Goal: Task Accomplishment & Management: Use online tool/utility

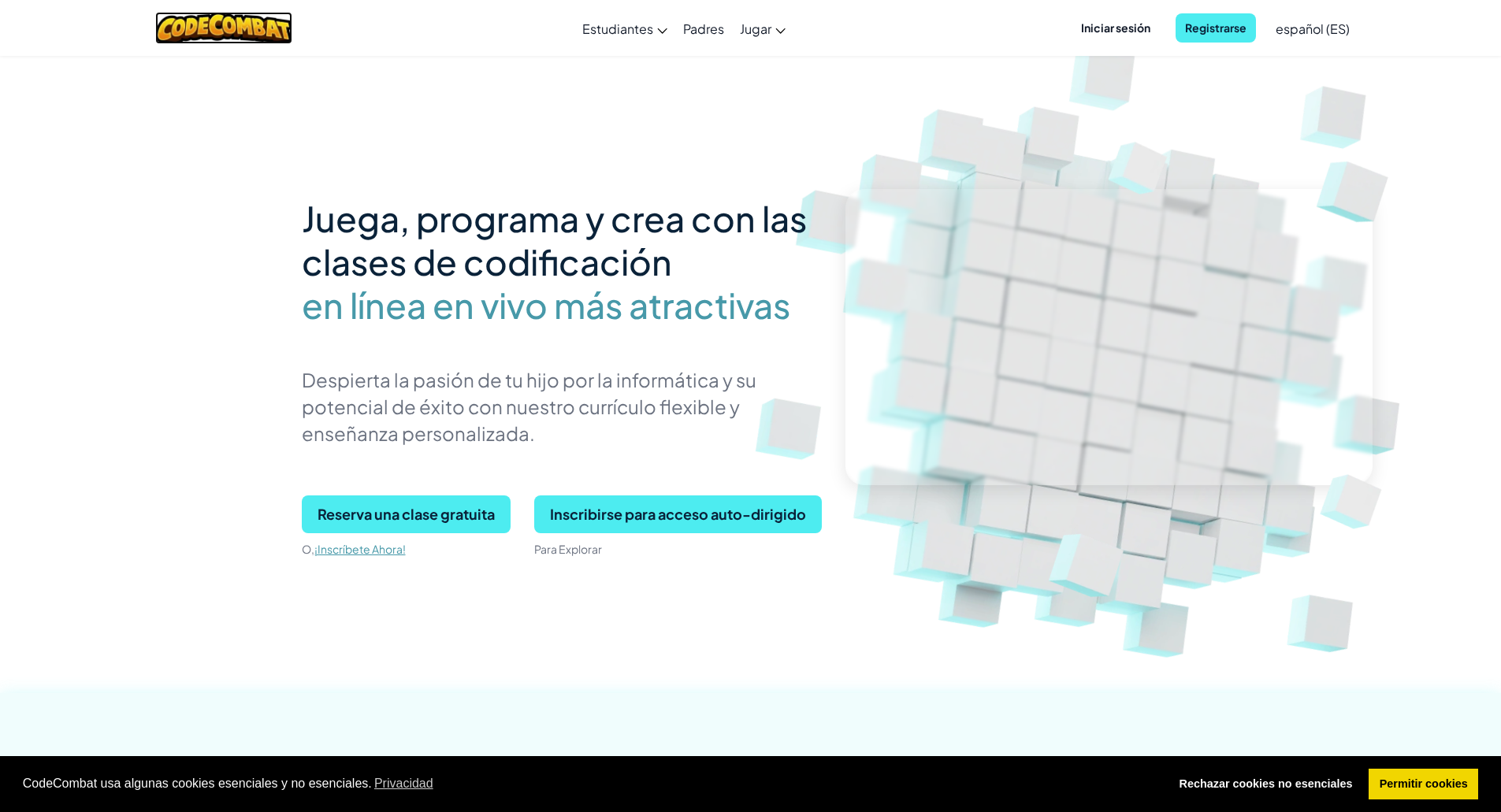
click at [238, 35] on img at bounding box center [223, 28] width 138 height 32
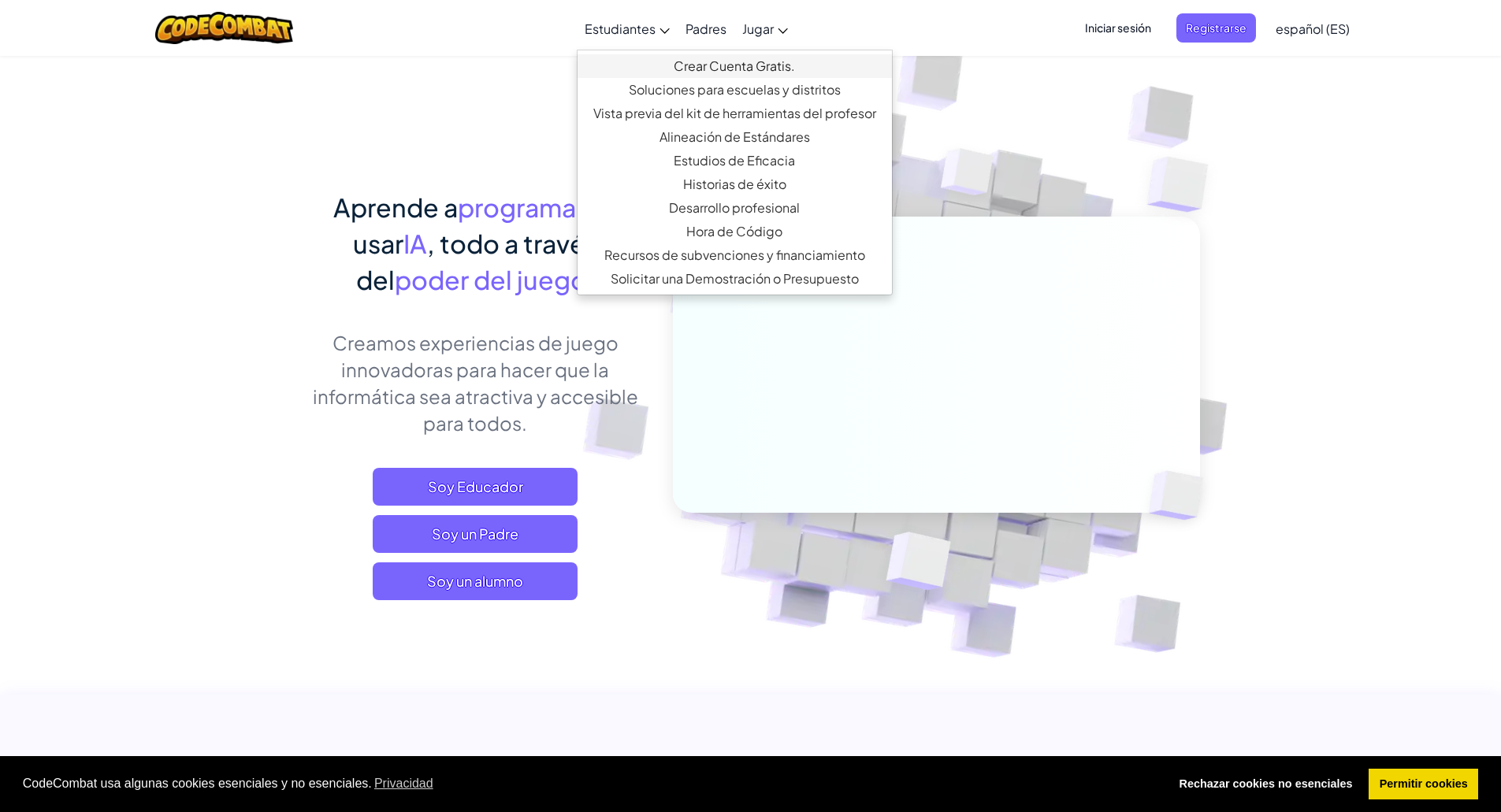
click at [730, 70] on link "Crear Cuenta Gratis." at bounding box center [735, 65] width 315 height 23
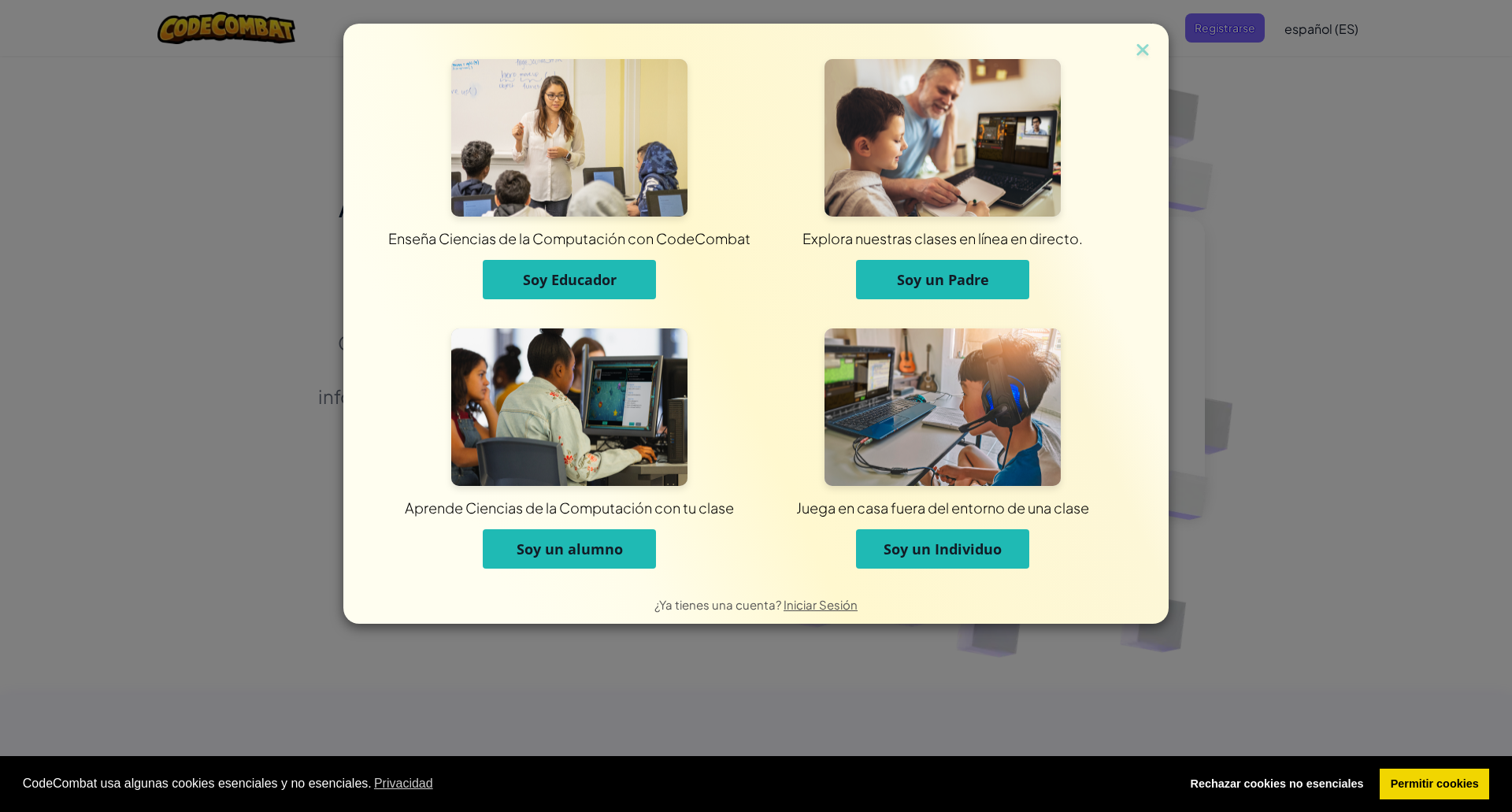
click at [924, 551] on span "Soy un Individuo" at bounding box center [943, 548] width 119 height 19
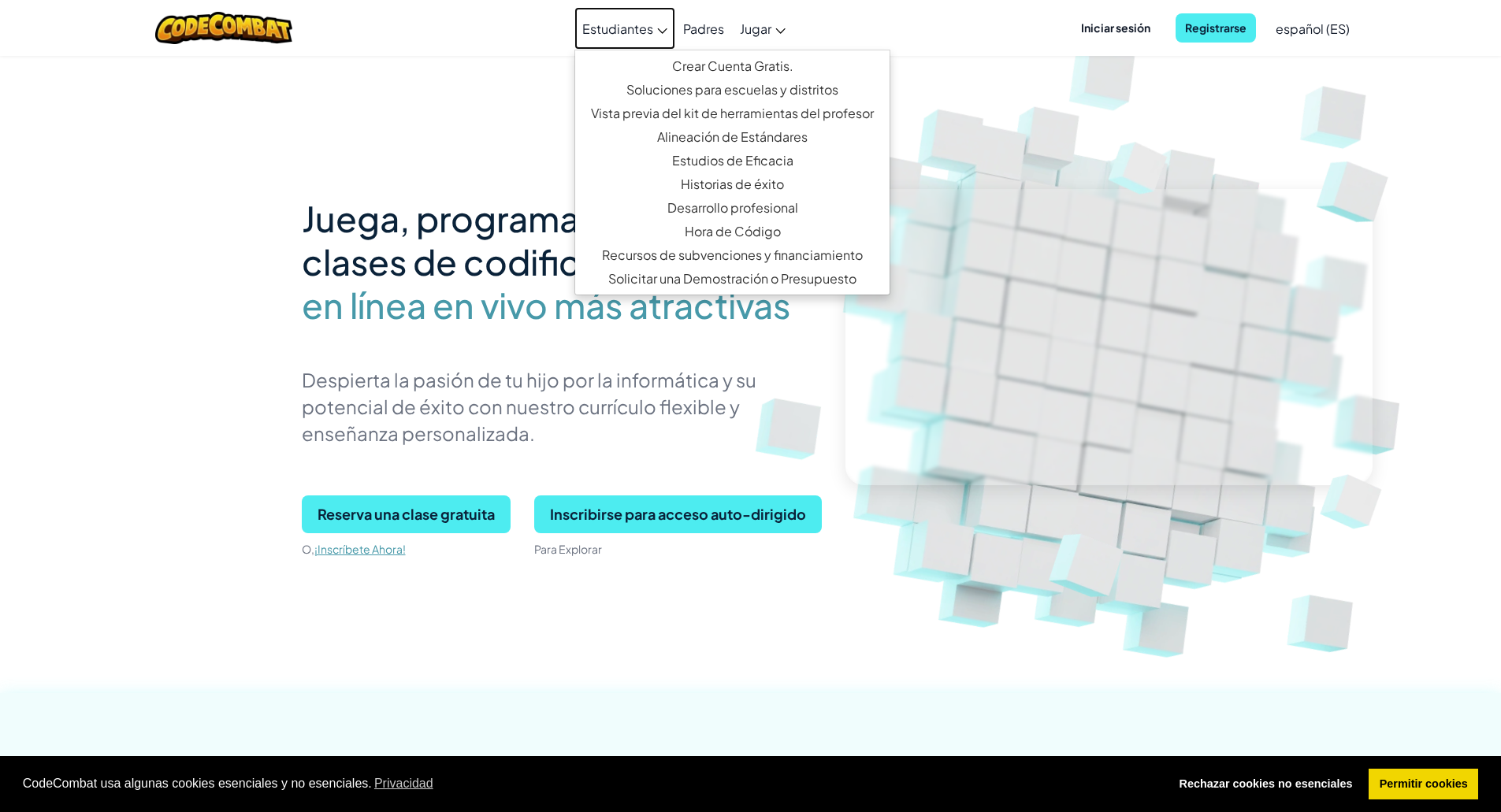
click at [626, 31] on span "Estudiantes" at bounding box center [618, 28] width 71 height 17
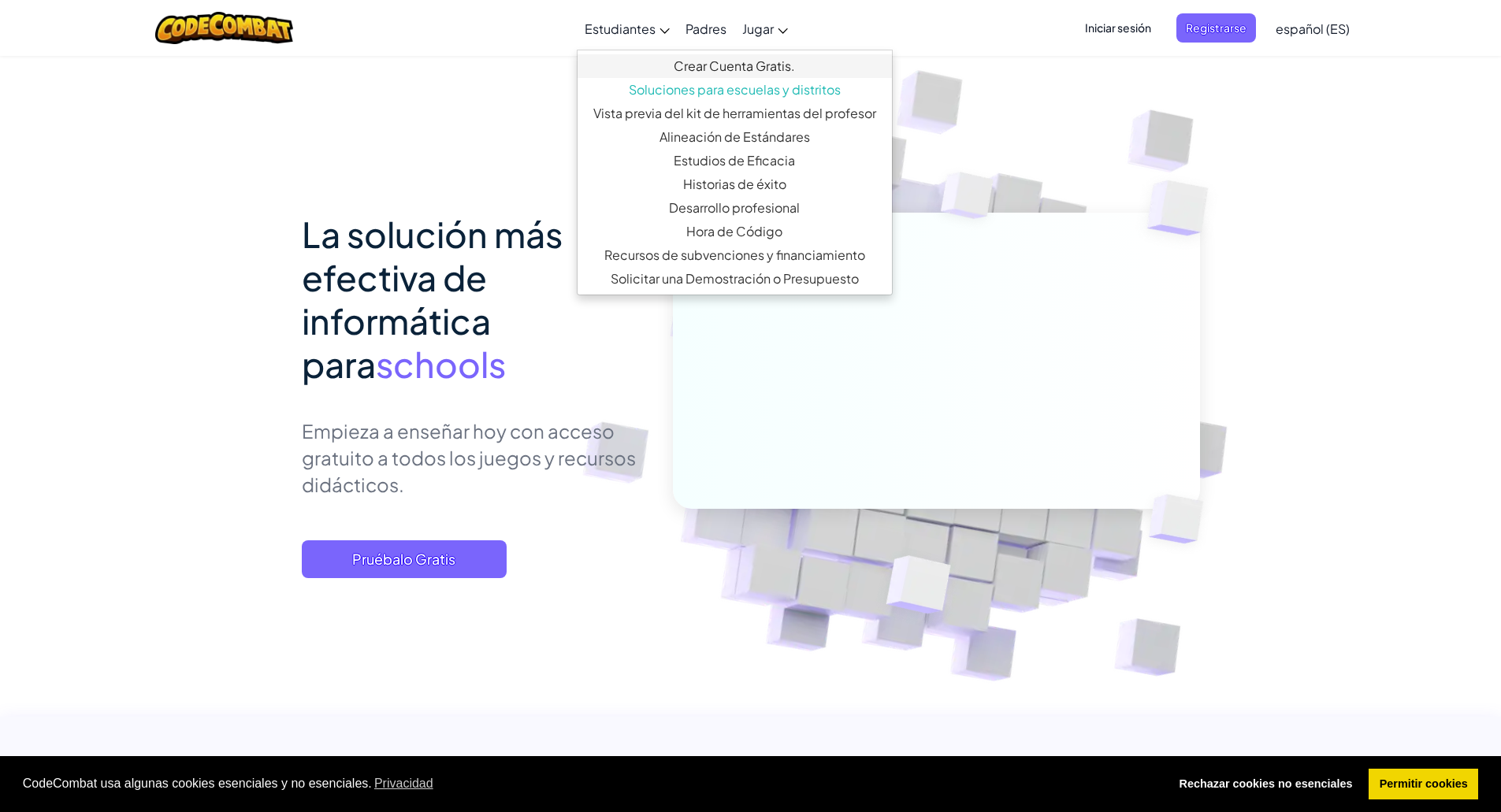
click at [691, 64] on link "Crear Cuenta Gratis." at bounding box center [735, 65] width 315 height 23
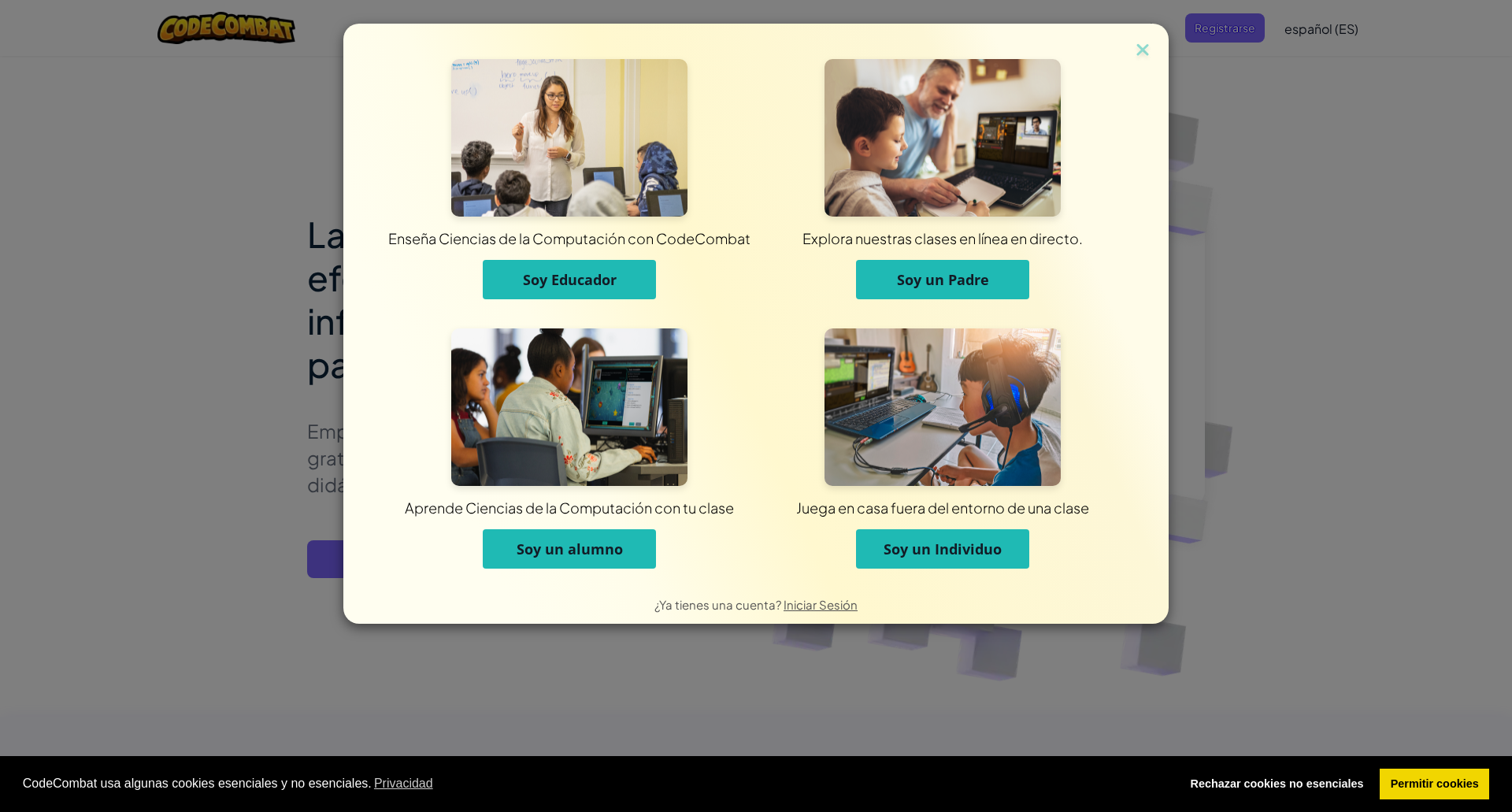
click at [968, 559] on button "Soy un Individuo" at bounding box center [943, 548] width 173 height 40
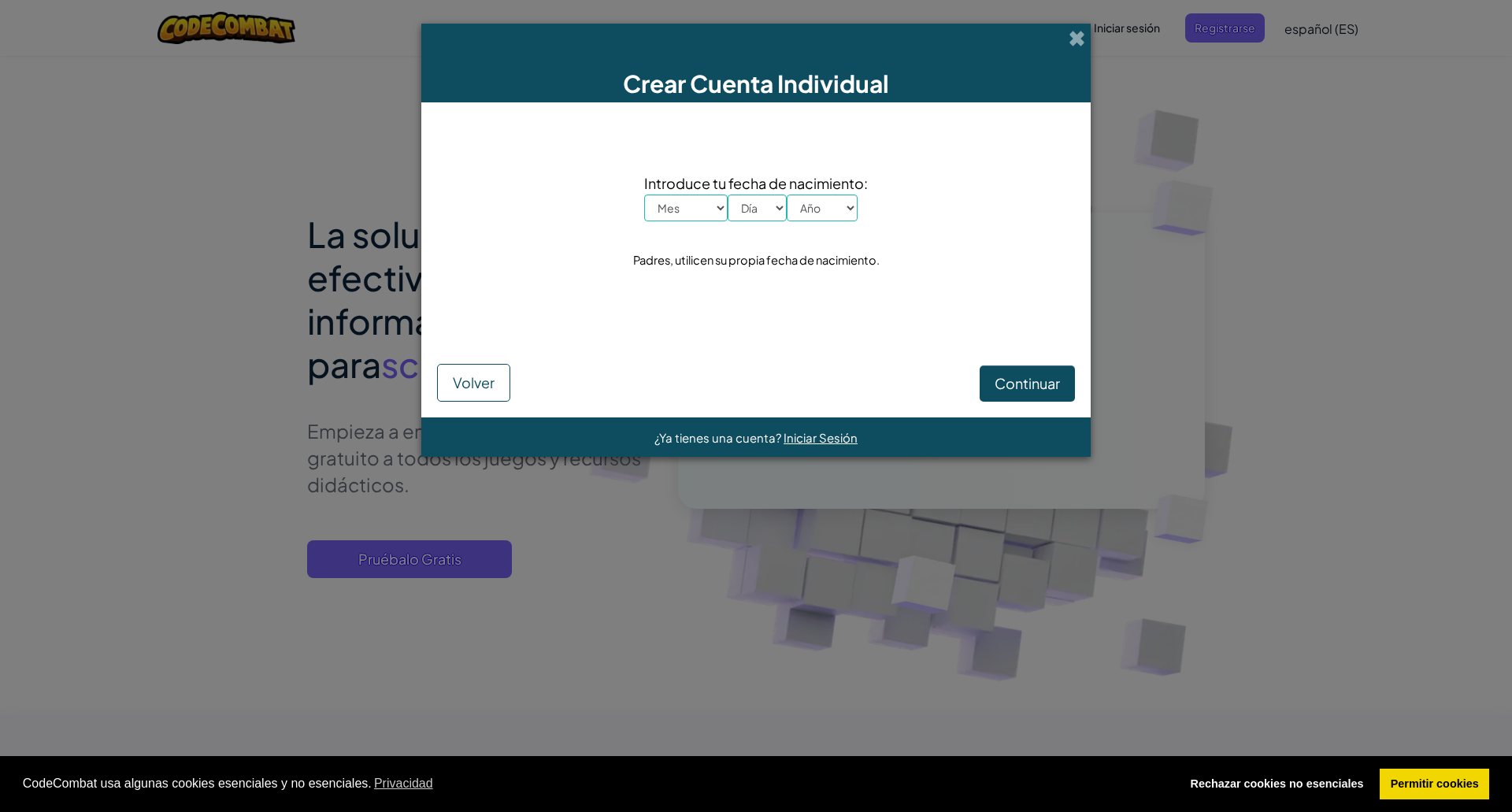
click at [697, 214] on select "Mes Enero Febrero Órdenes de [PERSON_NAME] [PERSON_NAME] Junio [PERSON_NAME] Oc…" at bounding box center [686, 207] width 84 height 27
select select "11"
click at [644, 194] on select "Mes Enero Febrero Órdenes de [PERSON_NAME] [PERSON_NAME] Junio [PERSON_NAME] Oc…" at bounding box center [686, 207] width 84 height 27
click at [744, 194] on select "Día 1 2 3 4 5 6 7 8 9 10 11 12 13 14 15 16 17 18 19 20 21 22 23 24 25 26 27 28 …" at bounding box center [757, 207] width 59 height 27
select select "23"
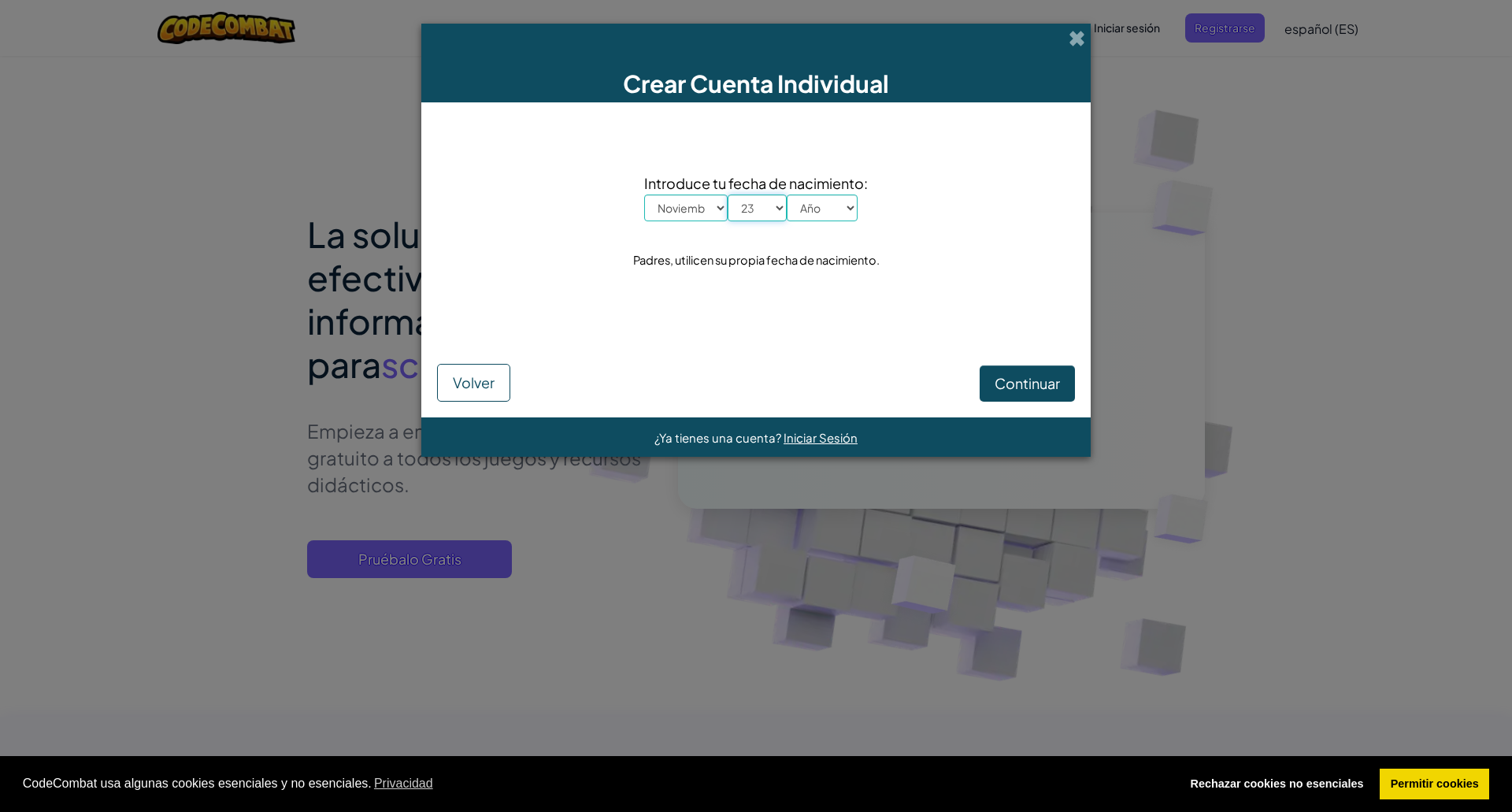
click at [774, 206] on select "Día 1 2 3 4 5 6 7 8 9 10 11 12 13 14 15 16 17 18 19 20 21 22 23 24 25 26 27 28 …" at bounding box center [757, 207] width 59 height 27
click at [839, 203] on select "Año 2025 2024 2023 2022 2021 2020 2019 2018 2017 2016 2015 2014 2013 2012 2011 …" at bounding box center [823, 207] width 71 height 27
select select "1992"
click at [1013, 323] on div "Introduce tu fecha de nacimiento: Mes Enero Febrero Órdenes de [PERSON_NAME] [P…" at bounding box center [756, 223] width 638 height 208
click at [1010, 376] on span "Continuar" at bounding box center [1027, 383] width 65 height 18
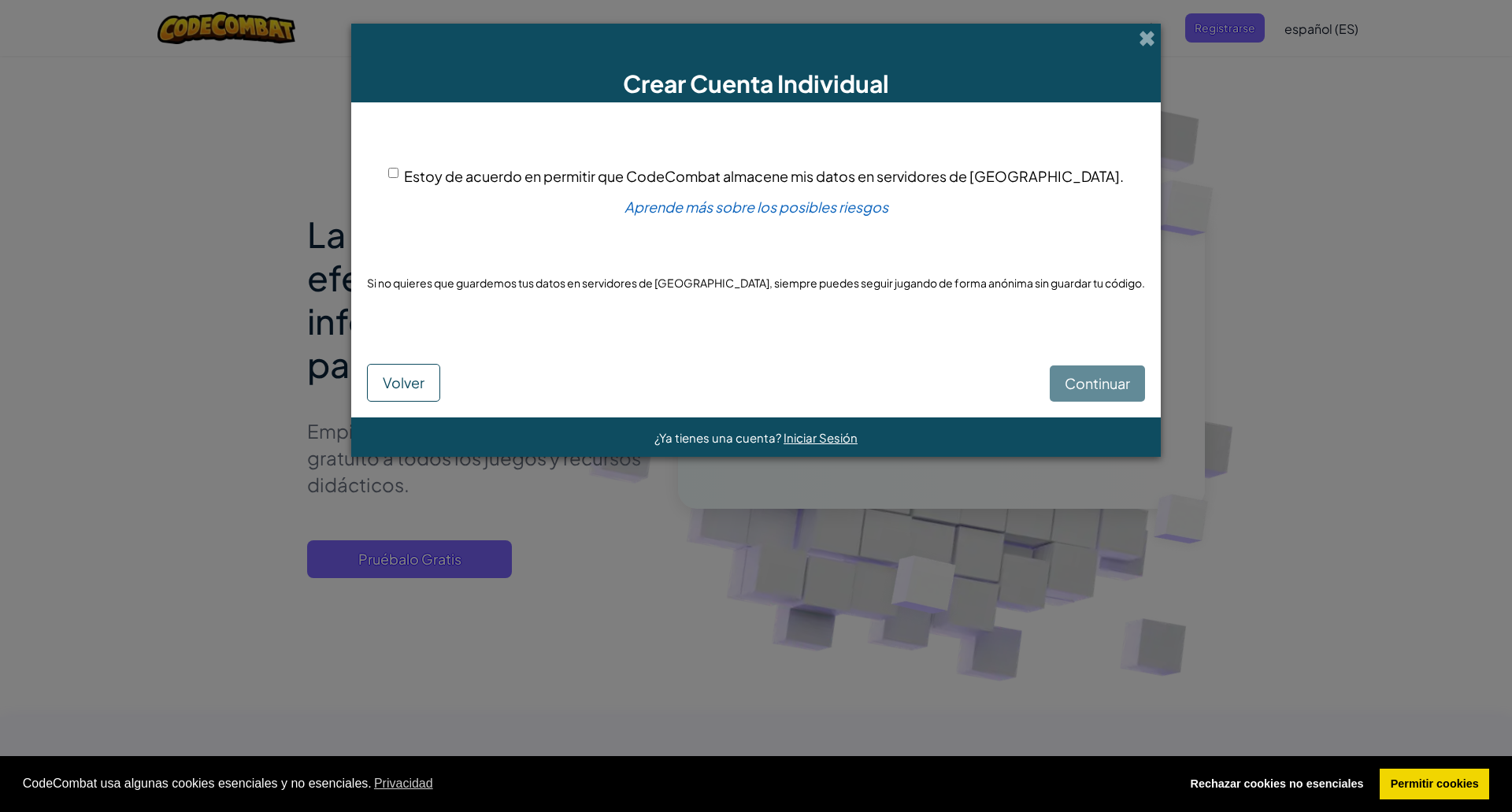
click at [614, 287] on p "Si no quieres que guardemos tus datos en servidores de [GEOGRAPHIC_DATA], siemp…" at bounding box center [756, 283] width 778 height 16
click at [592, 285] on p "Si no quieres que guardemos tus datos en servidores de [GEOGRAPHIC_DATA], siemp…" at bounding box center [756, 283] width 778 height 16
click at [552, 174] on span "Estoy de acuerdo en permitir que CodeCombat almacene mis datos en servidores de…" at bounding box center [764, 176] width 720 height 18
click at [398, 174] on input "Estoy de acuerdo en permitir que CodeCombat almacene mis datos en servidores de…" at bounding box center [394, 173] width 10 height 10
checkbox input "true"
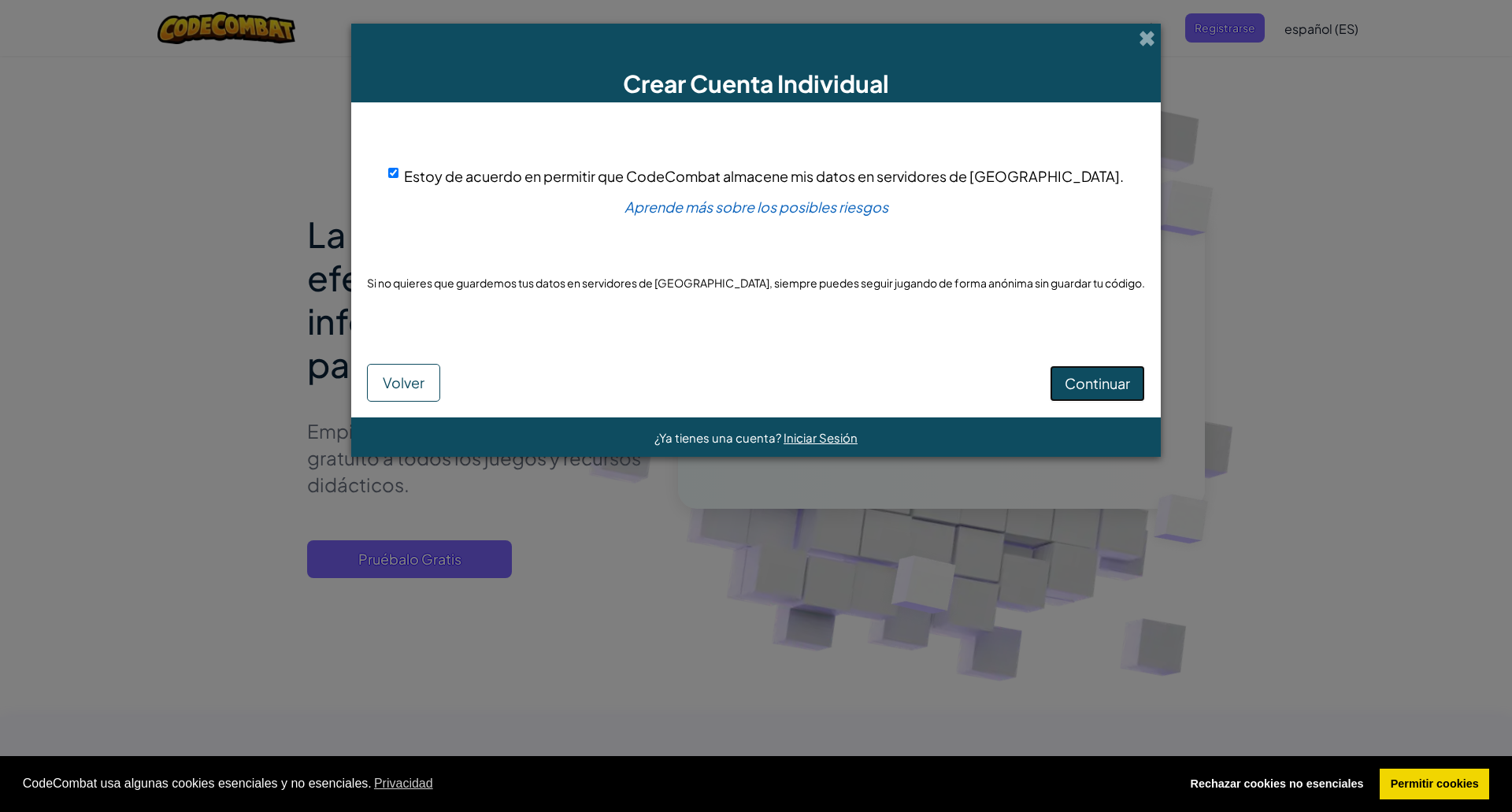
click at [1054, 365] on button "Continuar" at bounding box center [1098, 383] width 95 height 36
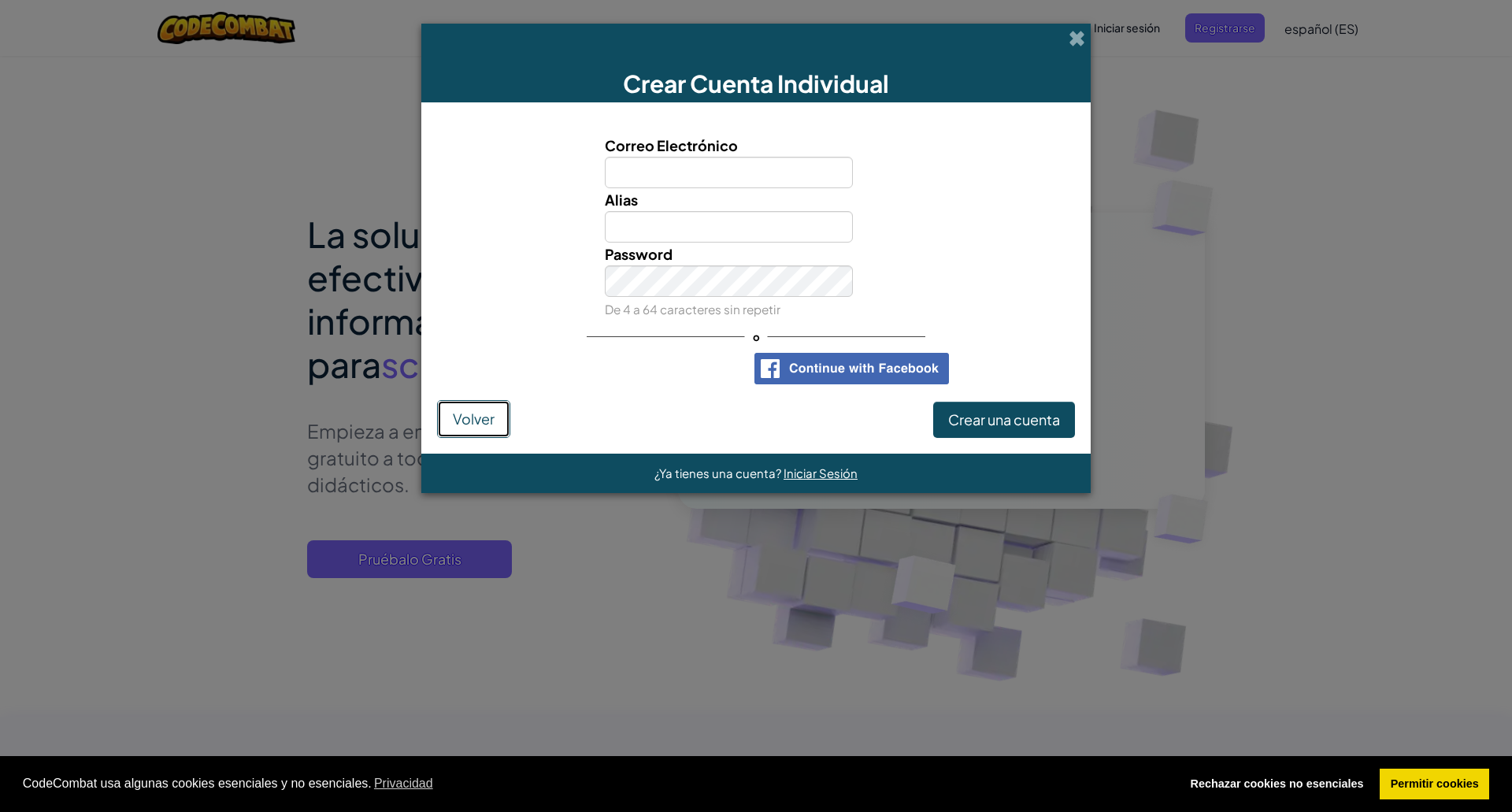
click at [464, 421] on span "Volver" at bounding box center [474, 418] width 42 height 18
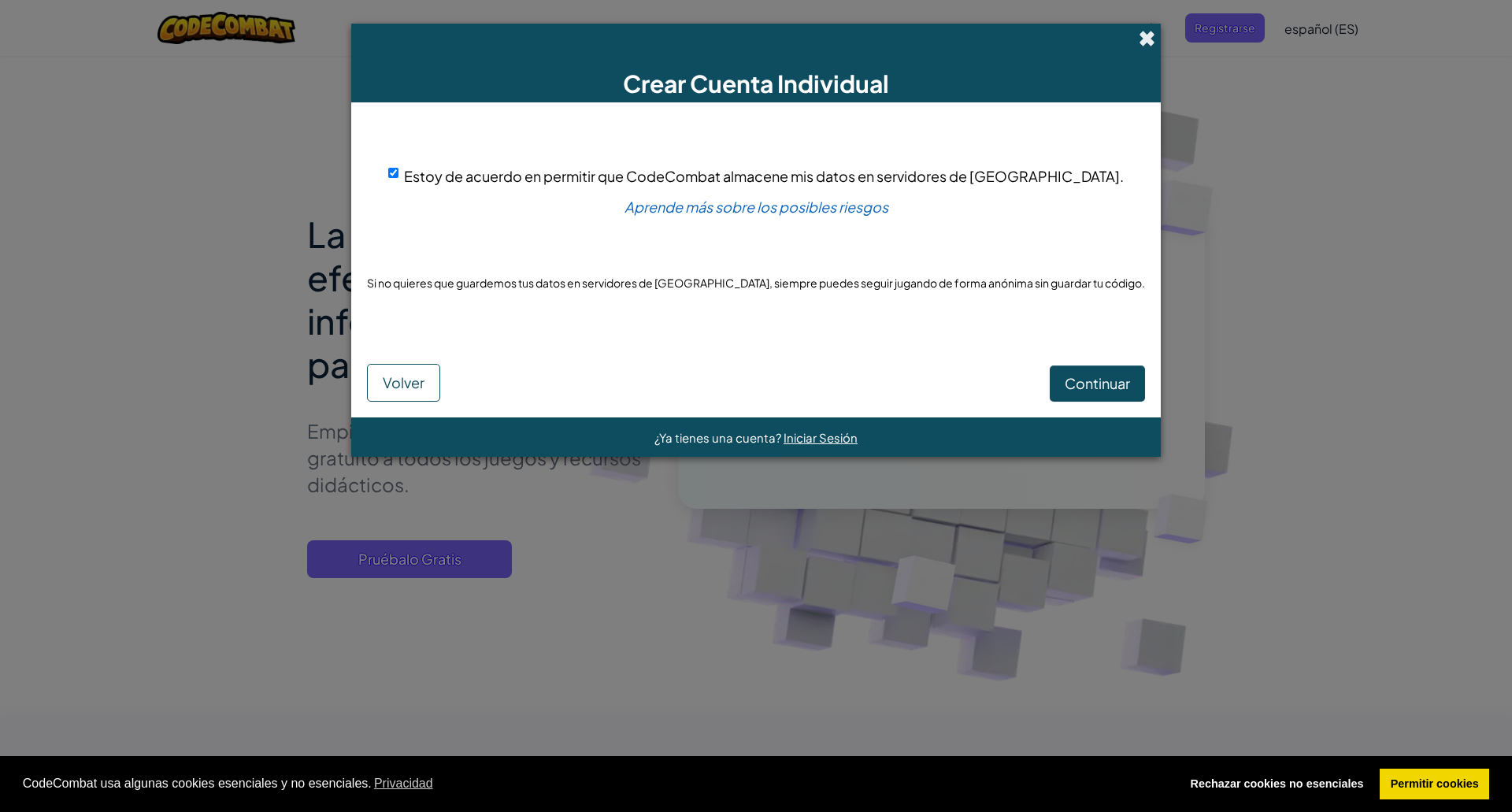
click at [1139, 35] on span at bounding box center [1147, 38] width 17 height 17
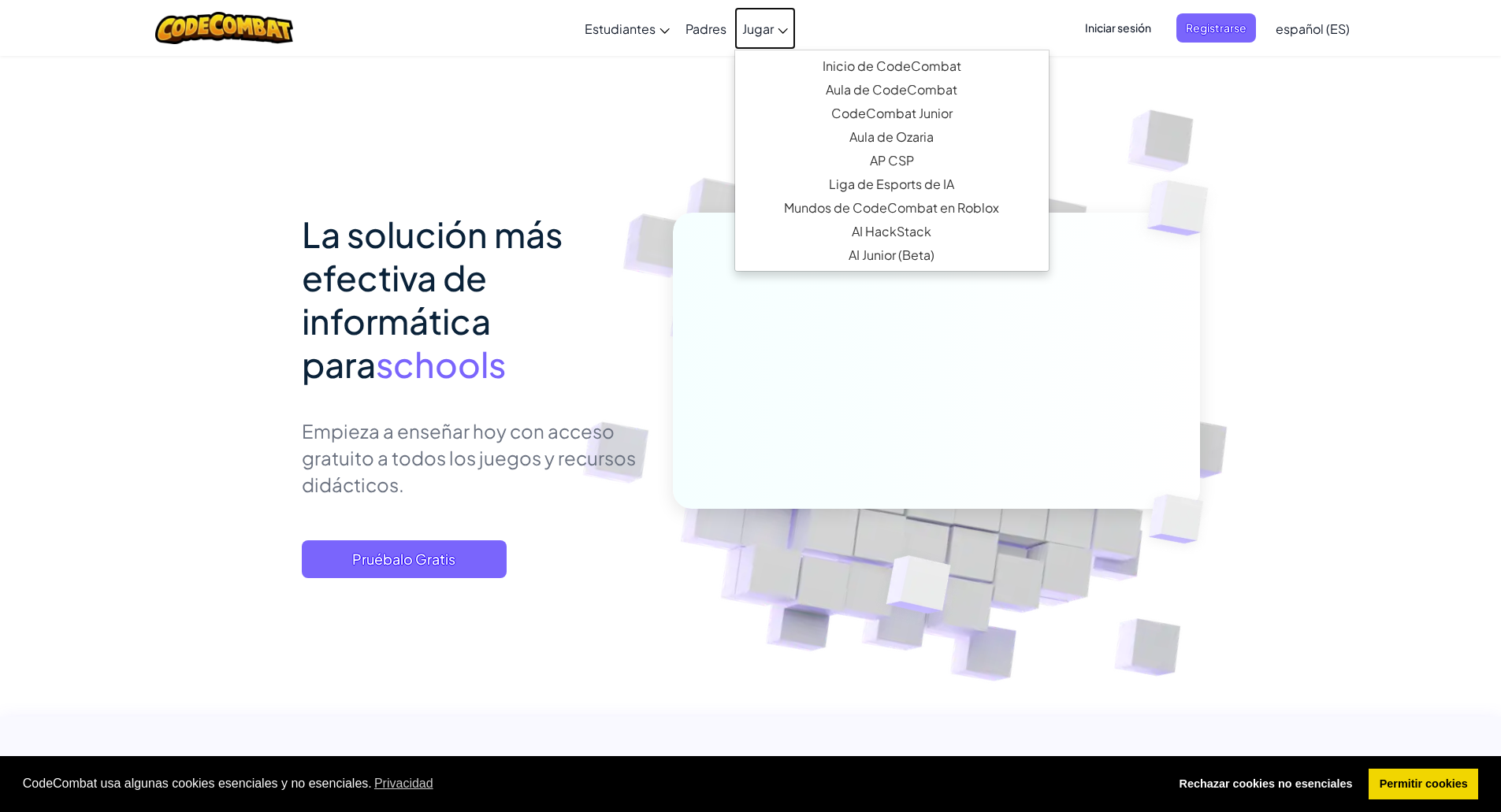
click at [779, 23] on link "Jugar" at bounding box center [765, 28] width 61 height 43
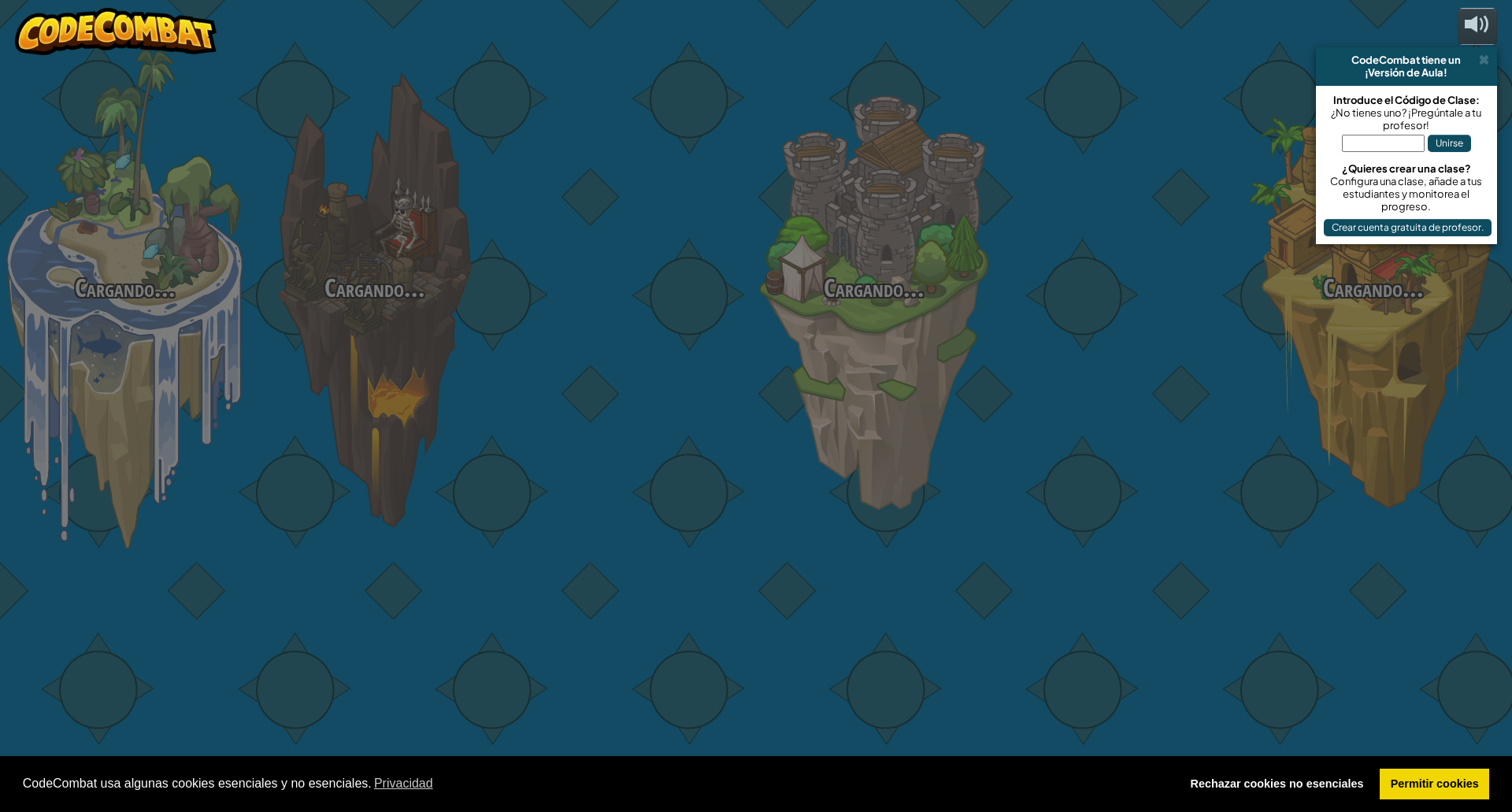
select select "es-ES"
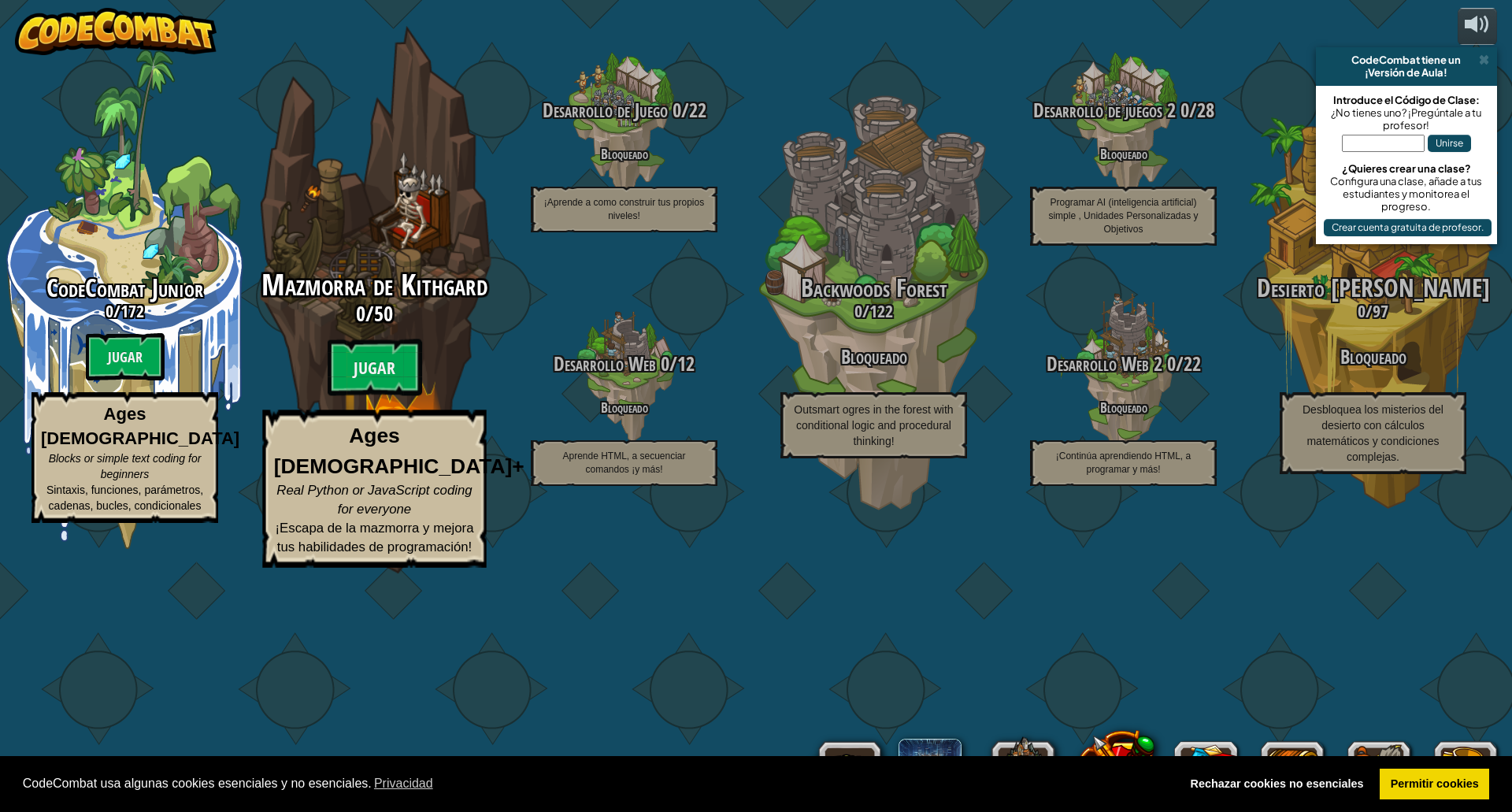
click at [391, 306] on span "Mazmorra de Kithgard" at bounding box center [374, 285] width 226 height 41
select select "es-ES"
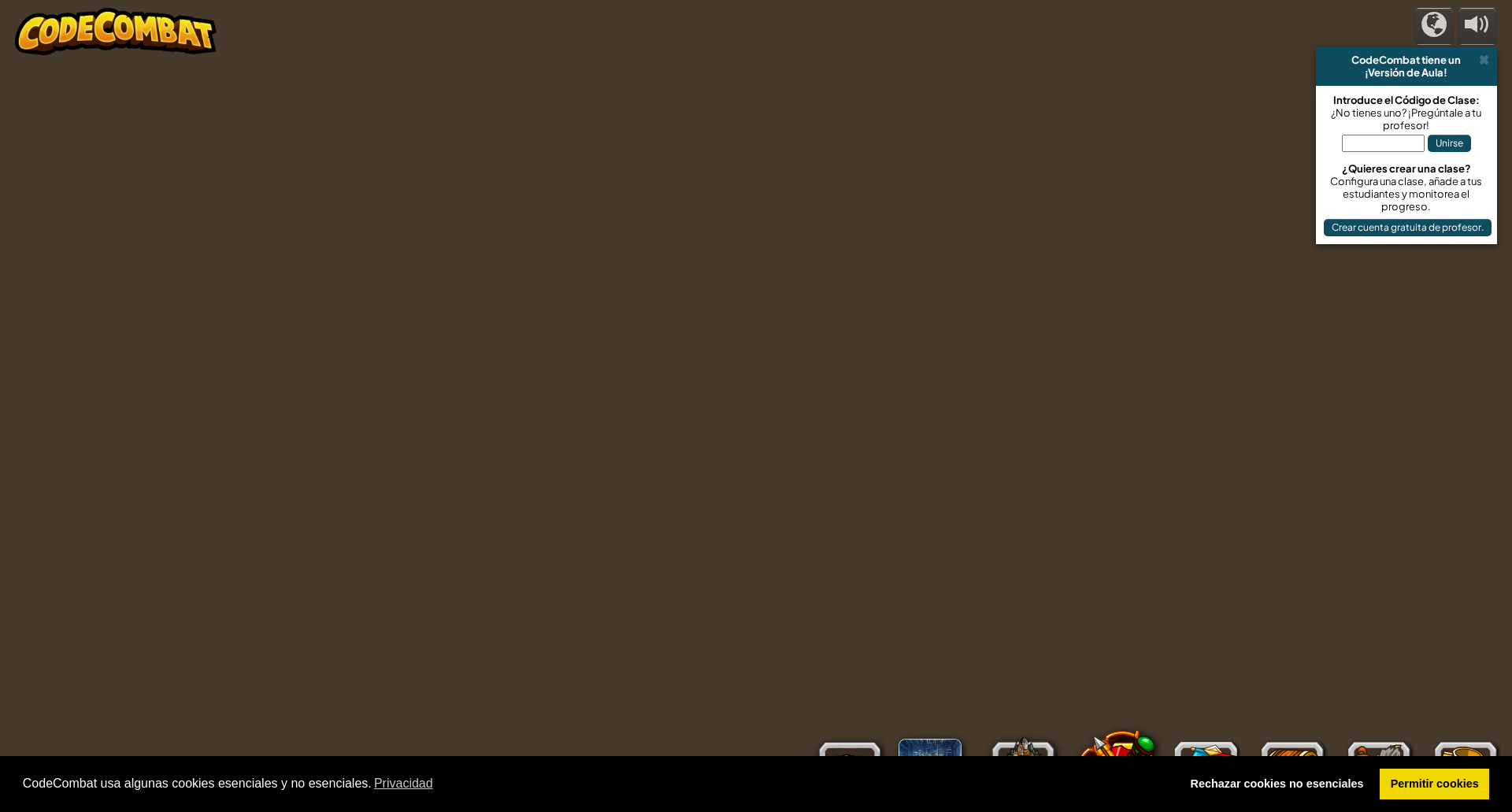
select select "es-ES"
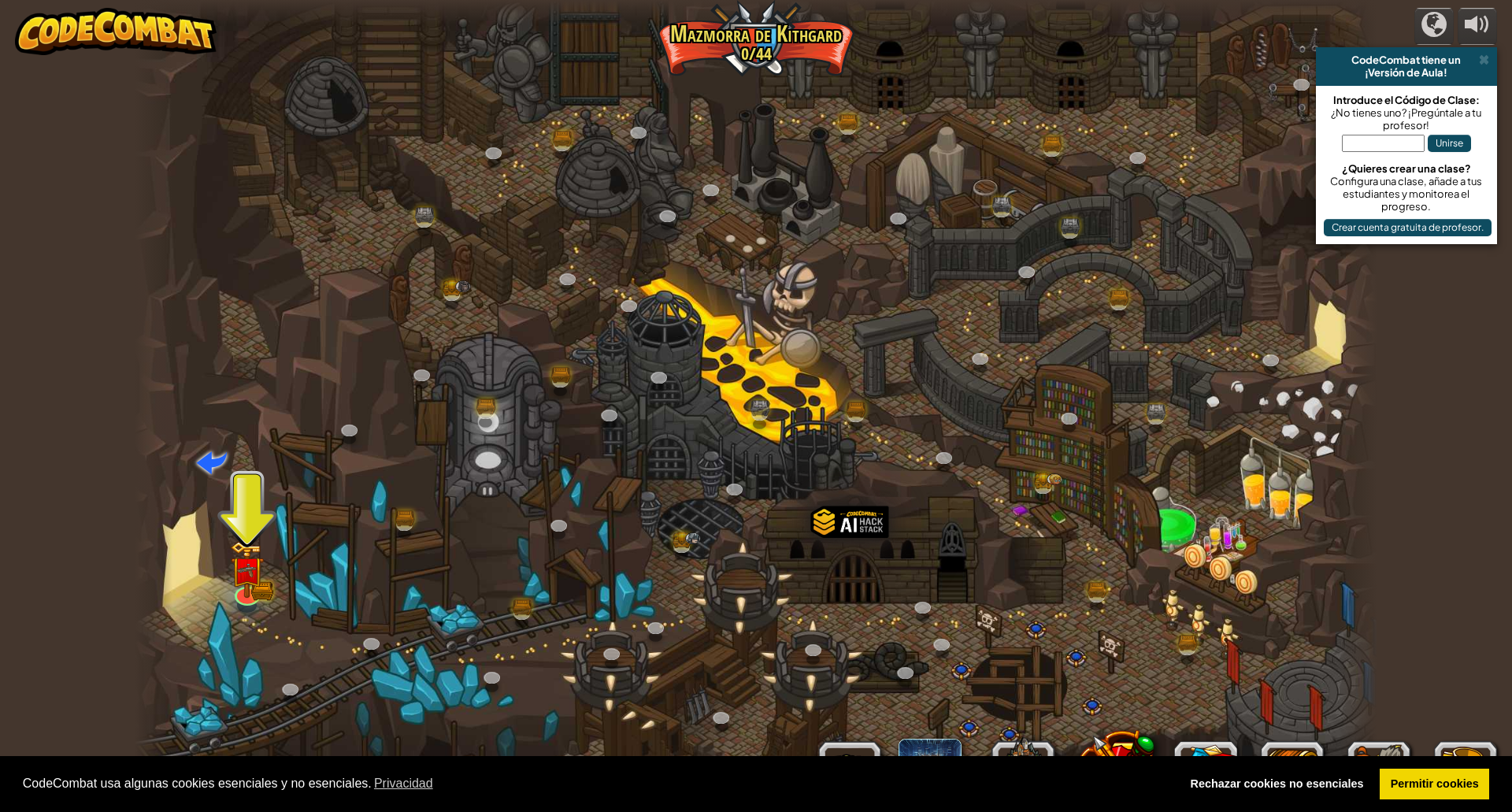
select select "es-ES"
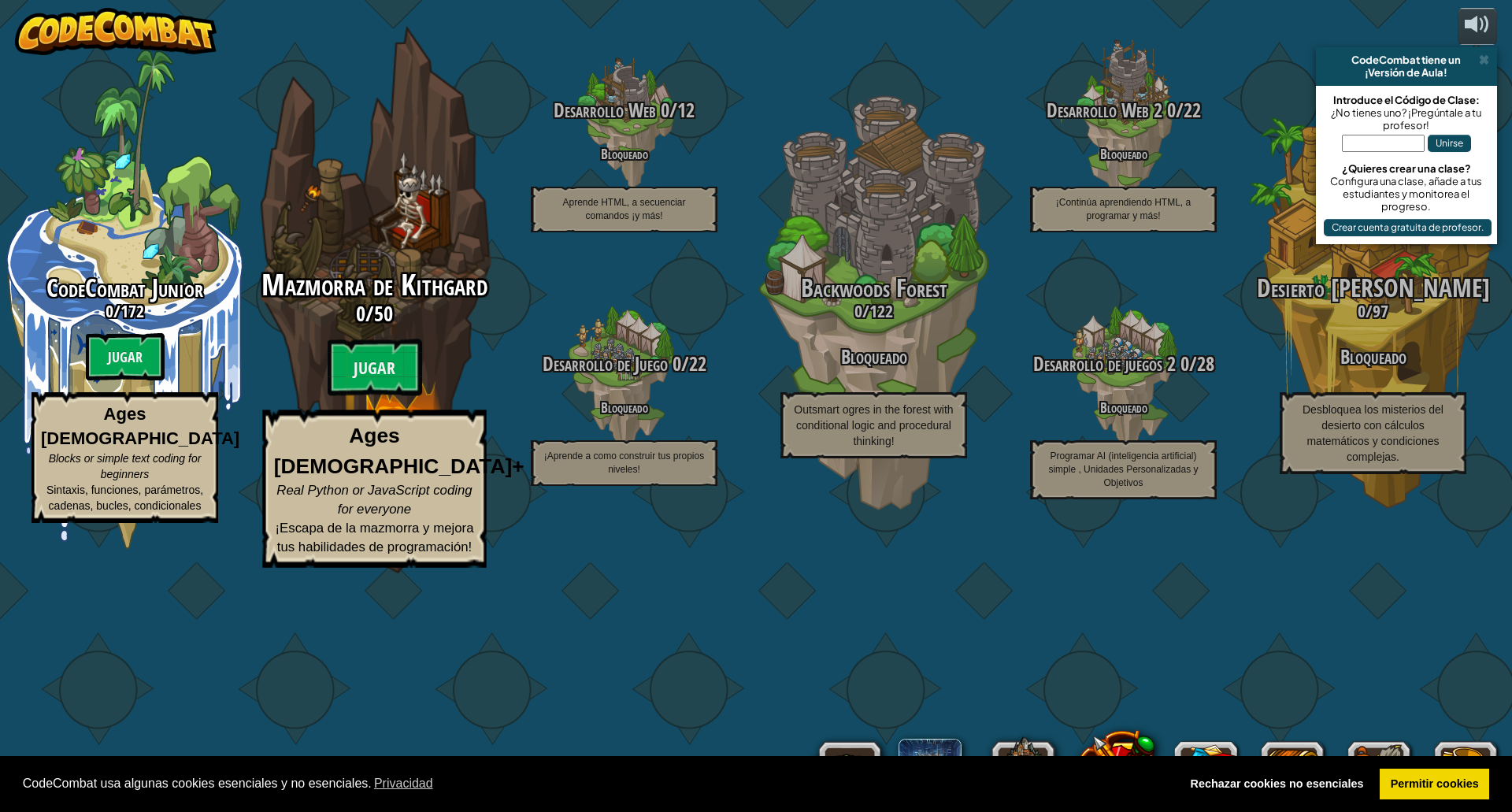
click at [373, 388] on div "Mazmorra de Kithgard 0 / 50 Jugar Ages [DEMOGRAPHIC_DATA]+ Real Python or JavaS…" at bounding box center [373, 299] width 299 height 599
select select "es-ES"
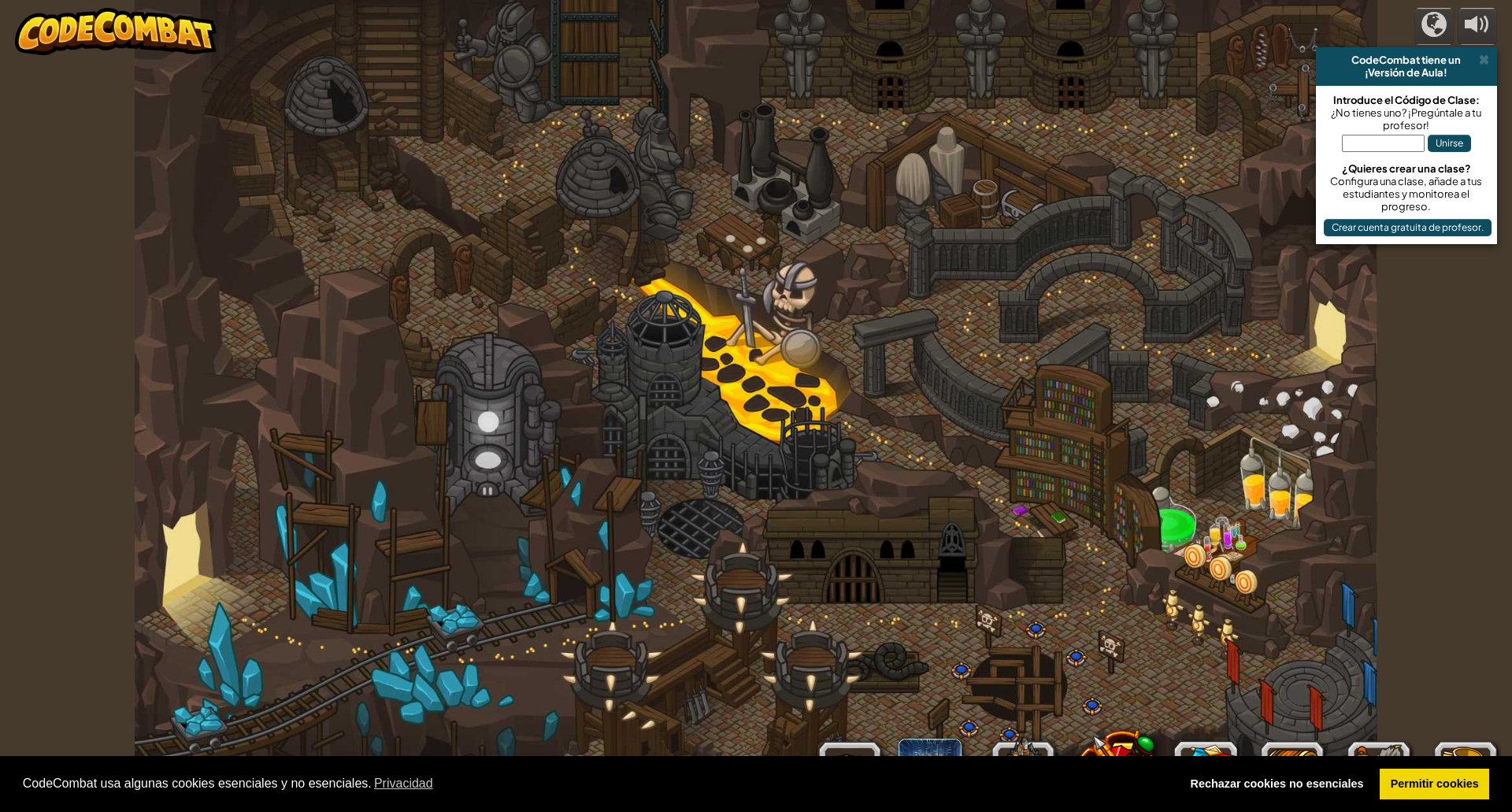
select select "es-ES"
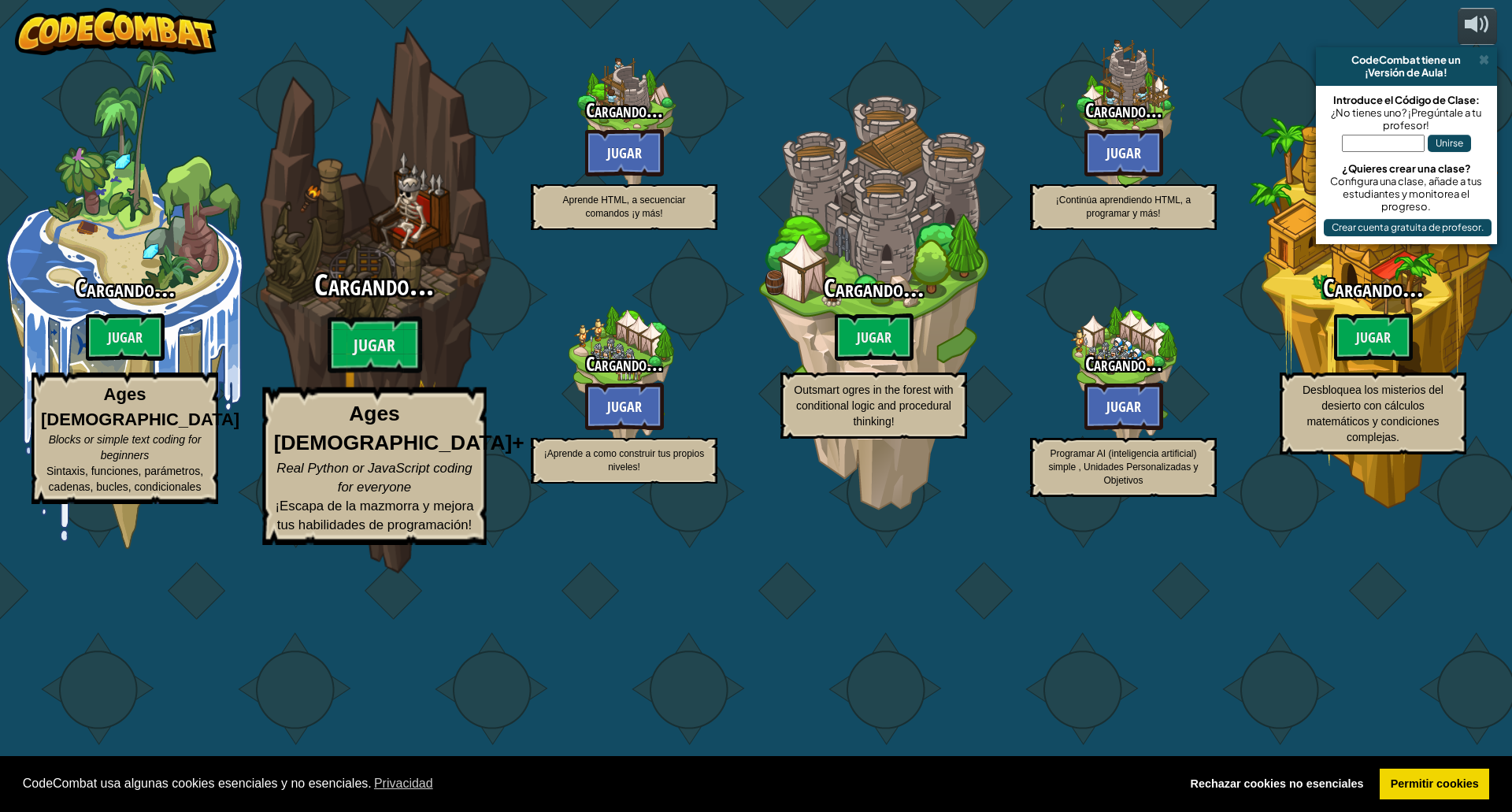
select select "es-ES"
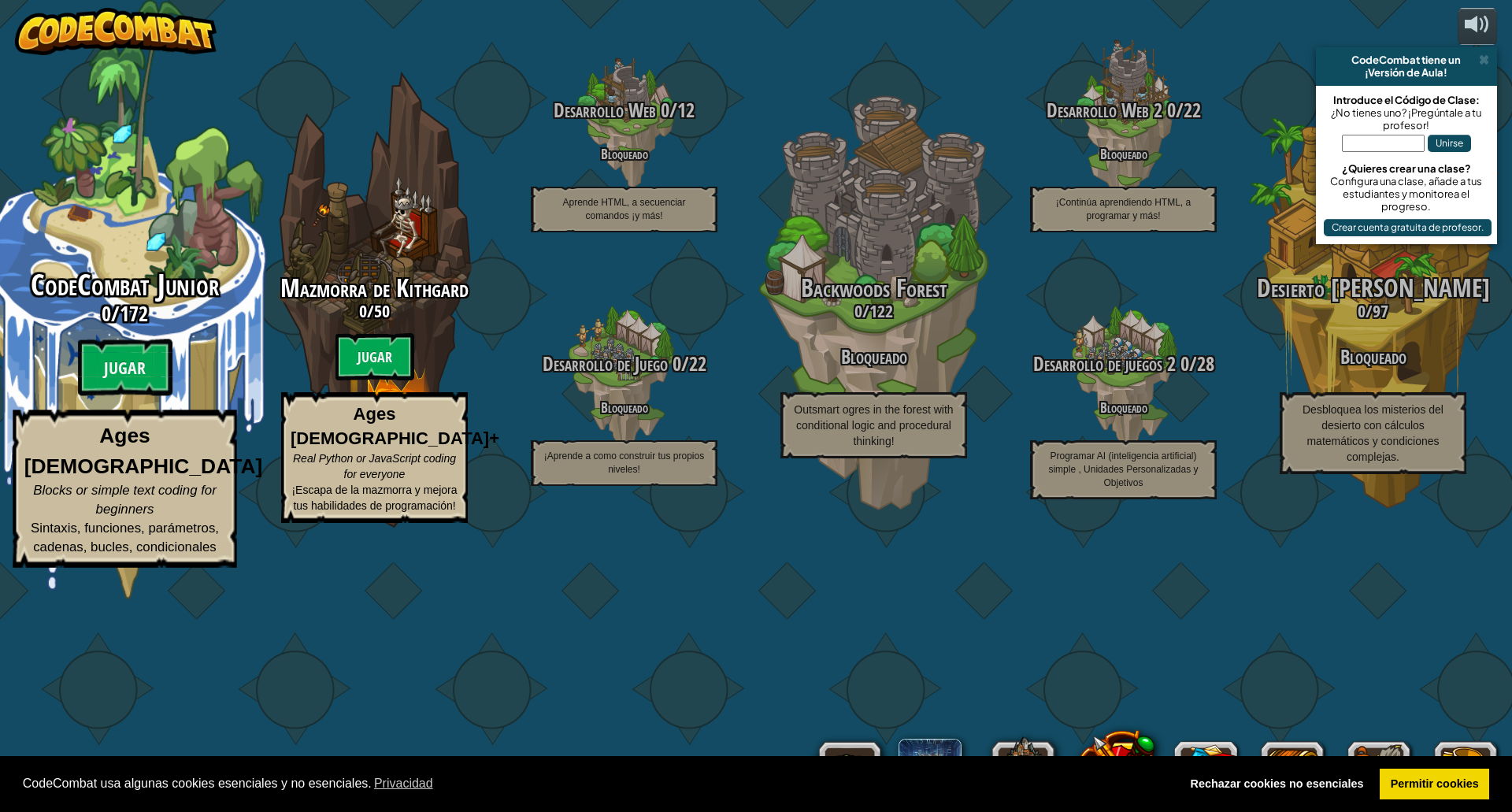
drag, startPoint x: 251, startPoint y: 460, endPoint x: 130, endPoint y: 369, distance: 151.4
click at [130, 369] on div "CodeCombat Junior 0 / 172 Jugar Ages [DEMOGRAPHIC_DATA] Blocks or simple text c…" at bounding box center [124, 299] width 299 height 599
select select "es-ES"
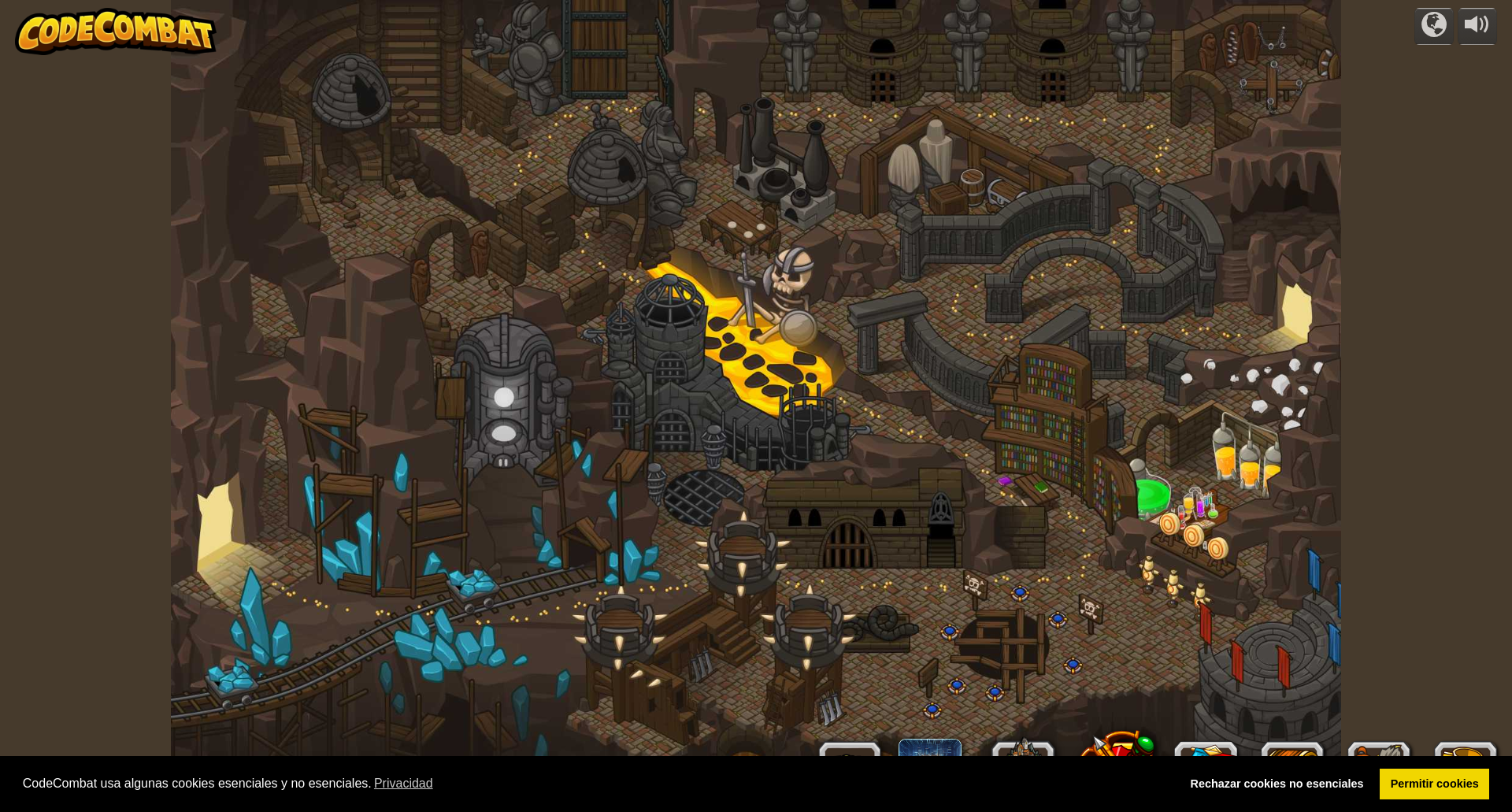
select select "es-ES"
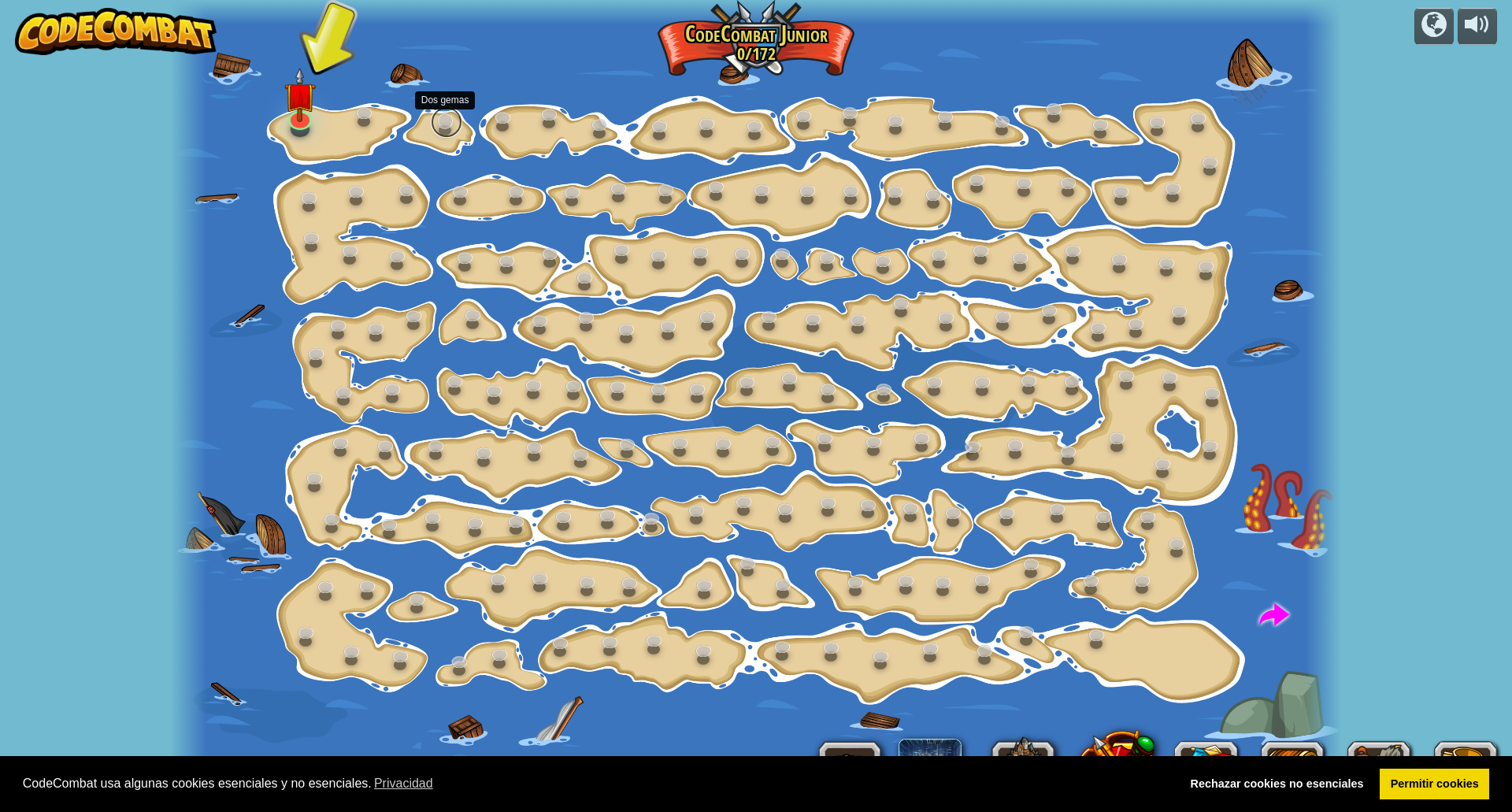
click at [451, 122] on link at bounding box center [446, 122] width 31 height 31
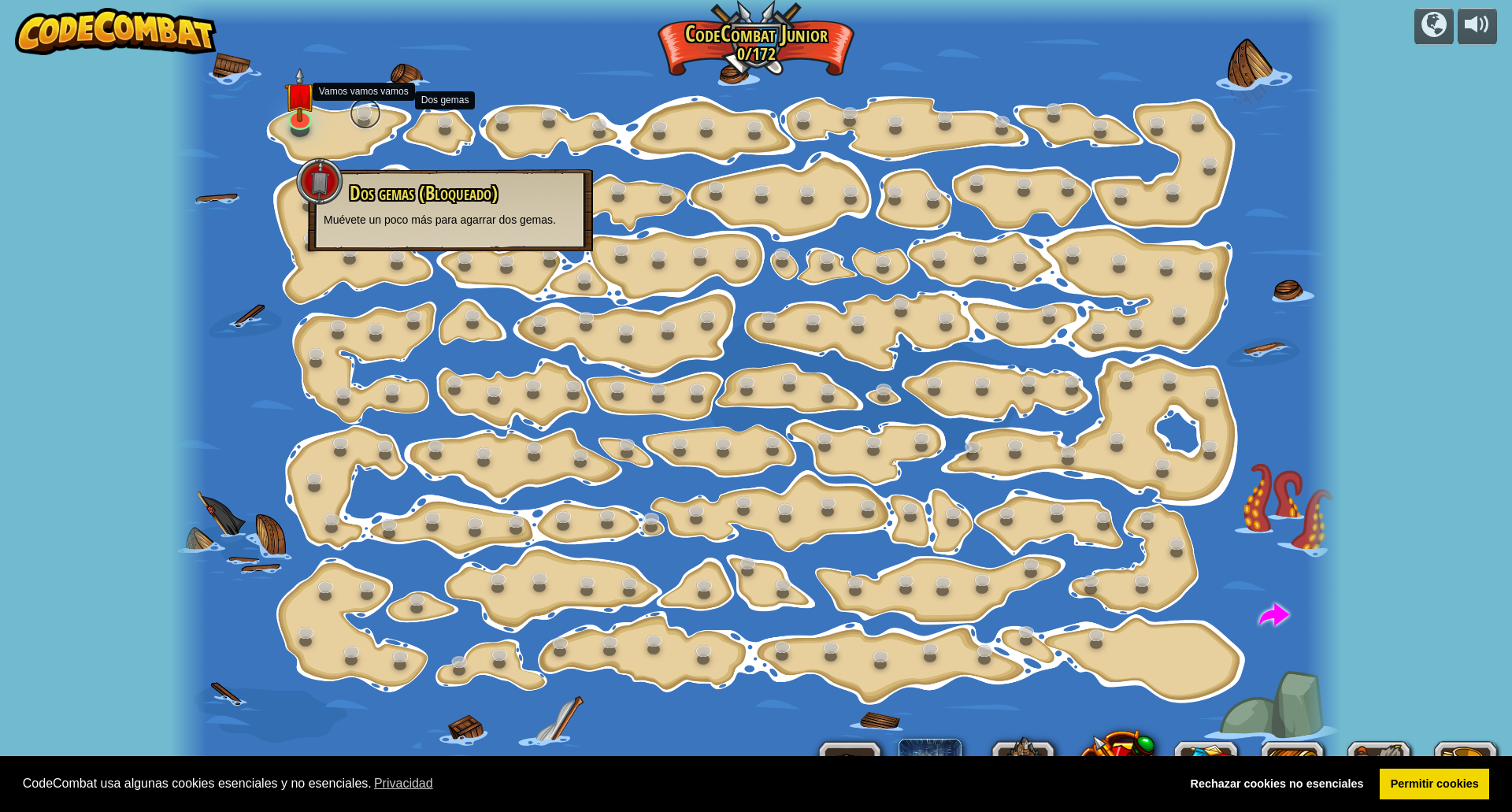
click at [369, 112] on link at bounding box center [365, 113] width 31 height 31
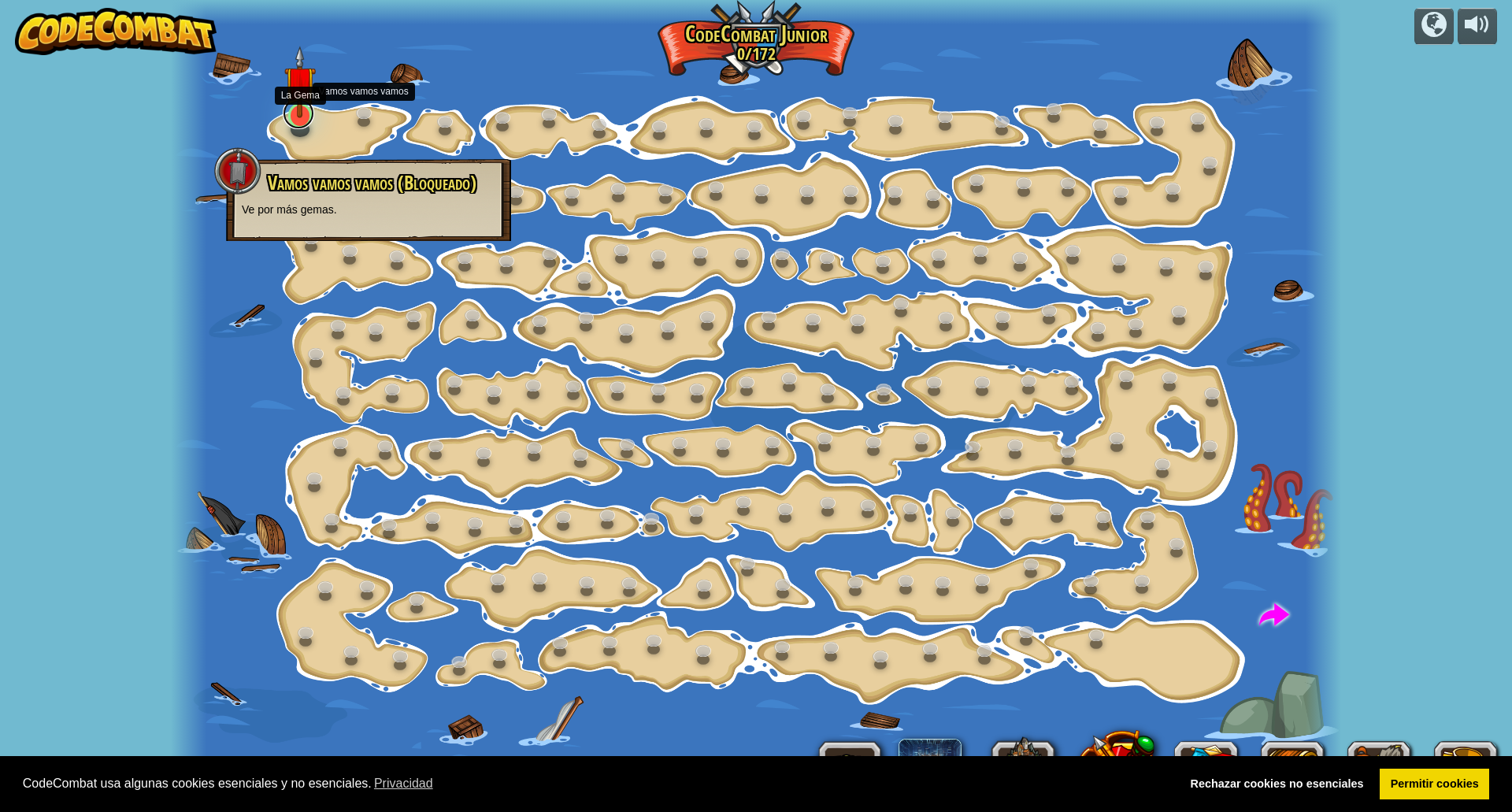
click at [310, 119] on link at bounding box center [298, 113] width 31 height 31
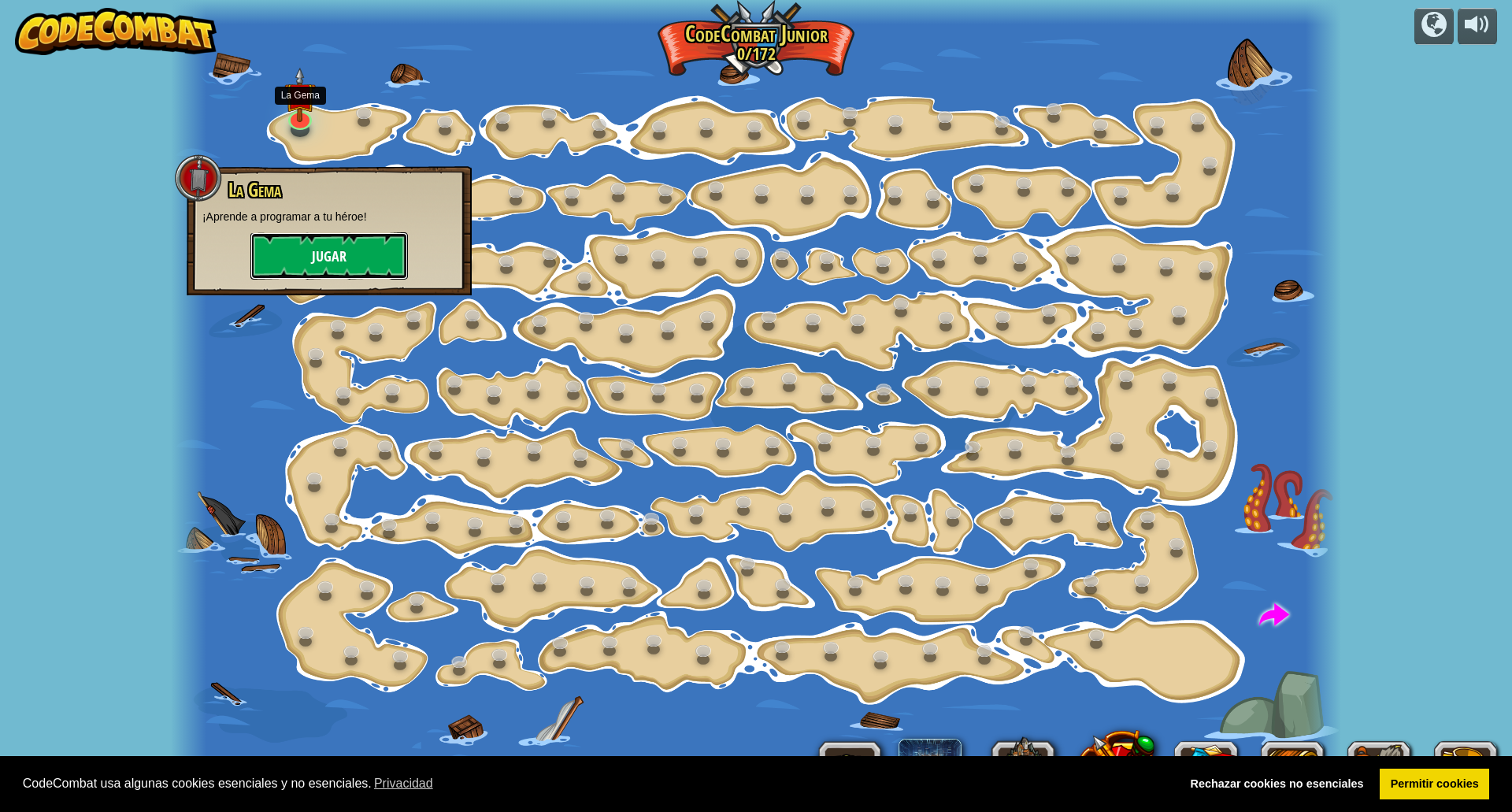
click at [344, 245] on button "Jugar" at bounding box center [329, 256] width 157 height 48
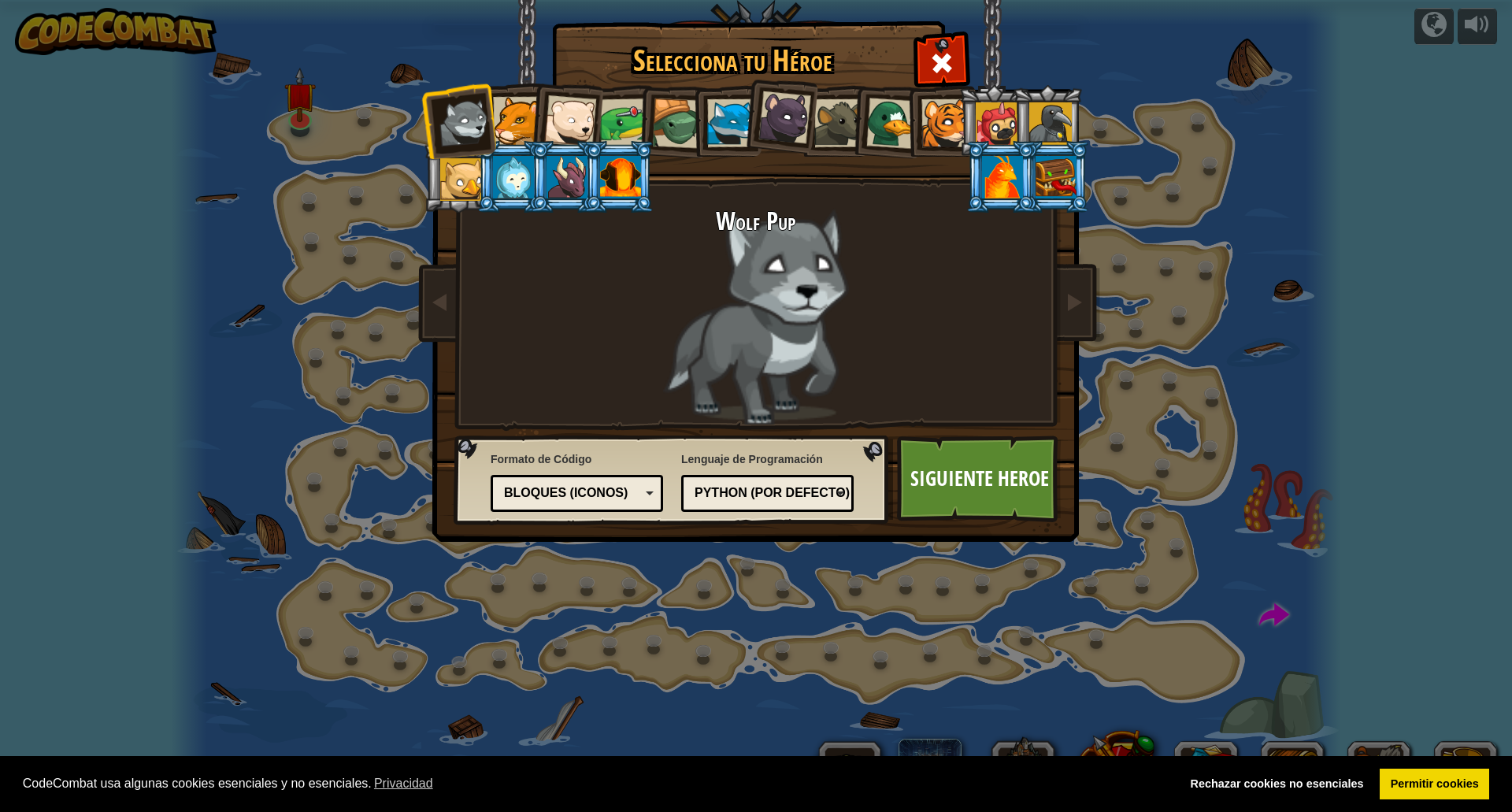
click at [648, 487] on div "Bloques (iconos)" at bounding box center [577, 493] width 152 height 24
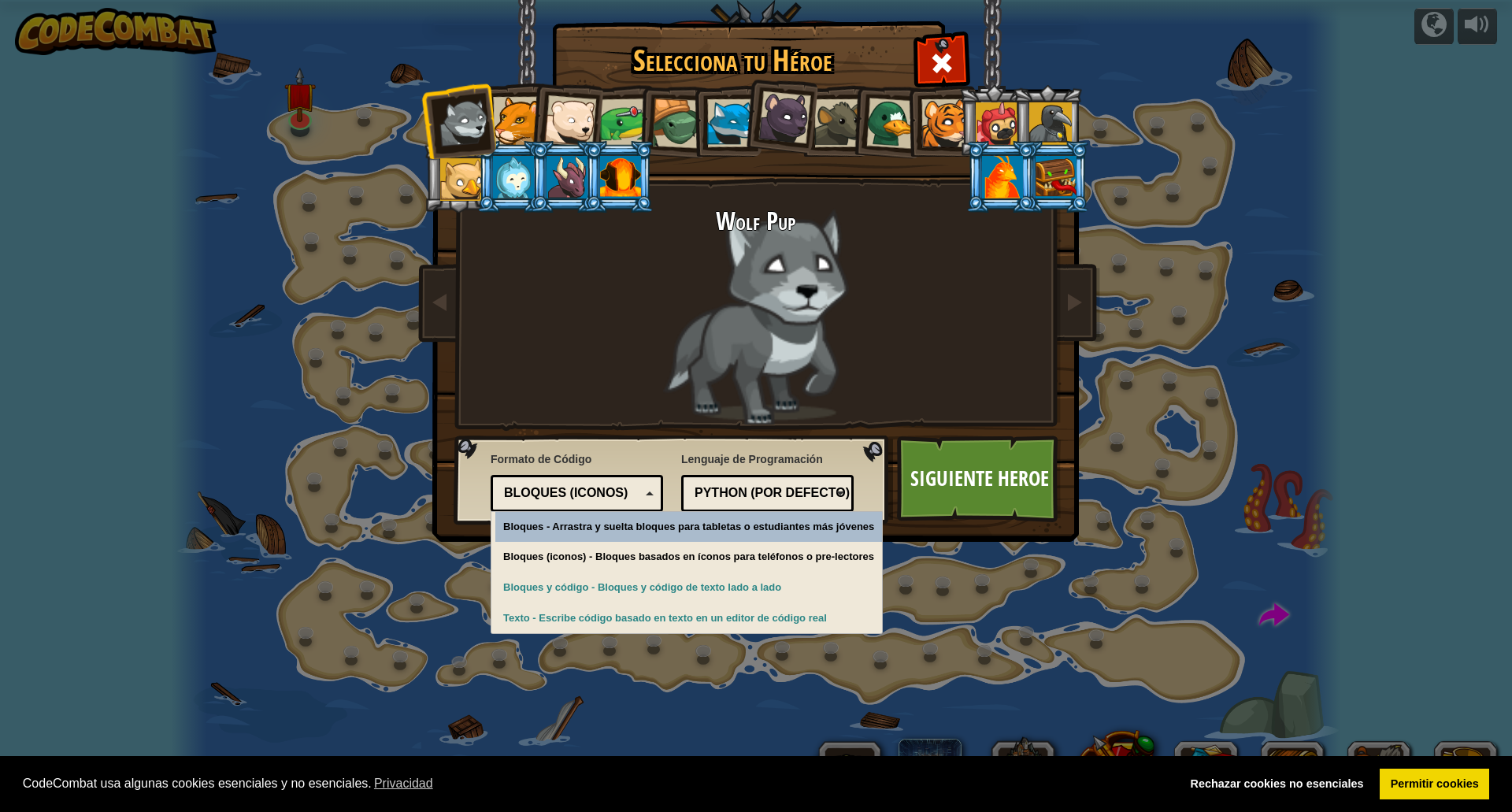
click at [647, 485] on div "Bloques (iconos)" at bounding box center [577, 493] width 152 height 24
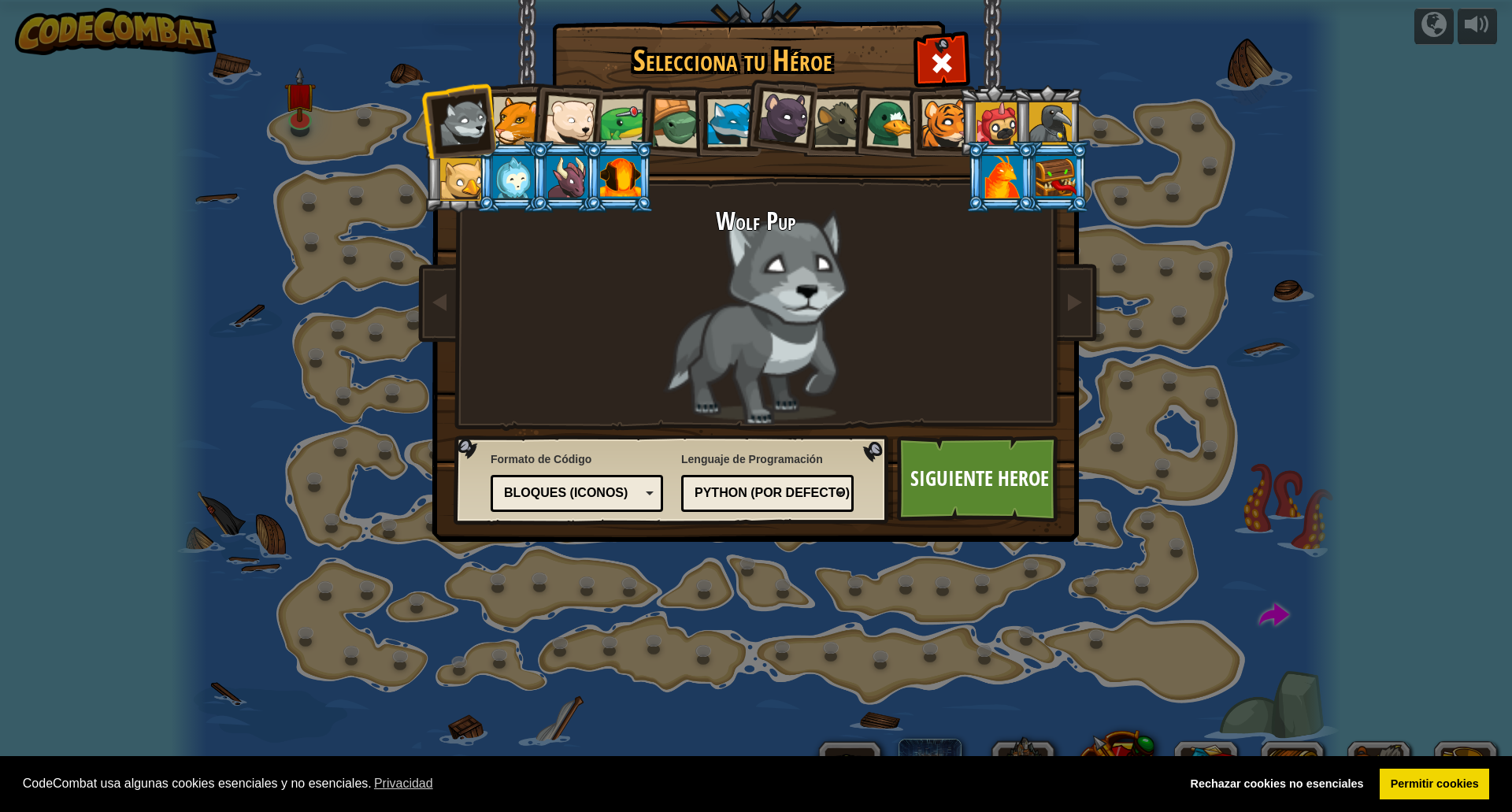
click at [590, 503] on div "Texto Bloques y código Bloques Bloques (iconos) Bloques (iconos)" at bounding box center [577, 493] width 173 height 37
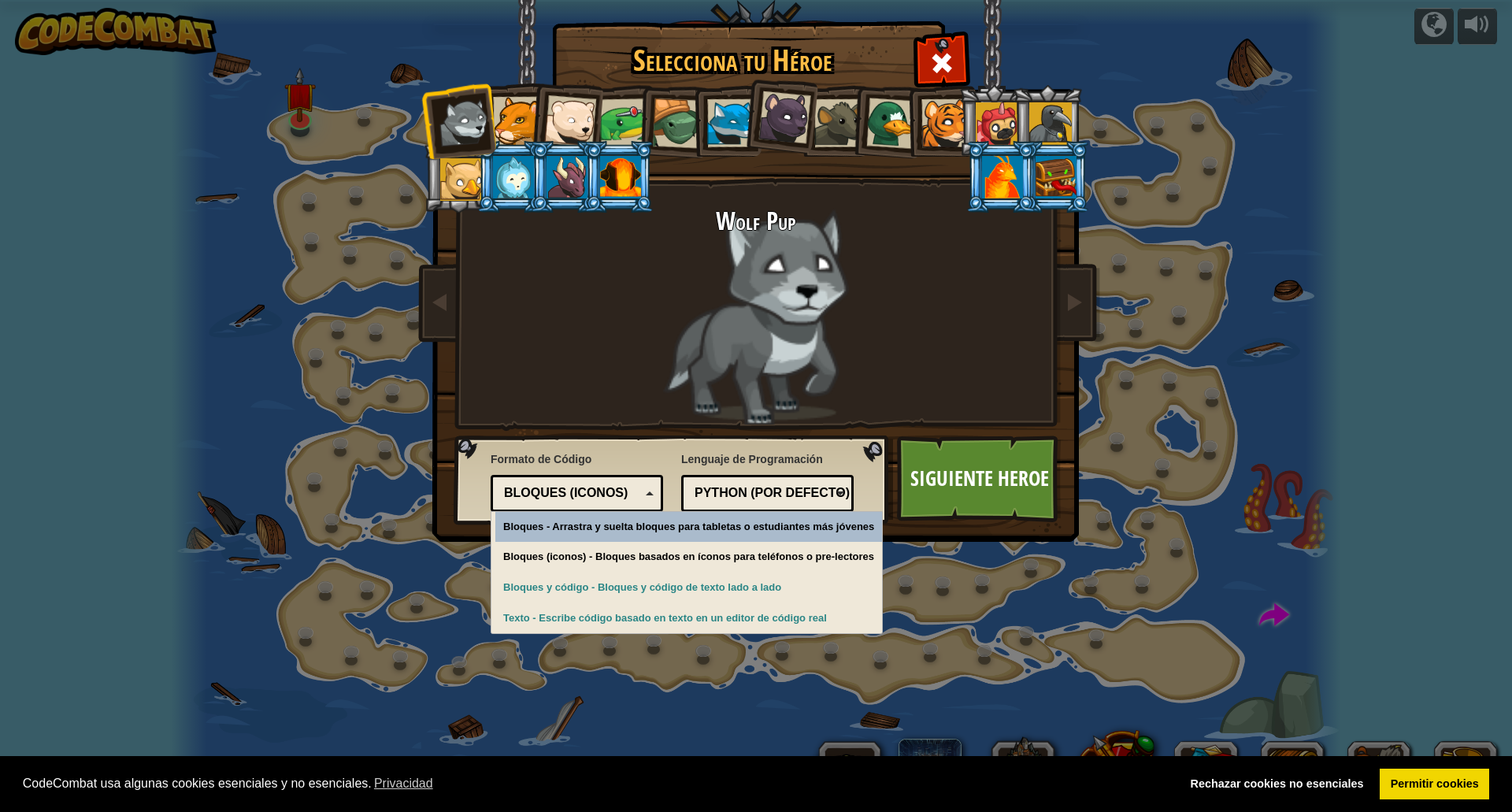
click at [747, 480] on div "Python (Por defecto) JavaScript Lua C++ Java (Experimental) Python (Por defecto)" at bounding box center [768, 493] width 173 height 37
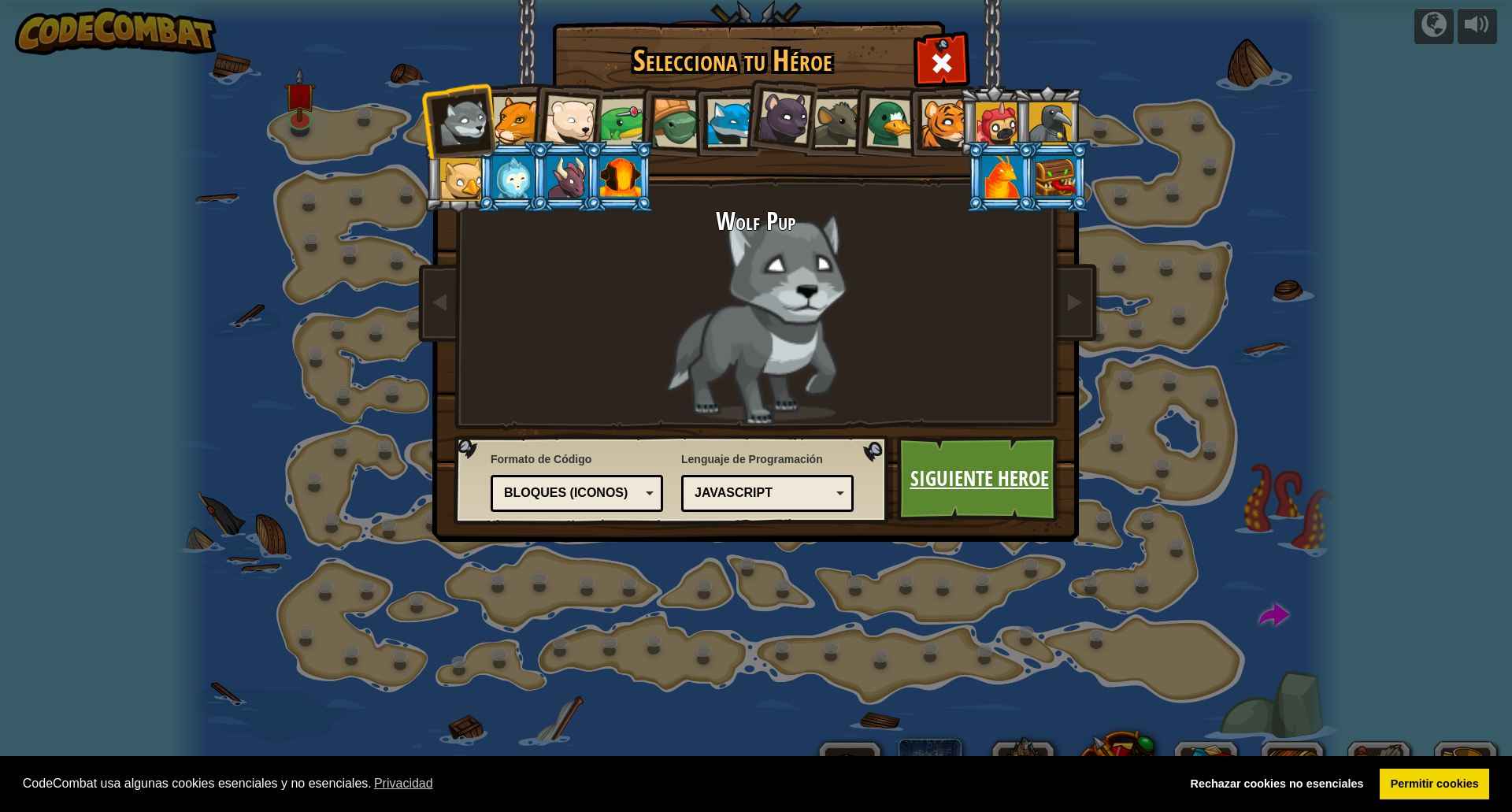
click at [1010, 464] on link "Siguiente Heroe" at bounding box center [980, 478] width 165 height 86
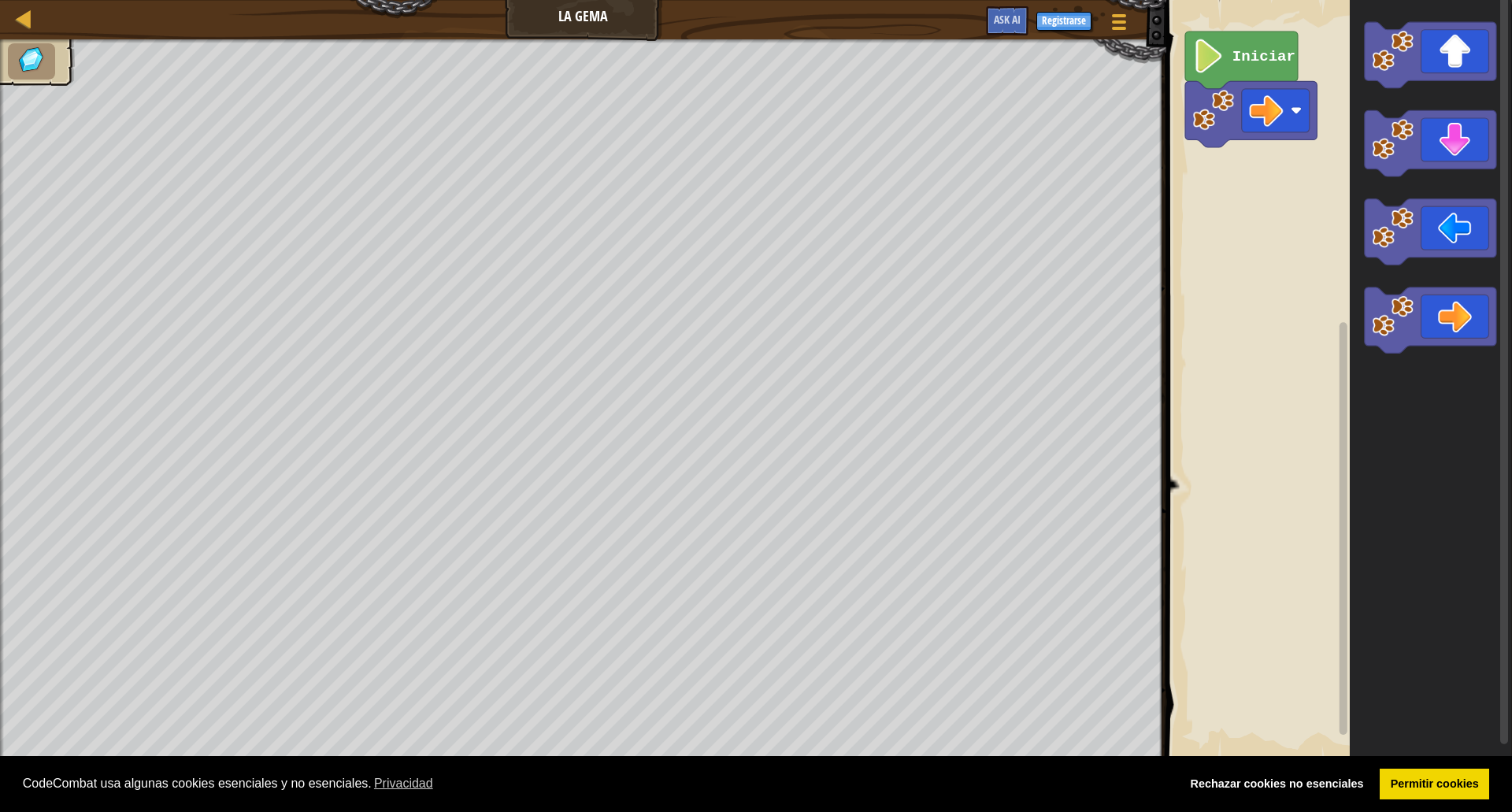
select select "es-ES"
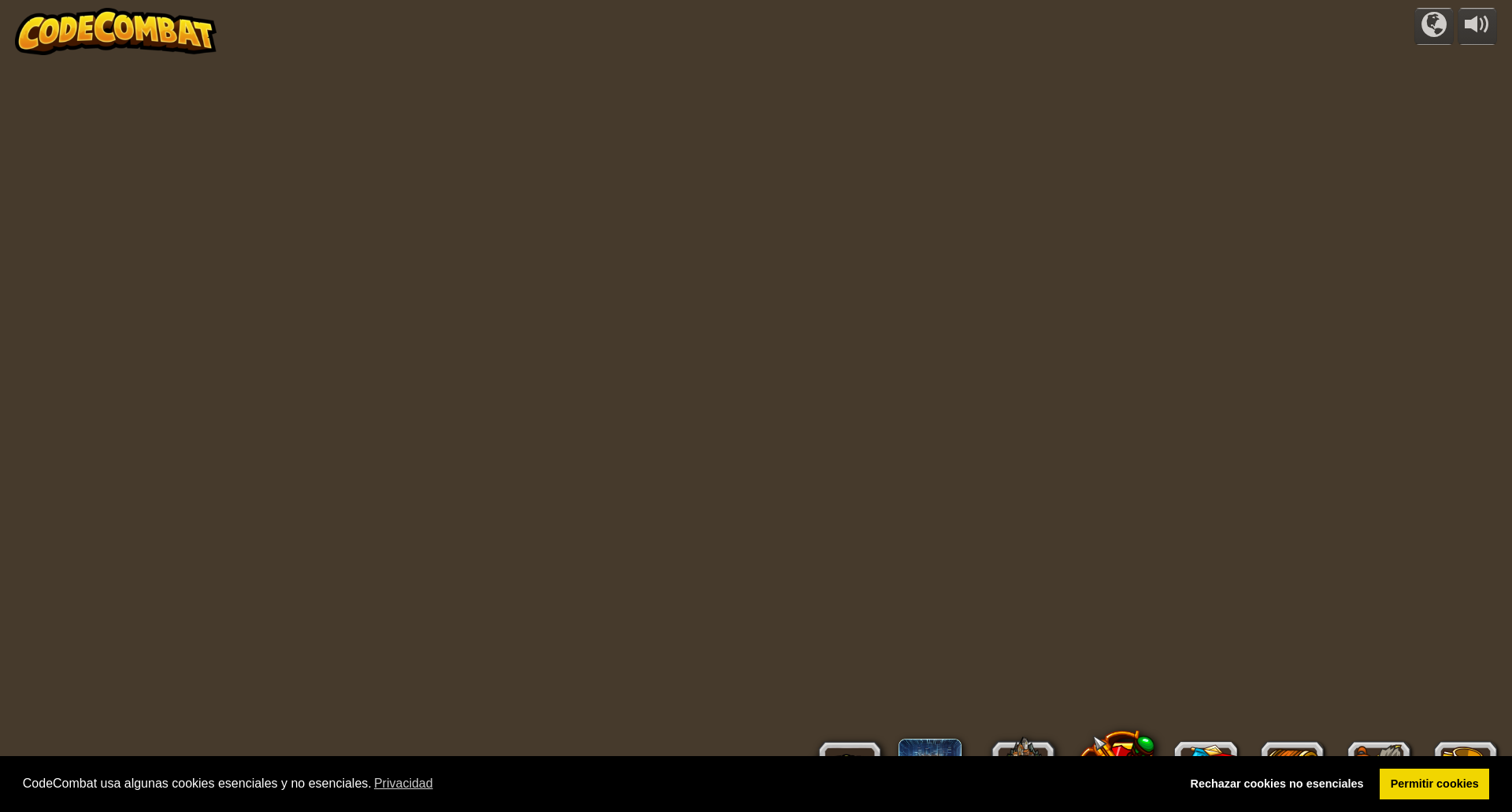
select select "es-ES"
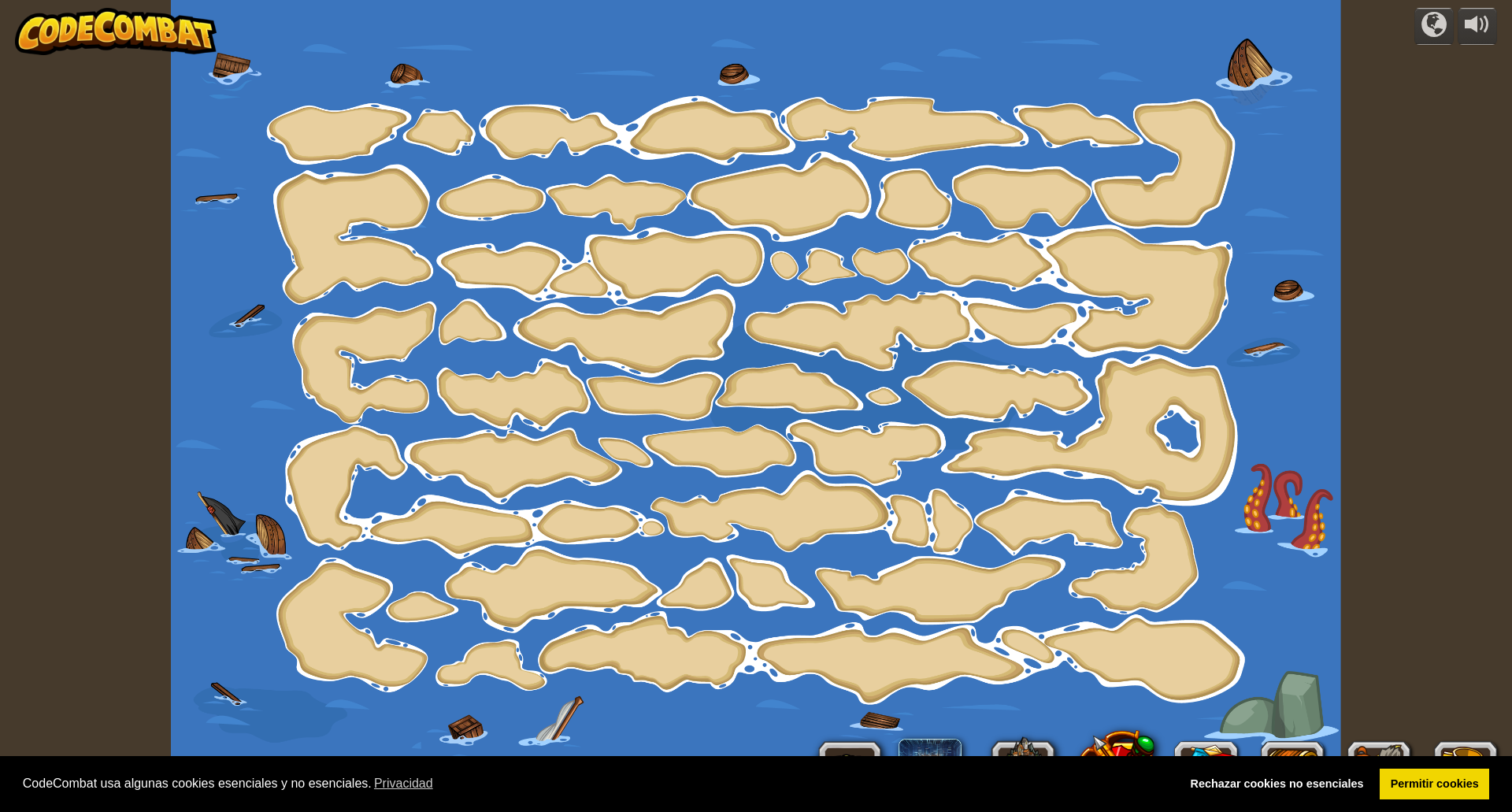
select select "es-ES"
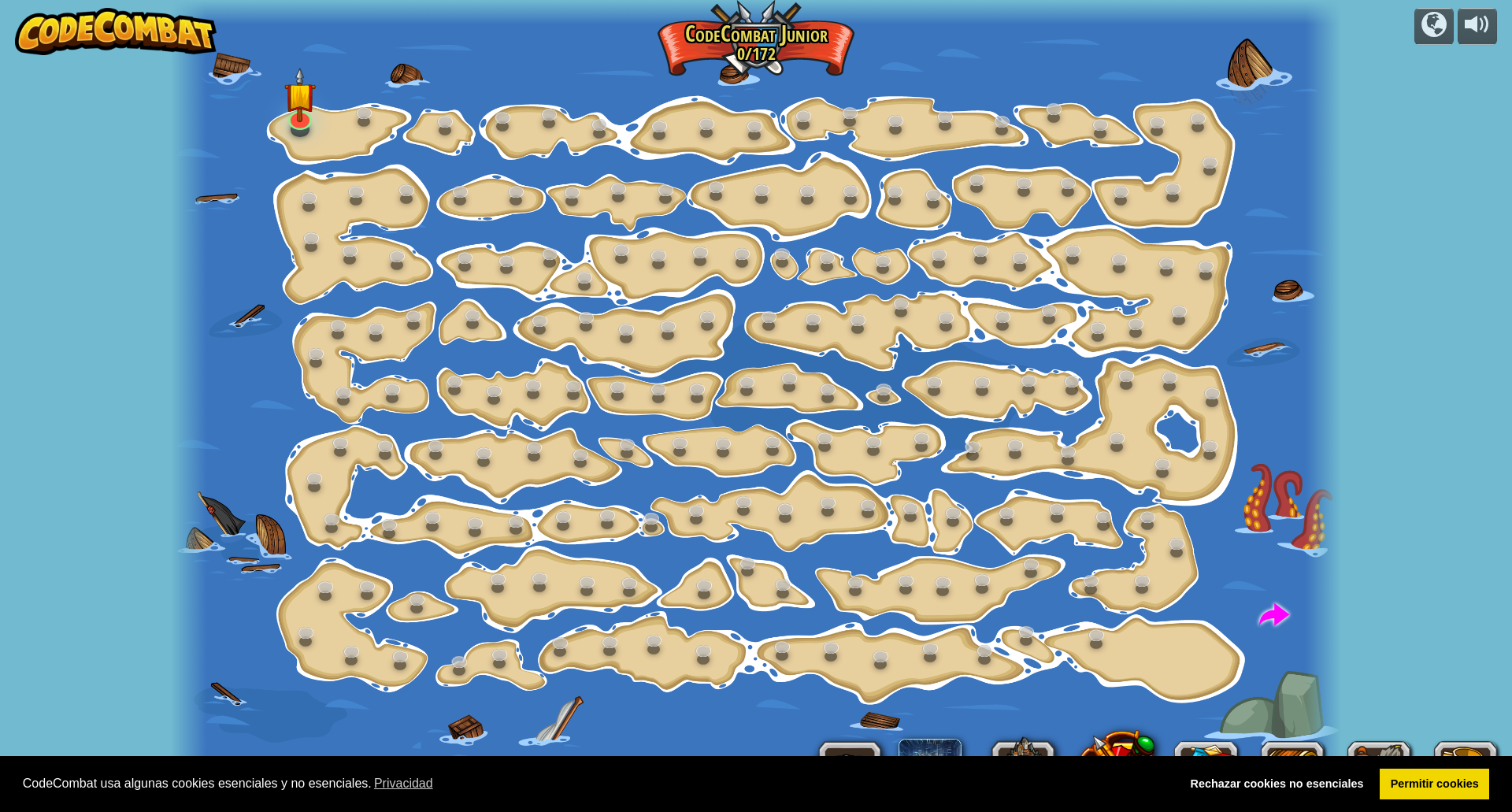
select select "es-ES"
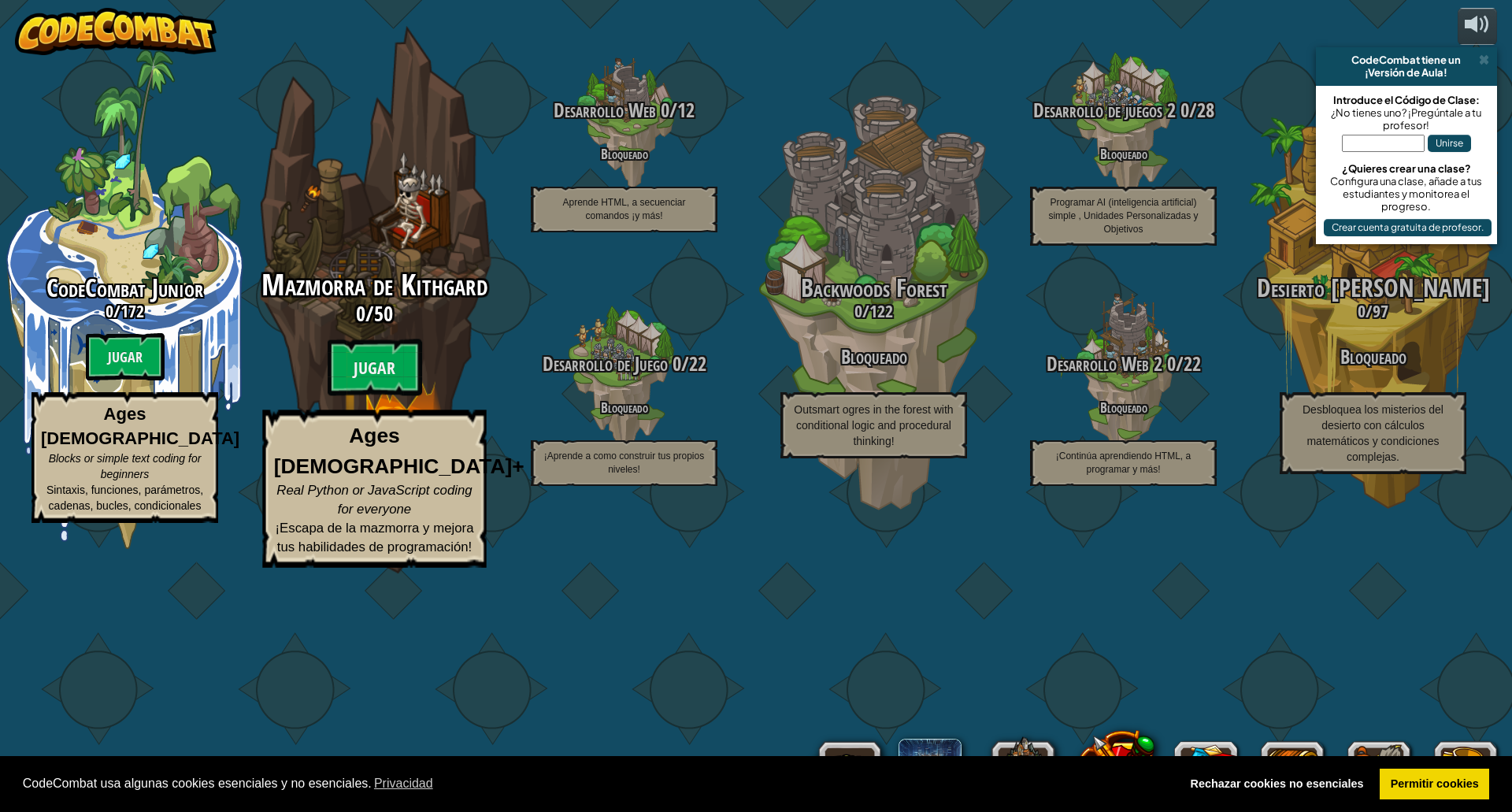
click at [406, 378] on div "Mazmorra de Kithgard 0 / 50 Jugar Ages [DEMOGRAPHIC_DATA]+ Real Python or JavaS…" at bounding box center [373, 299] width 299 height 599
select select "es-ES"
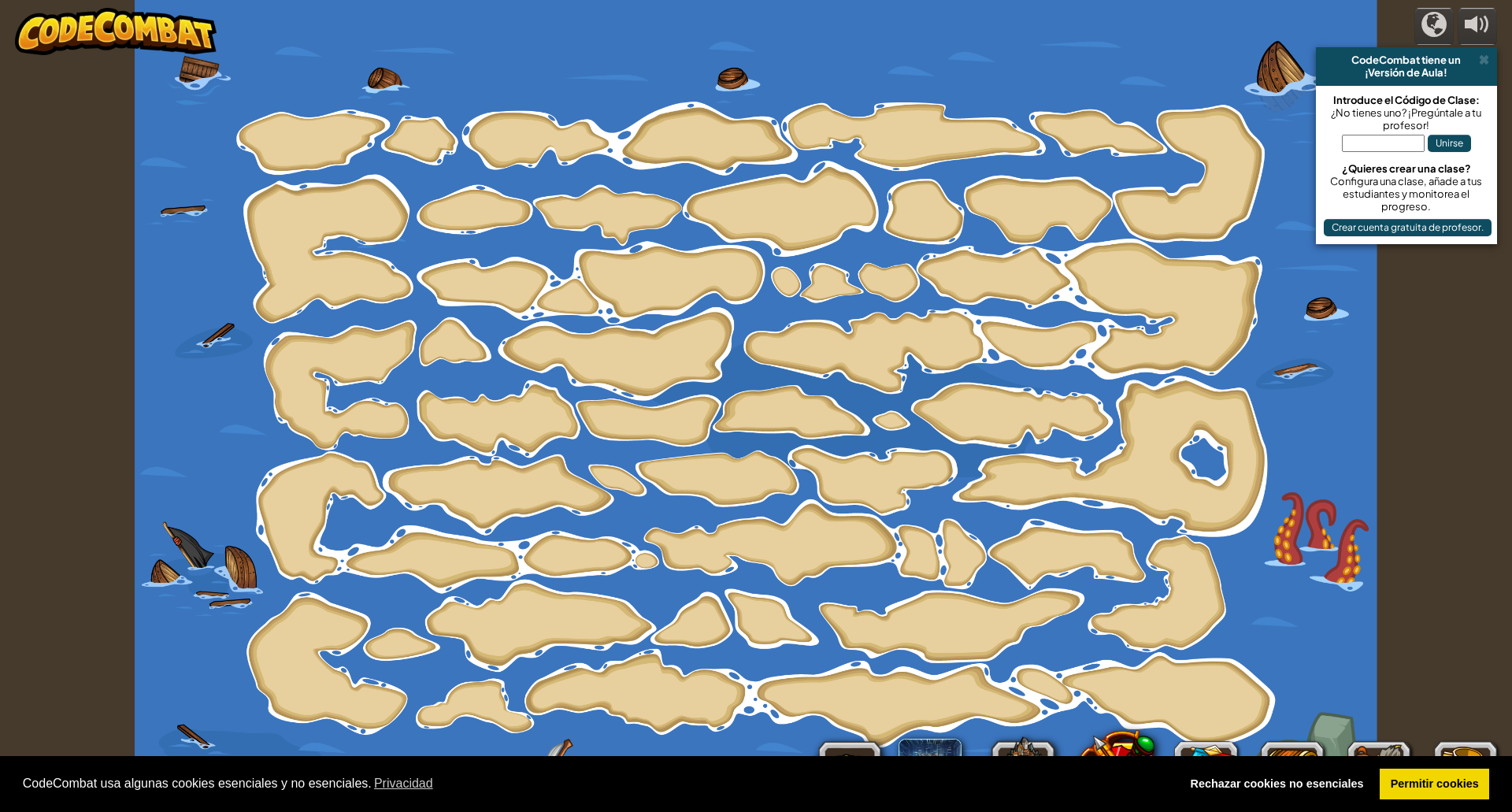
select select "es-ES"
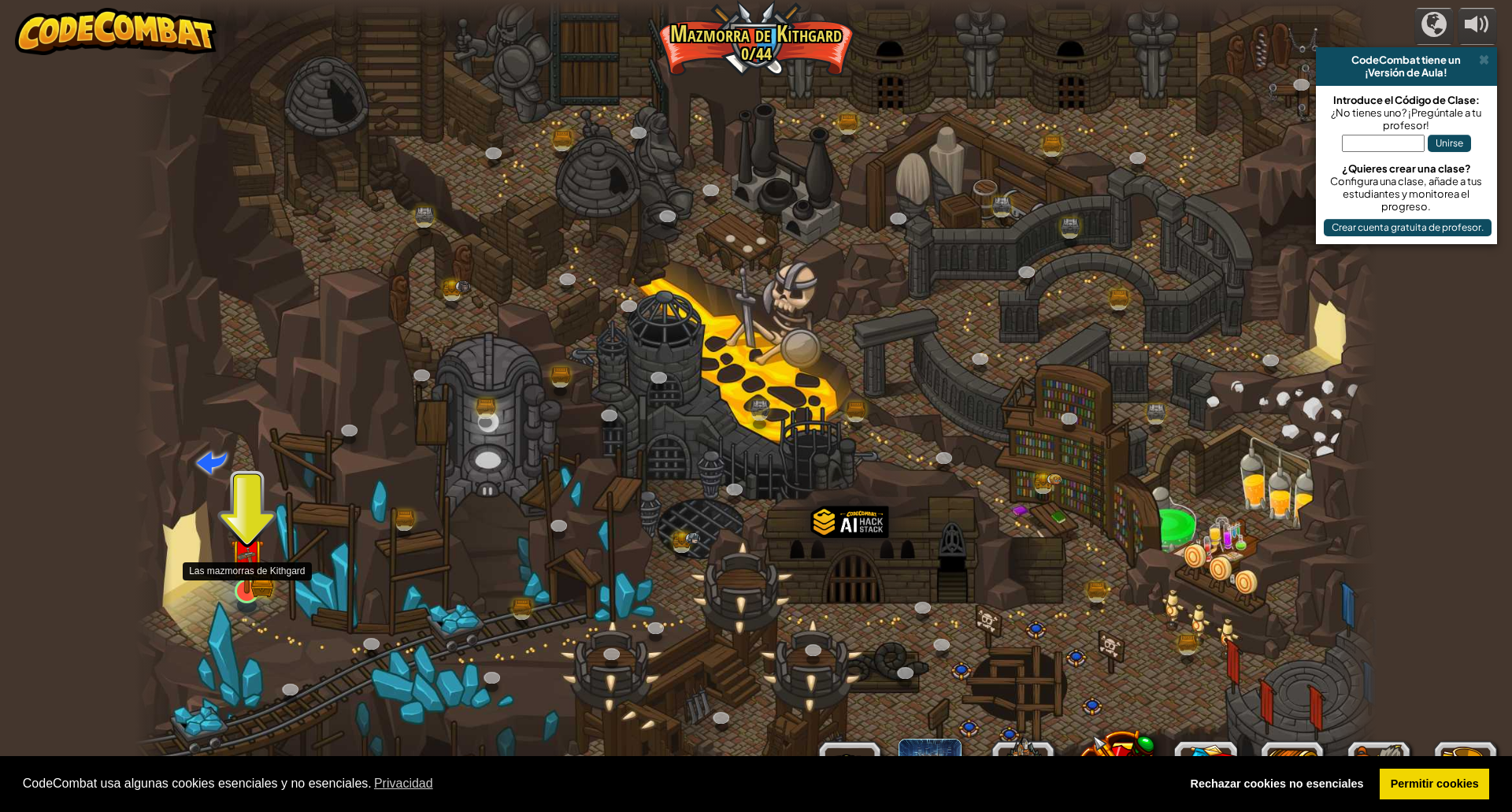
click at [248, 562] on img at bounding box center [247, 556] width 20 height 20
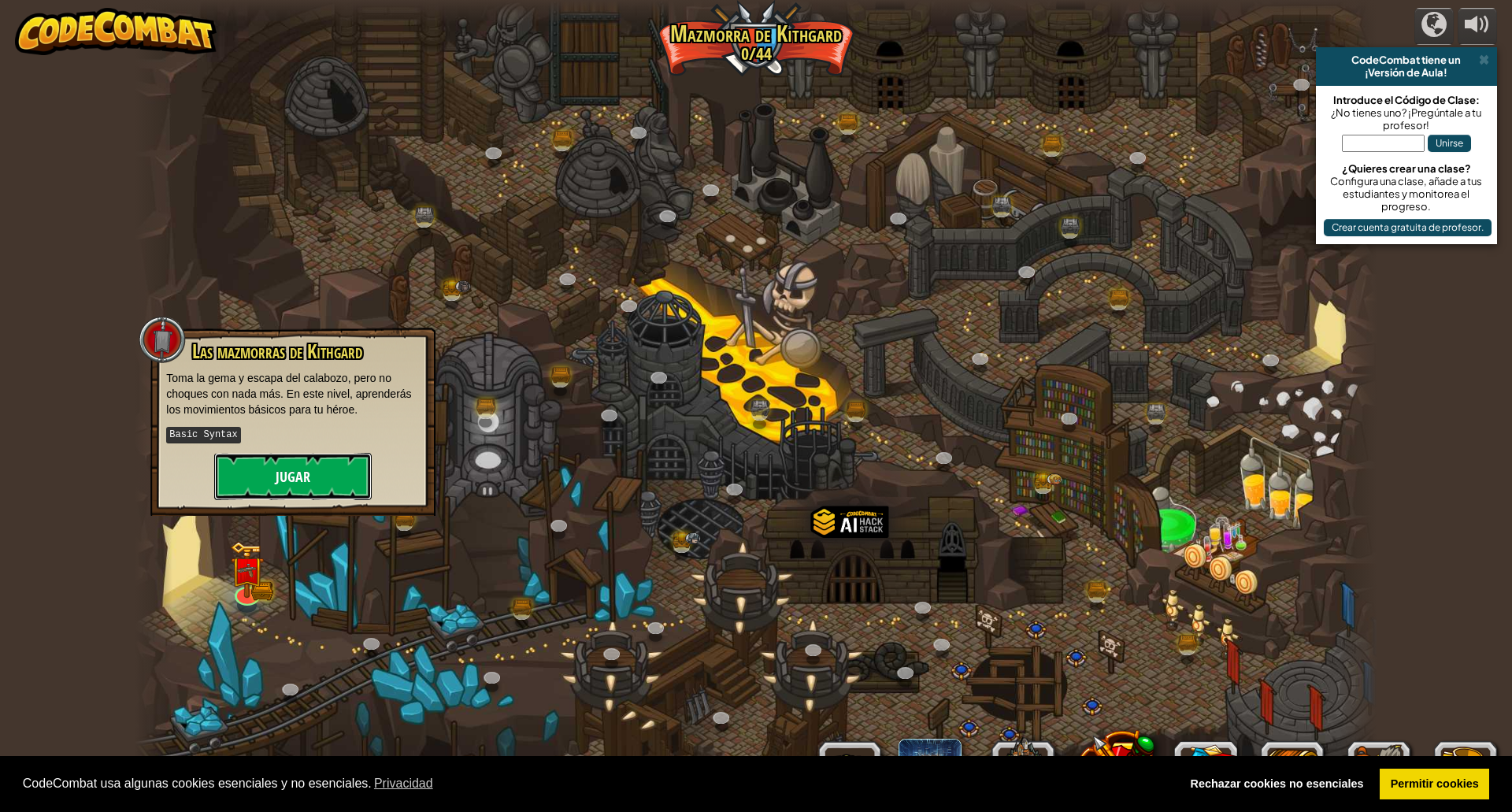
click at [300, 476] on button "Jugar" at bounding box center [293, 477] width 157 height 48
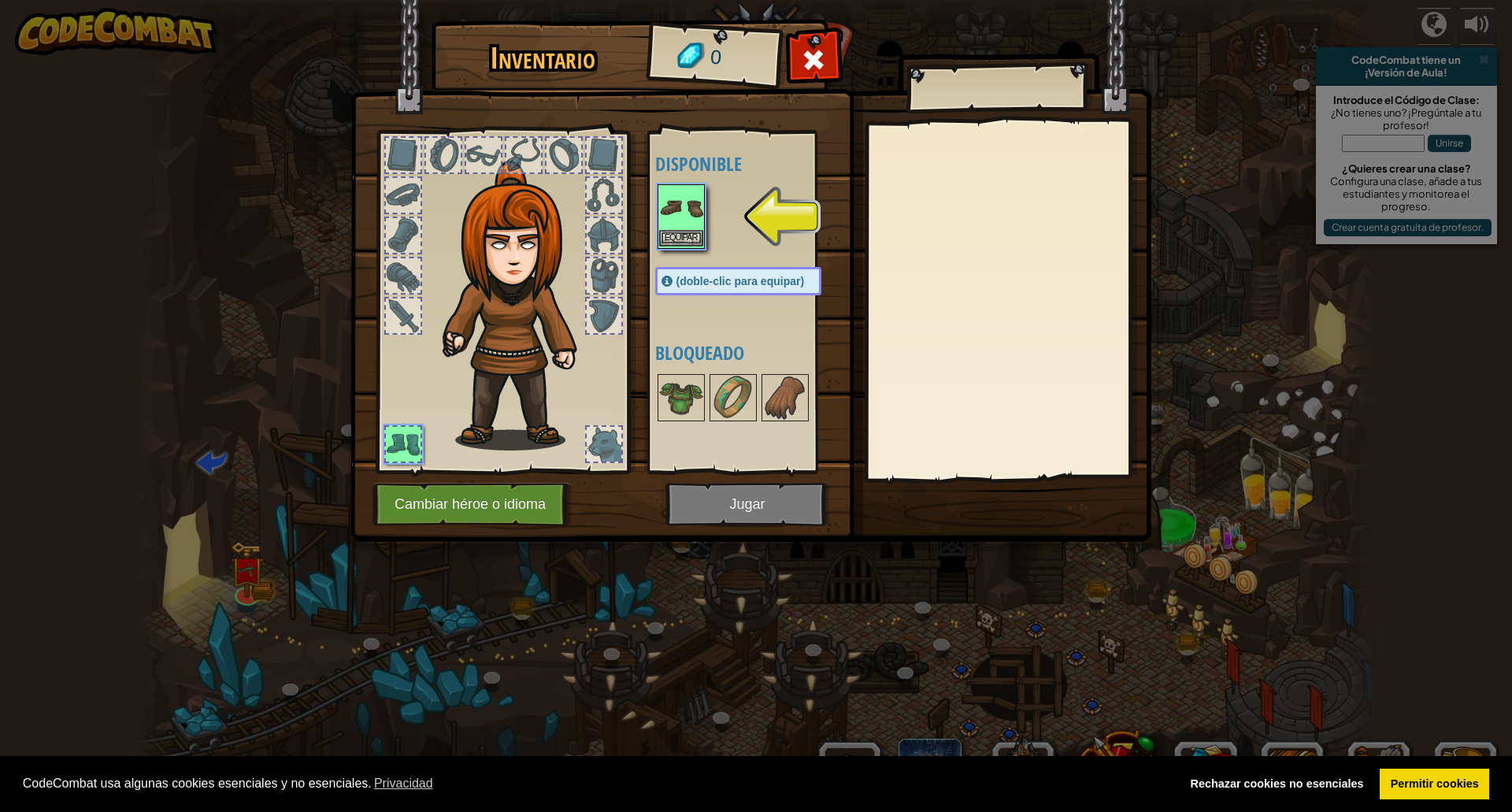
click at [686, 227] on img at bounding box center [681, 208] width 44 height 44
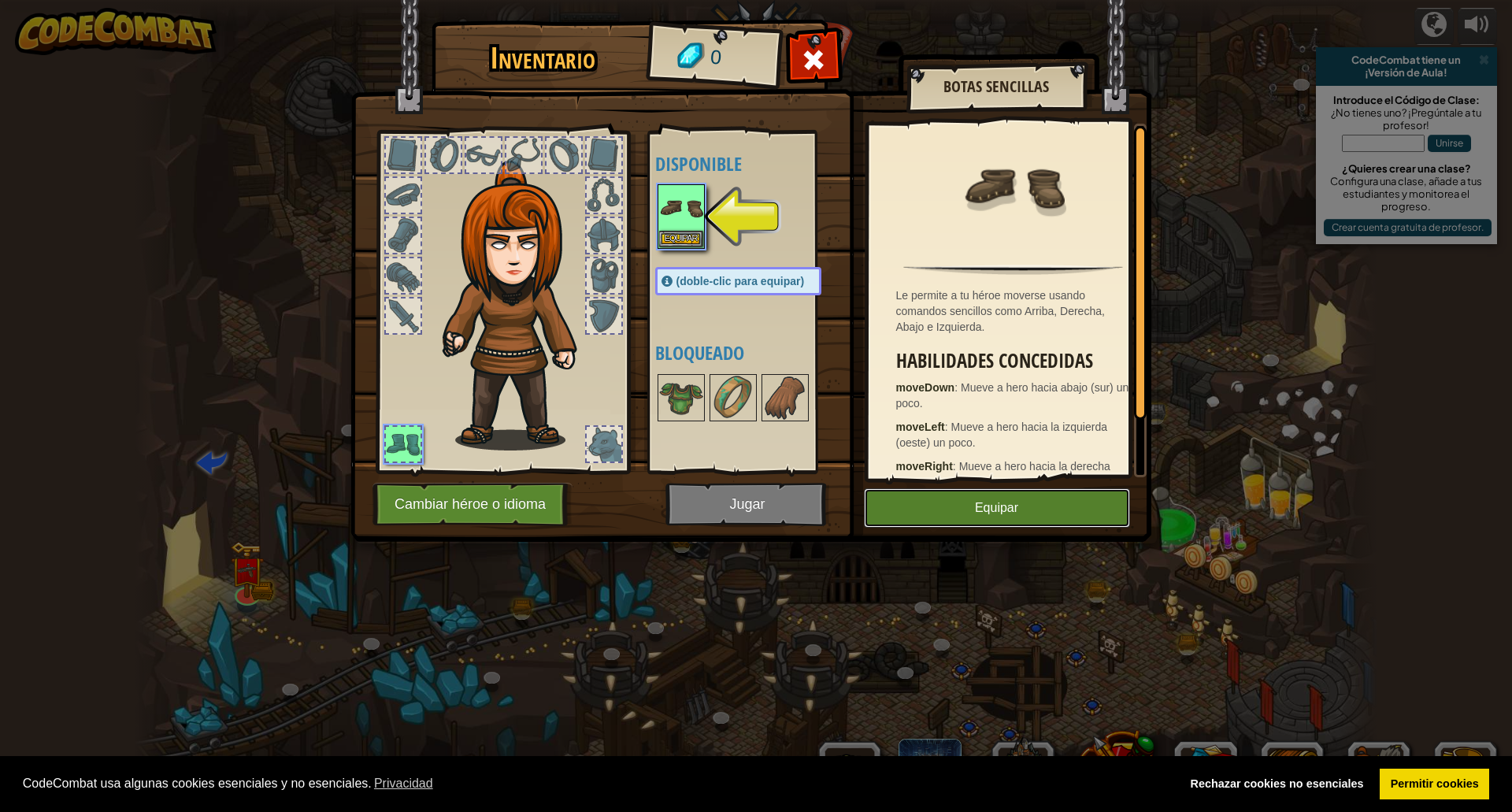
click at [1004, 505] on button "Equipar" at bounding box center [998, 508] width 266 height 40
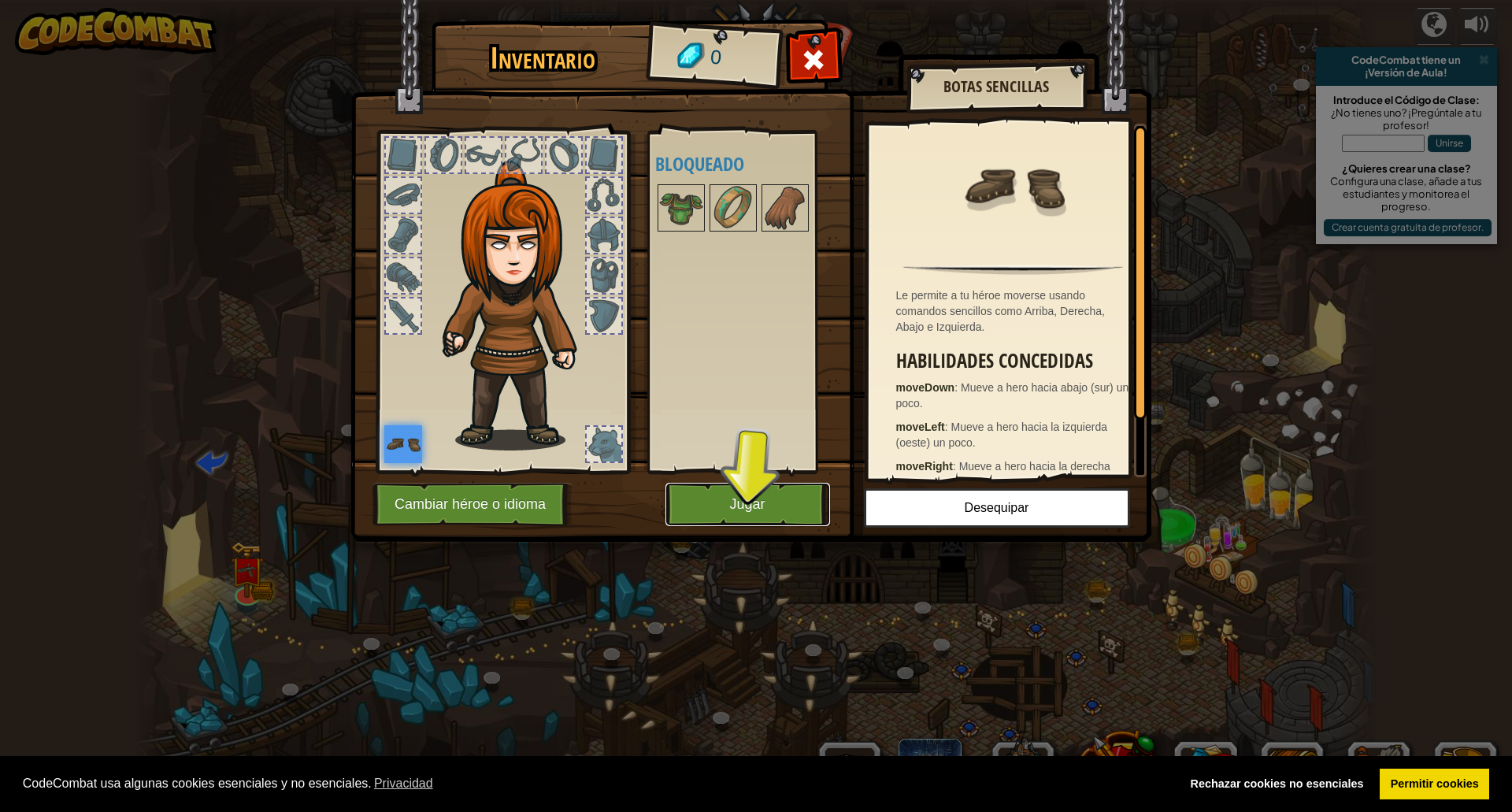
click at [713, 495] on button "Jugar" at bounding box center [748, 505] width 165 height 44
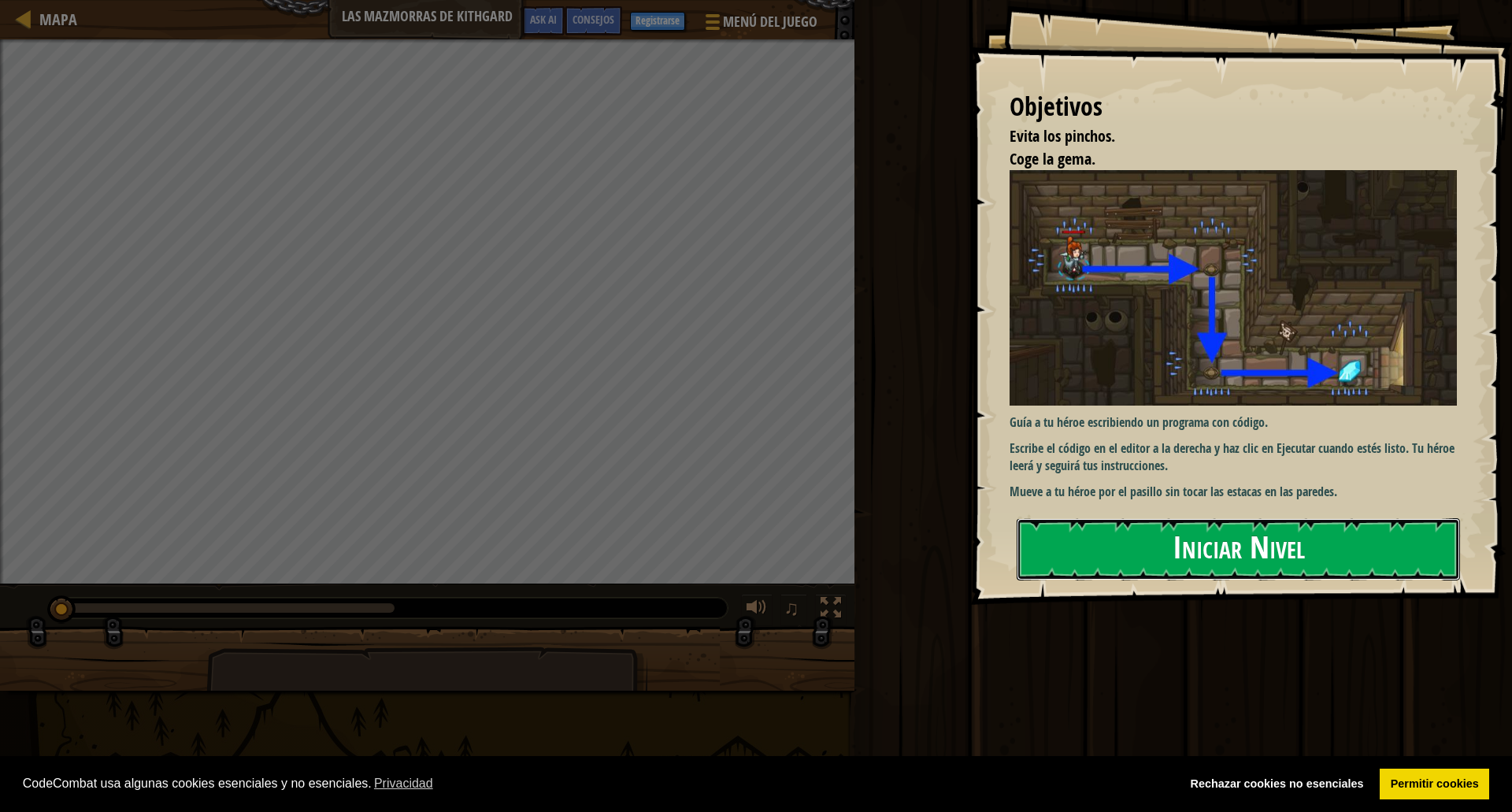
click at [1185, 546] on button "Iniciar Nivel" at bounding box center [1239, 549] width 444 height 62
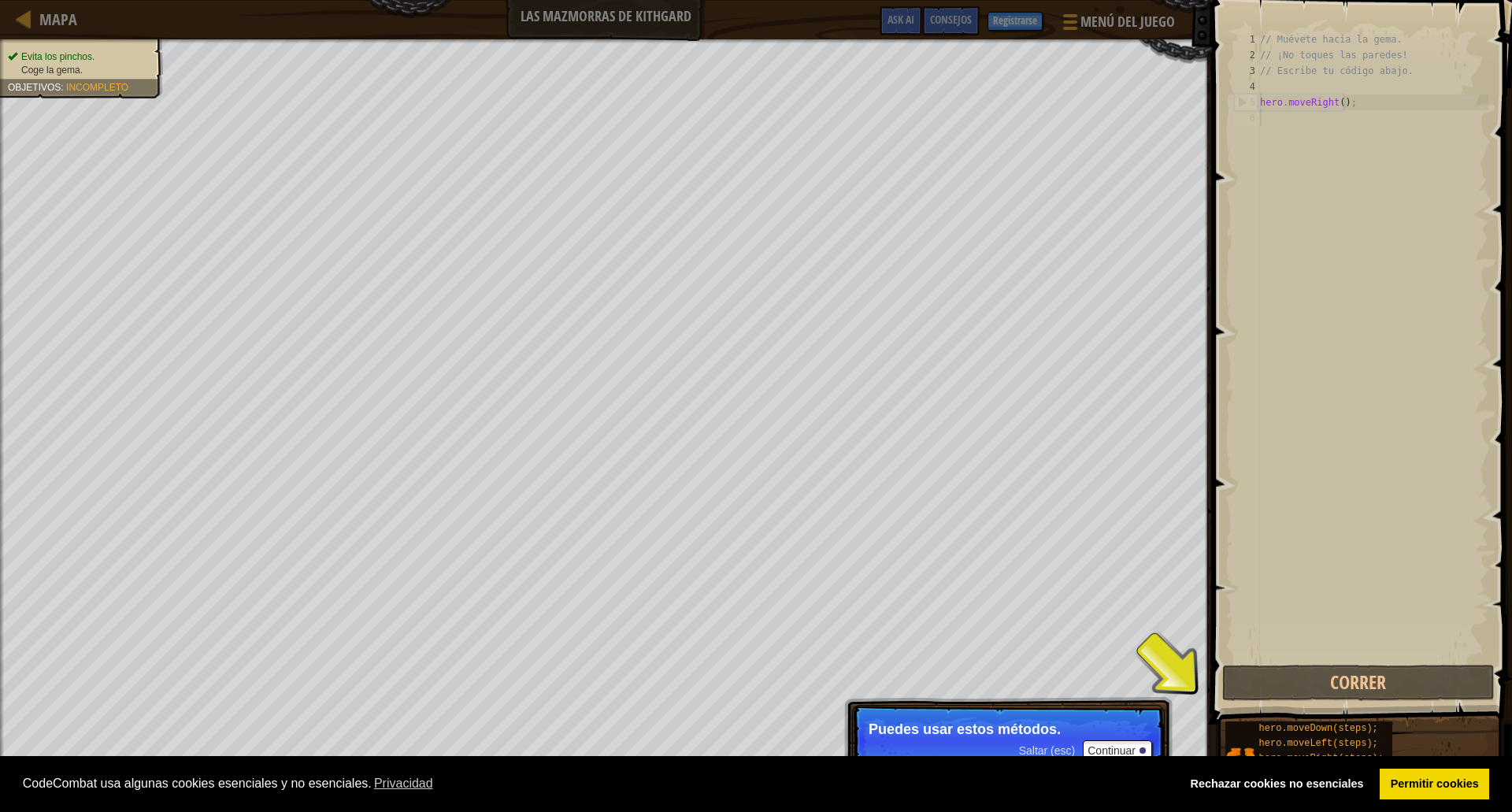
click at [1342, 289] on div "// Muévete hacia la gema. // ¡No toques las paredes! // Escribe tu código abajo…" at bounding box center [1372, 362] width 231 height 661
click at [1451, 791] on link "Permitir cookies" at bounding box center [1435, 784] width 110 height 31
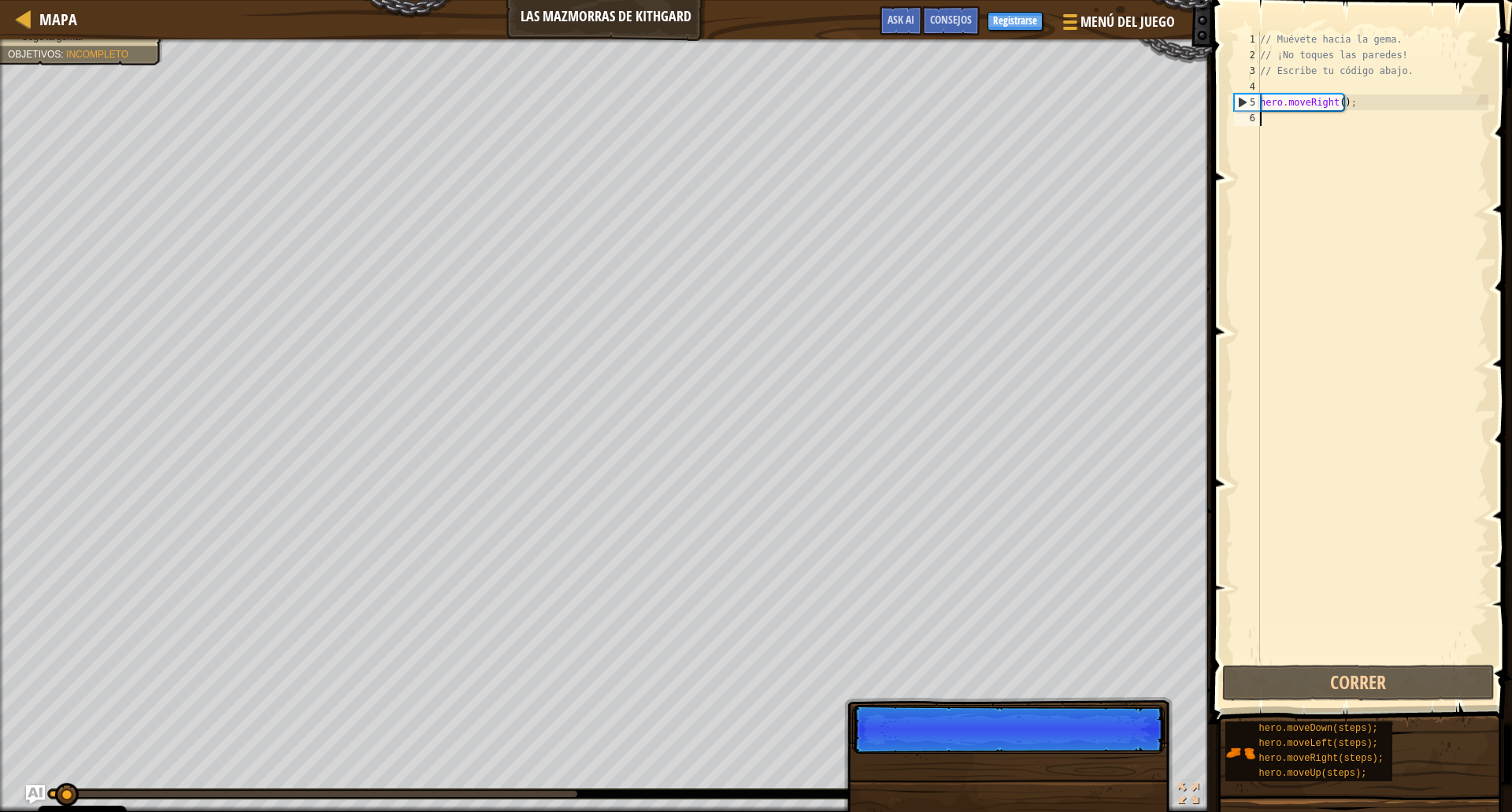
scroll to position [7, 0]
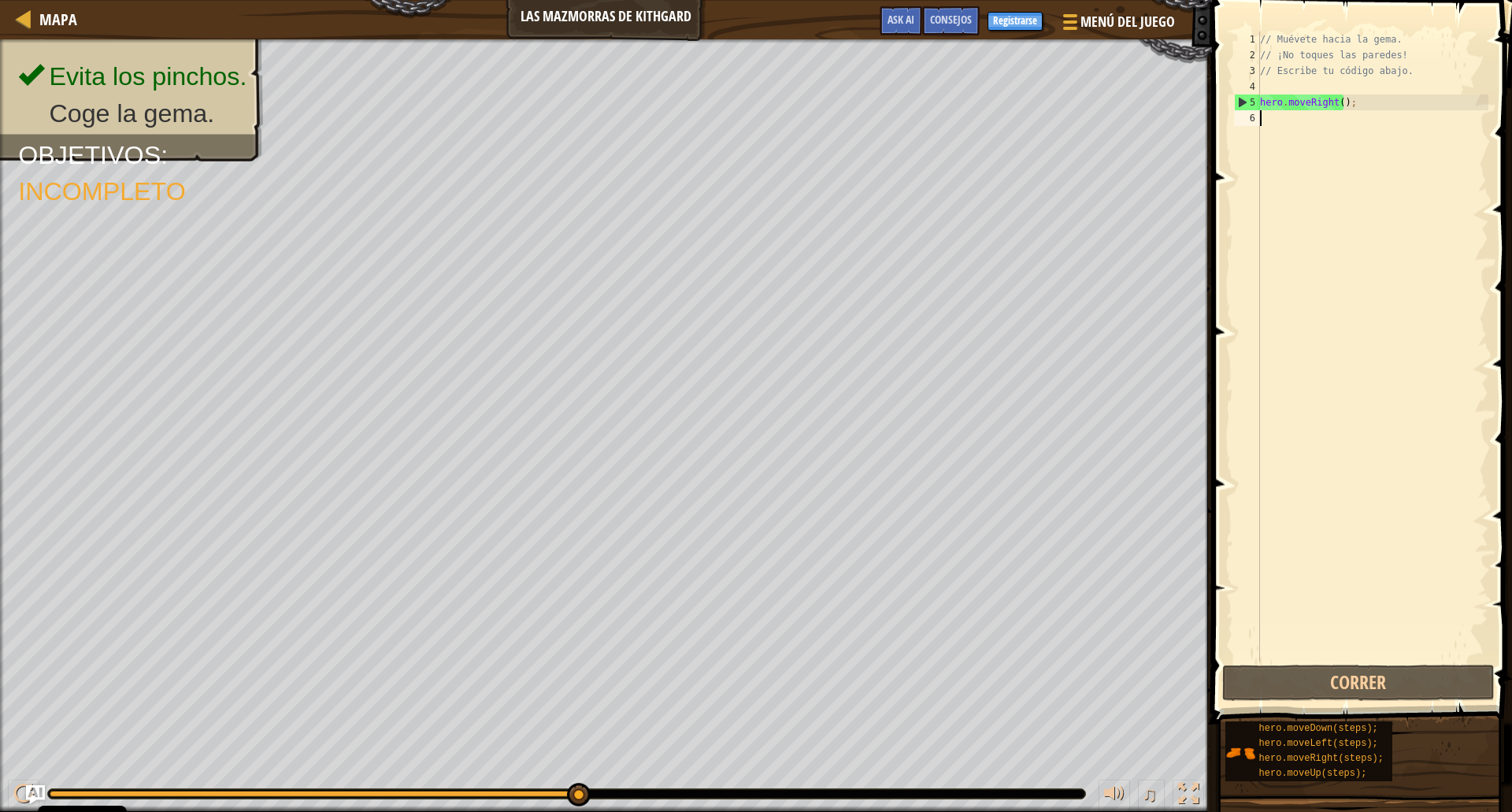
click at [1367, 189] on div "// Muévete hacia la gema. // ¡No toques las paredes! // Escribe tu código abajo…" at bounding box center [1372, 362] width 231 height 661
click at [1353, 85] on div "// Muévete hacia la gema. // ¡No toques las paredes! // Escribe tu código abajo…" at bounding box center [1372, 362] width 231 height 661
click at [1339, 129] on div "// Muévete hacia la gema. // ¡No toques las paredes! // Escribe tu código abajo…" at bounding box center [1372, 362] width 231 height 661
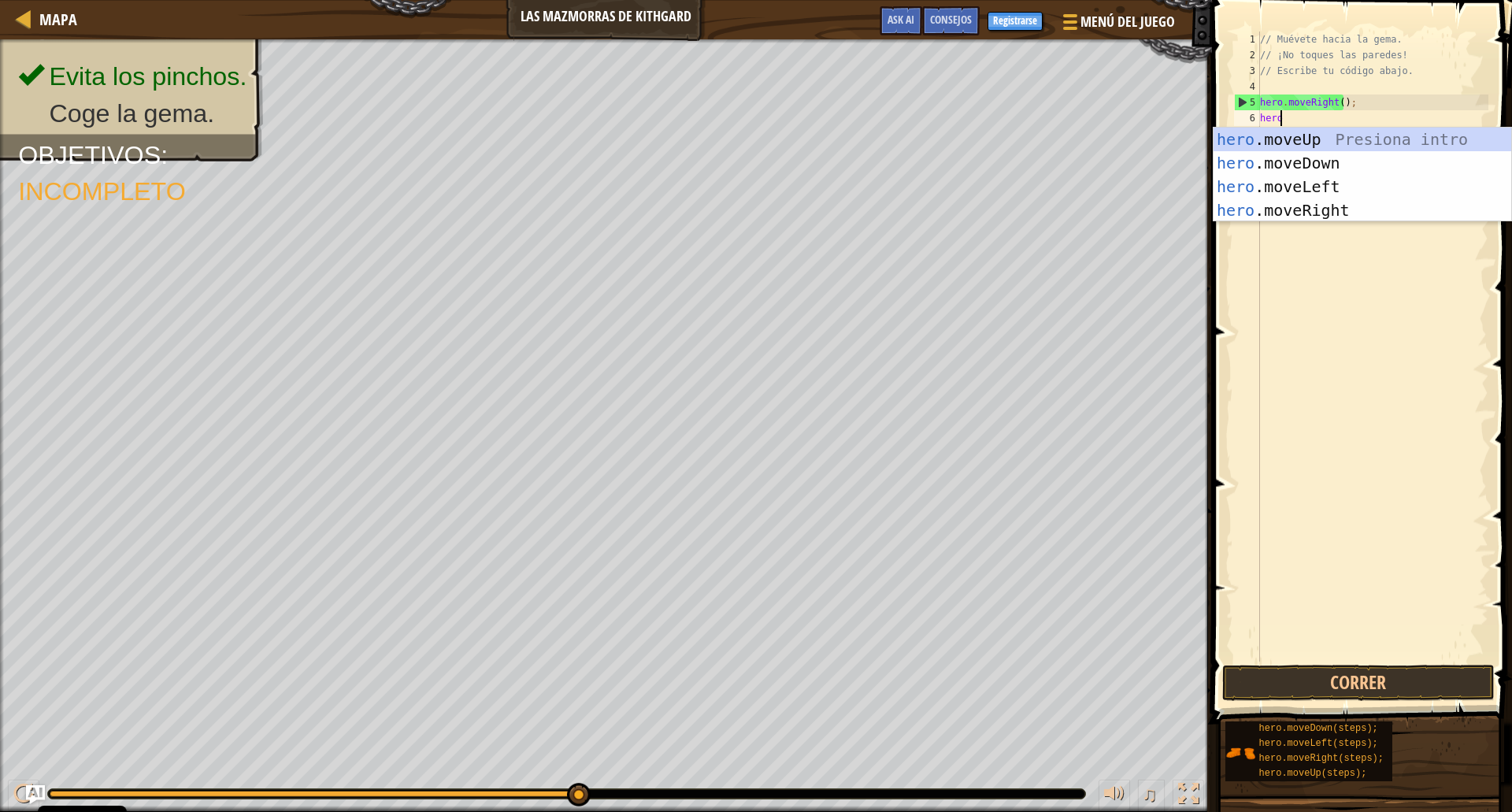
scroll to position [7, 1]
type textarea "hero"
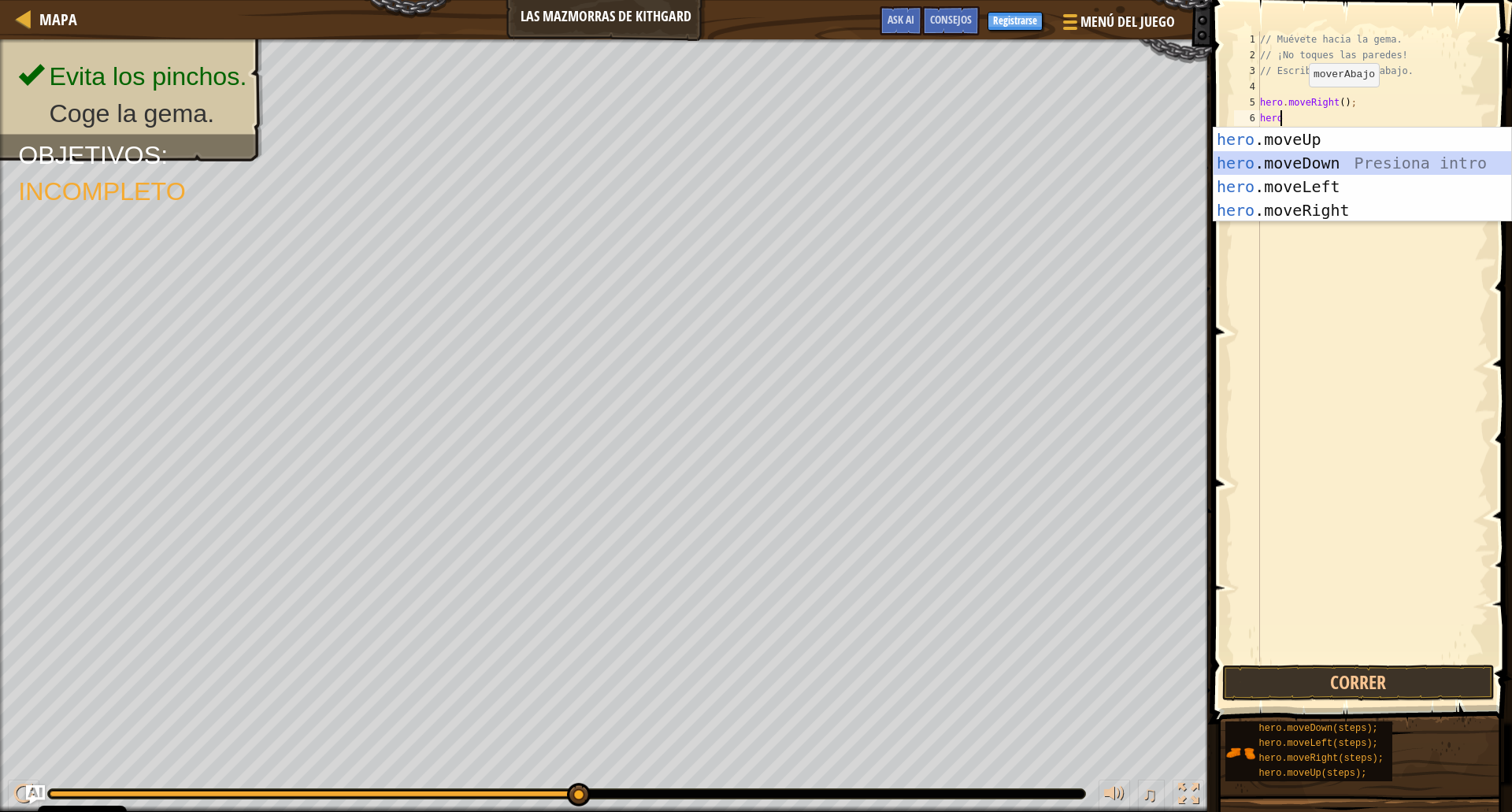
click at [1306, 162] on div "hero .moveUp Presiona intro hero .moveDown Presiona intro hero .moveLeft Presio…" at bounding box center [1362, 198] width 298 height 142
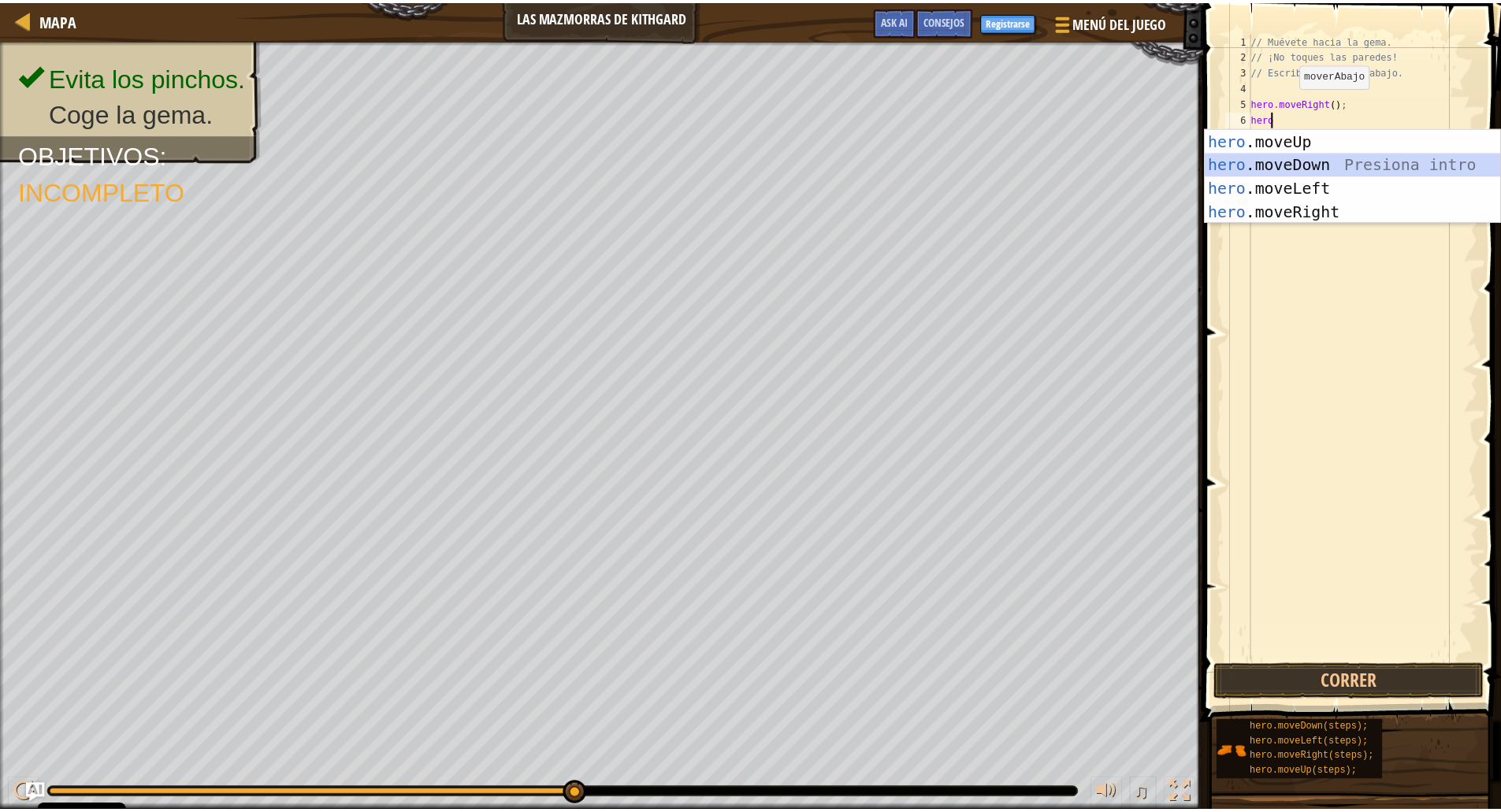
scroll to position [7, 0]
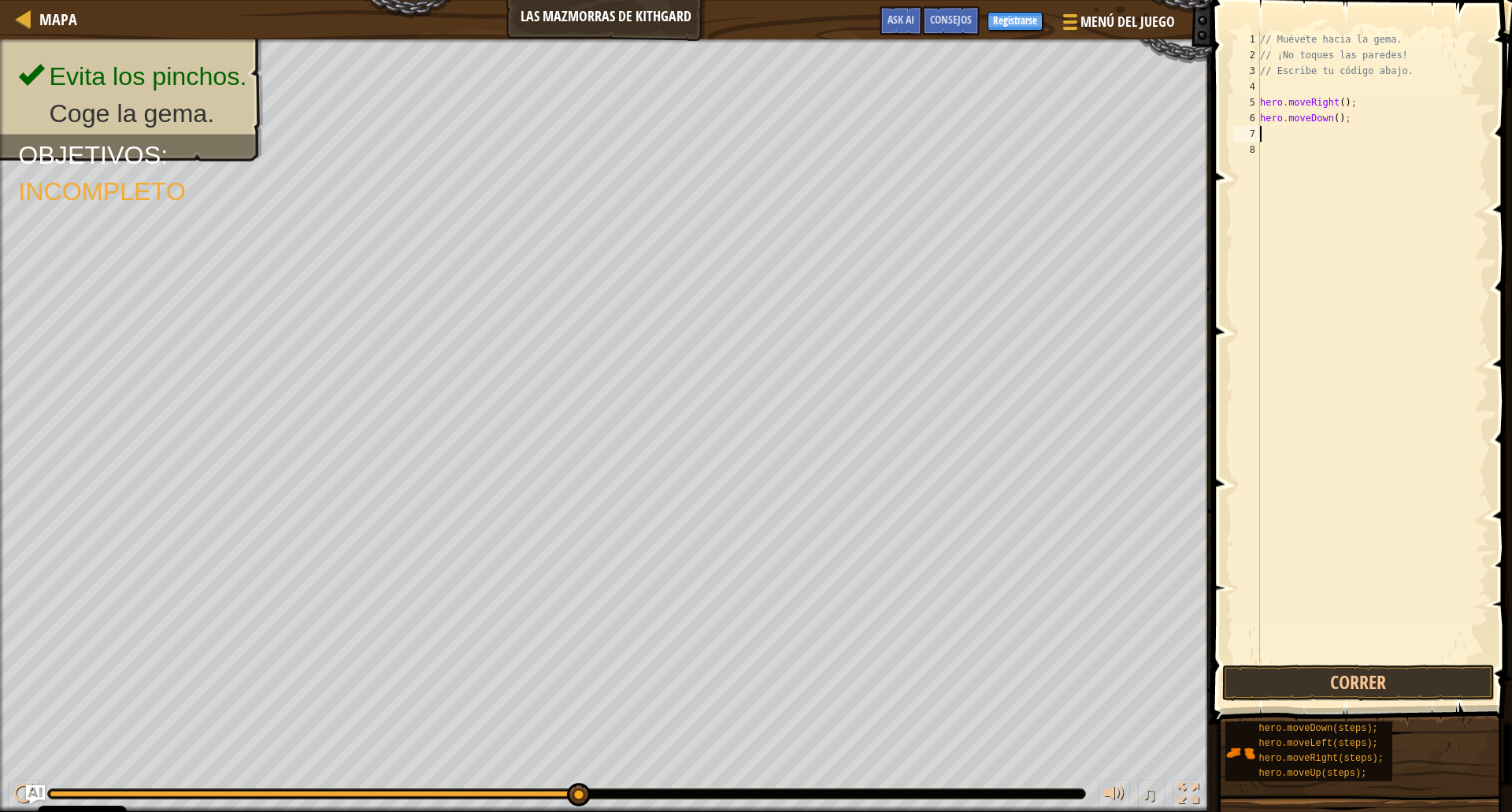
type textarea "her"
click at [1311, 142] on div "// Muévete hacia la [PERSON_NAME]. // ¡No toques las [PERSON_NAME]! // Escribe …" at bounding box center [1372, 362] width 231 height 661
type textarea "hero.moveUp();"
click at [1311, 142] on div "// Muévete hacia la [PERSON_NAME]. // ¡No toques las [PERSON_NAME]! // Escribe …" at bounding box center [1372, 362] width 231 height 661
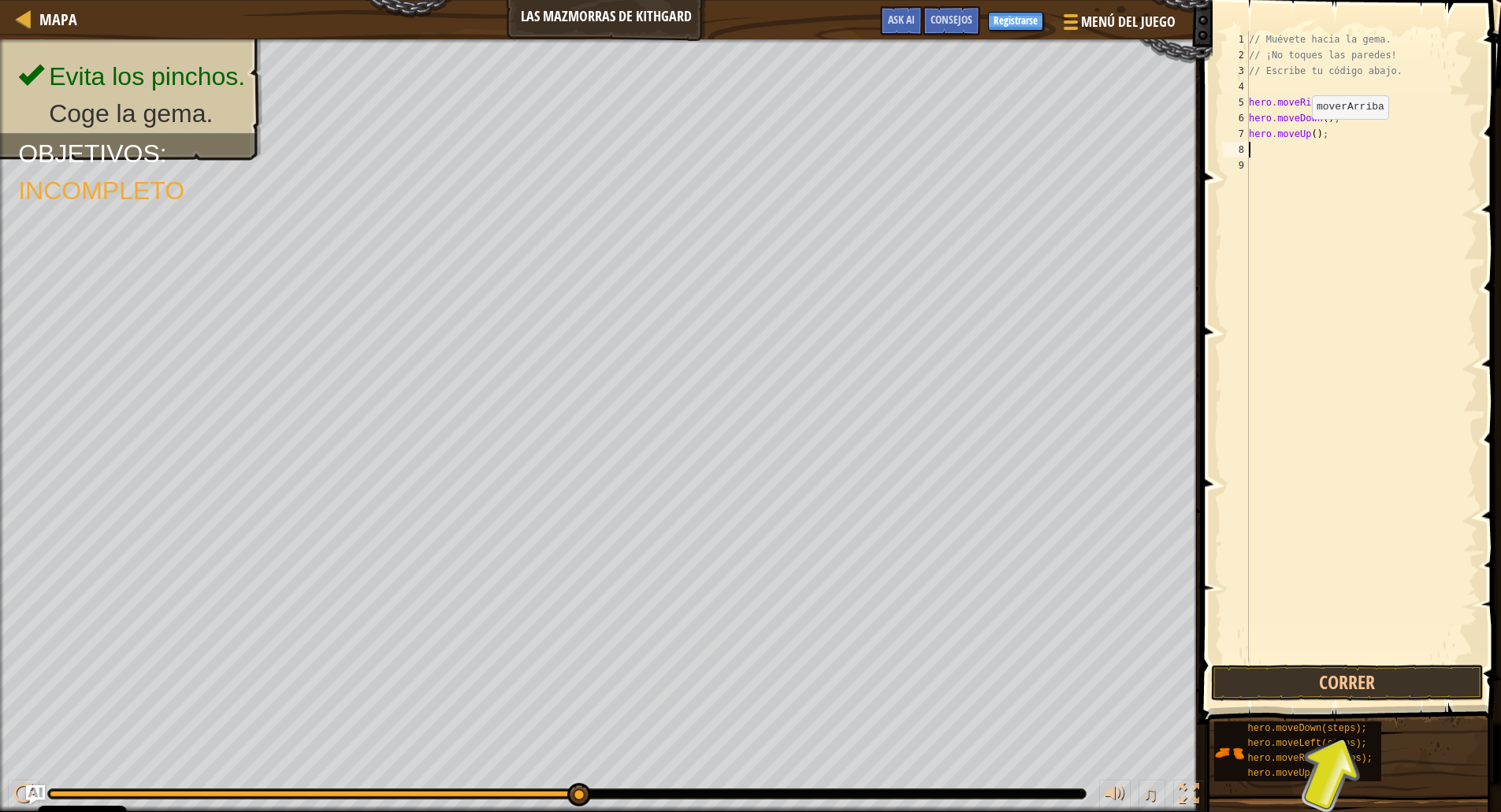
click at [1299, 135] on div "// Muévete hacia la [PERSON_NAME]. // ¡No toques las [PERSON_NAME]! // Escribe …" at bounding box center [1361, 362] width 231 height 661
type textarea "hero.moveRight();"
click at [1296, 306] on div "// Muévete hacia la [PERSON_NAME]. // ¡No toques las [PERSON_NAME]! // Escribe …" at bounding box center [1361, 362] width 231 height 661
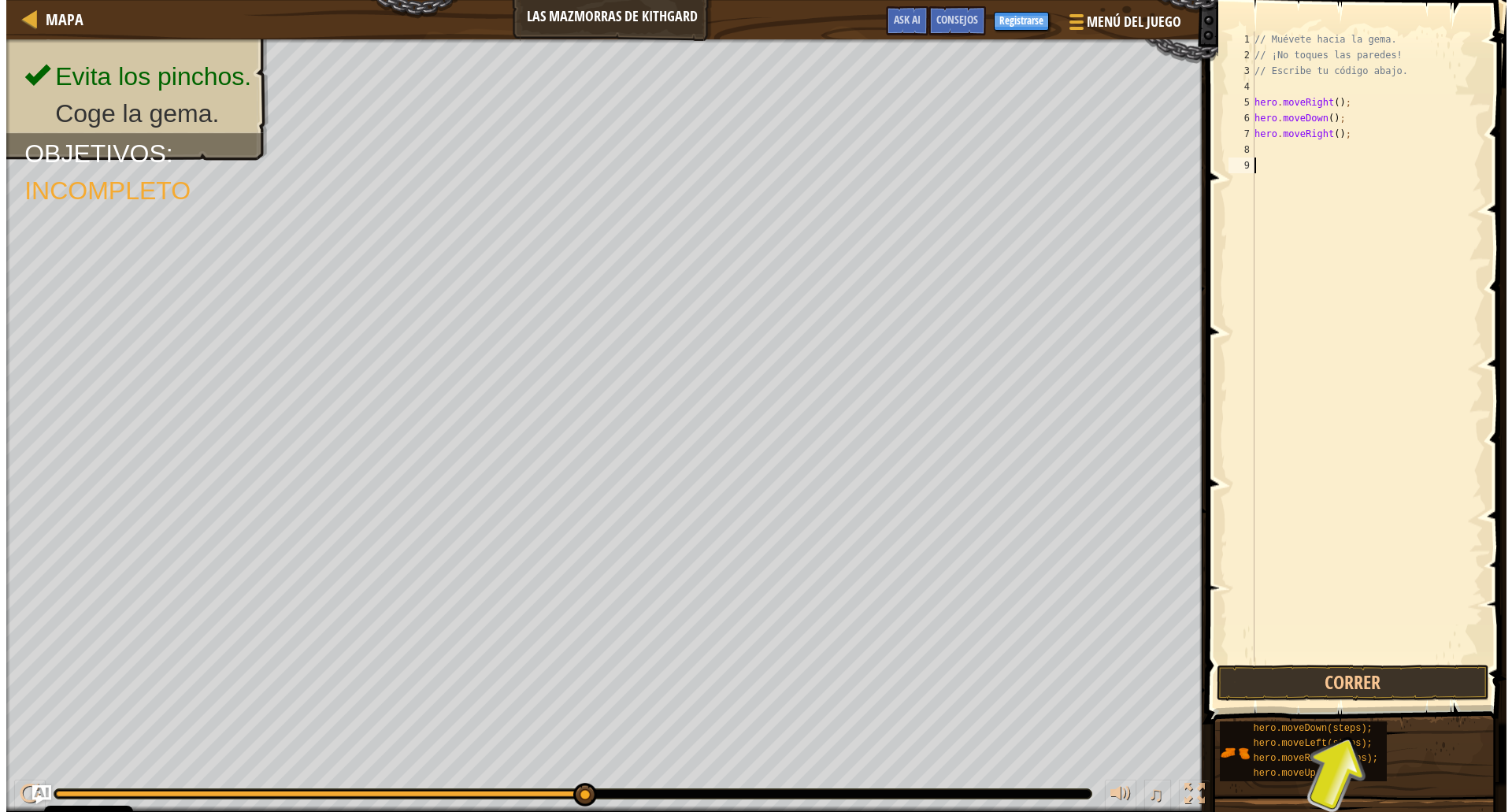
scroll to position [7, 0]
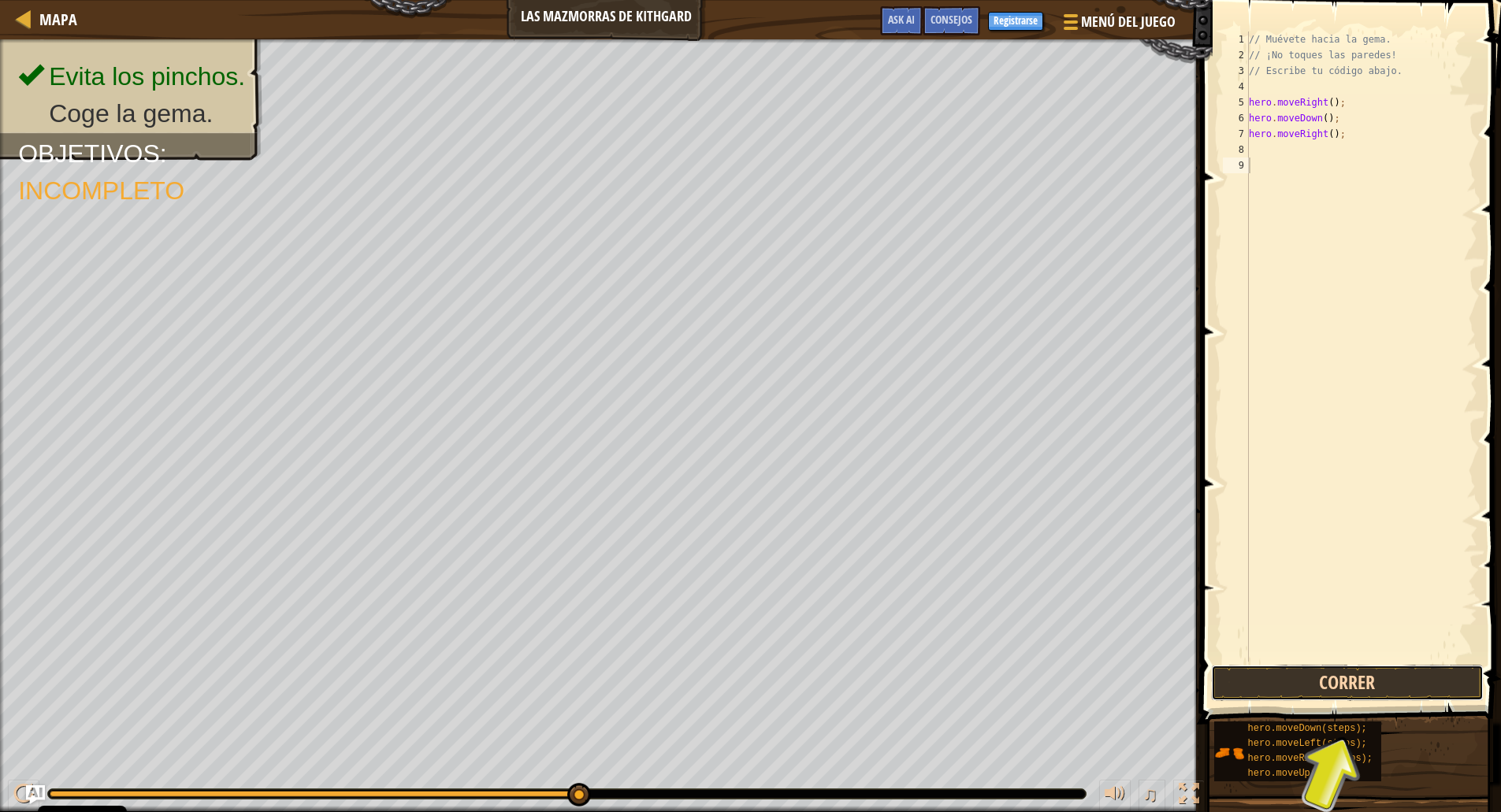
click at [1355, 678] on button "Correr" at bounding box center [1347, 682] width 273 height 36
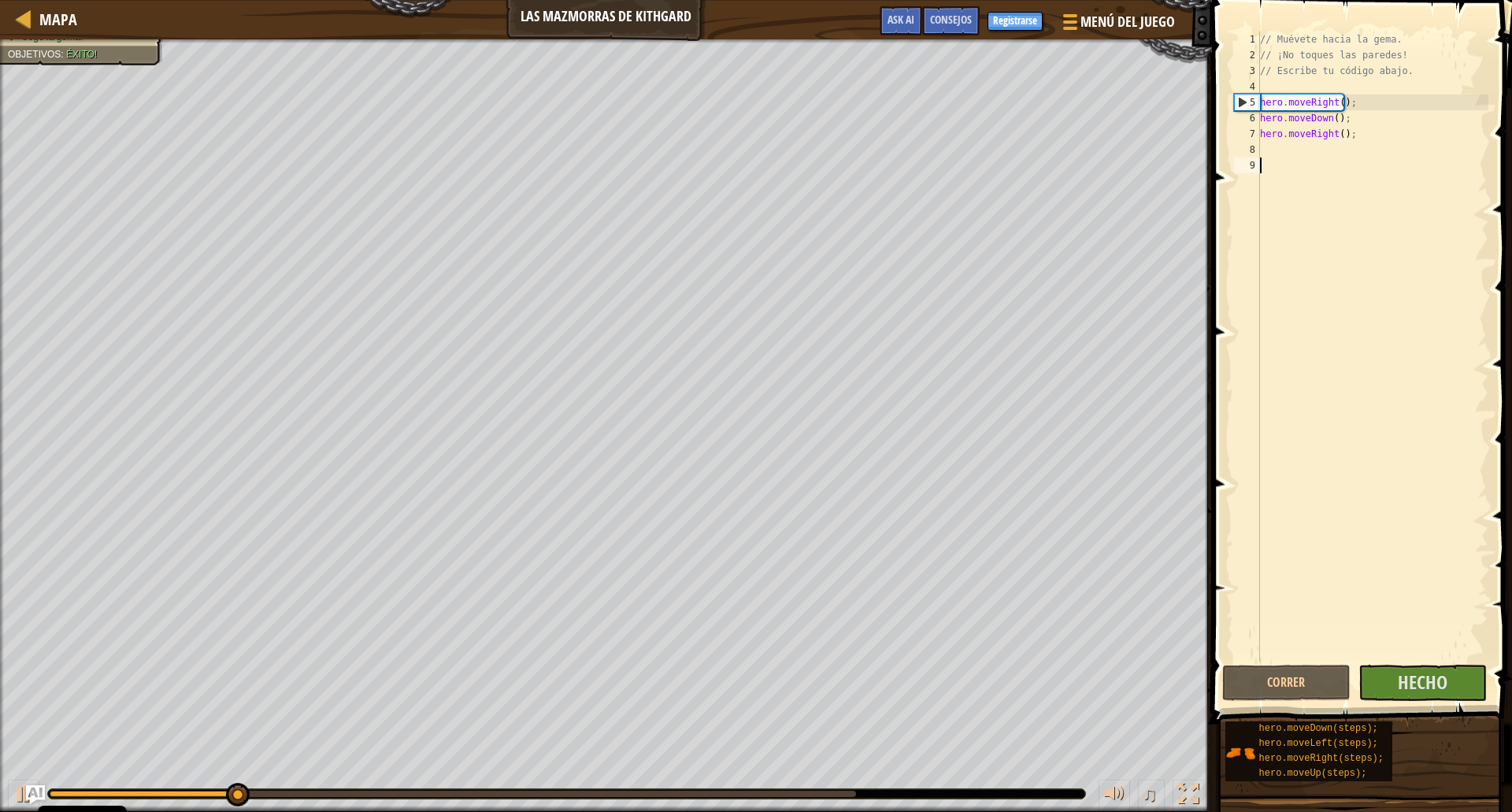
click at [1381, 373] on div "// Muévete hacia la [PERSON_NAME]. // ¡No toques las [PERSON_NAME]! // Escribe …" at bounding box center [1372, 362] width 231 height 661
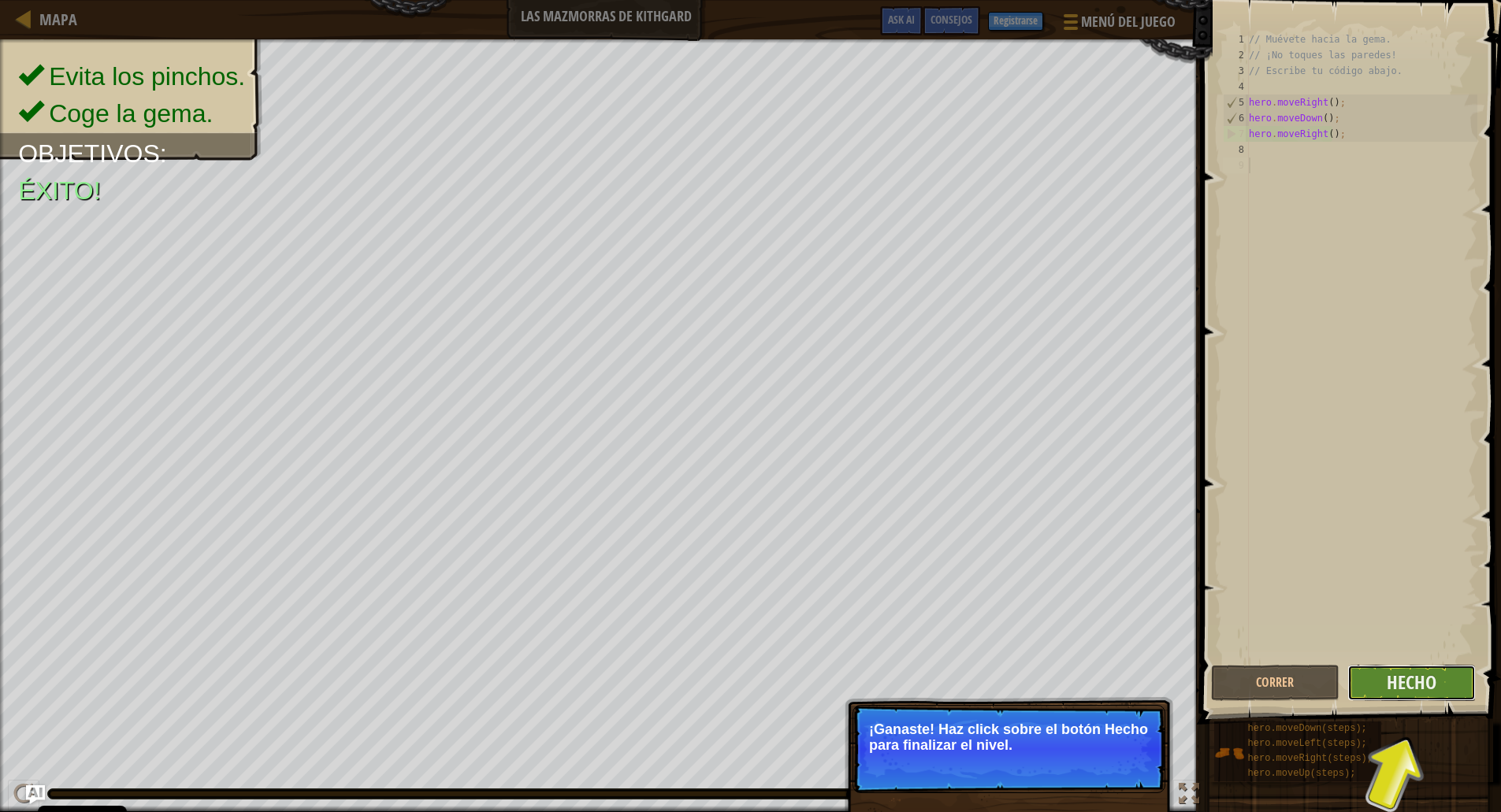
click at [1407, 665] on button "Hecho" at bounding box center [1411, 682] width 128 height 36
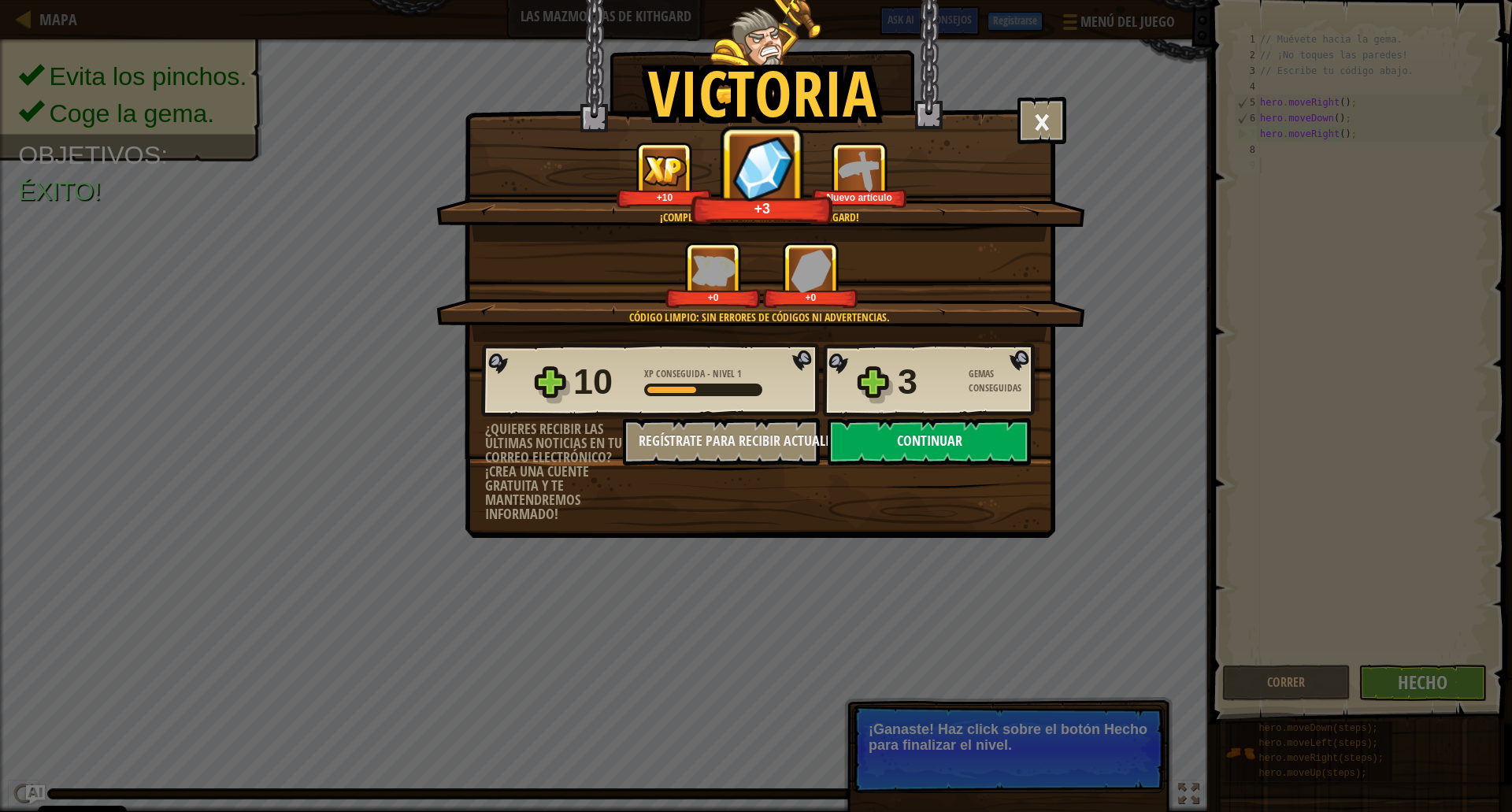
click at [938, 431] on button "Continuar" at bounding box center [930, 442] width 203 height 48
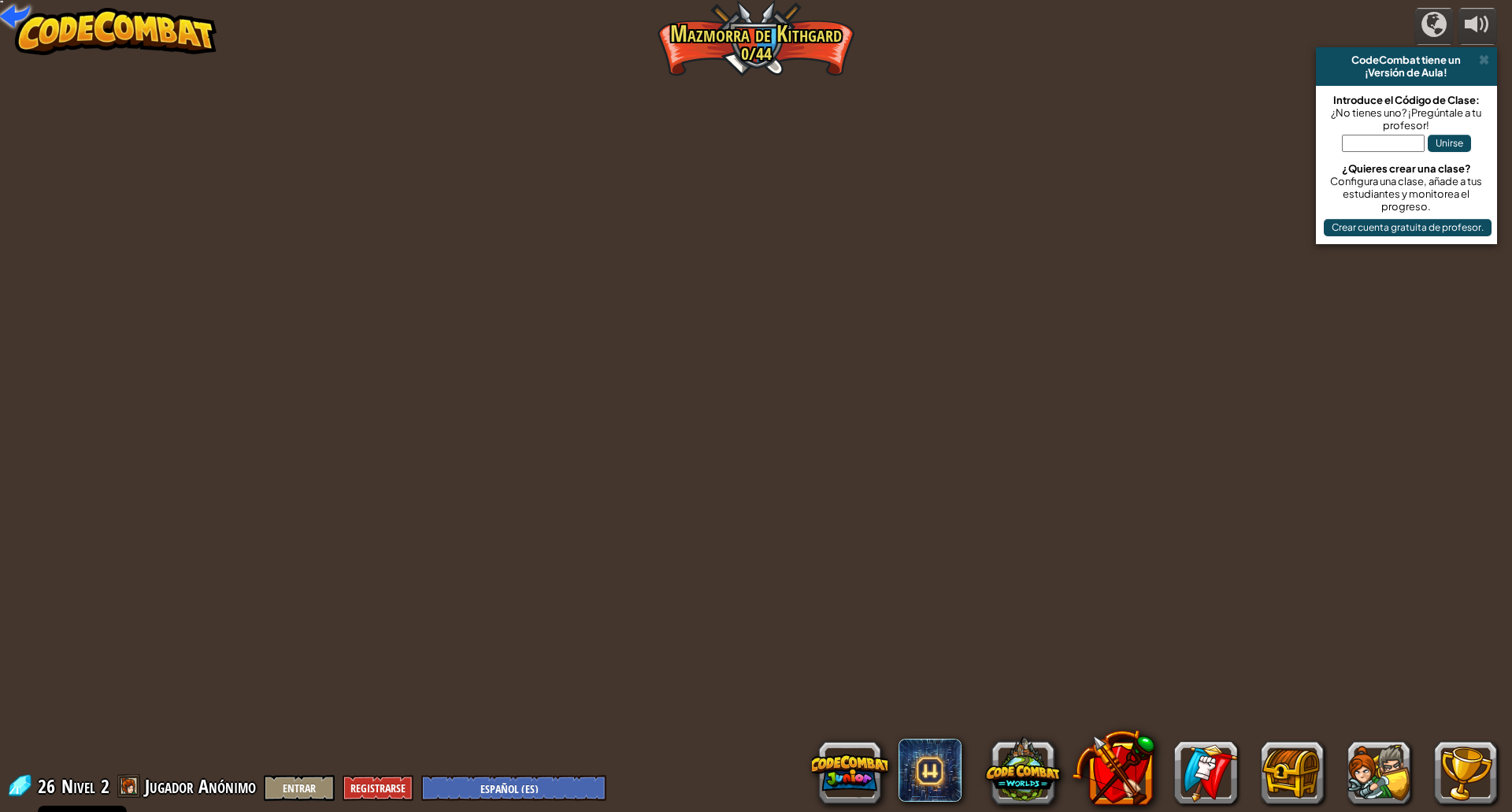
select select "es-ES"
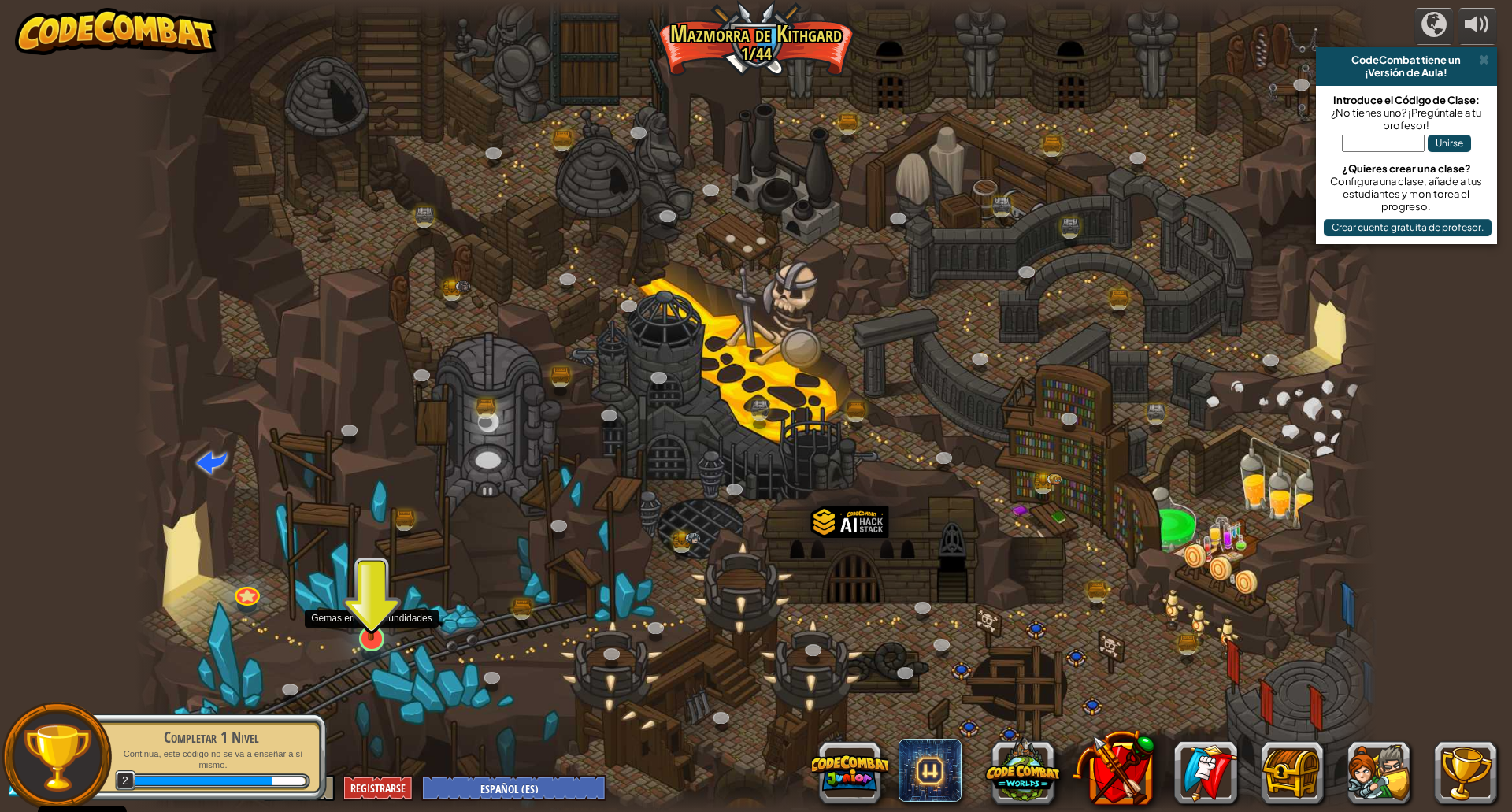
click at [373, 628] on img at bounding box center [372, 602] width 34 height 79
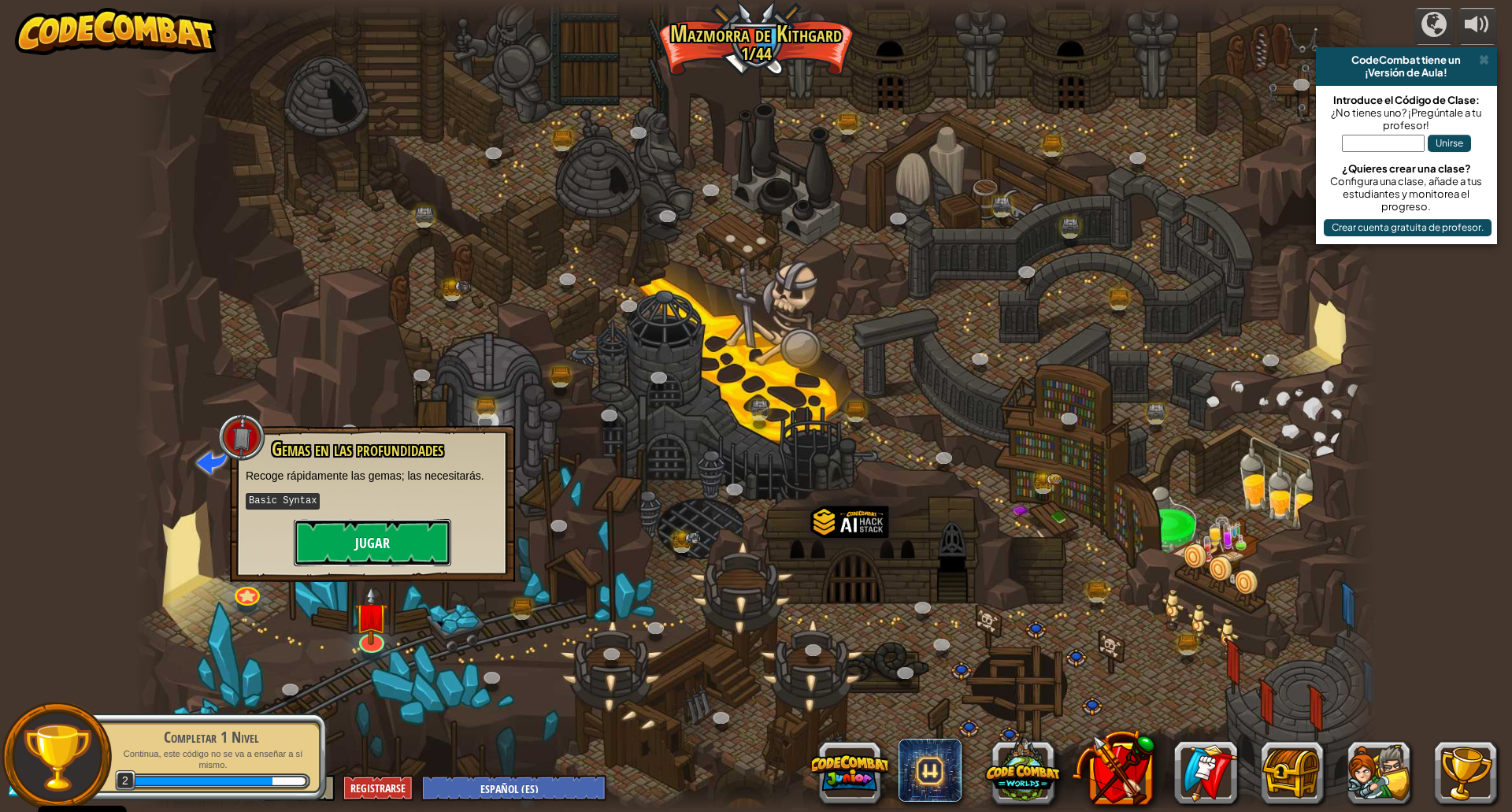
click at [376, 543] on button "Jugar" at bounding box center [372, 543] width 157 height 48
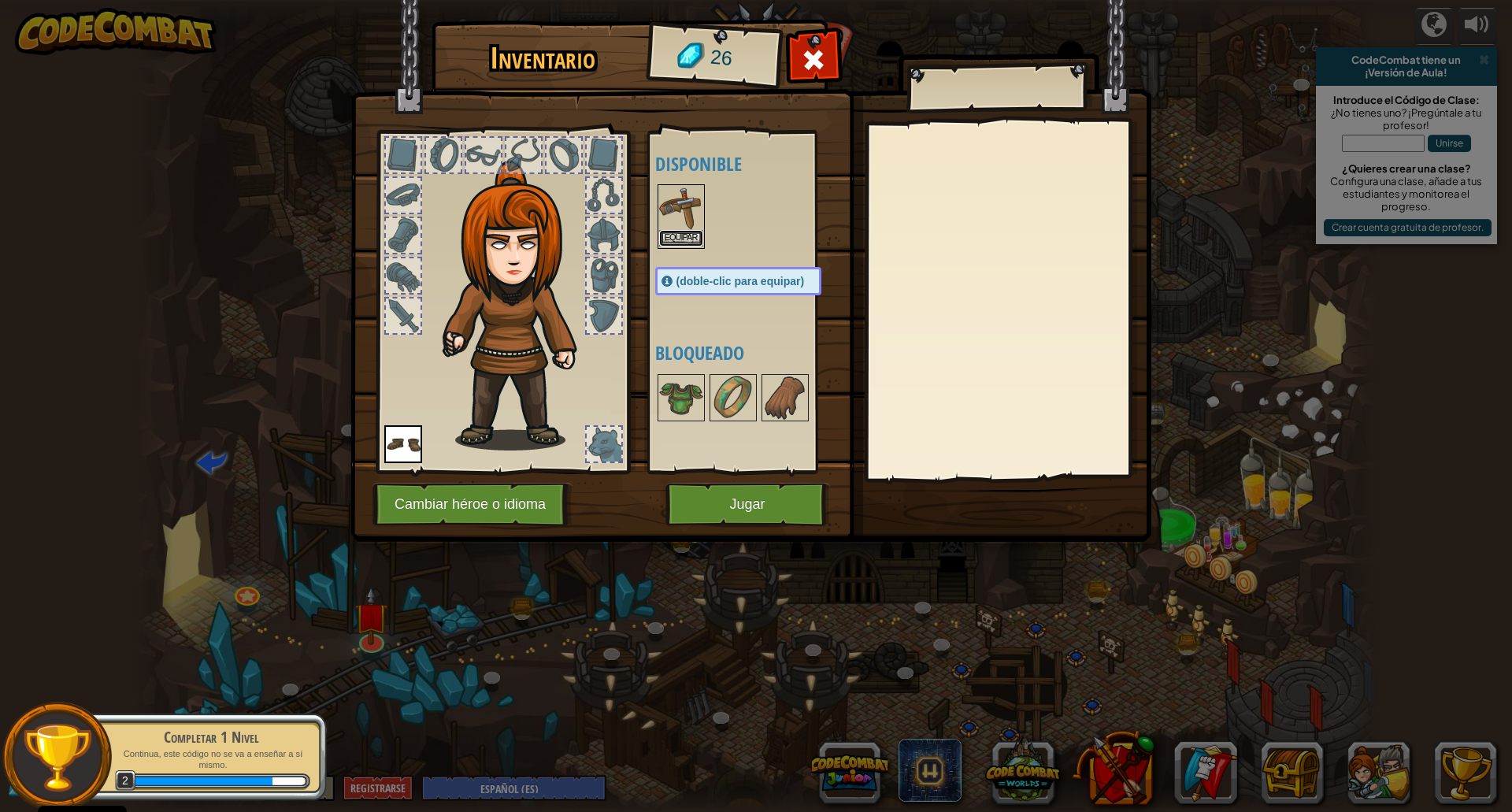
click at [672, 242] on button "Equipar" at bounding box center [681, 238] width 44 height 17
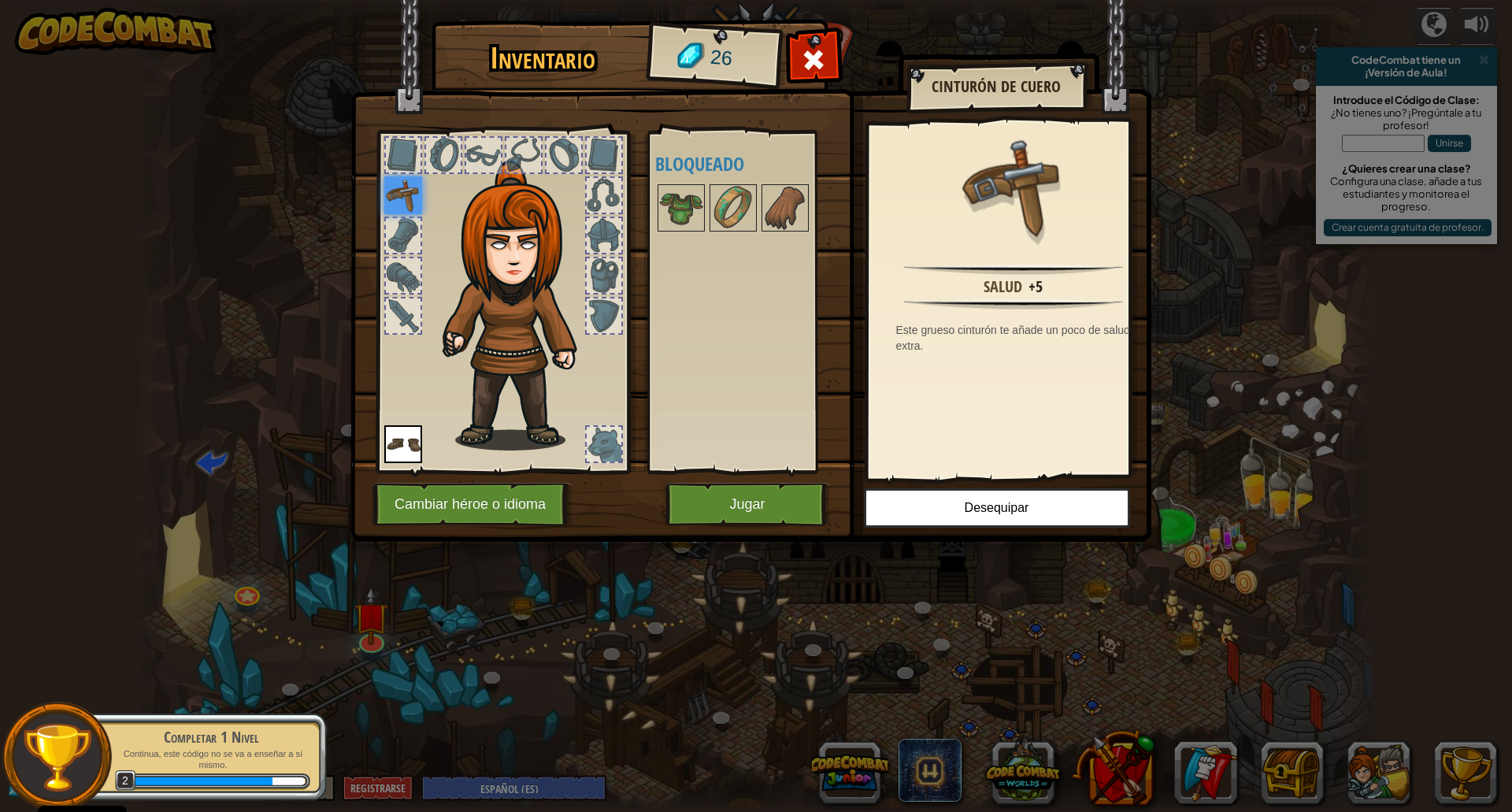
drag, startPoint x: 729, startPoint y: 220, endPoint x: 725, endPoint y: 310, distance: 90.1
click at [729, 221] on img at bounding box center [733, 208] width 44 height 44
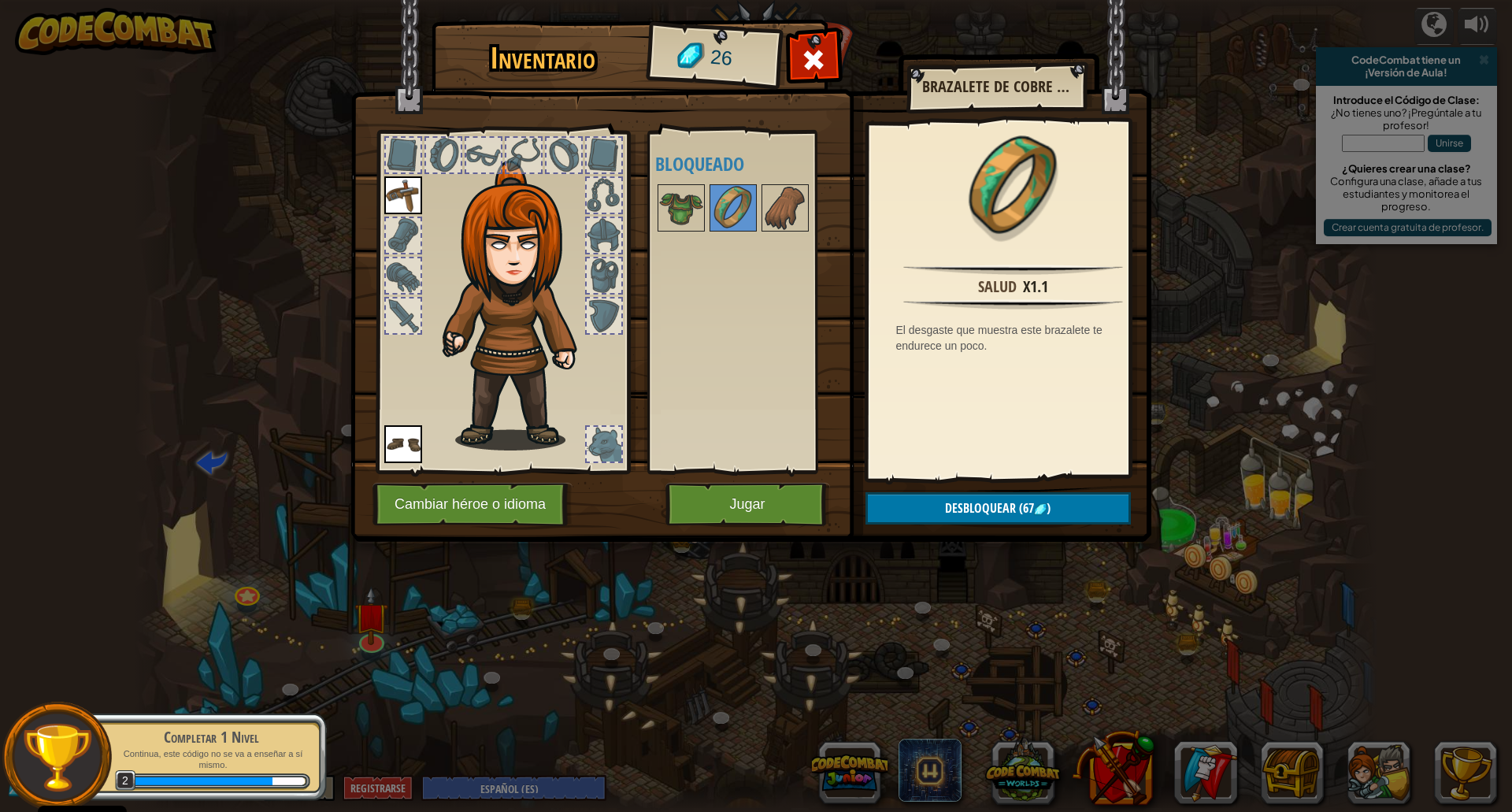
click at [749, 344] on div "Disponible Equipar Equipar (doble-clic para equipar) Bloqueado" at bounding box center [754, 302] width 198 height 328
click at [754, 501] on button "Jugar" at bounding box center [748, 505] width 165 height 44
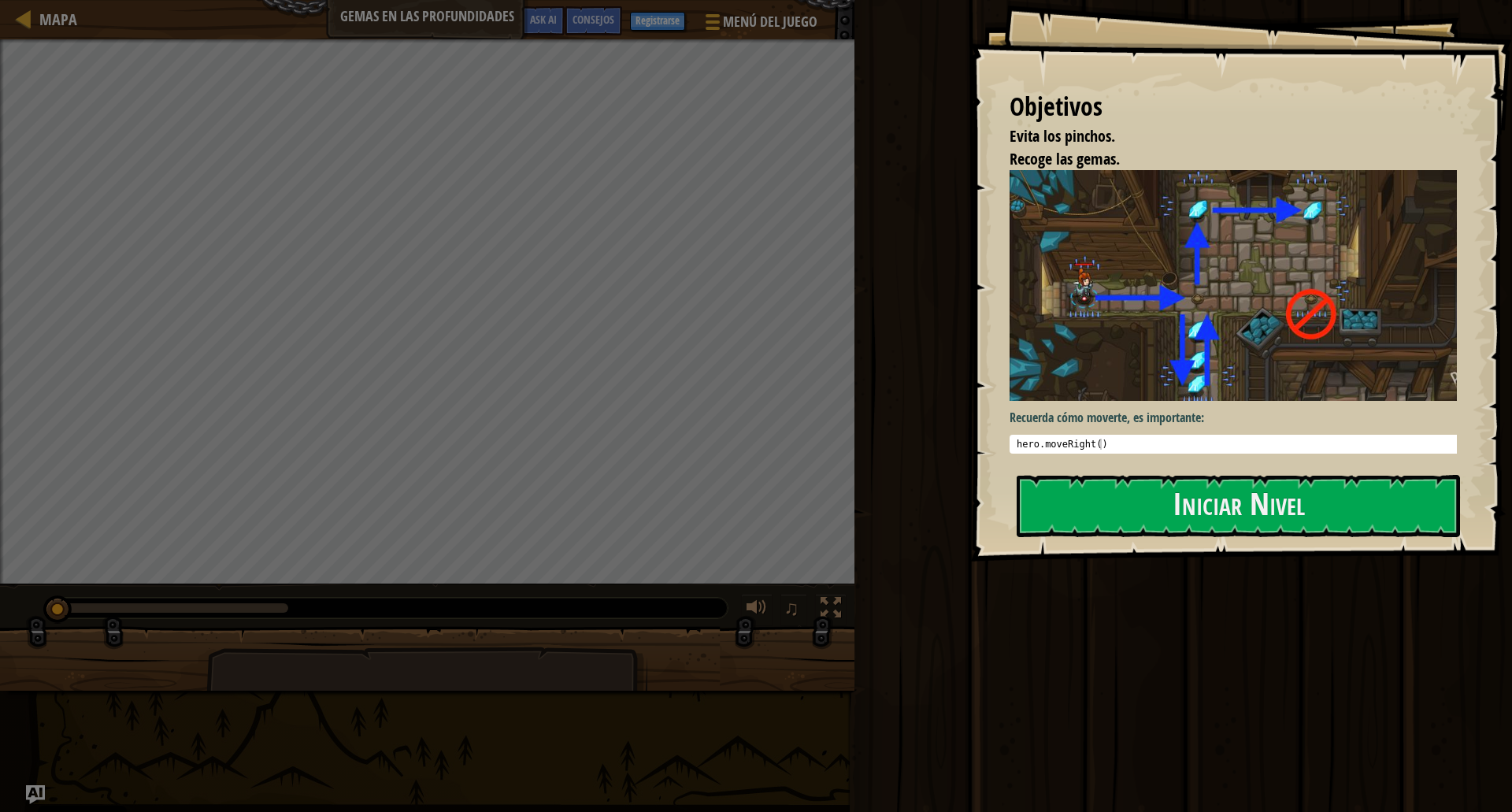
drag, startPoint x: 1046, startPoint y: 483, endPoint x: 1077, endPoint y: 600, distance: 121.0
click at [1077, 600] on div "Correr [PERSON_NAME]" at bounding box center [1181, 402] width 662 height 804
click at [1142, 513] on button "Iniciar Nivel" at bounding box center [1239, 506] width 444 height 62
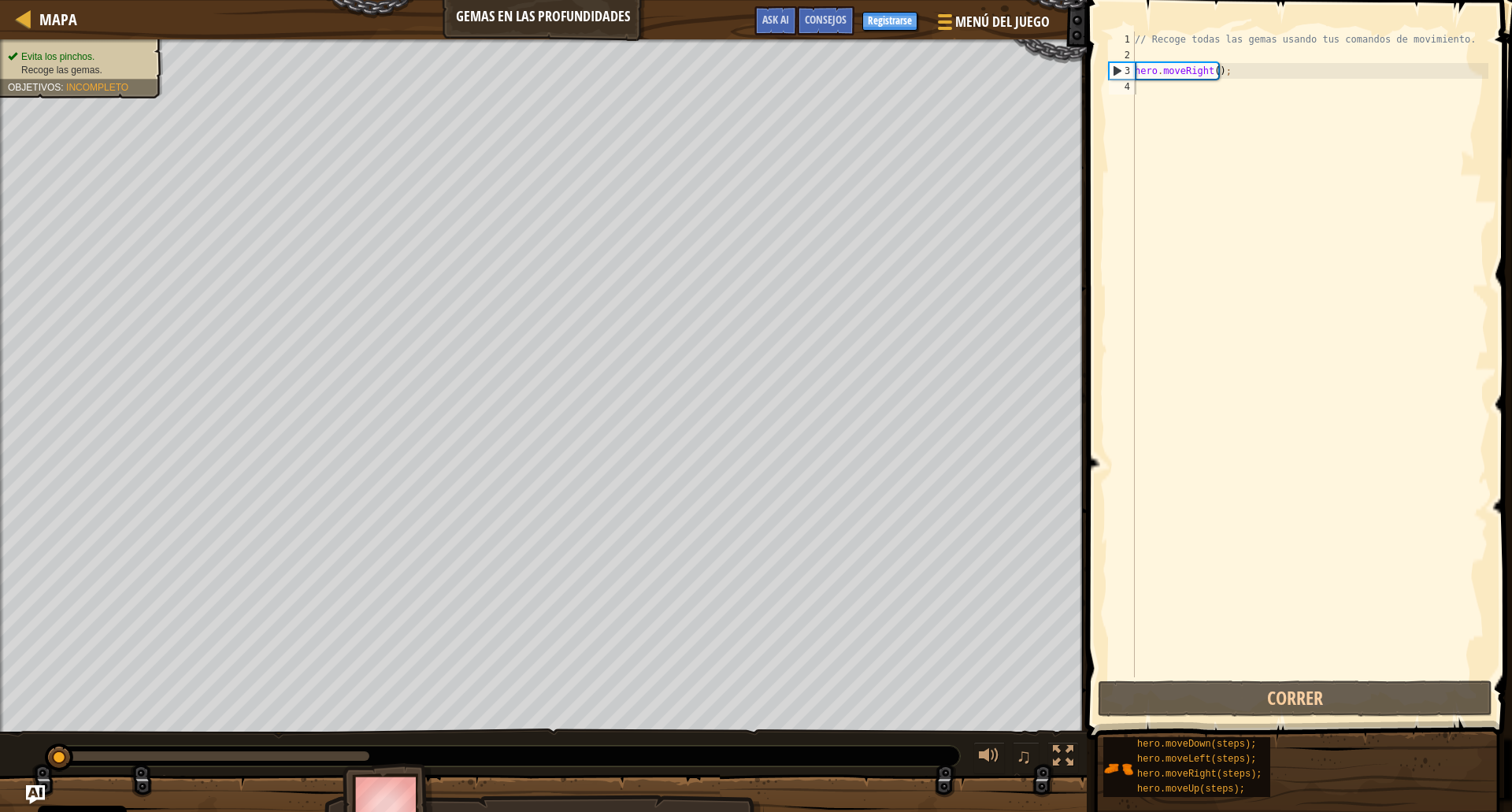
click at [1286, 226] on div "// Recoge todas las gemas usando tus comandos de movimiento. hero . moveRight (…" at bounding box center [1310, 370] width 356 height 677
click at [1235, 108] on div "// Recoge todas las gemas usando tus comandos de movimiento. hero . moveRight (…" at bounding box center [1310, 370] width 356 height 677
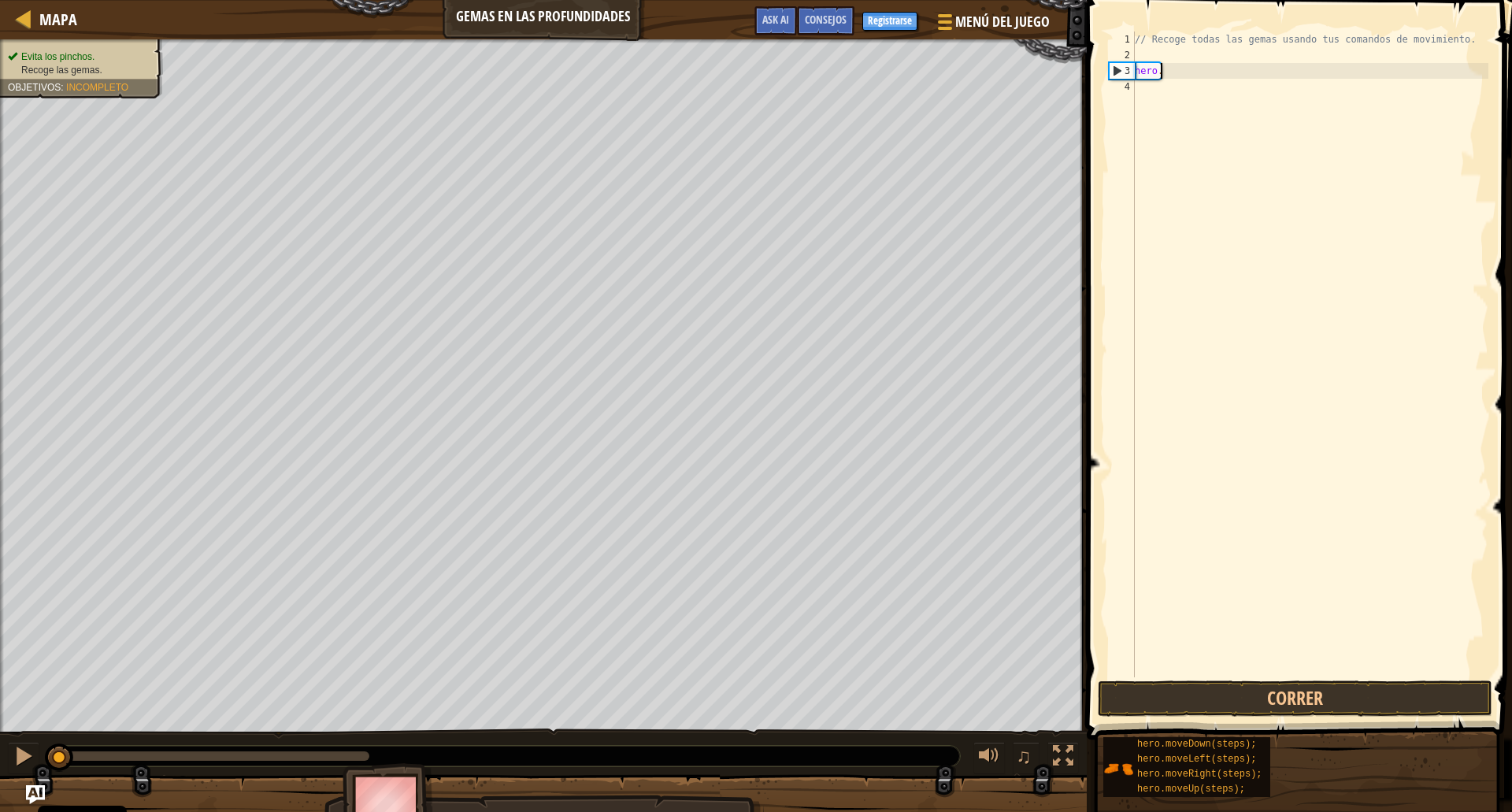
type textarea "h"
type textarea "f"
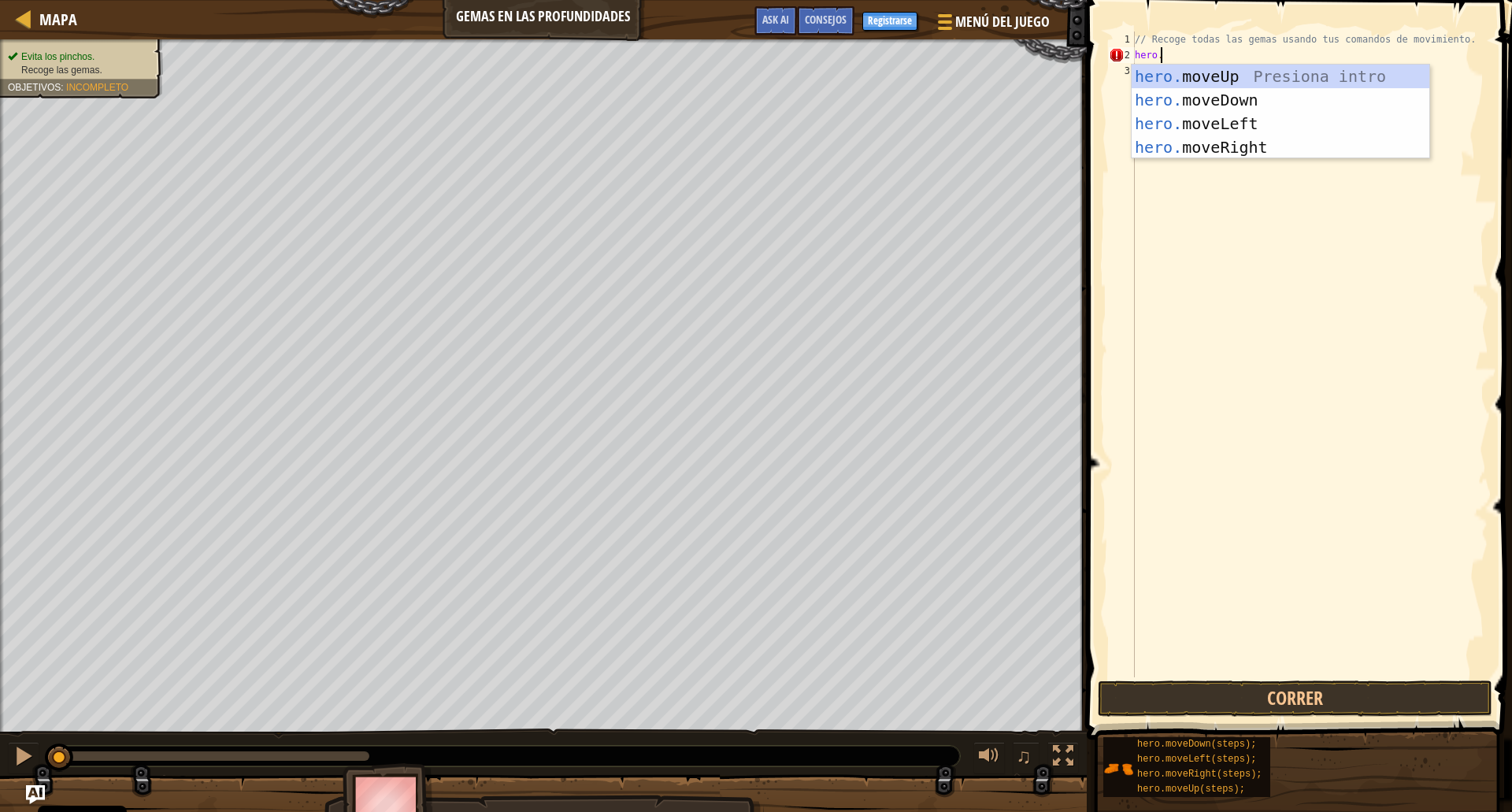
scroll to position [7, 2]
type textarea "hero.move"
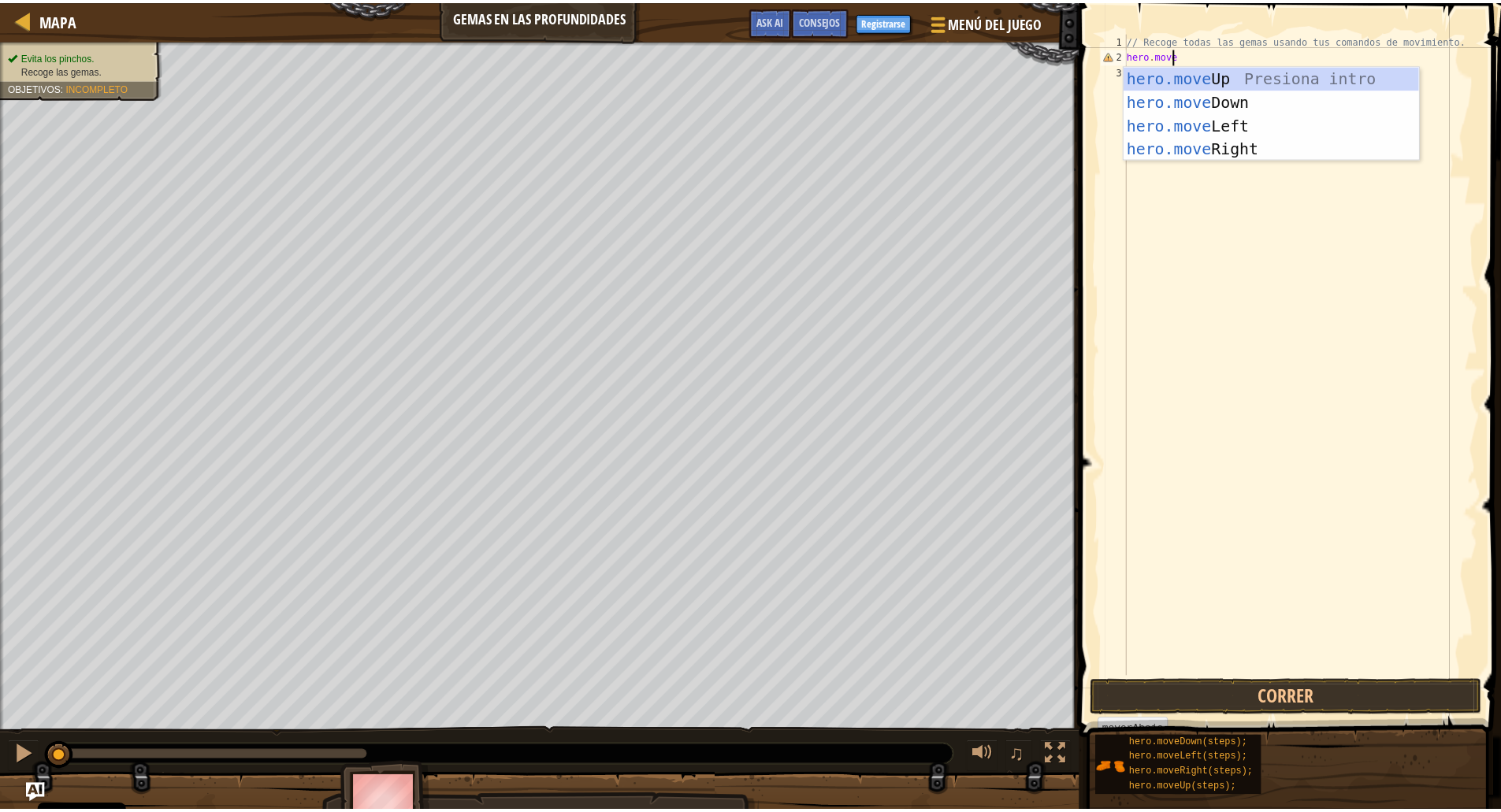
scroll to position [7, 0]
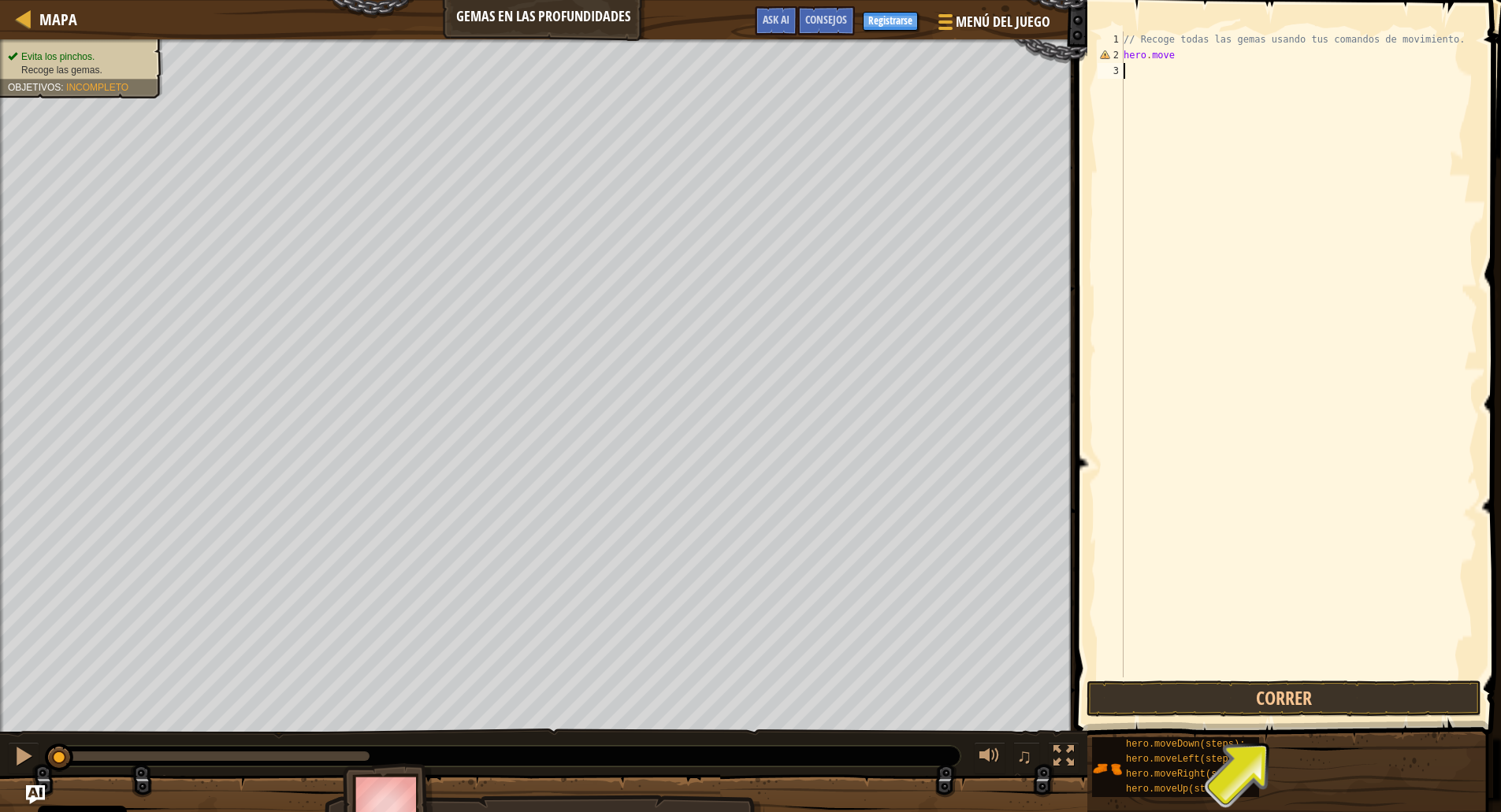
click at [1170, 92] on div "// Recoge todas las gemas usando tus comandos de movimiento. hero . move" at bounding box center [1299, 370] width 356 height 677
drag, startPoint x: 1162, startPoint y: 58, endPoint x: 1079, endPoint y: 66, distance: 83.4
click at [1079, 66] on div "1 2 3 // Recoge todas las gemas usando tus comandos de movimiento. hero . move …" at bounding box center [1285, 401] width 430 height 786
type textarea "hero.move"
click at [1196, 55] on div "// Recoge todas las gemas usando tus comandos de movimiento. hero . move" at bounding box center [1299, 370] width 356 height 677
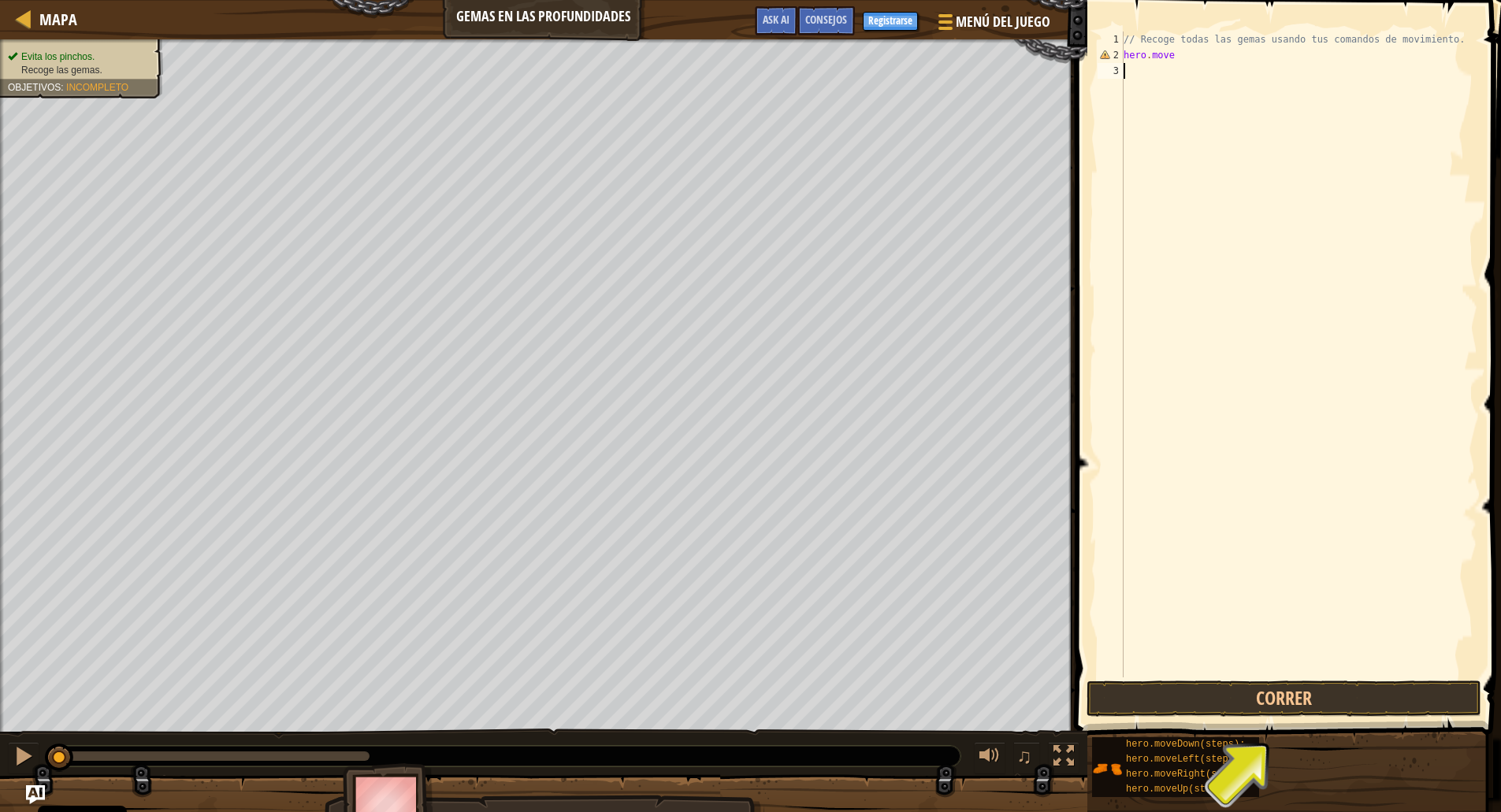
click at [1196, 55] on div "// Recoge todas las gemas usando tus comandos de movimiento. hero . move" at bounding box center [1299, 370] width 356 height 677
type textarea "hero.move"
type textarea "w"
click at [1212, 92] on div "// Recoge todas las gemas usando tus comandos de movimiento." at bounding box center [1299, 370] width 356 height 677
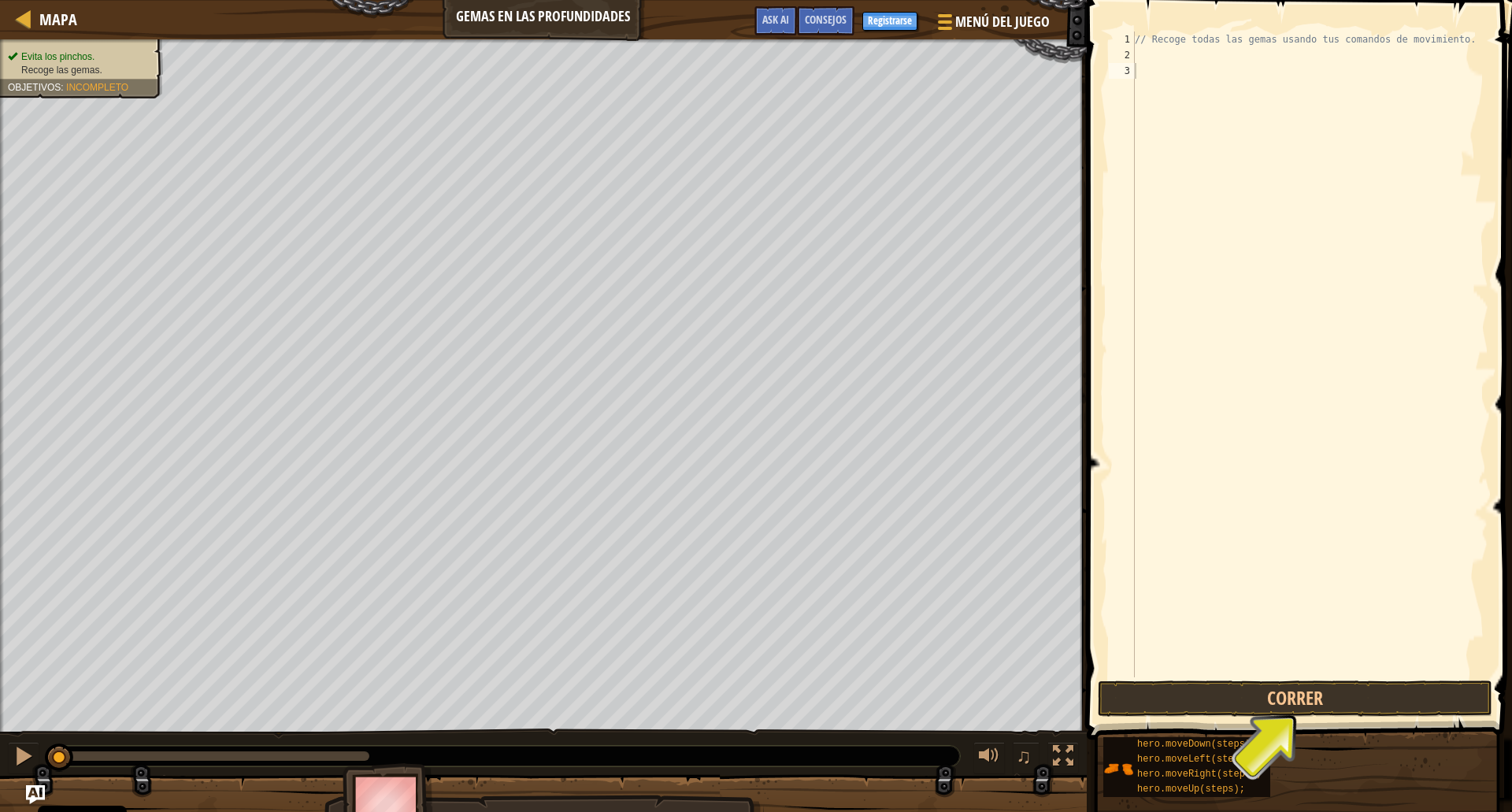
click at [1202, 101] on div "// Recoge todas las gemas usando tus comandos de movimiento." at bounding box center [1310, 370] width 356 height 677
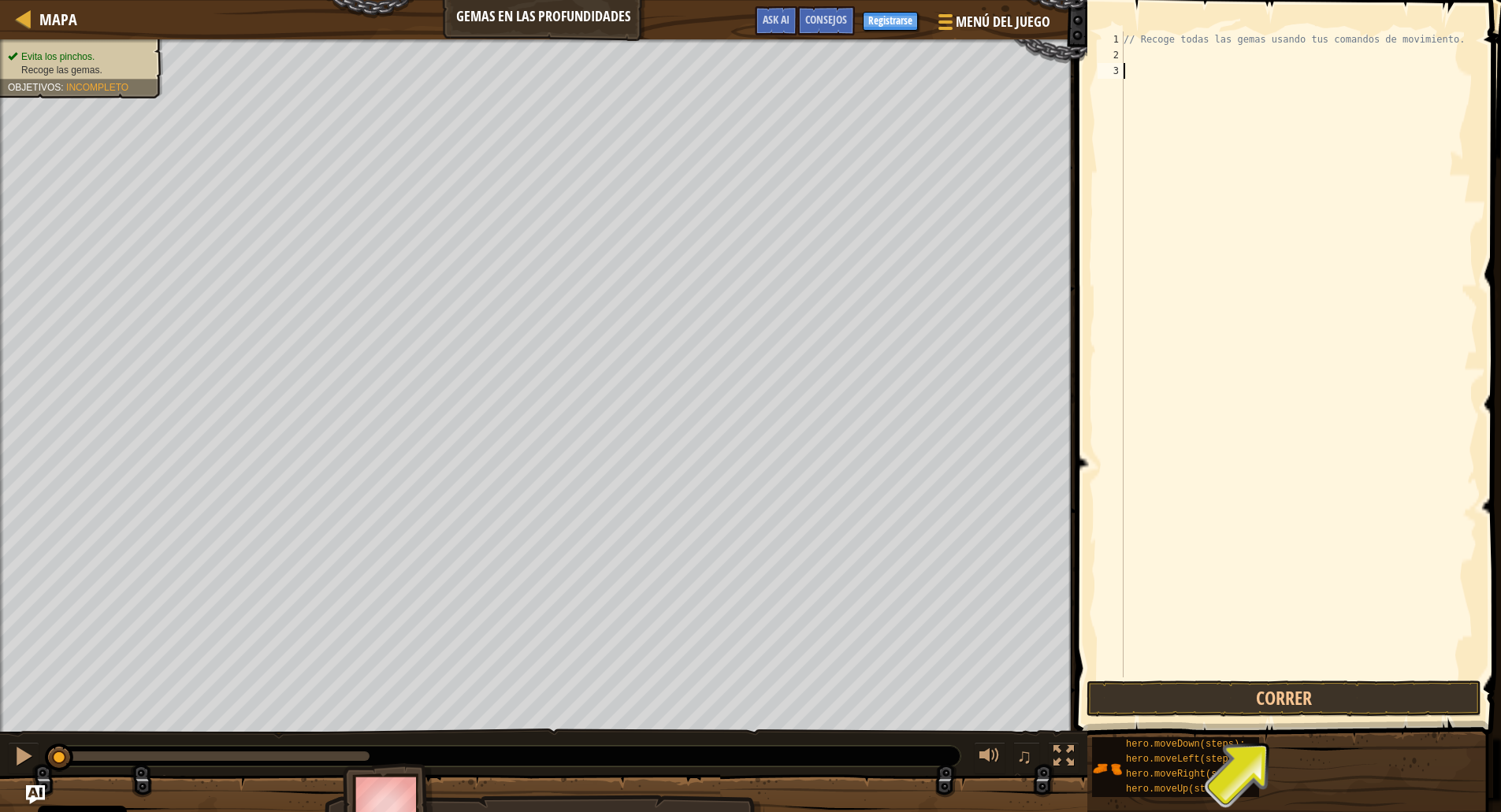
paste textarea
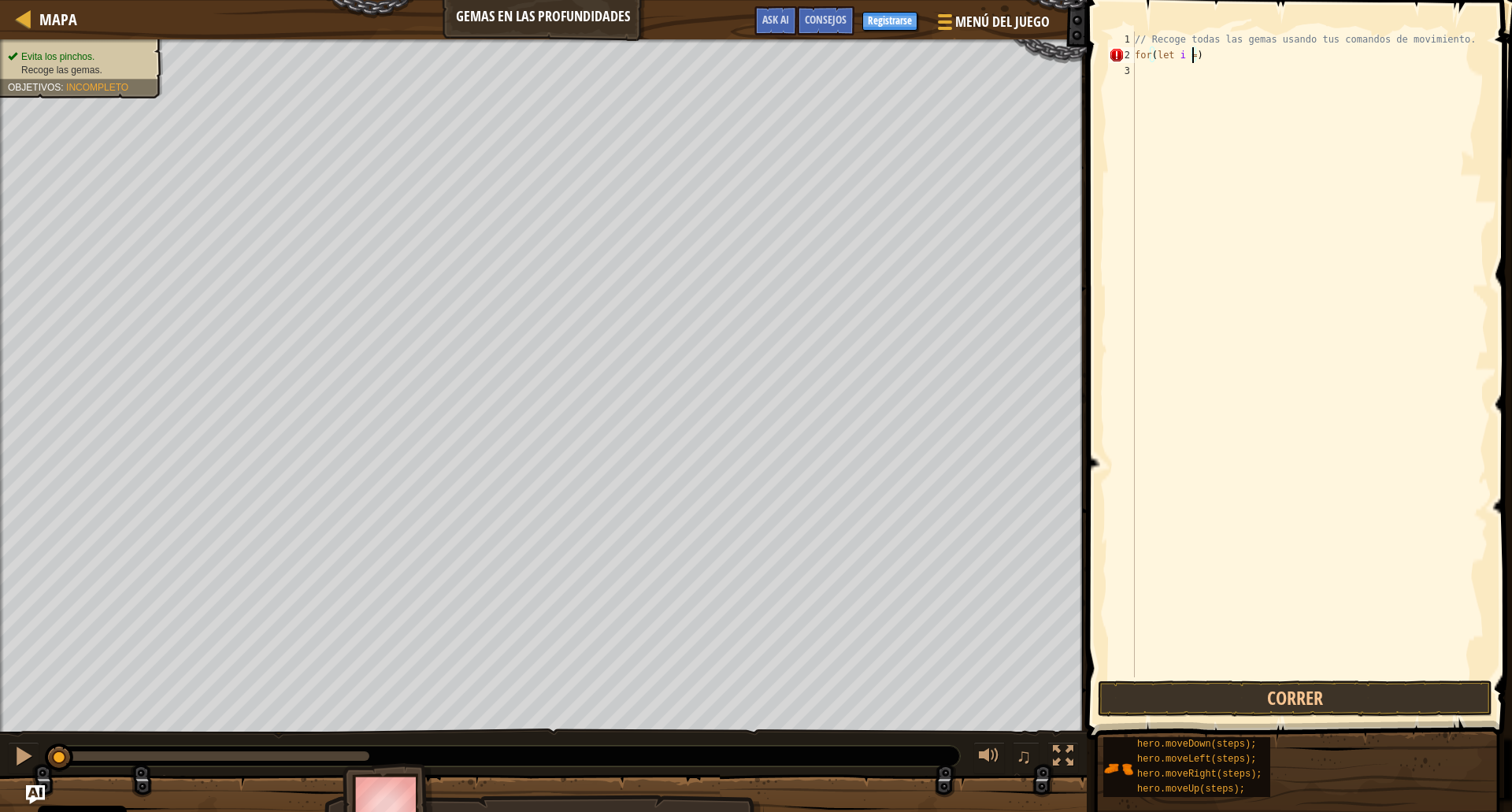
scroll to position [7, 5]
paste textarea
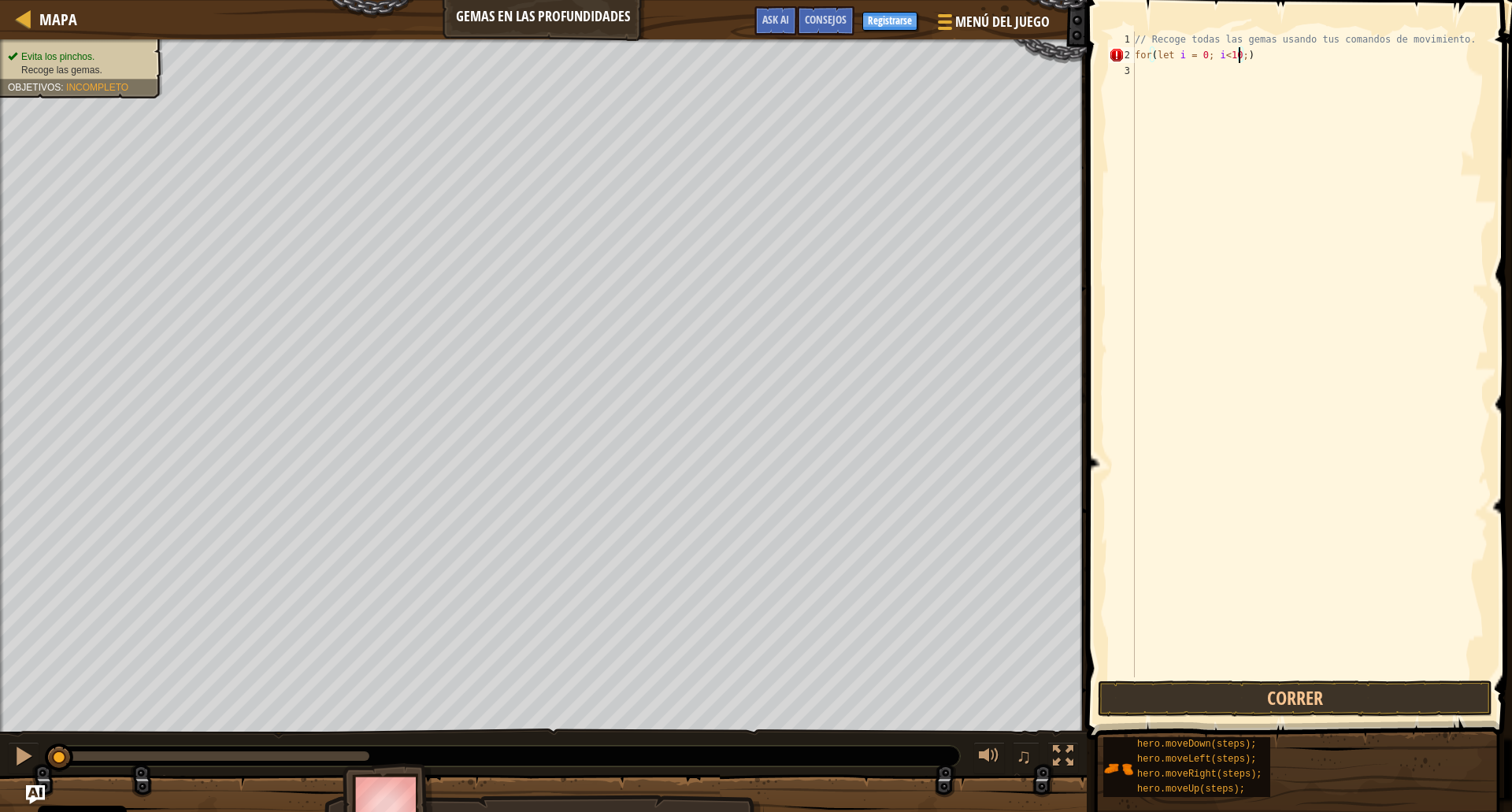
scroll to position [7, 9]
paste textarea
type textarea "for(let i = 0; i<10; i++){"
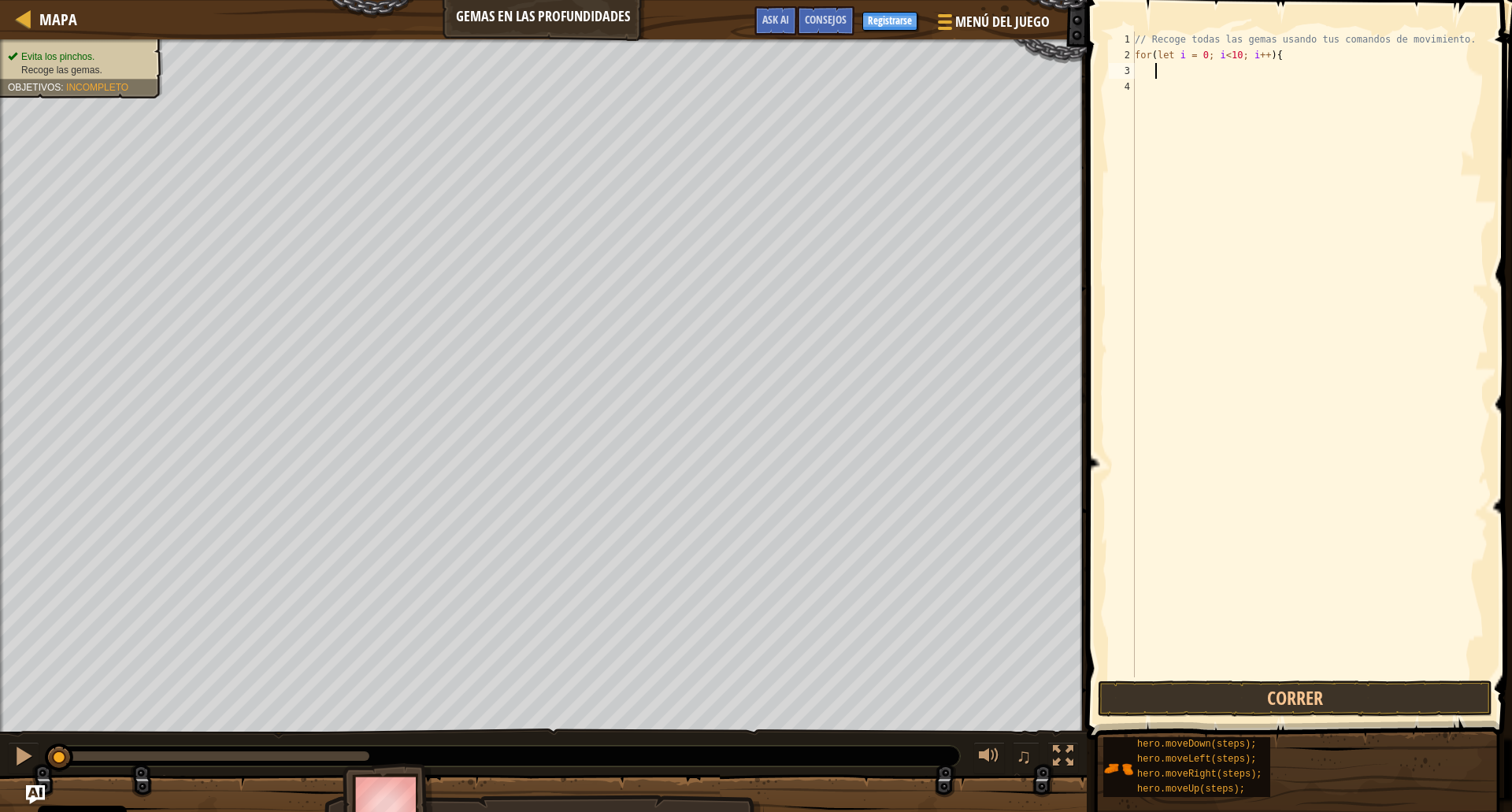
type textarea "{"
type textarea "for(let i = 0; i<10; i++){"
click at [1282, 56] on div "// Recoge todas las gemas usando tus comandos de movimiento. for ( let i = 0 ; …" at bounding box center [1310, 370] width 356 height 677
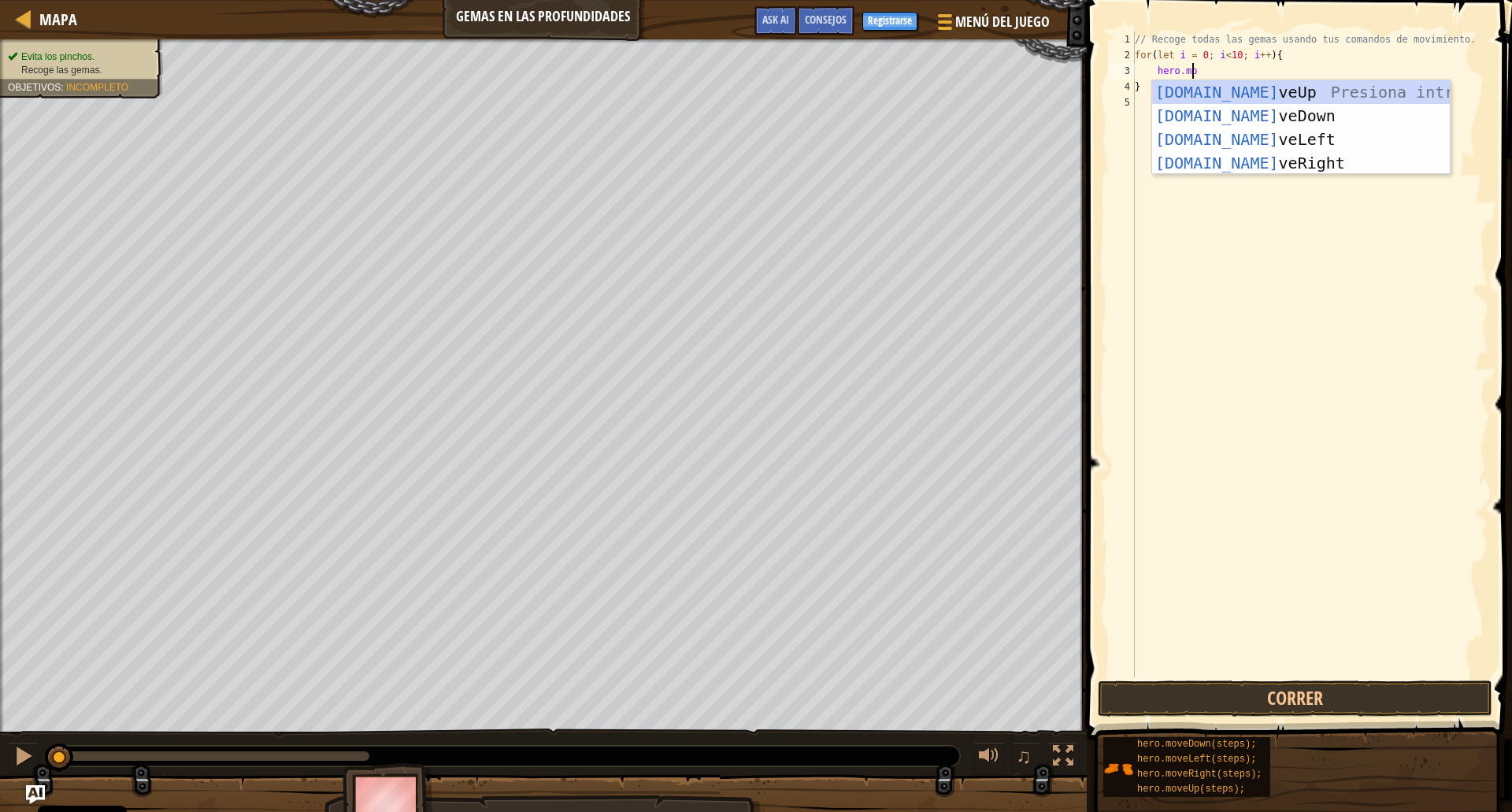
type textarea "hero.move"
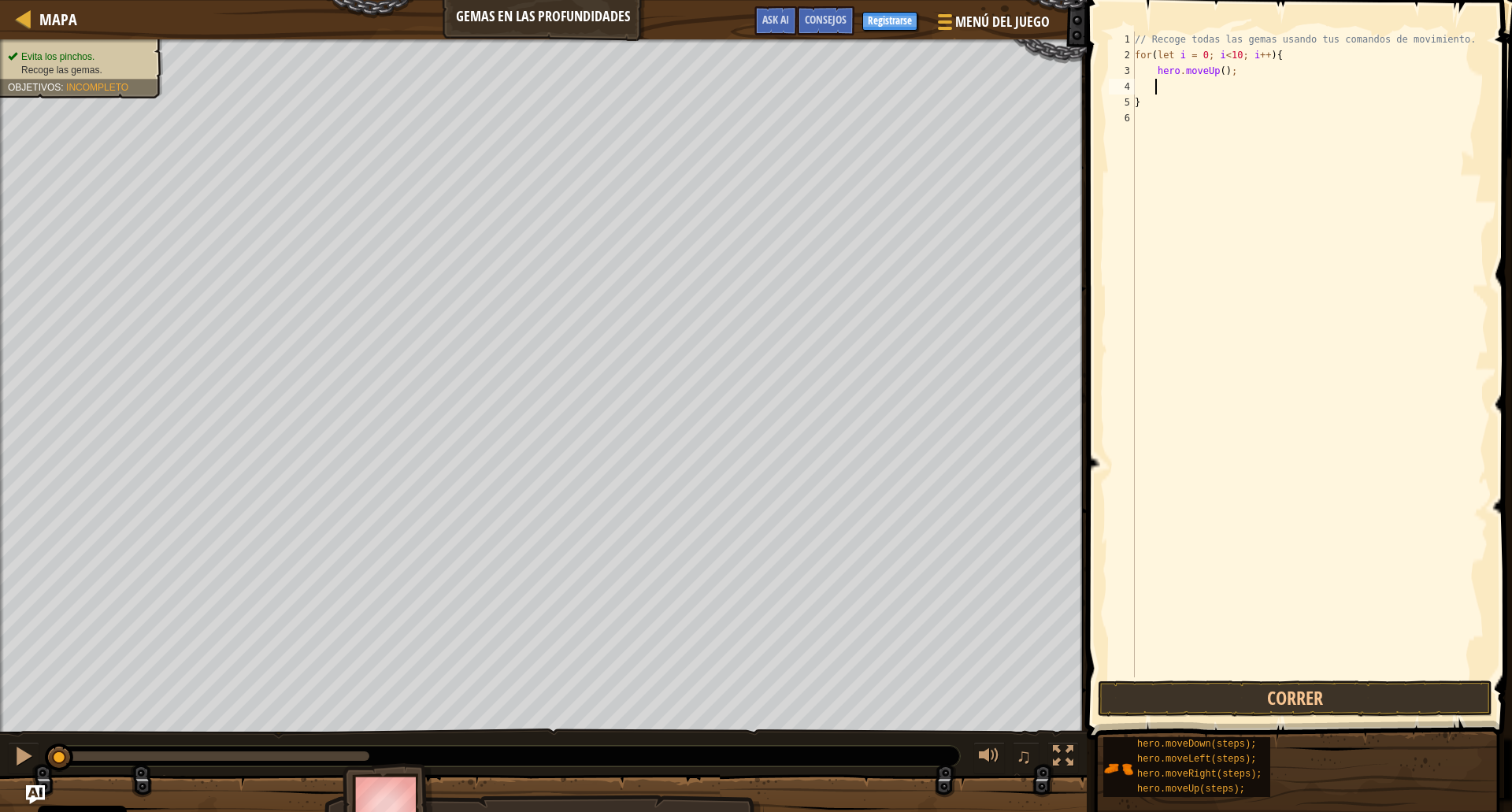
scroll to position [7, 0]
type textarea "hero.moveUp();"
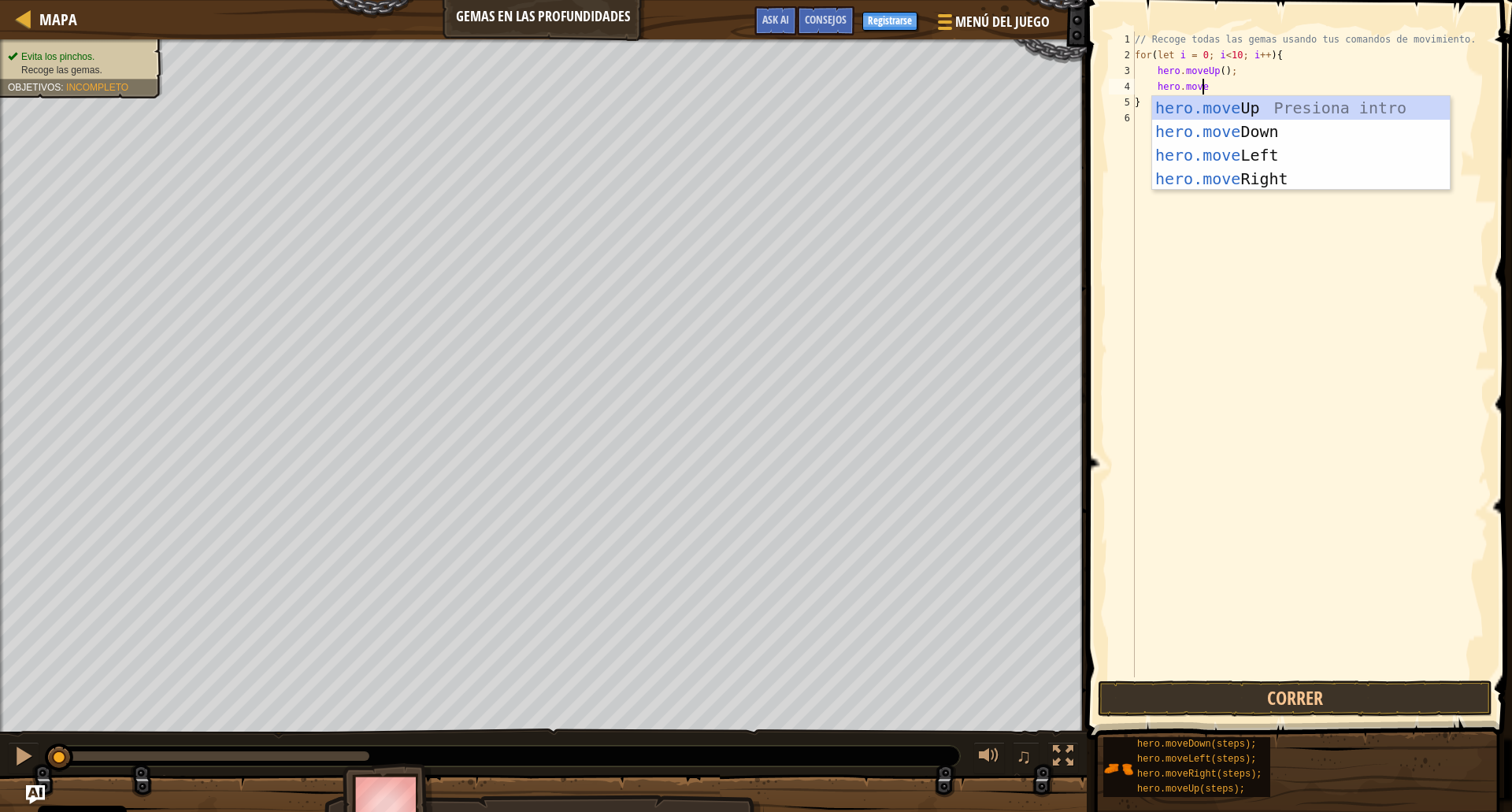
type textarea "hero.movedow"
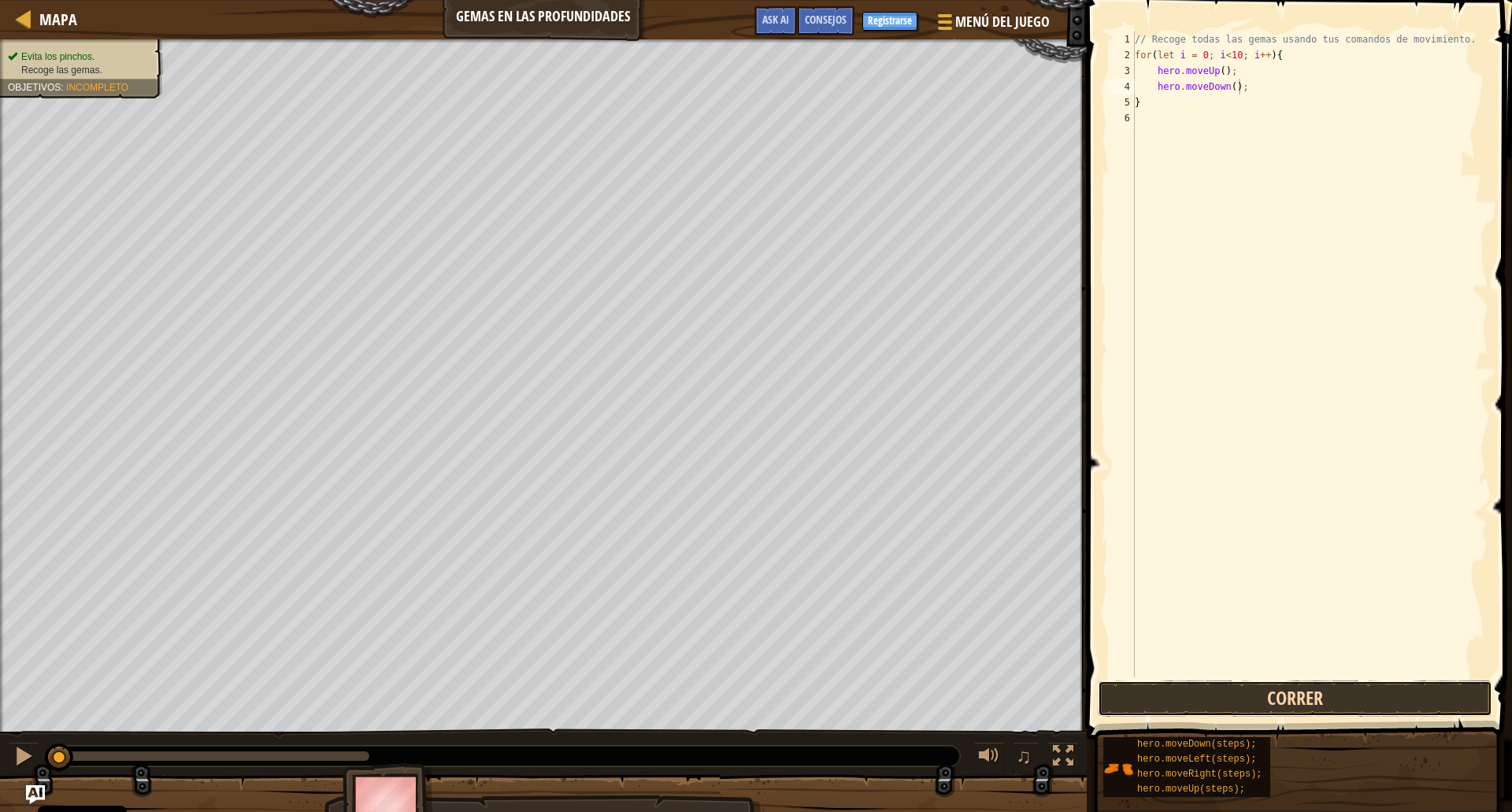
click at [1309, 695] on button "Correr" at bounding box center [1295, 698] width 394 height 36
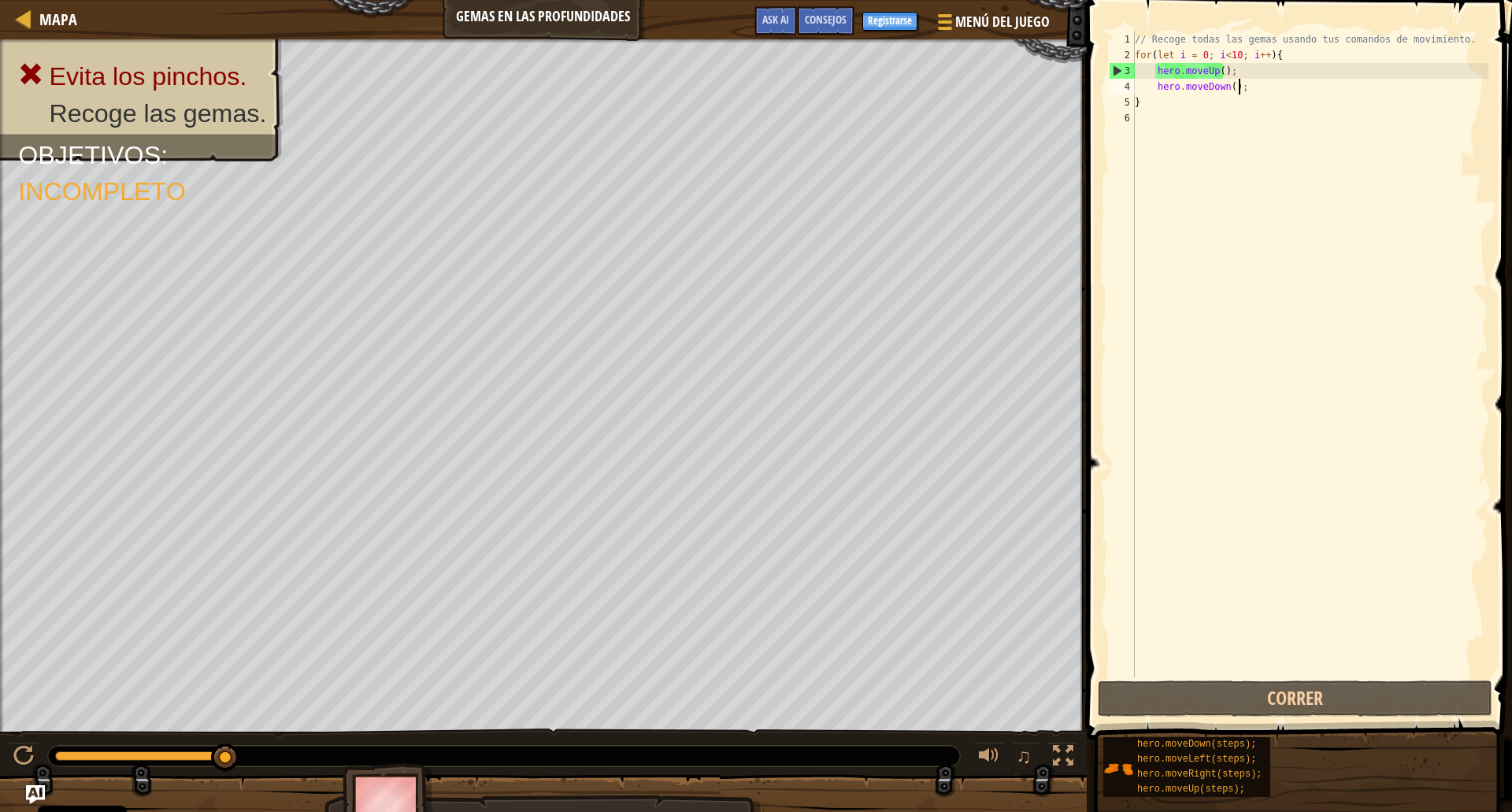
click at [1139, 60] on div "// Recoge todas las gemas usando tus comandos de movimiento. for ( let i = 0 ; …" at bounding box center [1310, 370] width 356 height 677
type textarea "for(let i = 0; i<10; i++){"
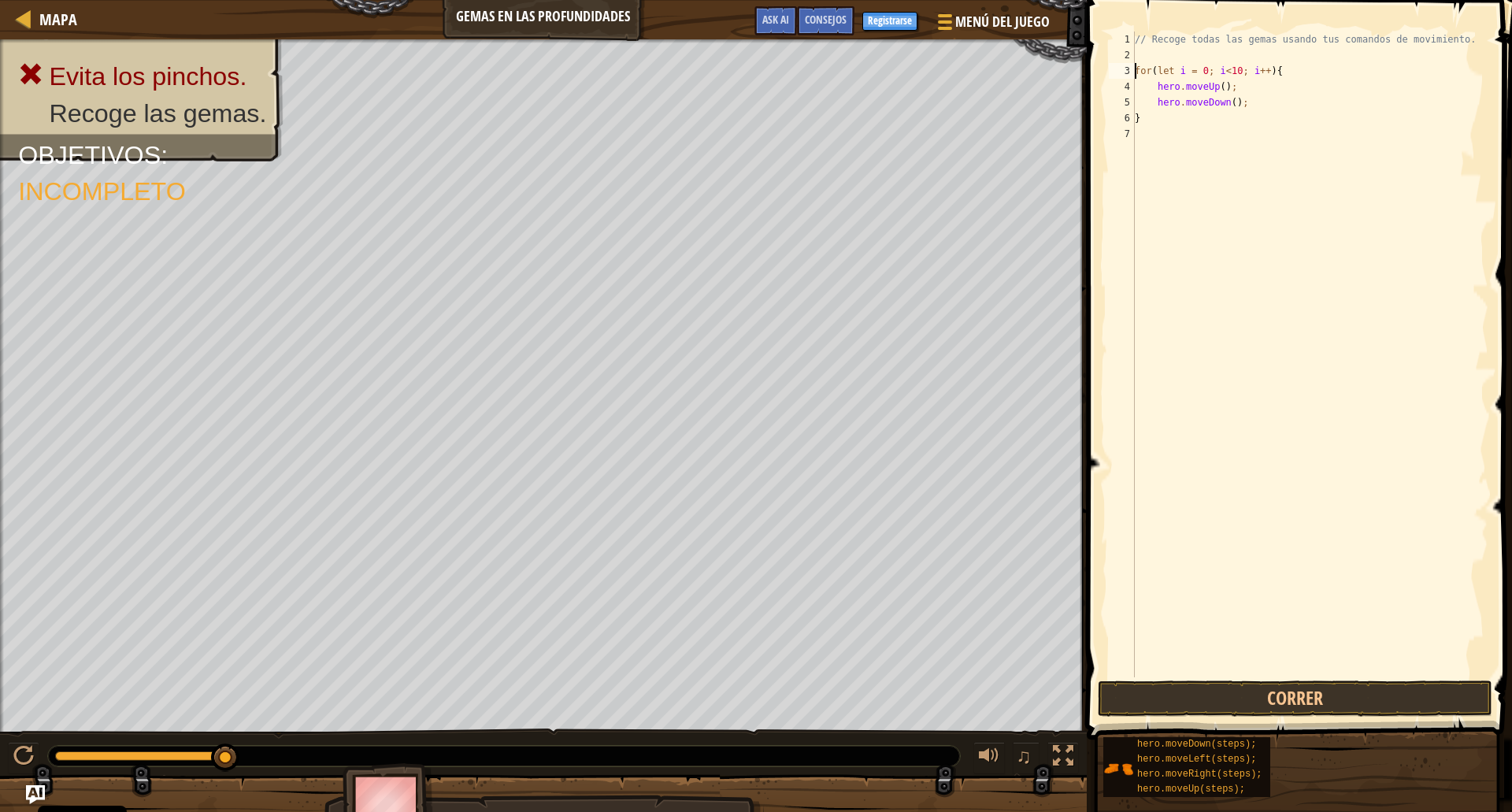
click at [1147, 56] on div "// Recoge todas las gemas usando tus comandos de movimiento. for ( let i = 0 ; …" at bounding box center [1310, 370] width 356 height 677
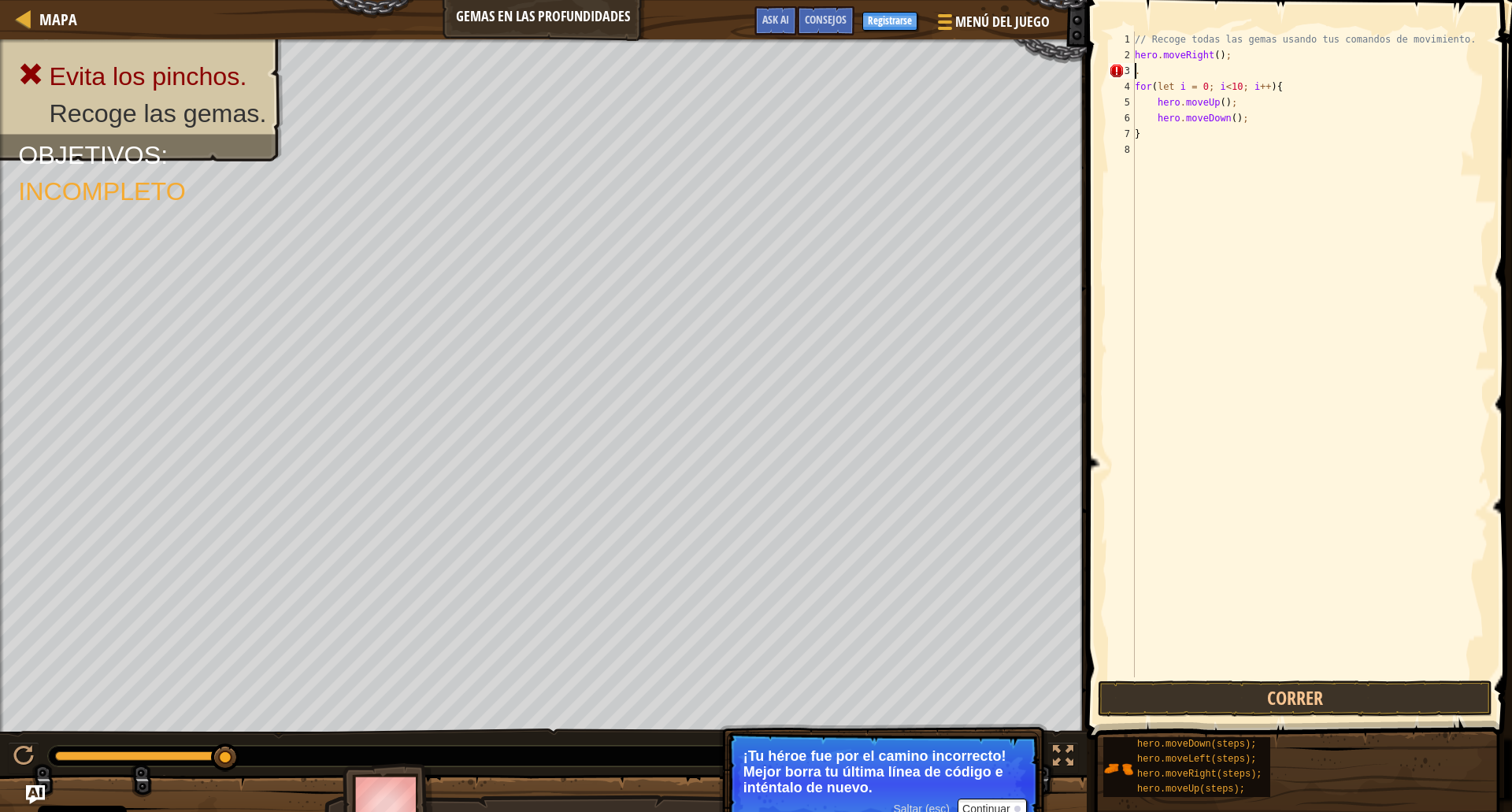
type textarea "hero.moveRight();."
click at [1366, 157] on div "// Recoge todas las gemas usando tus comandos de movimiento. hero . moveRight (…" at bounding box center [1310, 370] width 356 height 677
click at [1260, 50] on div "// Recoge todas las gemas usando tus comandos de movimiento. hero . moveRight (…" at bounding box center [1310, 370] width 356 height 677
type textarea "hero.moveRight();"
click at [1304, 322] on div "// Recoge todas las gemas usando tus comandos de movimiento. hero . moveRight (…" at bounding box center [1310, 370] width 356 height 677
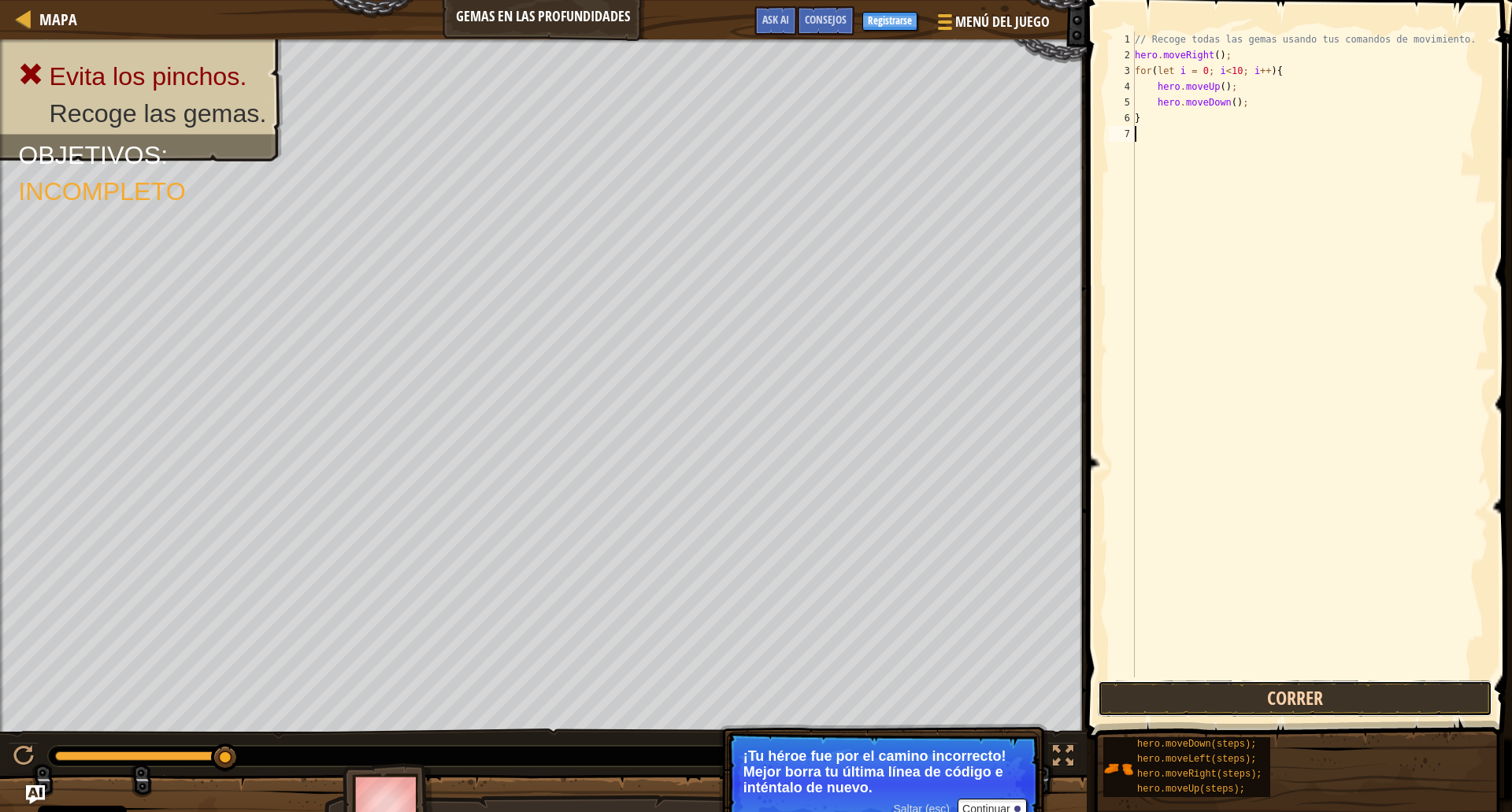
click at [1248, 689] on button "Correr" at bounding box center [1295, 698] width 394 height 36
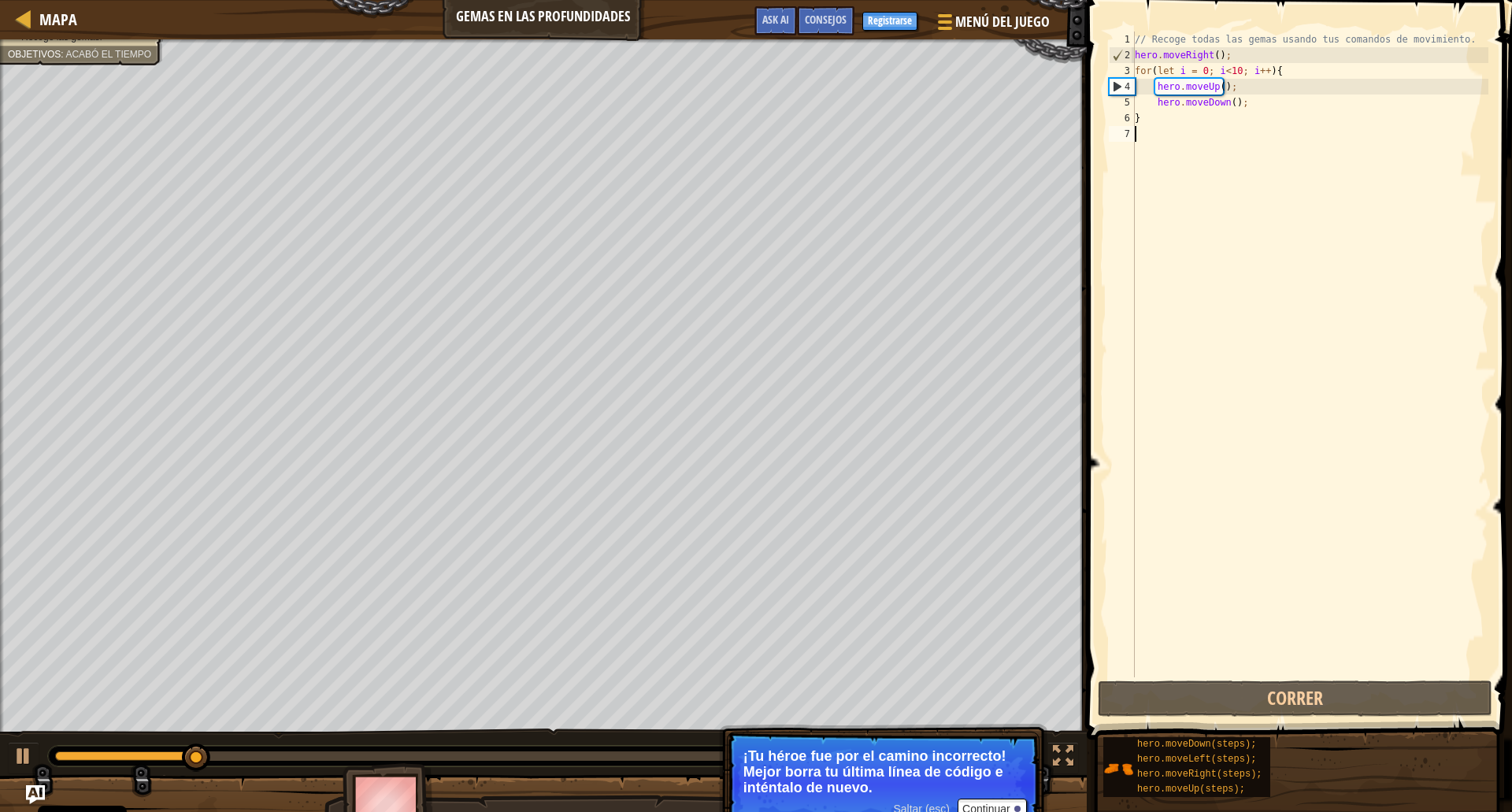
click at [1238, 430] on div "// Recoge todas las gemas usando tus comandos de movimiento. hero . moveRight (…" at bounding box center [1310, 370] width 356 height 677
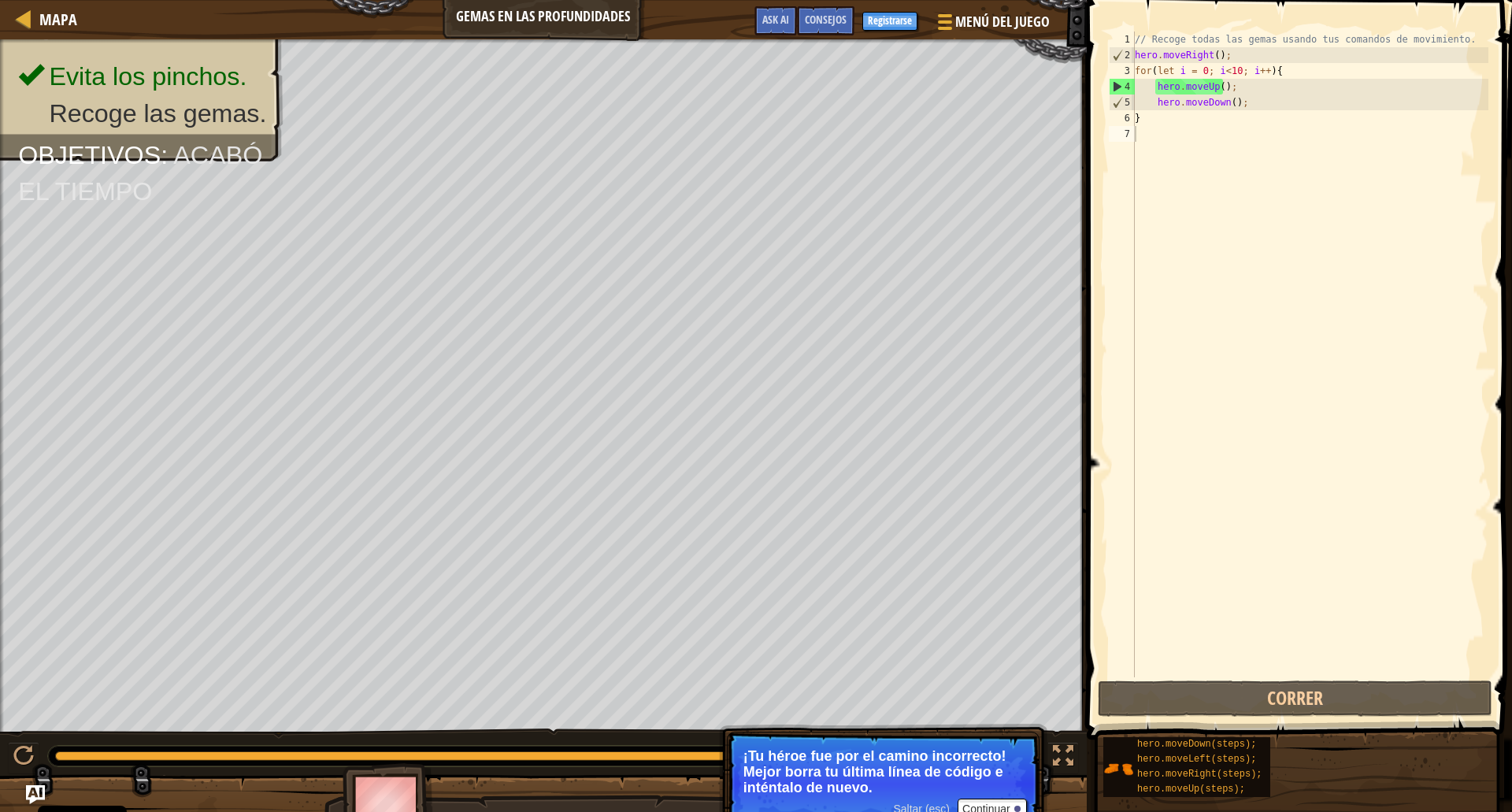
drag, startPoint x: 1269, startPoint y: 121, endPoint x: 1262, endPoint y: 127, distance: 9.2
click at [1269, 121] on div "// Recoge todas las gemas usando tus comandos de movimiento. hero . moveRight (…" at bounding box center [1310, 370] width 356 height 677
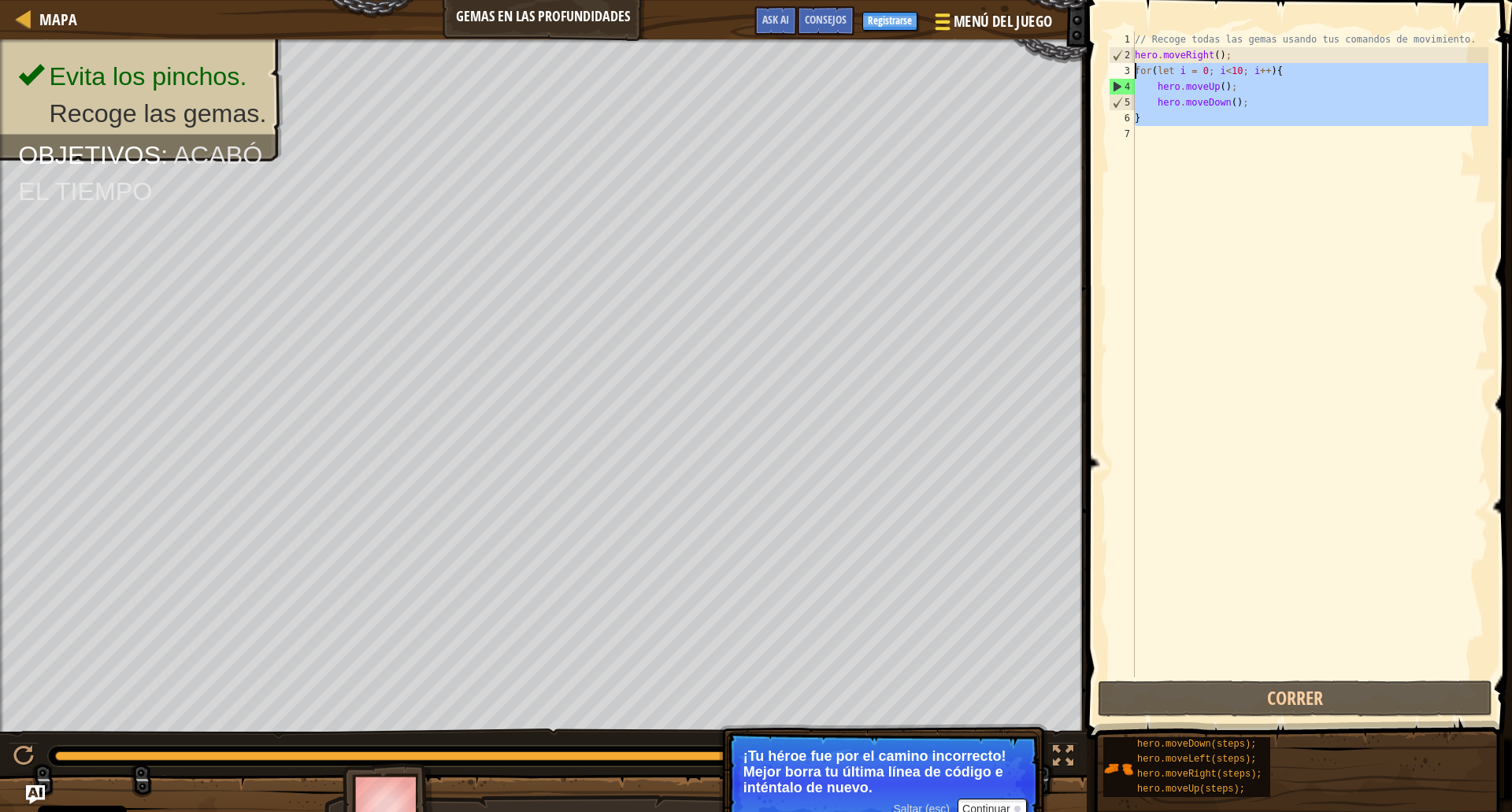
click at [1057, 71] on div "Mapa Gemas en las profundidades Menú del Juego Hecho Registrarse Consejos Ask A…" at bounding box center [756, 406] width 1512 height 812
type textarea "for(let i = 0; i<10; i++){ hero.moveUp();"
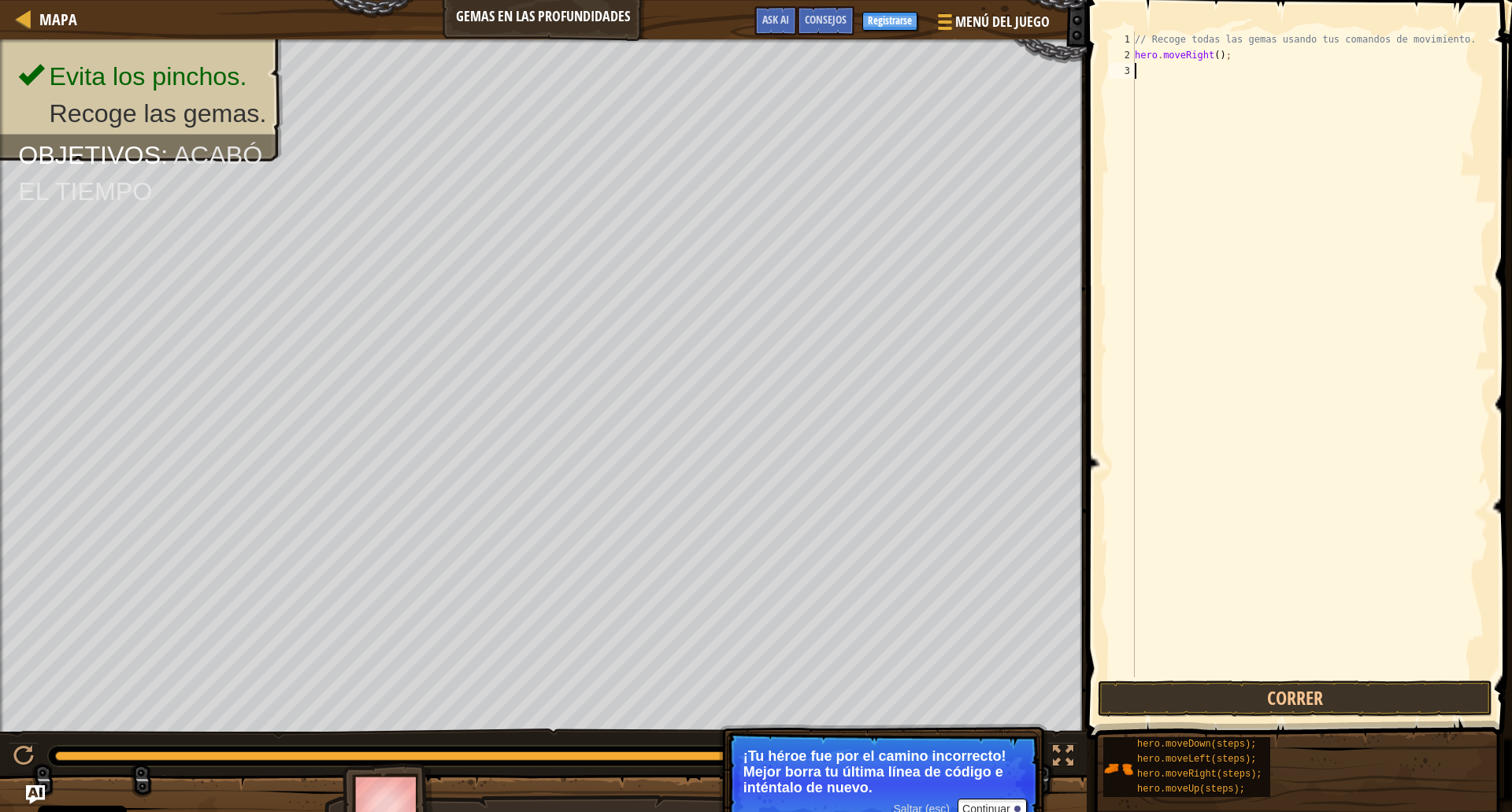
type textarea "hero.moveRight();"
click at [1170, 248] on div "// Recoge todas las gemas usando tus comandos de movimiento. hero . moveRight (…" at bounding box center [1310, 370] width 356 height 677
click at [1235, 148] on div "// Recoge todas las gemas usando tus comandos de movimiento. hero . moveRight (…" at bounding box center [1310, 370] width 356 height 677
type textarea "down"
type textarea "up"
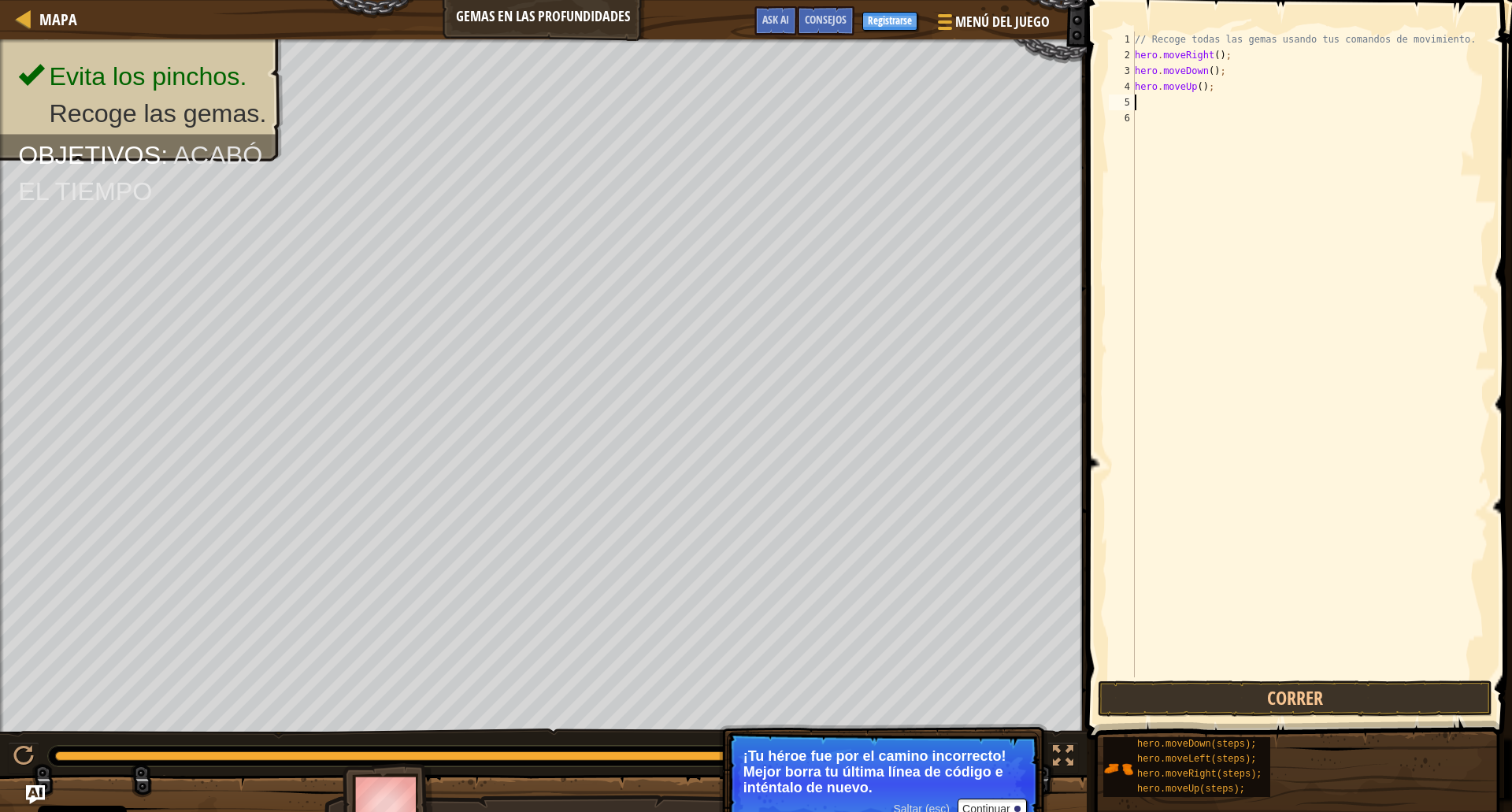
type textarea "ri"
click at [1278, 693] on button "Correr" at bounding box center [1295, 698] width 394 height 36
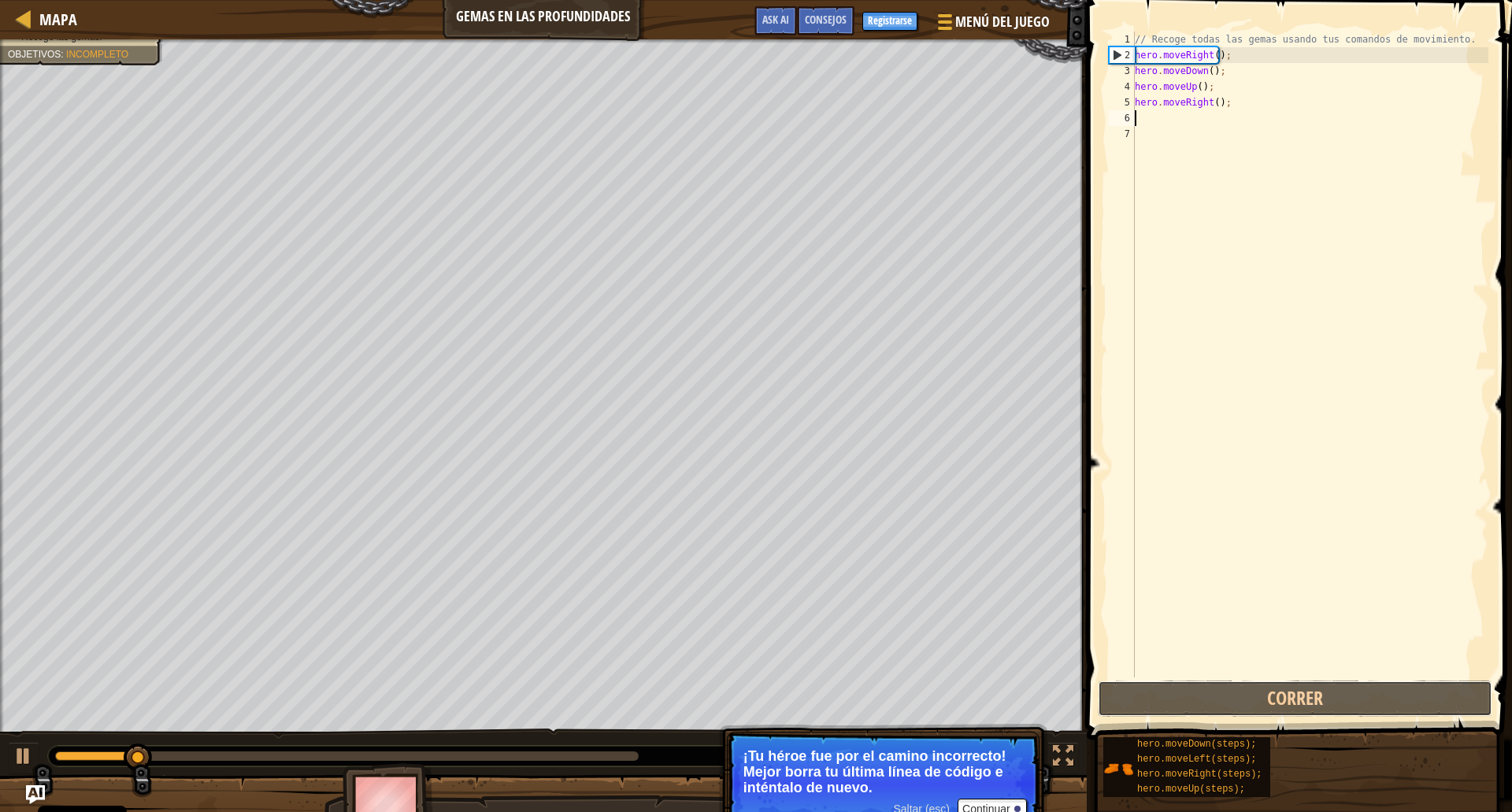
click at [1230, 688] on button "Correr" at bounding box center [1295, 698] width 394 height 36
click at [1182, 90] on div "// Recoge todas las gemas usando tus comandos de movimiento. hero . moveRight (…" at bounding box center [1310, 370] width 356 height 677
type textarea "hero.moveUp();"
click at [1178, 85] on div "// Recoge todas las gemas usando tus comandos de movimiento. hero . moveRight (…" at bounding box center [1310, 370] width 356 height 677
drag, startPoint x: 1230, startPoint y: 282, endPoint x: 1225, endPoint y: 303, distance: 21.6
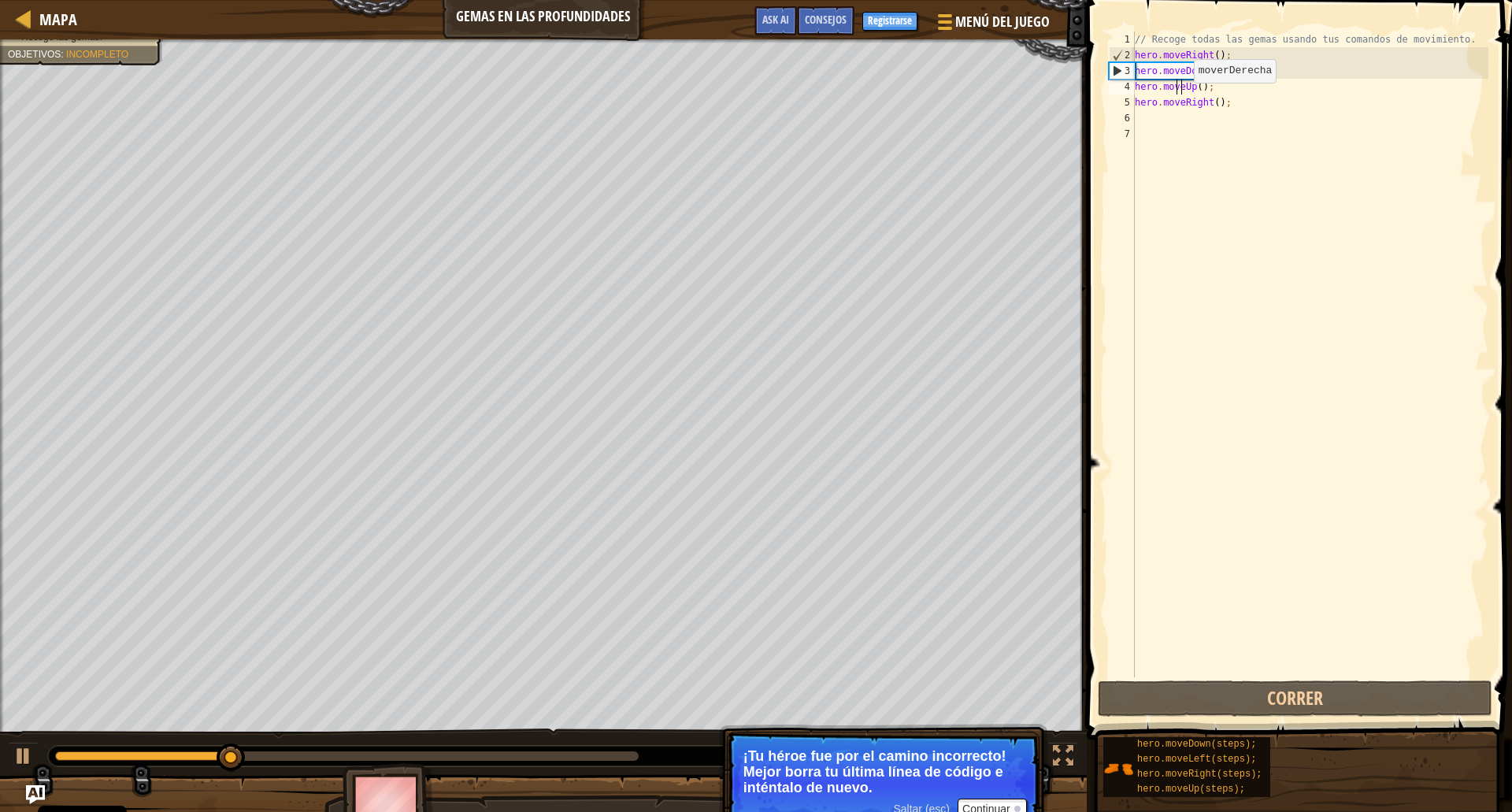
click at [1230, 297] on div "// Recoge todas las gemas usando tus comandos de movimiento. hero . moveRight (…" at bounding box center [1310, 370] width 356 height 677
click at [1201, 154] on div "// Recoge todas las gemas usando tus comandos de movimiento. hero . moveRight (…" at bounding box center [1310, 370] width 356 height 677
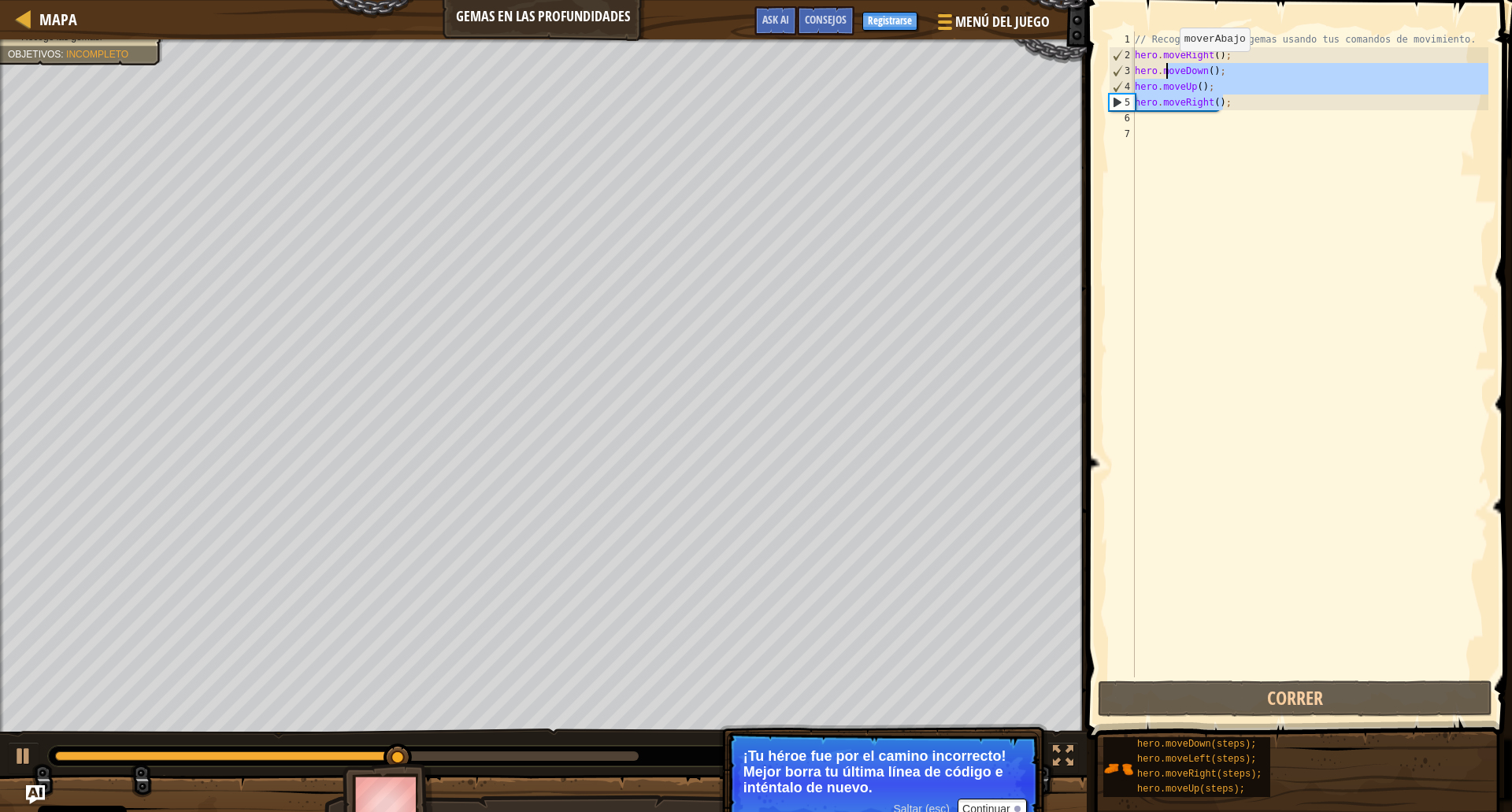
drag, startPoint x: 1216, startPoint y: 91, endPoint x: 1117, endPoint y: 41, distance: 110.9
click at [1117, 41] on div "1 2 3 4 5 6 7 // Recoge todas las gemas usando tus comandos de movimiento. hero…" at bounding box center [1297, 354] width 383 height 646
type textarea "// Recoge todas las gemas usando tus comandos de movimiento. hero.moveRight();"
click at [1272, 196] on div "// Recoge todas las gemas usando tus comandos de movimiento. hero . moveRight (…" at bounding box center [1310, 370] width 356 height 677
click at [1071, 52] on div "Mapa Gemas en las profundidades Menú del Juego Hecho Registrarse Consejos Ask A…" at bounding box center [756, 406] width 1512 height 812
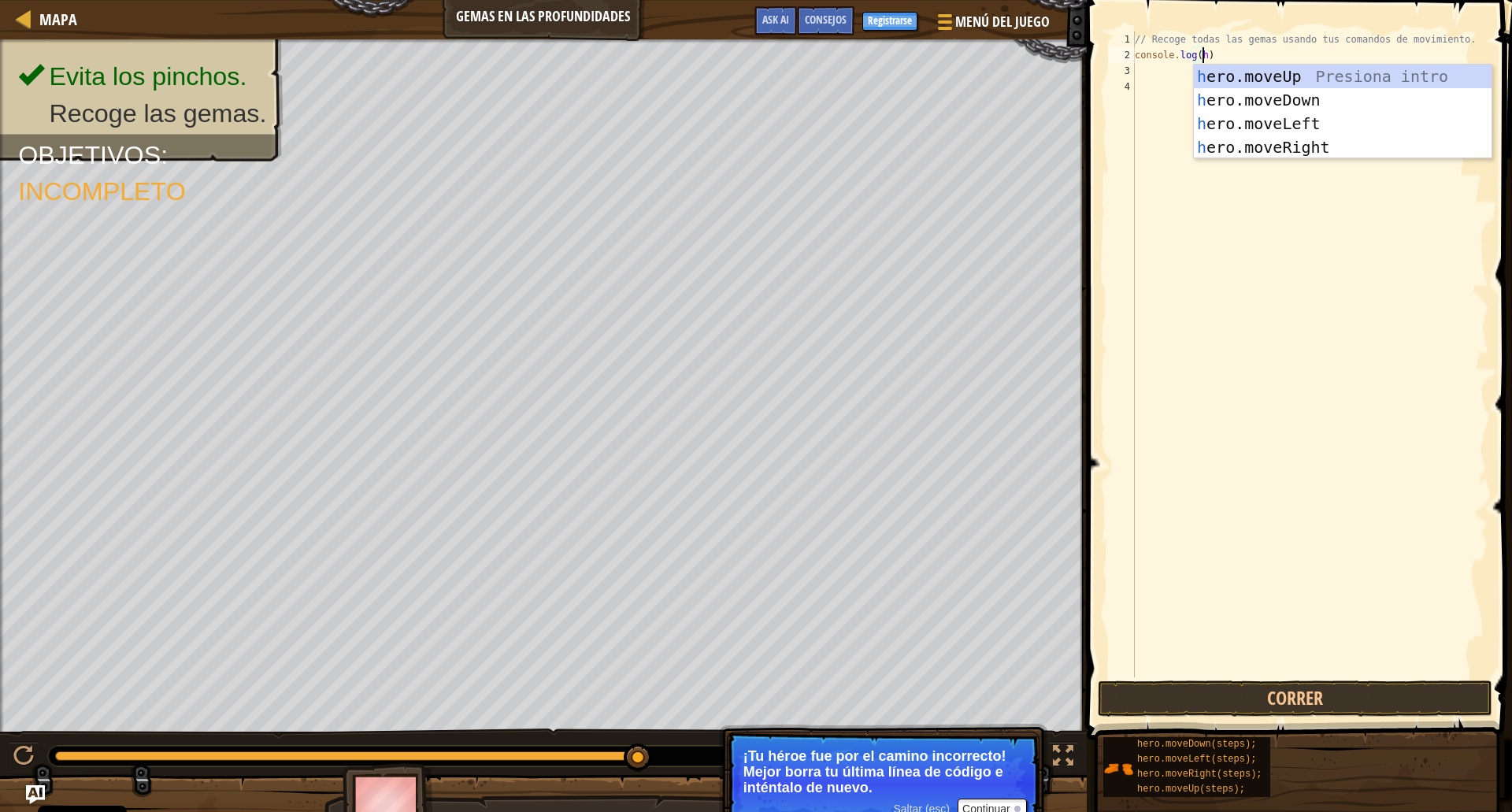
type textarea "console.log(hero)"
click at [1272, 261] on div "// Recoge todas las gemas usando tus comandos de movimiento. console . log ( he…" at bounding box center [1310, 370] width 356 height 677
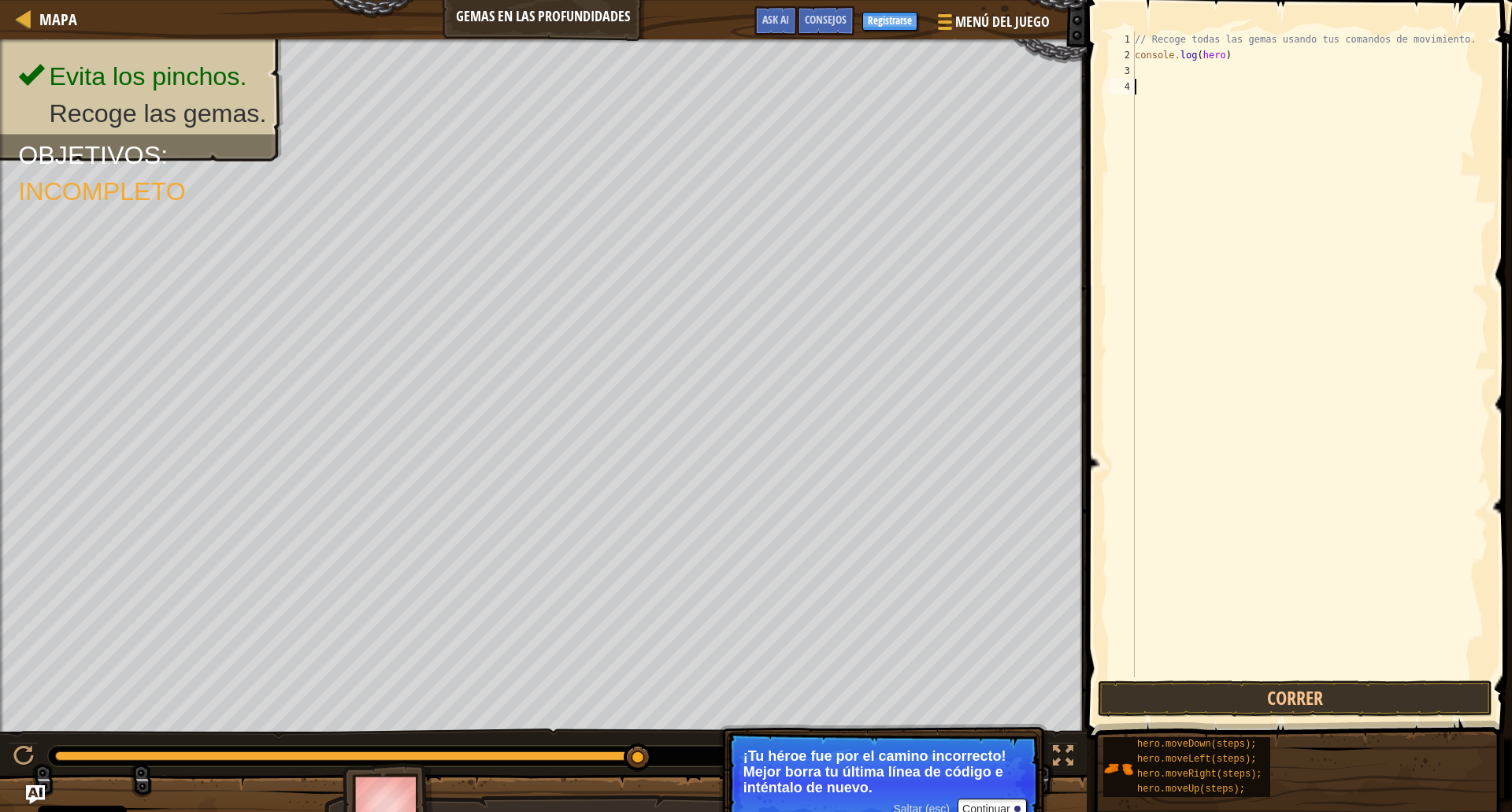
scroll to position [7, 0]
click at [1276, 44] on div "// Recoge todas las gemas usando tus comandos de movimiento. console . log ( he…" at bounding box center [1310, 370] width 356 height 677
click at [1265, 61] on div "// Recoge todas las gemas usando tus comandos de movimiento. console . log ( he…" at bounding box center [1310, 370] width 356 height 677
type textarea "console.log(hero);"
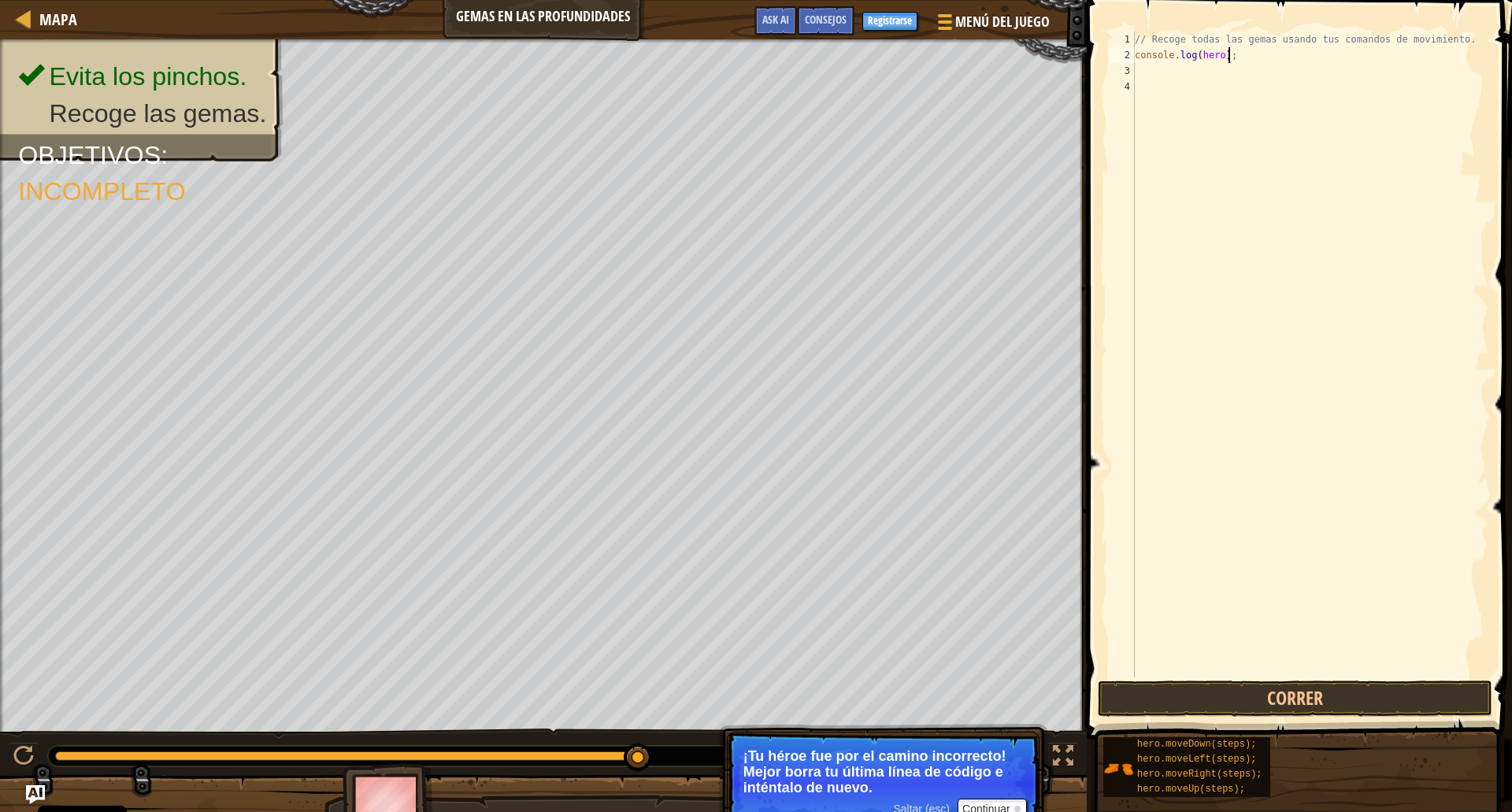
drag, startPoint x: 1185, startPoint y: 327, endPoint x: 1184, endPoint y: 339, distance: 12.0
click at [1185, 327] on div "// Recoge todas las gemas usando tus comandos de movimiento. console . log ( he…" at bounding box center [1310, 370] width 356 height 677
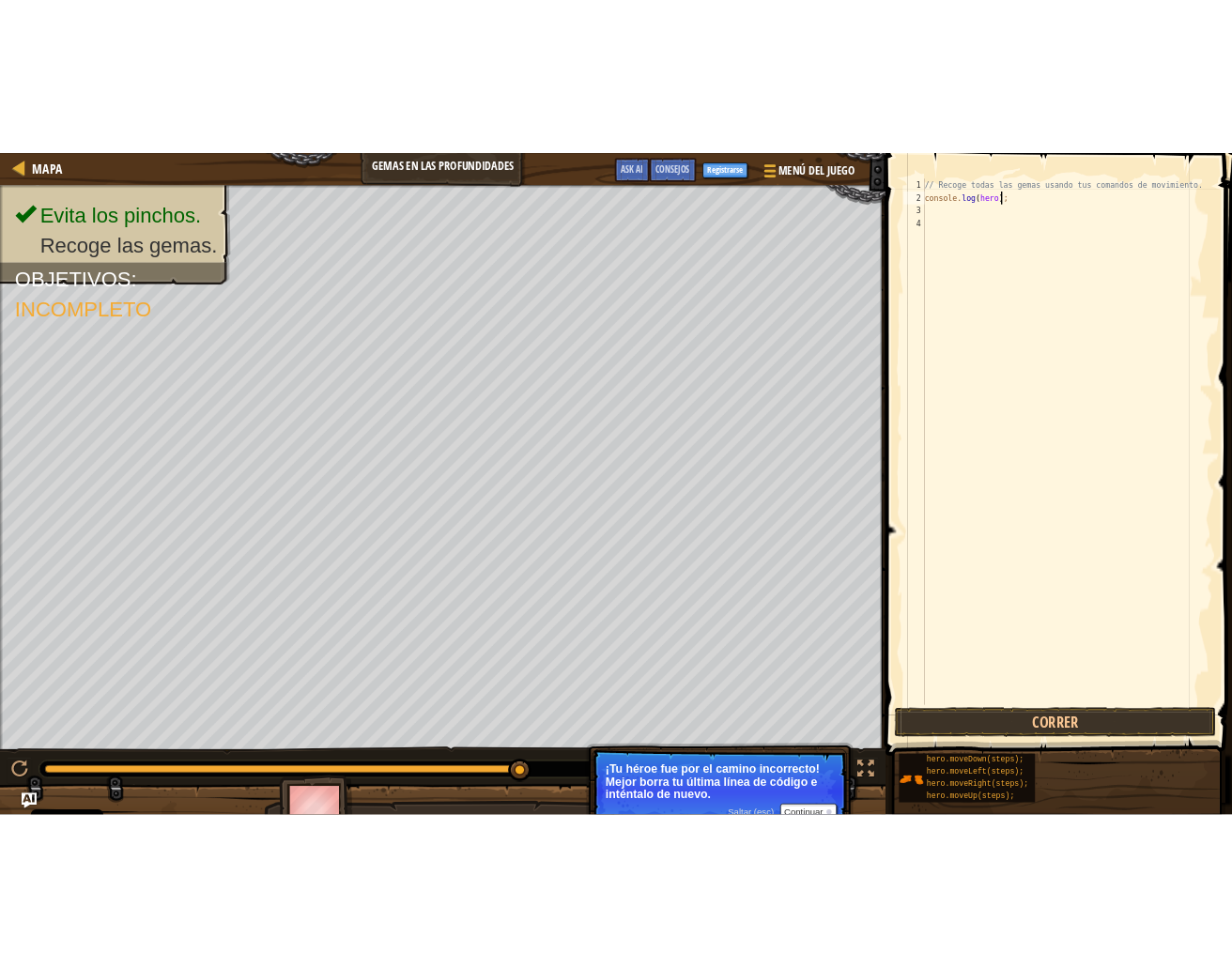
scroll to position [9, 0]
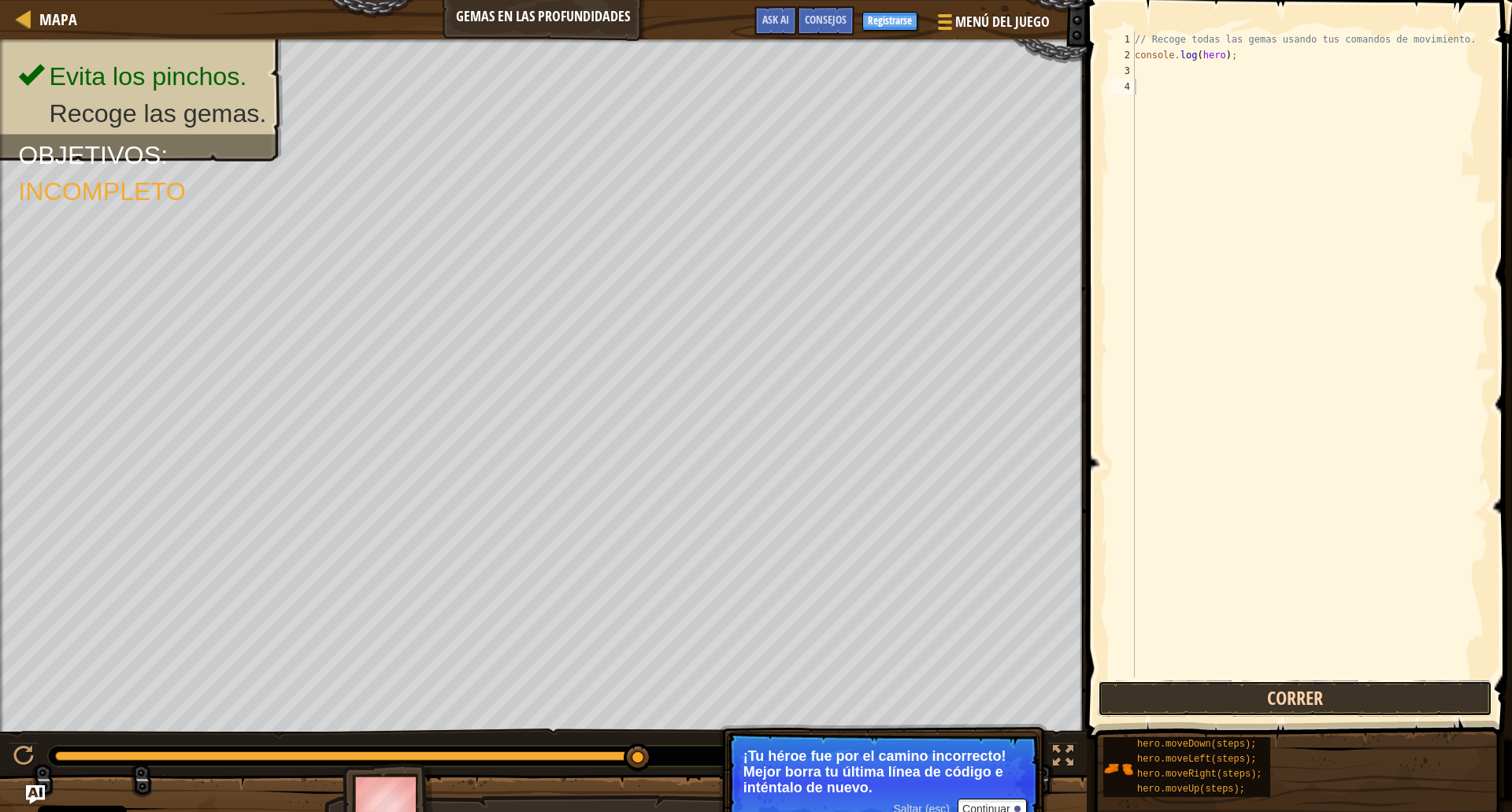
click at [1303, 700] on button "Correr" at bounding box center [1295, 698] width 394 height 36
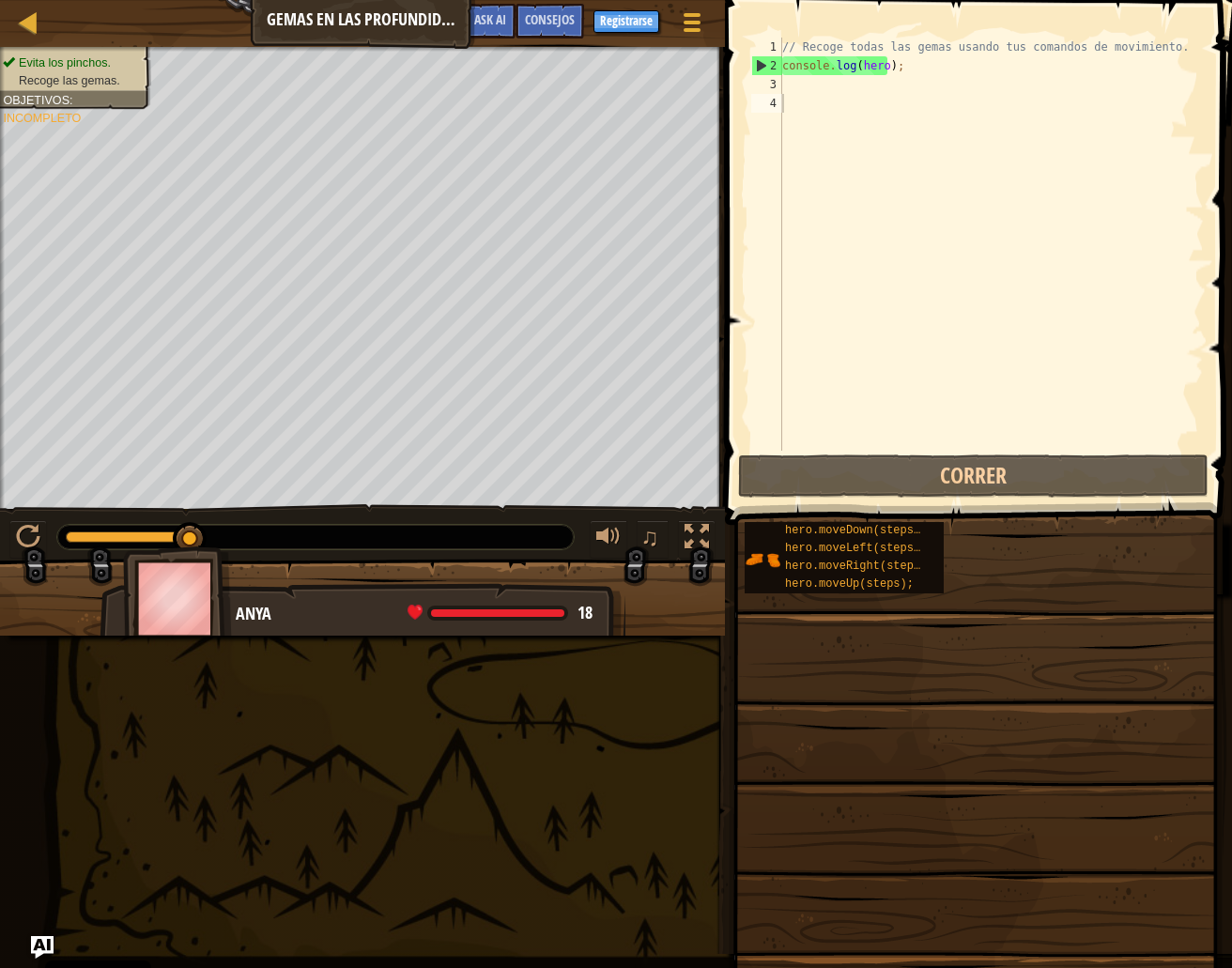
click at [953, 188] on div "// Recoge todas las gemas usando tus comandos de movimiento. console . log ( he…" at bounding box center [991, 262] width 425 height 451
click at [680, 75] on div "Mapa Gemas en las profundidades Menú del Juego Hecho Registrarse Consejos Ask A…" at bounding box center [616, 484] width 1232 height 968
type textarea "c"
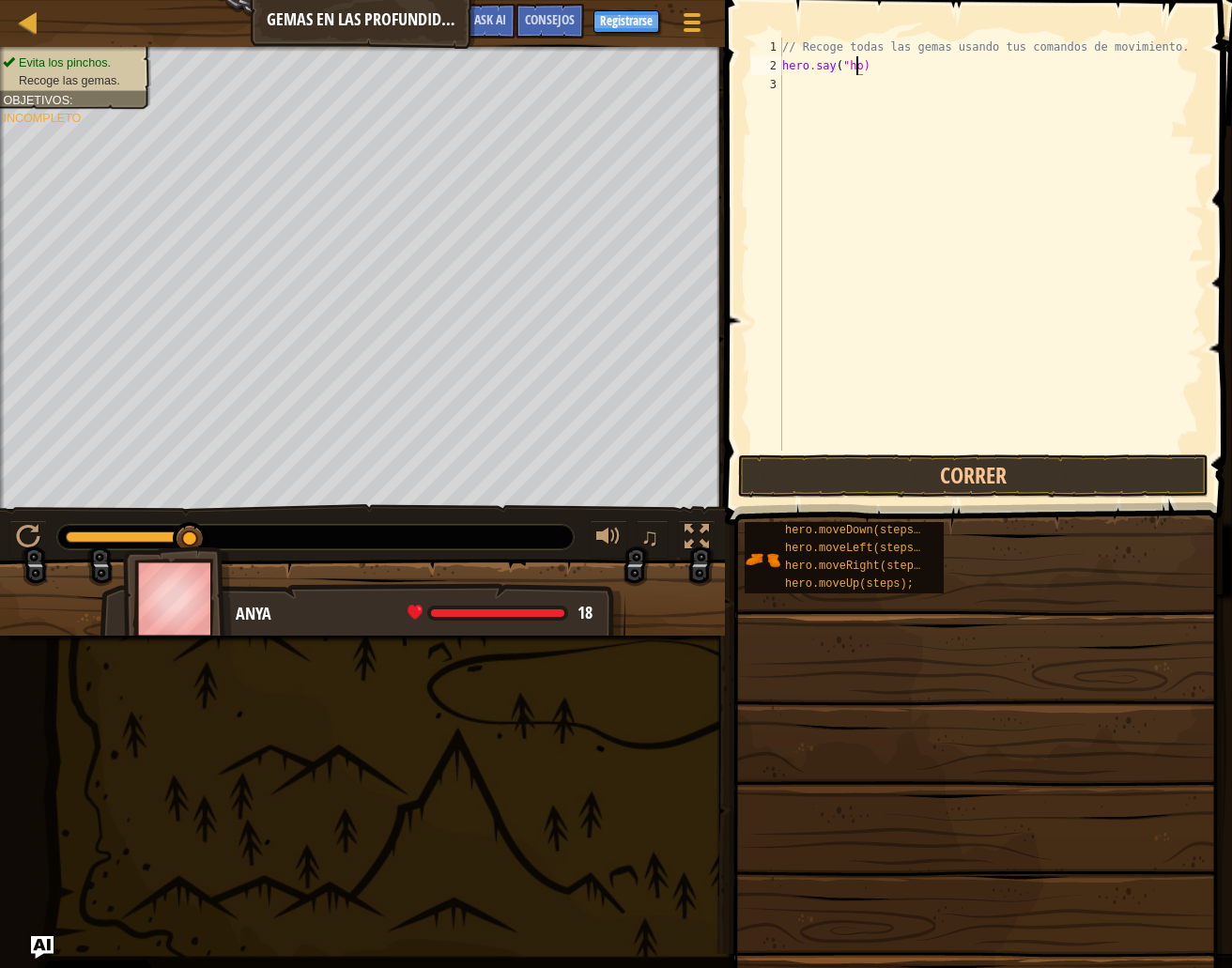
scroll to position [9, 7]
type textarea "hero.say("hola");"
drag, startPoint x: 911, startPoint y: 239, endPoint x: 882, endPoint y: 184, distance: 62.2
click at [910, 239] on div "// Recoge todas las gemas usando tus comandos de movimiento. hero . say ( "hola…" at bounding box center [991, 262] width 425 height 451
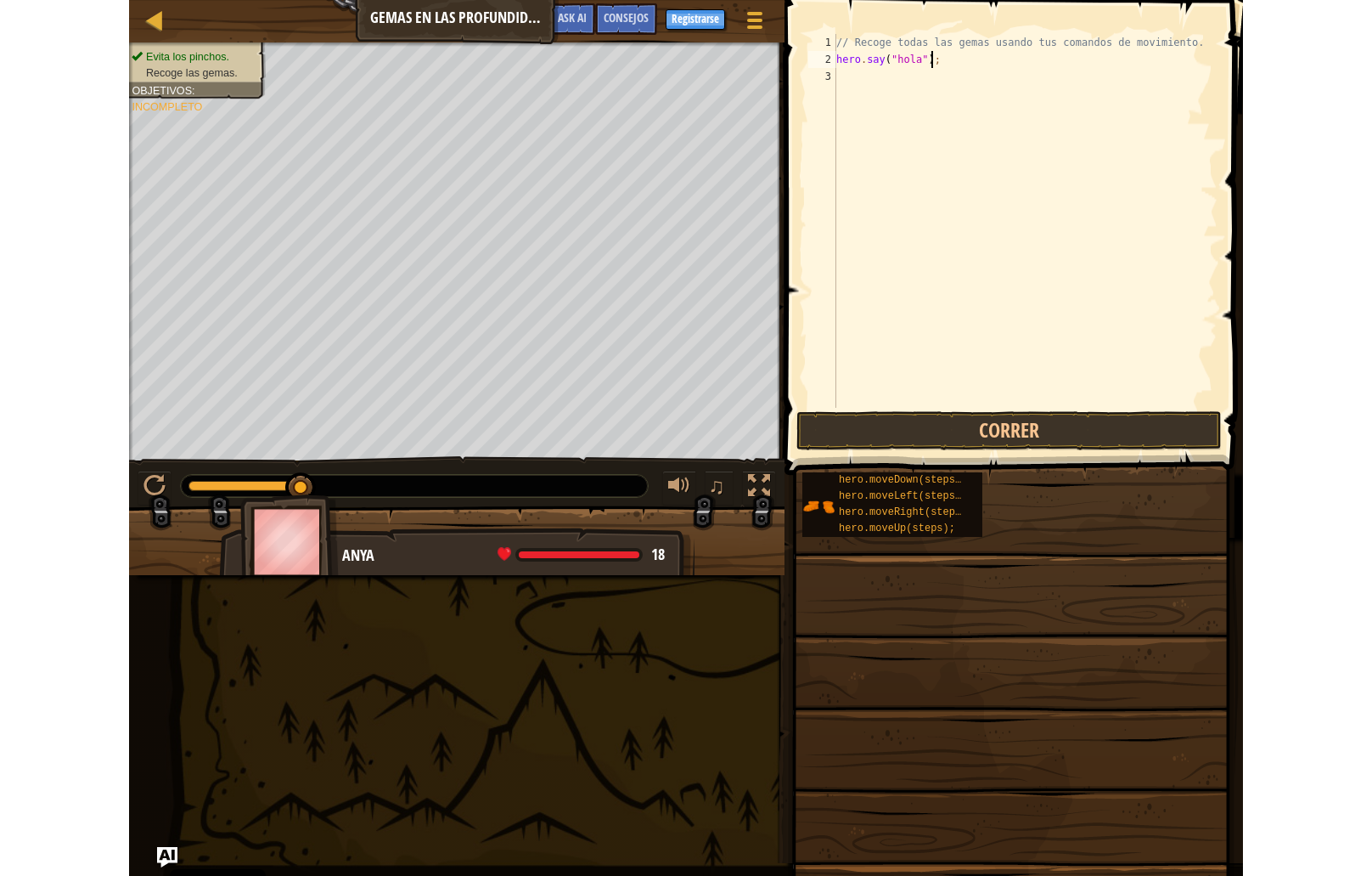
scroll to position [8, 0]
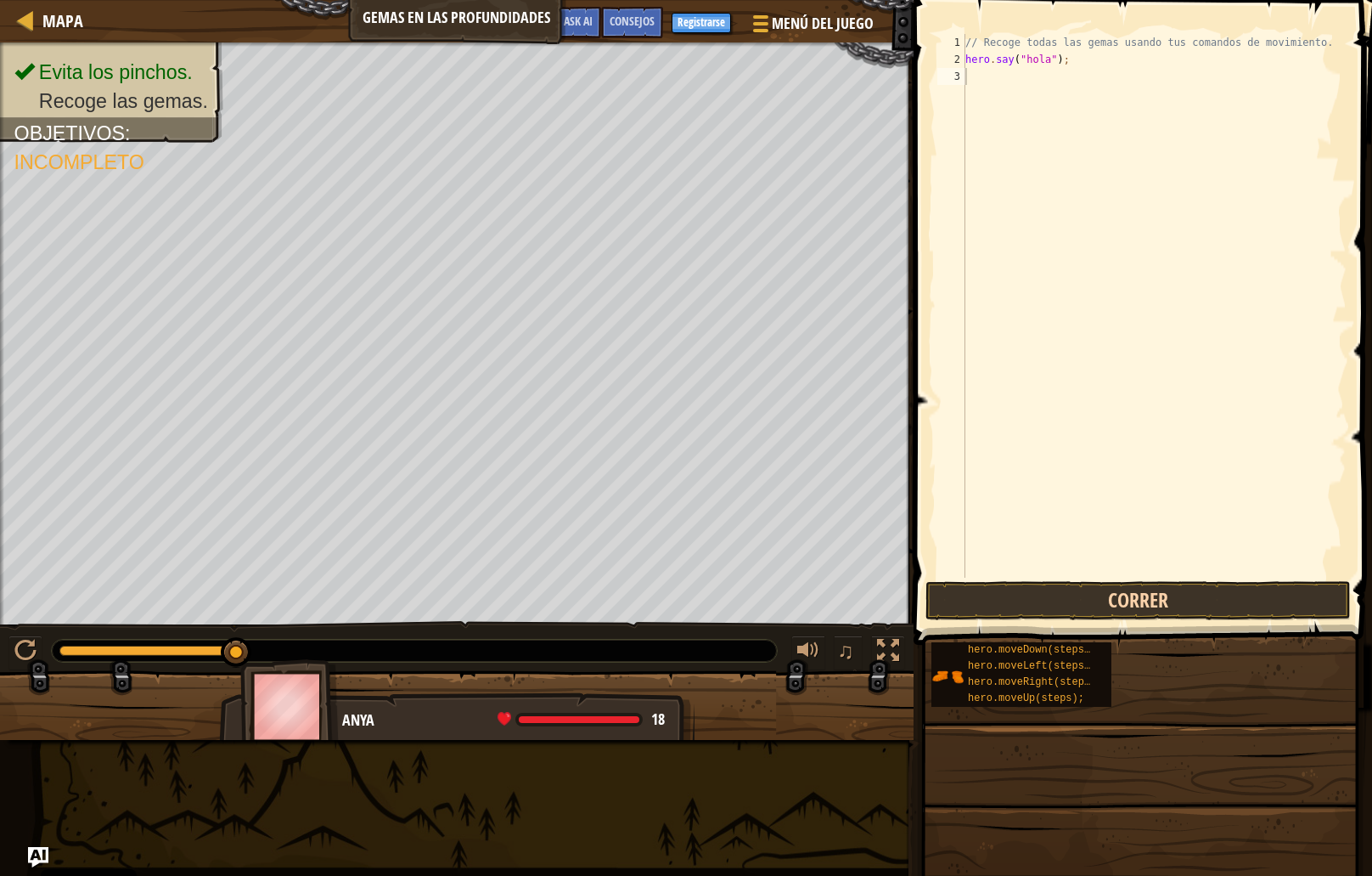
click at [1158, 412] on div "// Recoge todas las gemas usando tus comandos de movimiento. hero . say ( "hola…" at bounding box center [1155, 323] width 384 height 578
click at [1141, 599] on button "Correr" at bounding box center [1138, 600] width 425 height 39
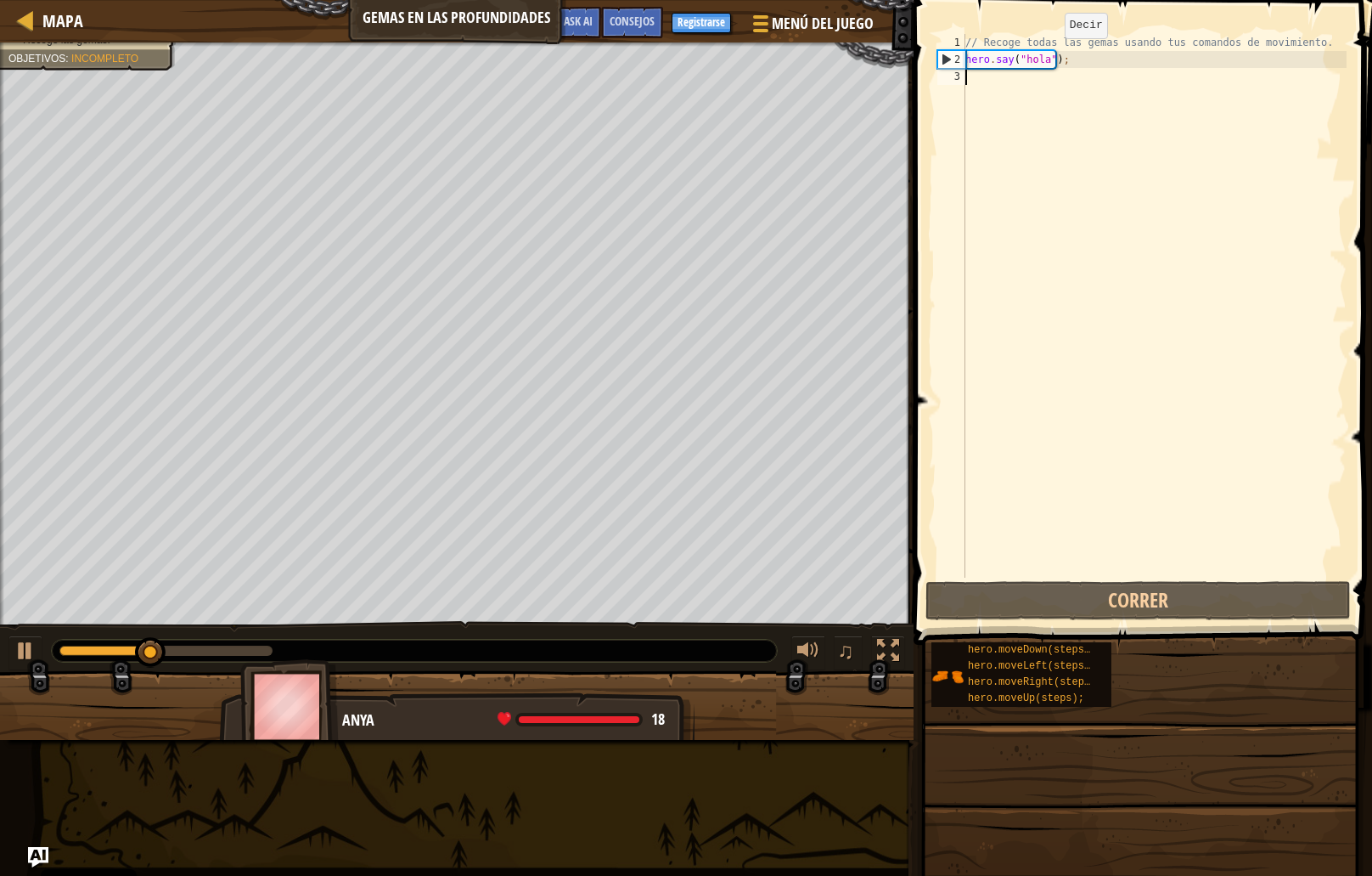
click at [1050, 55] on div "// Recoge todas las gemas usando tus comandos de movimiento. hero . say ( "hola…" at bounding box center [1155, 323] width 384 height 578
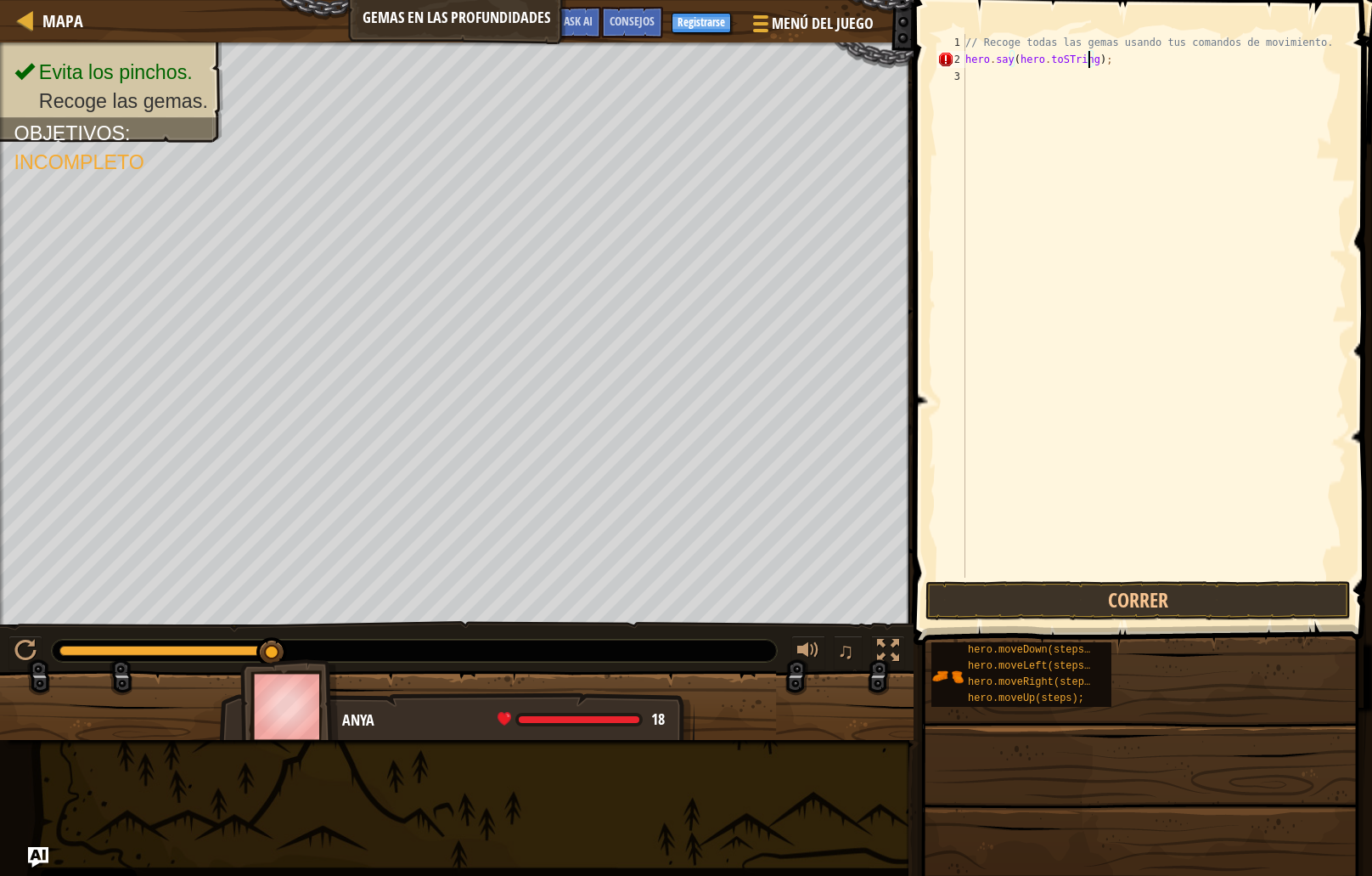
scroll to position [8, 11]
click at [1068, 57] on div "// Recoge todas las gemas usando tus comandos de movimiento. hero . say ( hero …" at bounding box center [1155, 323] width 384 height 578
type textarea "hero.say(hero.toString());"
click at [1105, 69] on div "// Recoge todas las gemas usando tus comandos de movimiento. hero . say ( hero …" at bounding box center [1155, 323] width 384 height 578
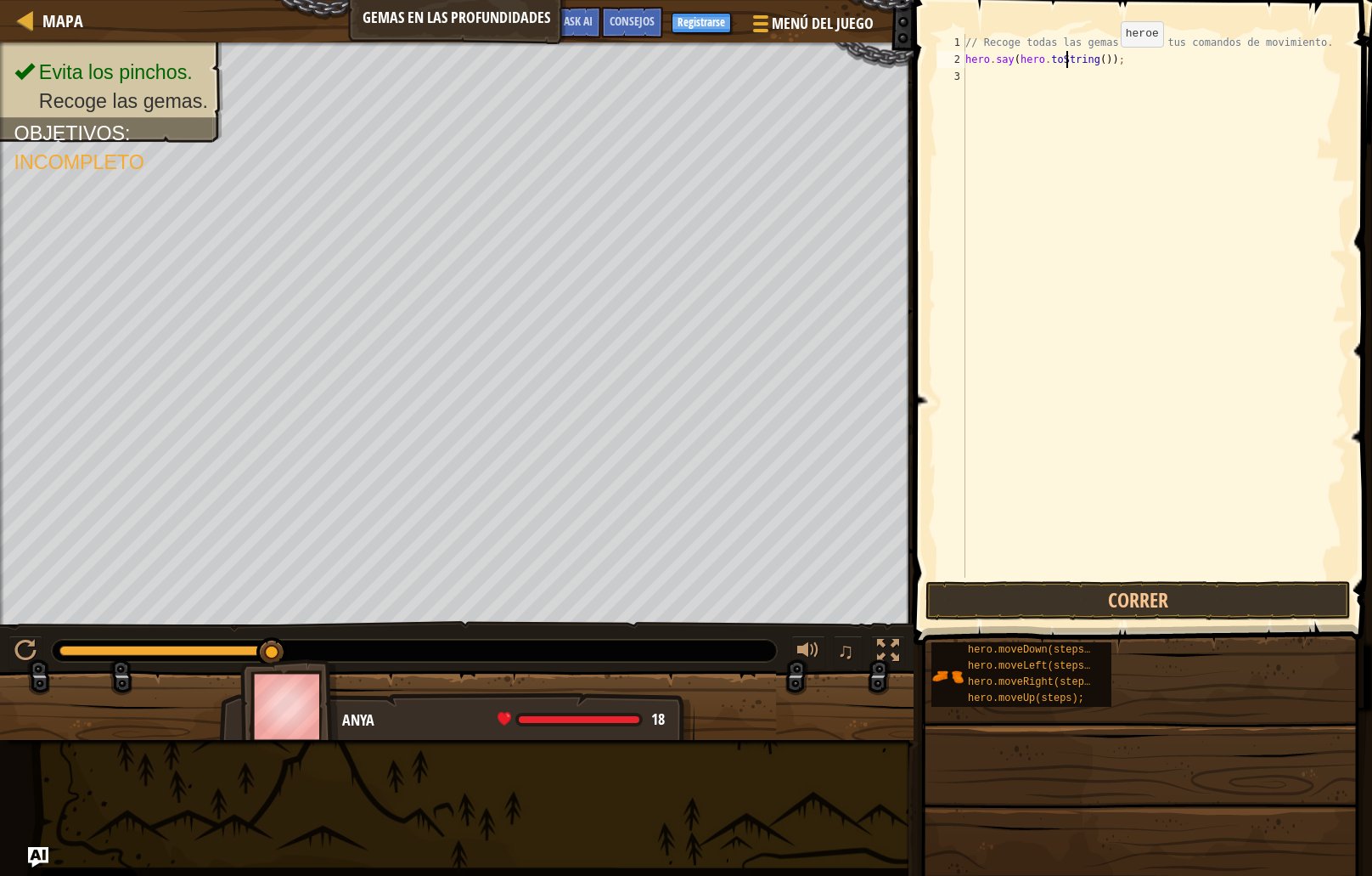
scroll to position [8, 0]
click at [1115, 62] on div "// Recoge todas las gemas usando tus comandos de movimiento. hero . say ( hero …" at bounding box center [1155, 323] width 384 height 578
type textarea "hero.say(hero.toString());"
click at [1152, 598] on button "Correr" at bounding box center [1138, 600] width 425 height 39
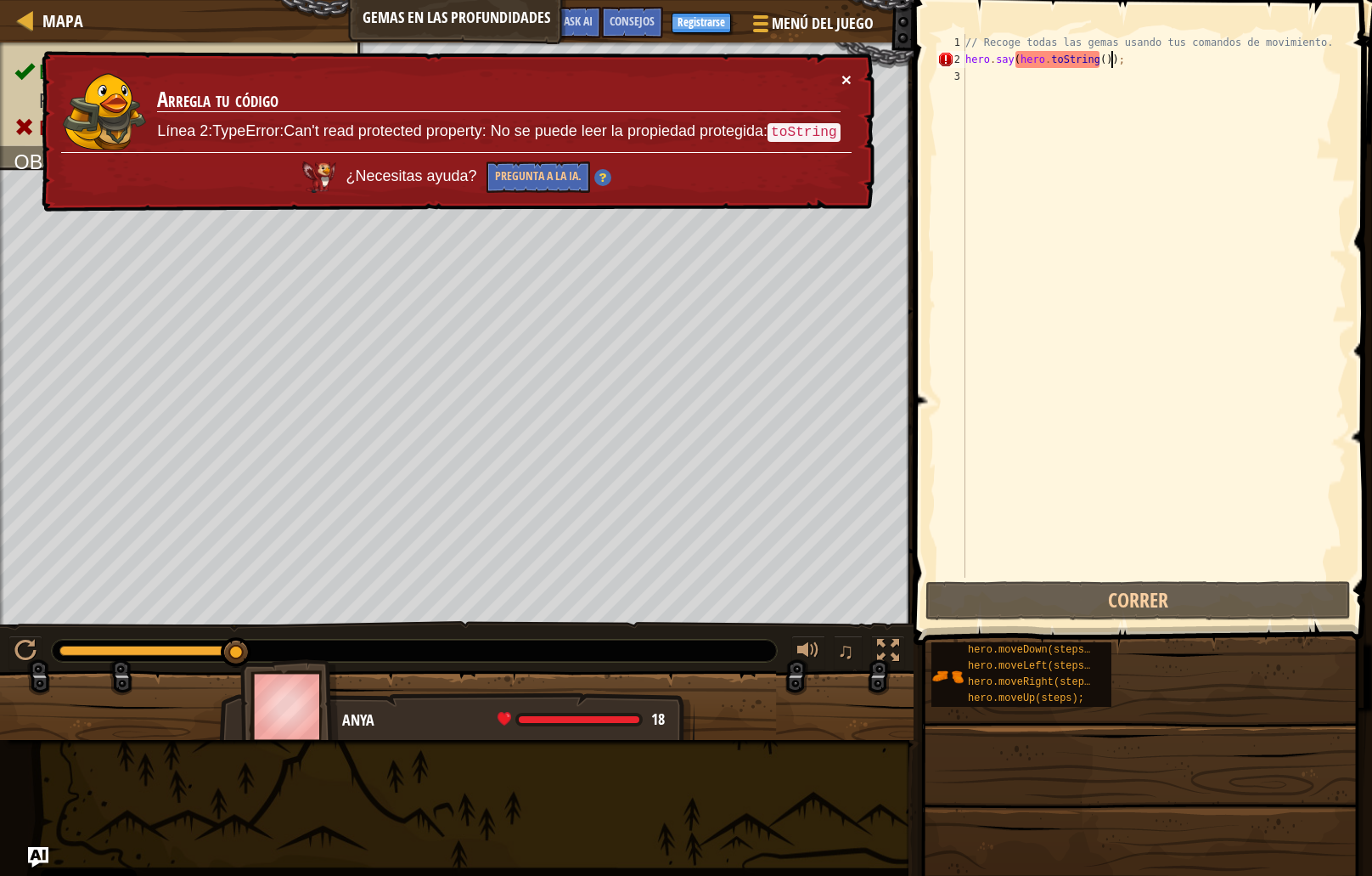
click at [849, 78] on button "×" at bounding box center [847, 79] width 10 height 18
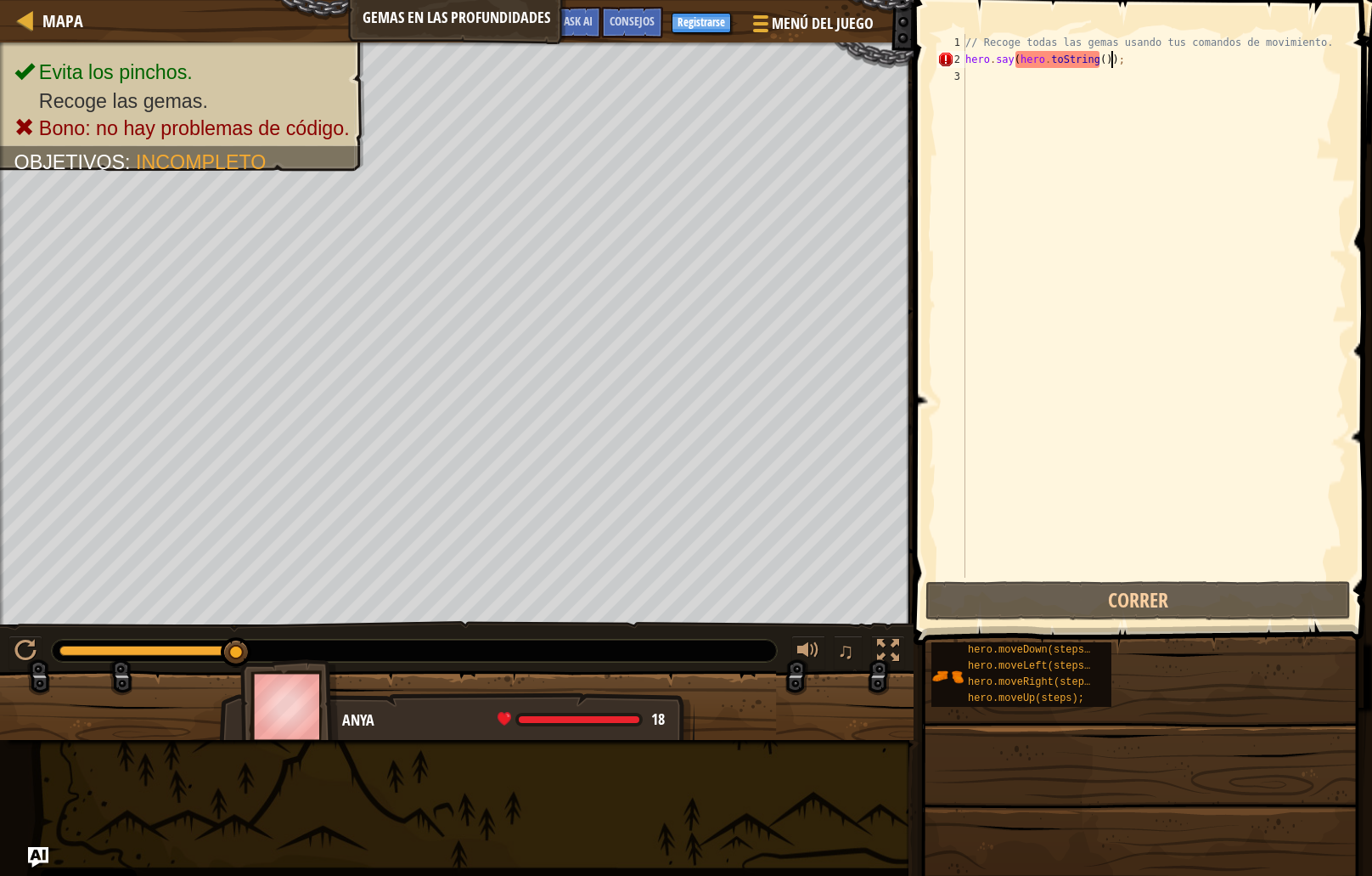
click at [1134, 164] on div "// Recoge todas las gemas usando tus comandos de movimiento. hero . say ( hero …" at bounding box center [1155, 323] width 384 height 578
click at [1194, 157] on div "// Recoge todas las gemas usando tus comandos de movimiento. hero . say ( hero …" at bounding box center [1155, 323] width 384 height 578
click at [1139, 75] on div "// Recoge todas las gemas usando tus comandos de movimiento. hero . say ( hero …" at bounding box center [1155, 323] width 384 height 578
drag, startPoint x: 1101, startPoint y: 57, endPoint x: 1018, endPoint y: 65, distance: 83.4
click at [1018, 64] on div "// Recoge todas las gemas usando tus comandos de movimiento. hero . say ( hero …" at bounding box center [1155, 323] width 384 height 578
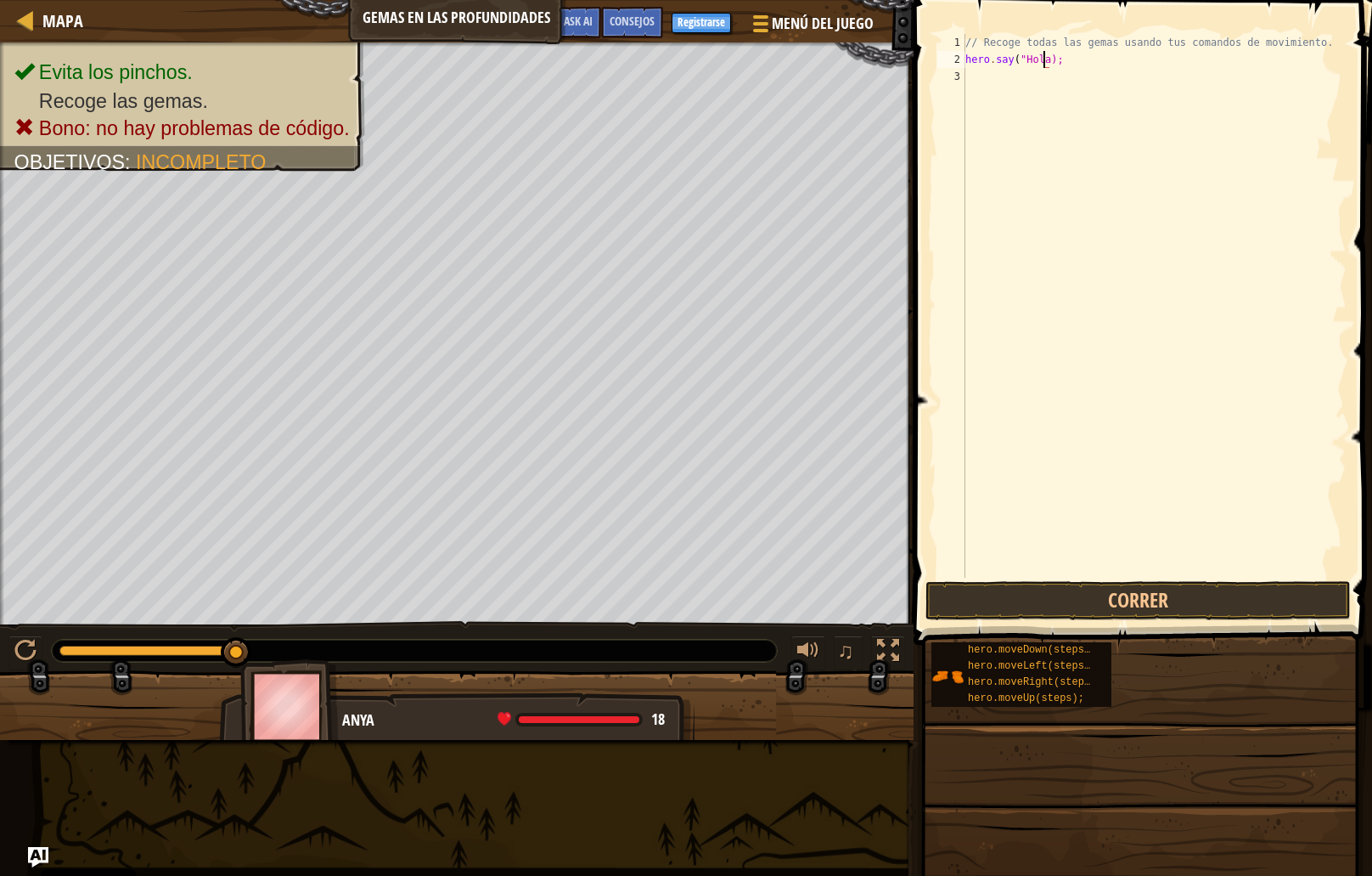
scroll to position [8, 7]
type textarea "hero.say("Hola");"
click at [1107, 601] on button "Correr" at bounding box center [1138, 600] width 425 height 39
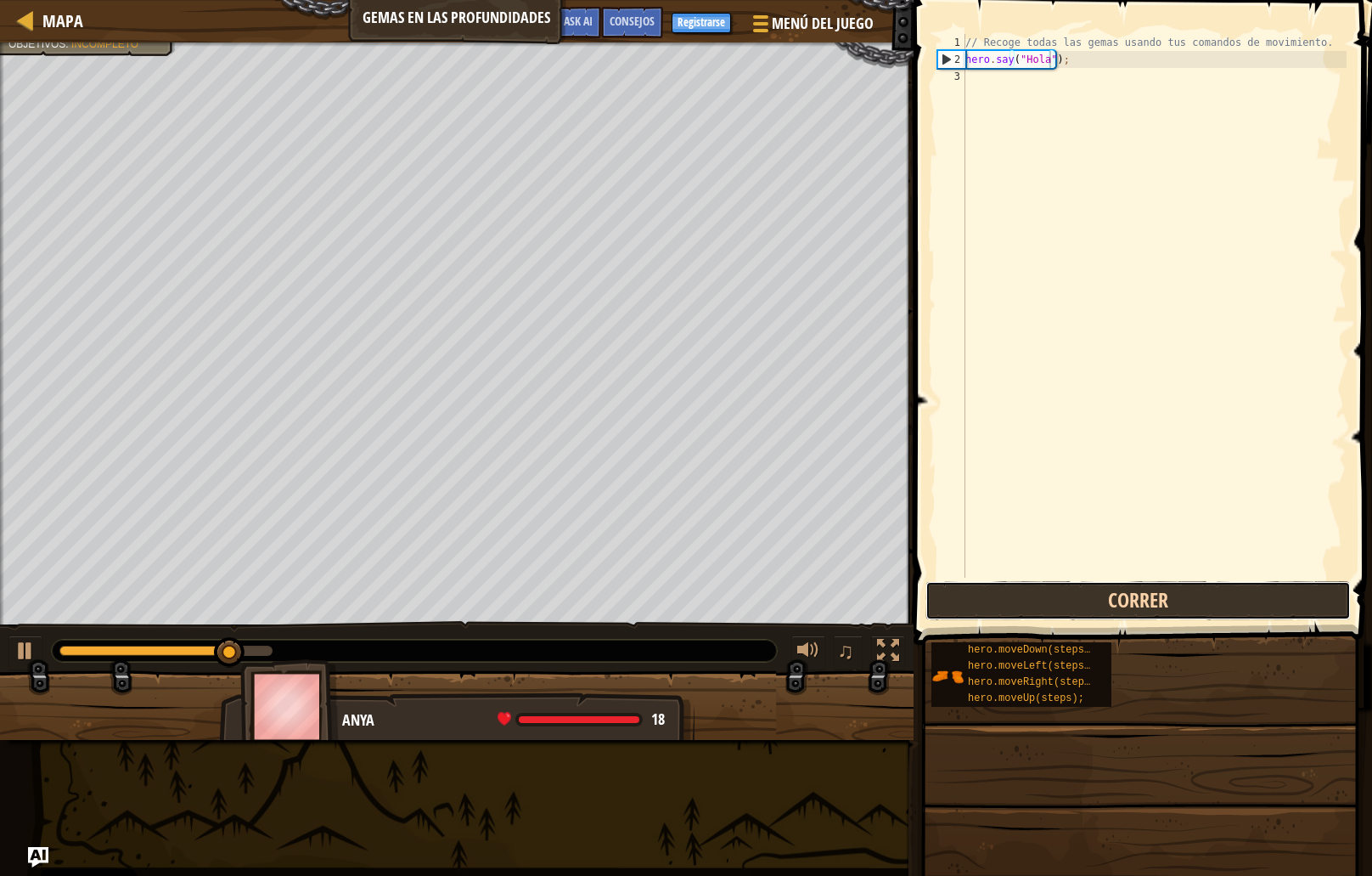
click at [1030, 589] on button "Correr" at bounding box center [1138, 600] width 425 height 39
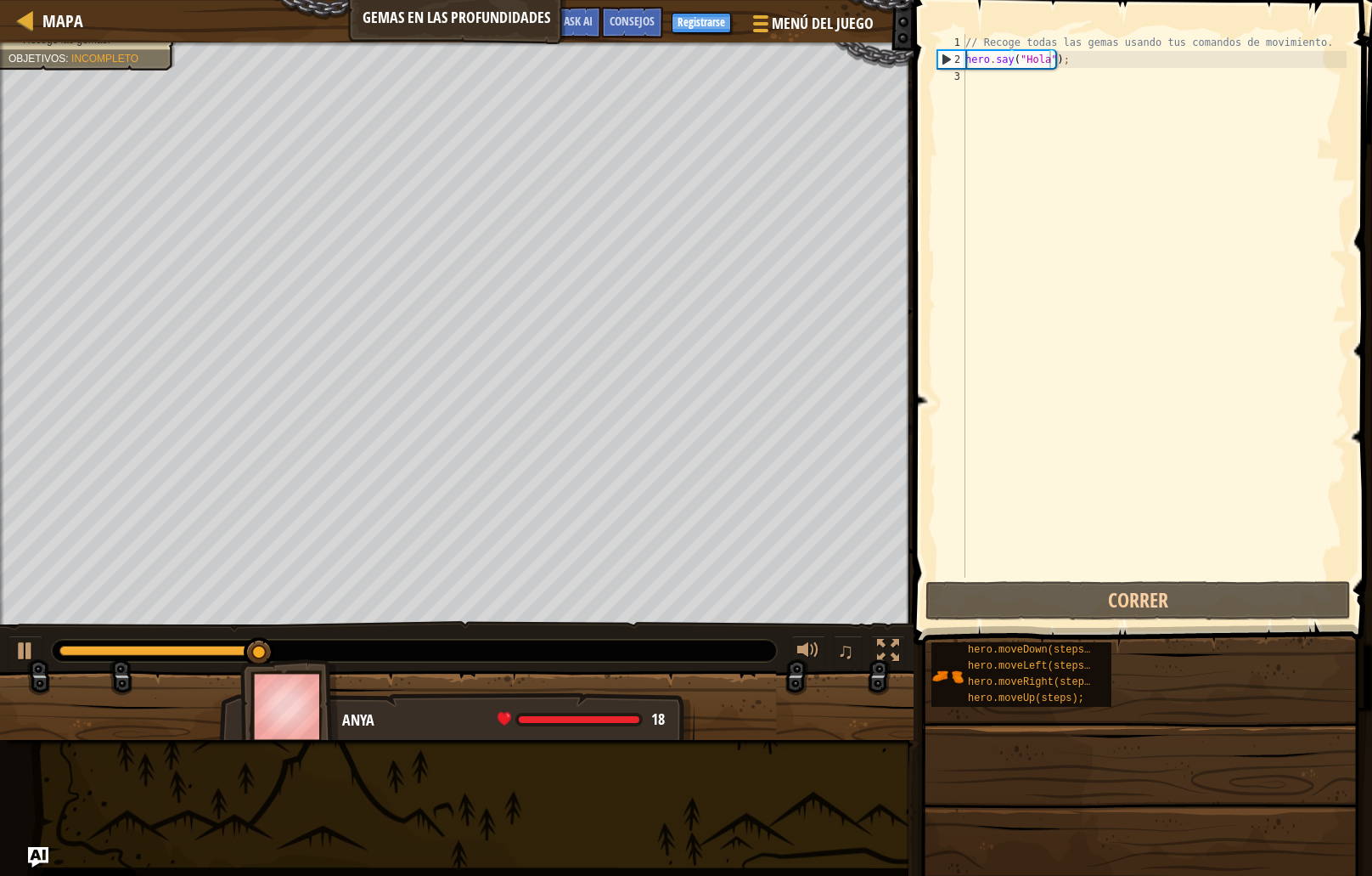
drag, startPoint x: 135, startPoint y: 644, endPoint x: 74, endPoint y: 652, distance: 61.5
click at [74, 652] on div "0:00.4 Ahora: 0:05.5 Máx: 0:05.9" at bounding box center [415, 651] width 725 height 22
drag, startPoint x: 77, startPoint y: 652, endPoint x: 31, endPoint y: 653, distance: 46.0
click at [31, 653] on div "♫" at bounding box center [456, 646] width 914 height 51
click at [22, 653] on div at bounding box center [25, 651] width 22 height 22
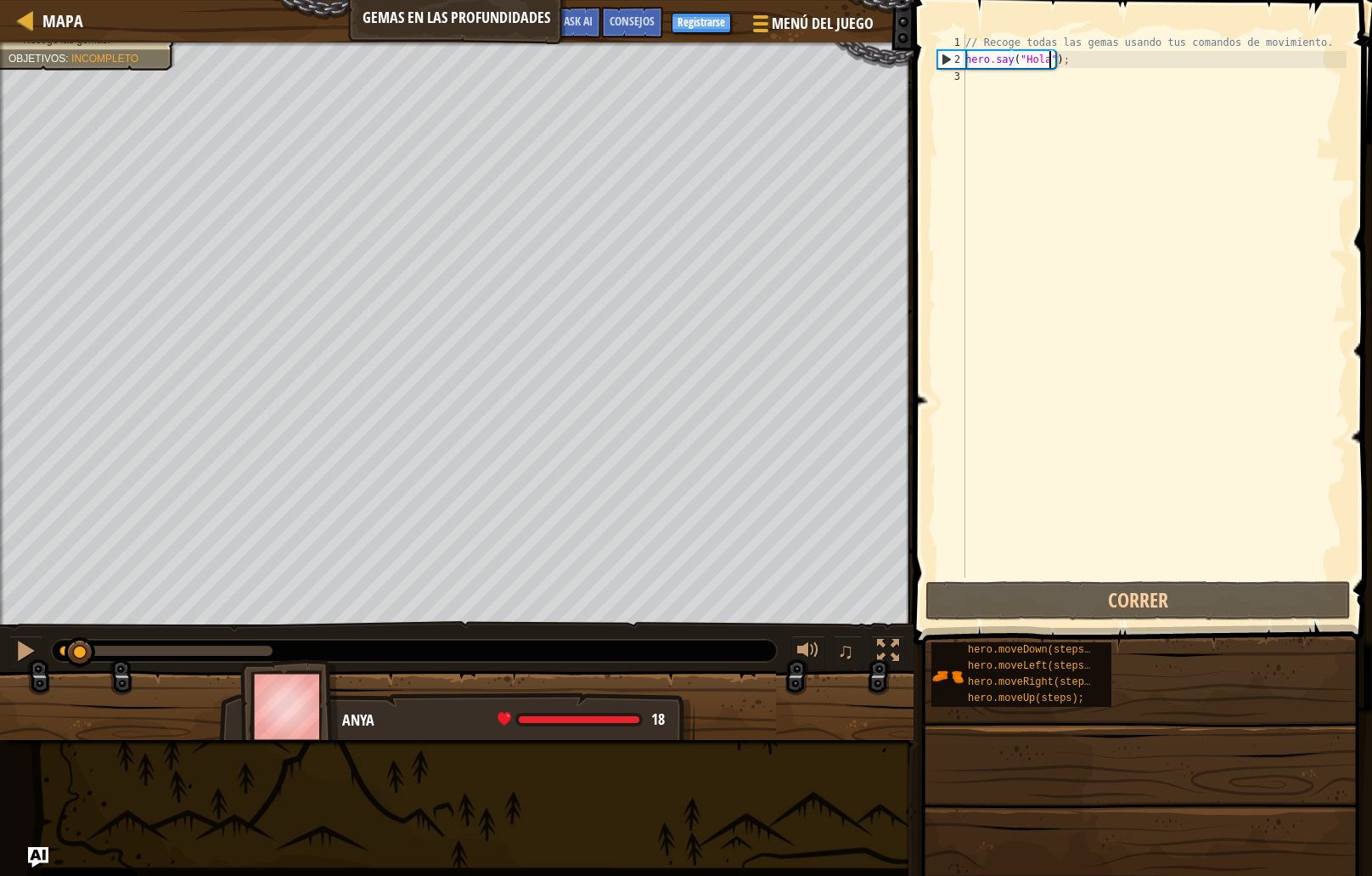
click at [1048, 104] on div "// Recoge todas las gemas usando tus comandos de movimiento. hero . say ( "Hola…" at bounding box center [1155, 323] width 384 height 578
click at [1043, 61] on div "// Recoge todas las gemas usando tus comandos de movimiento. hero . say ( "Hola…" at bounding box center [1155, 323] width 384 height 578
type textarea "hero.say("Hola");"
click at [1040, 77] on div "// Recoge todas las gemas usando tus comandos de movimiento. hero . say ( "Hola…" at bounding box center [1155, 323] width 384 height 578
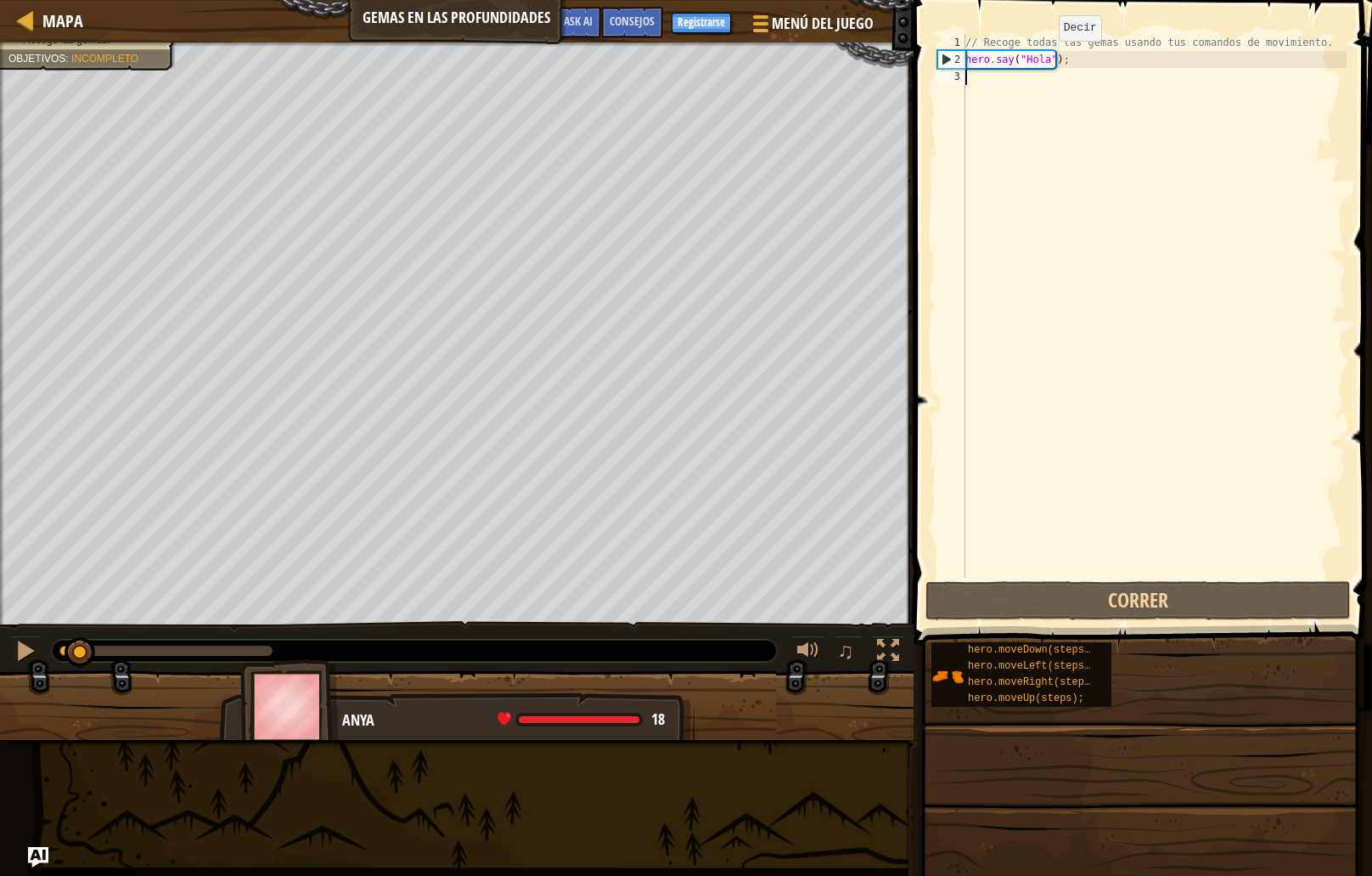
click at [1044, 57] on div "// Recoge todas las gemas usando tus comandos de movimiento. hero . say ( "Hola…" at bounding box center [1155, 323] width 384 height 578
click at [1049, 59] on div "// Recoge todas las gemas usando tus comandos de movimiento. hero . say ( "Hola…" at bounding box center [1155, 323] width 384 height 578
click at [1003, 64] on div "// Recoge todas las gemas usando tus comandos de movimiento. hero . say ( "Hola…" at bounding box center [1155, 323] width 384 height 578
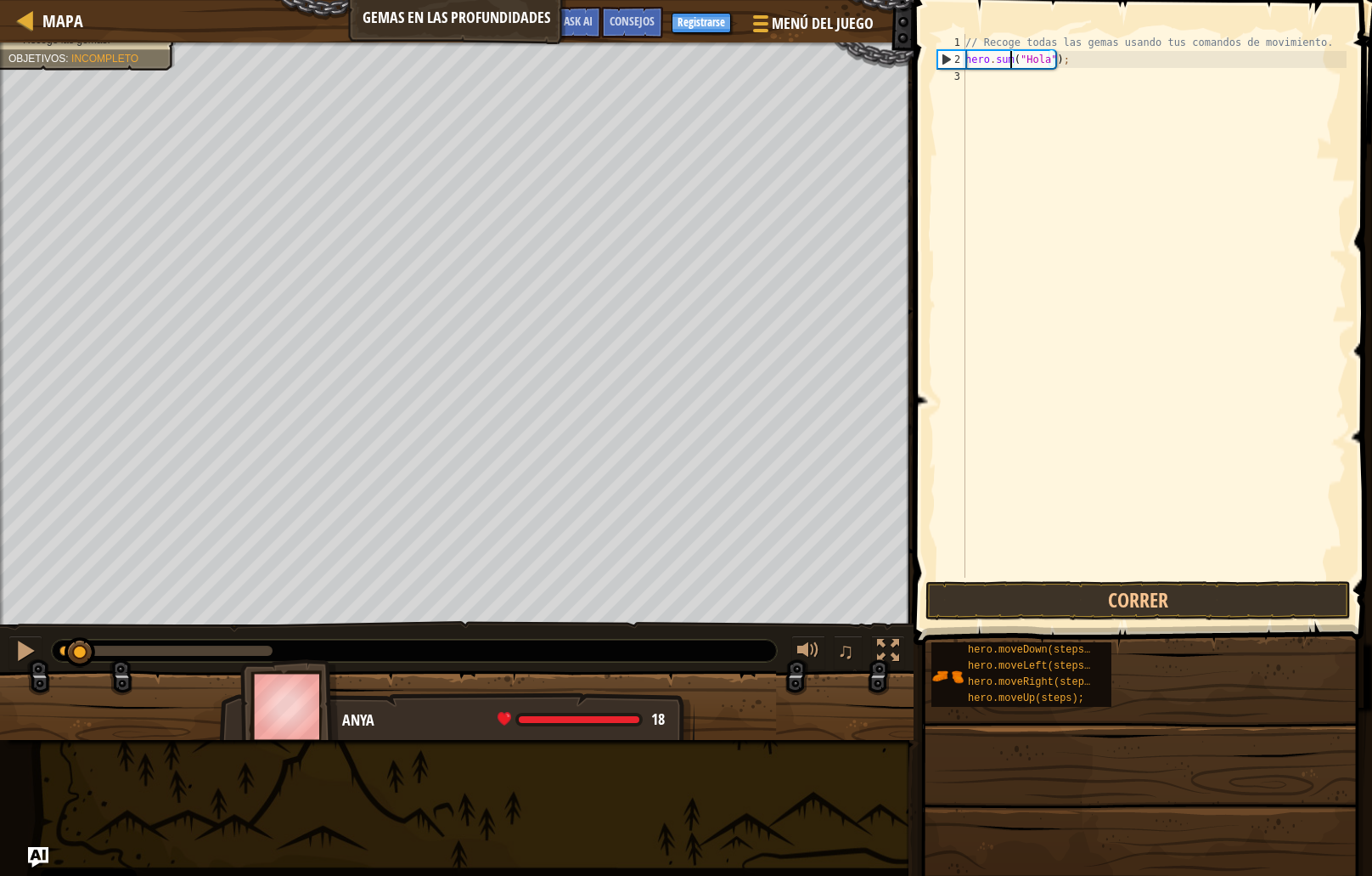
scroll to position [8, 5]
click at [1049, 55] on div "// Recoge todas las gemas usando tus comandos de movimiento. hero . summon ( "H…" at bounding box center [1155, 323] width 384 height 578
type textarea "hero.summon("[PERSON_NAME]");"
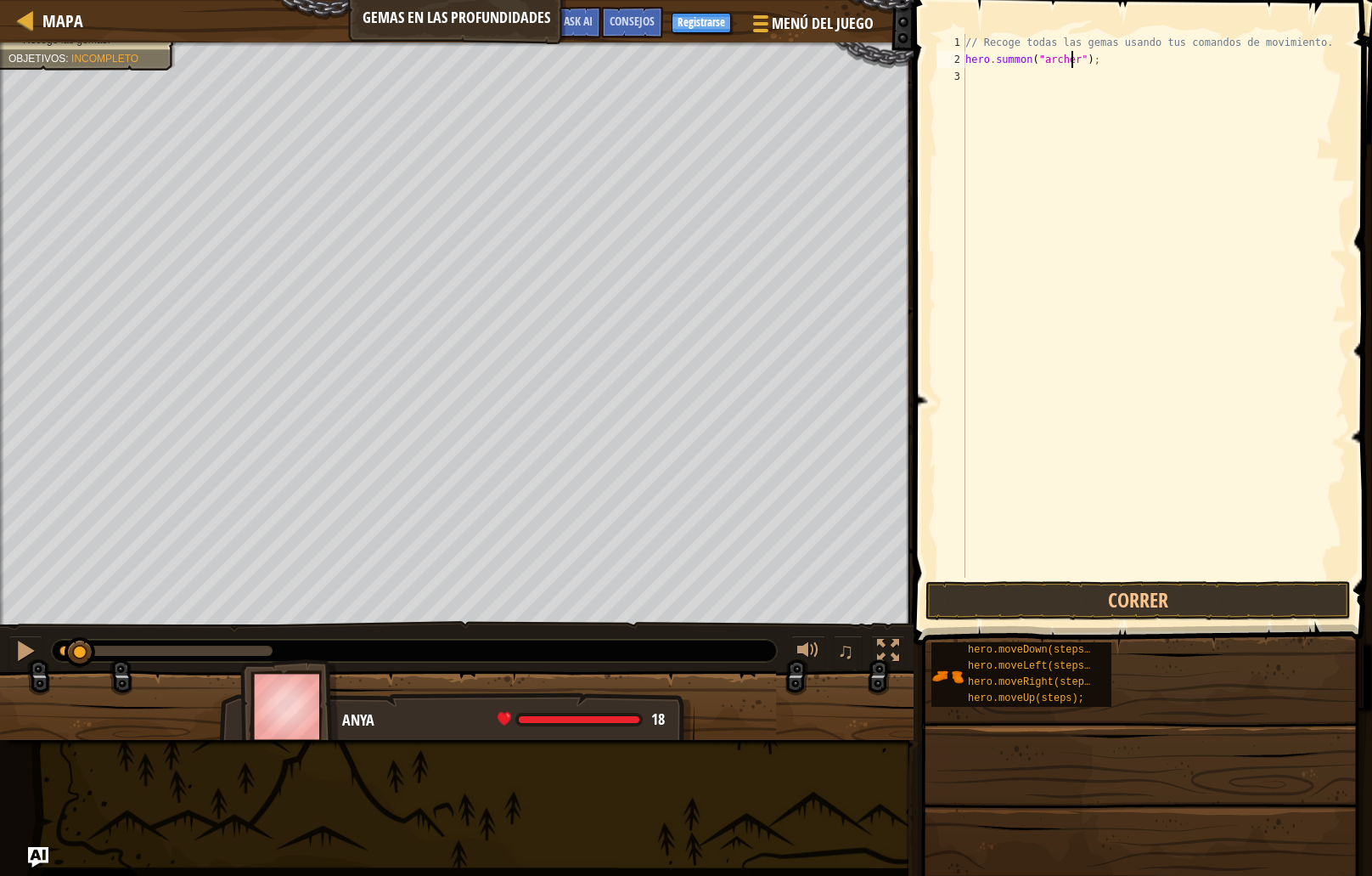
click at [1110, 245] on div "// Recoge todas las gemas usando tus comandos de movimiento. hero . summon ( "[…" at bounding box center [1155, 323] width 384 height 578
click at [1136, 607] on button "Correr" at bounding box center [1138, 600] width 425 height 39
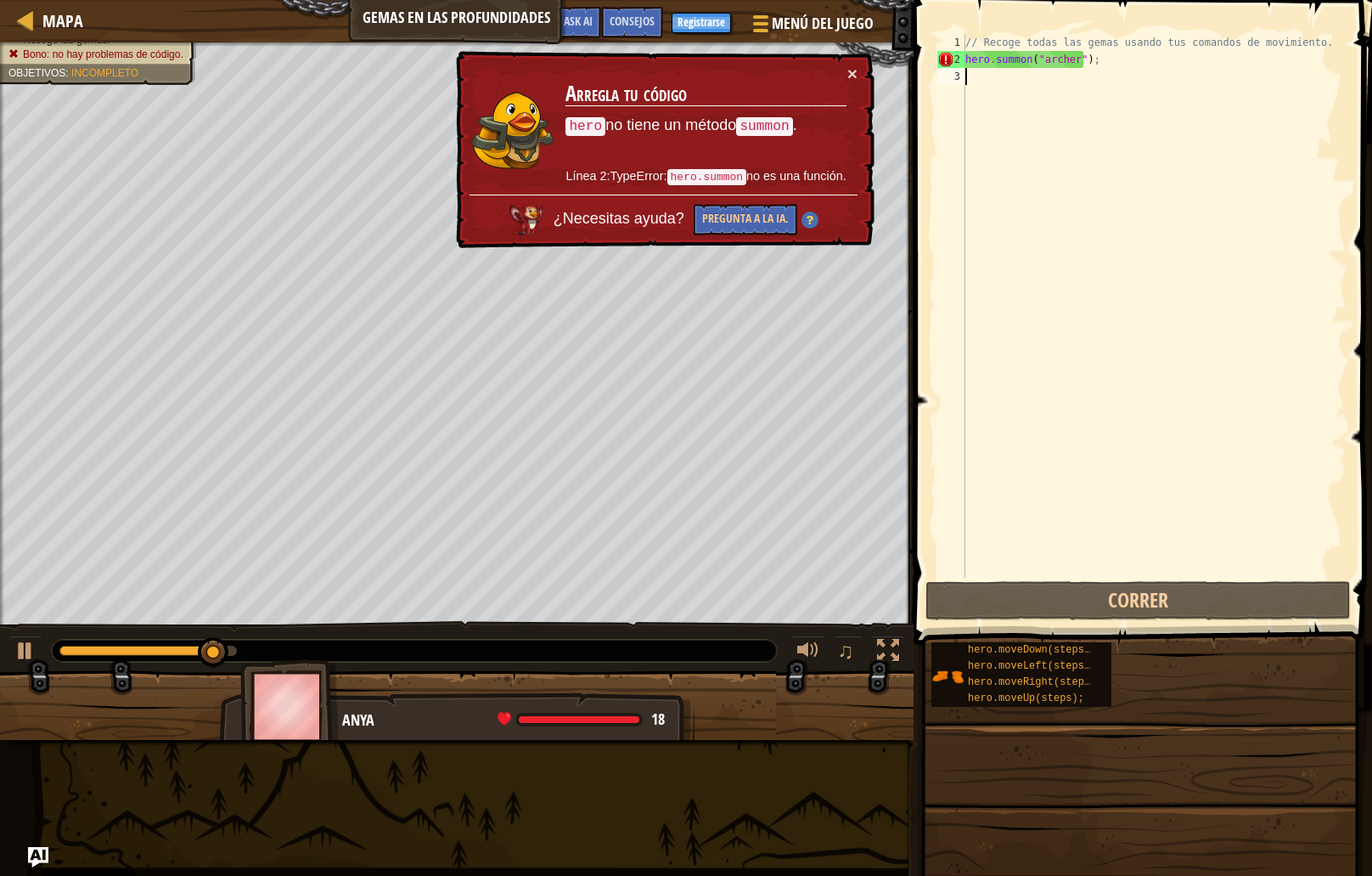
click at [1082, 96] on div "// Recoge todas las gemas usando tus comandos de movimiento. hero . summon ( "[…" at bounding box center [1155, 323] width 384 height 578
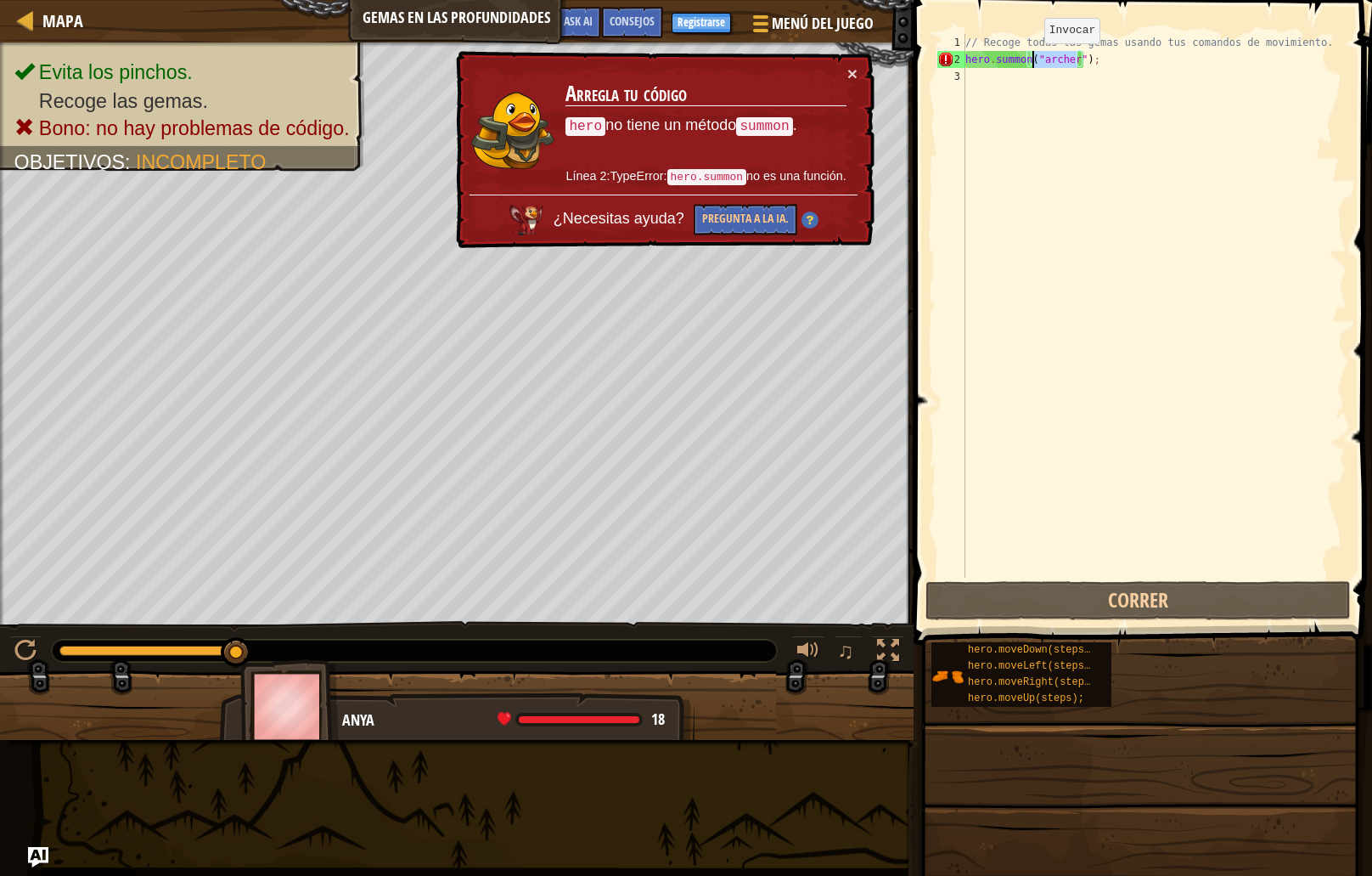
drag, startPoint x: 1076, startPoint y: 57, endPoint x: 1030, endPoint y: 60, distance: 46.1
click at [1030, 60] on div "// Recoge todas las gemas usando tus comandos de movimiento. hero . summon ( "[…" at bounding box center [1155, 323] width 384 height 578
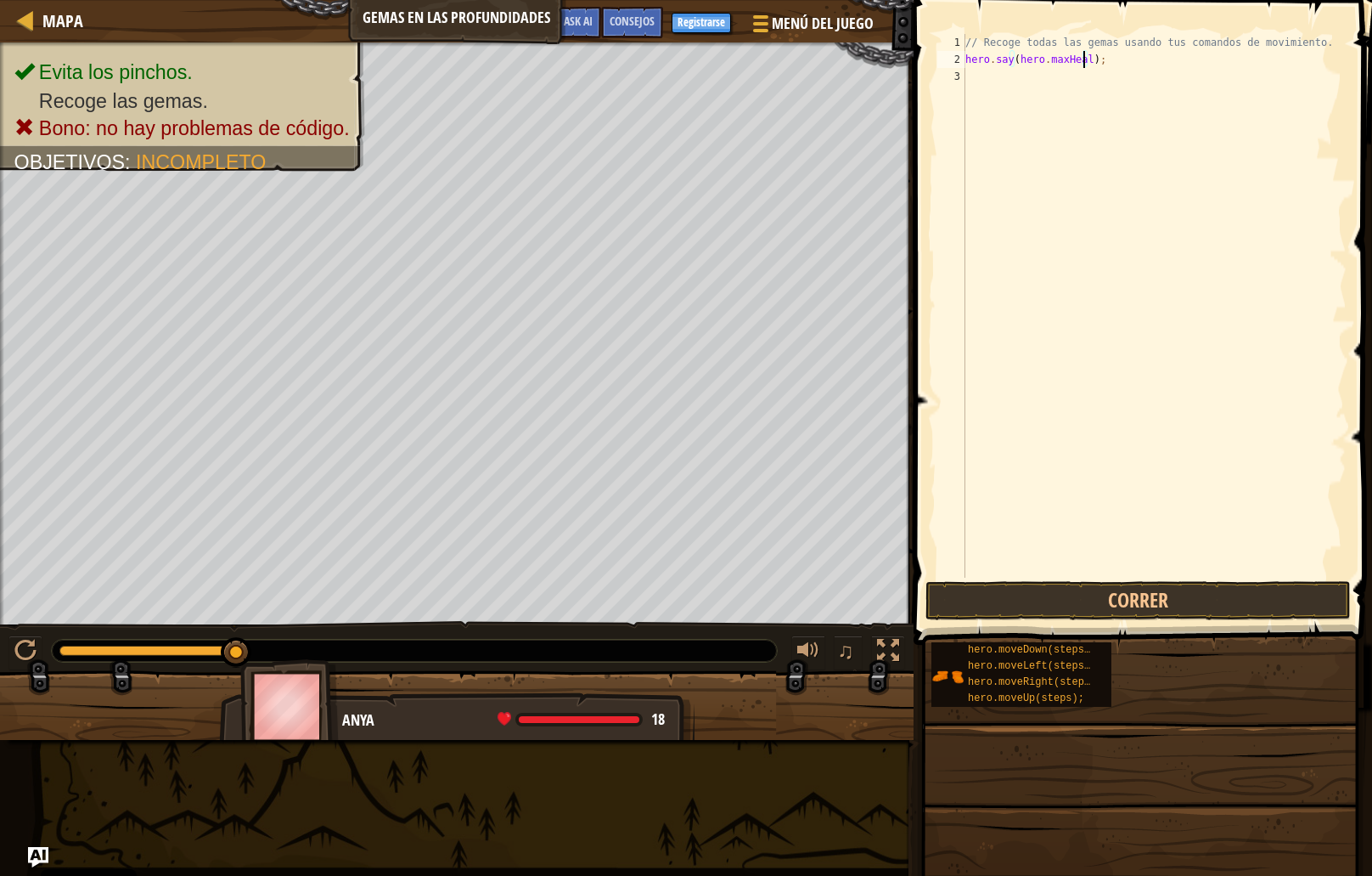
scroll to position [8, 10]
click at [1132, 601] on button "Correr" at bounding box center [1138, 600] width 425 height 39
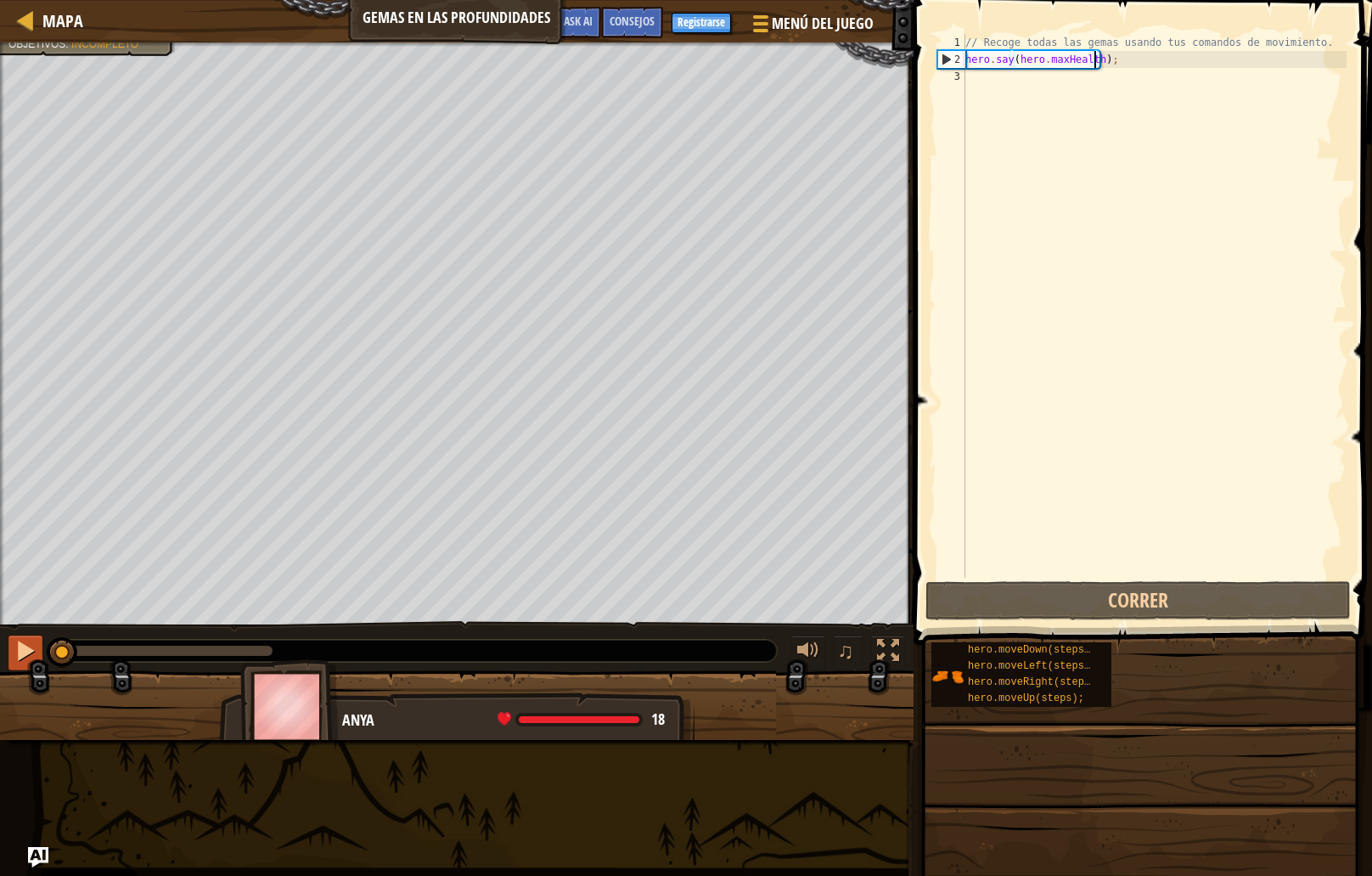
drag, startPoint x: 192, startPoint y: 650, endPoint x: 40, endPoint y: 648, distance: 152.0
click at [40, 648] on div "♫" at bounding box center [456, 646] width 914 height 51
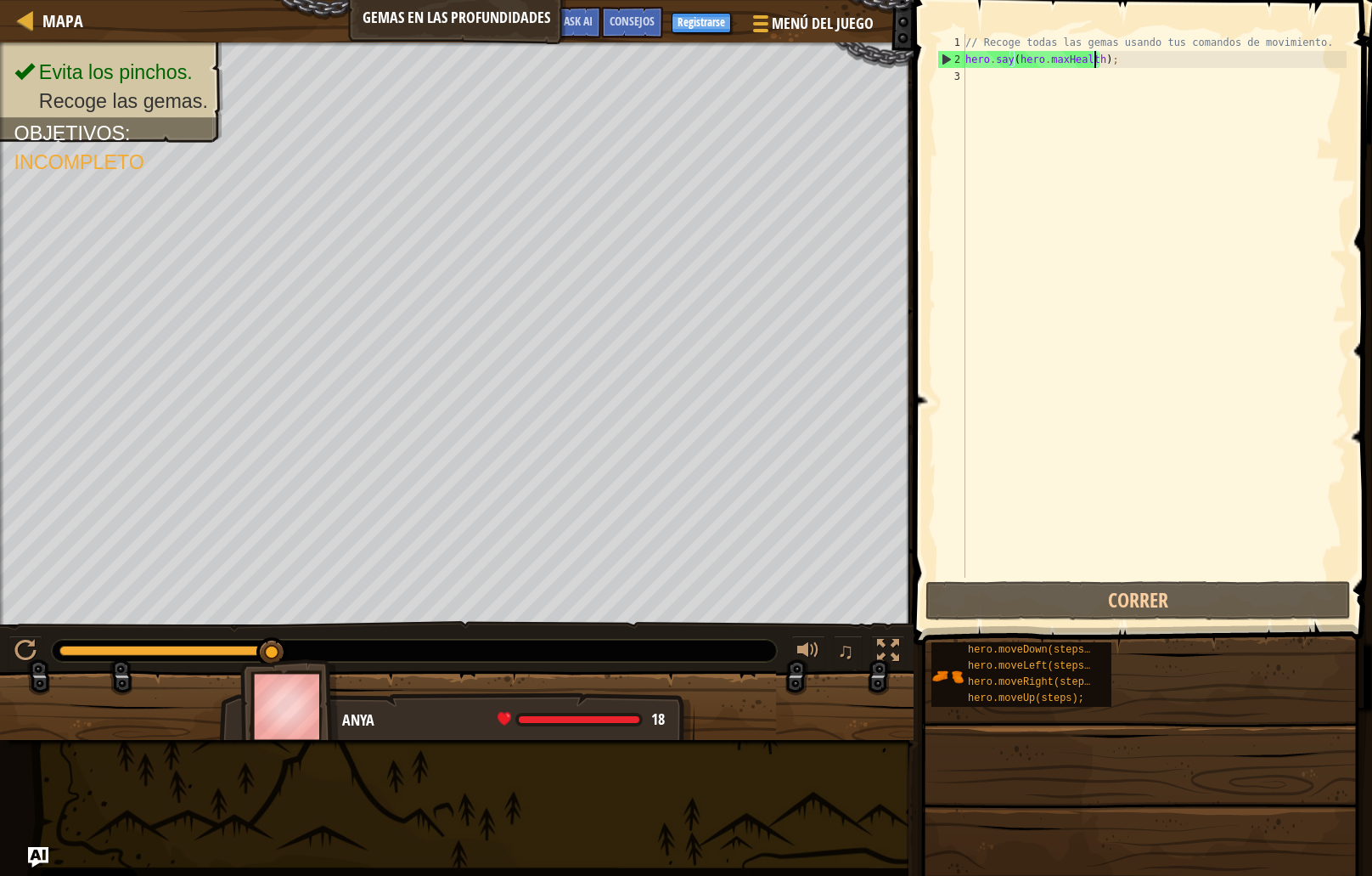
click at [1078, 55] on div "// Recoge todas las gemas usando tus comandos de movimiento. hero . say ( hero …" at bounding box center [1155, 323] width 384 height 578
click at [1084, 55] on div "// Recoge todas las gemas usando tus comandos de movimiento. hero . say ( hero …" at bounding box center [1155, 323] width 384 height 578
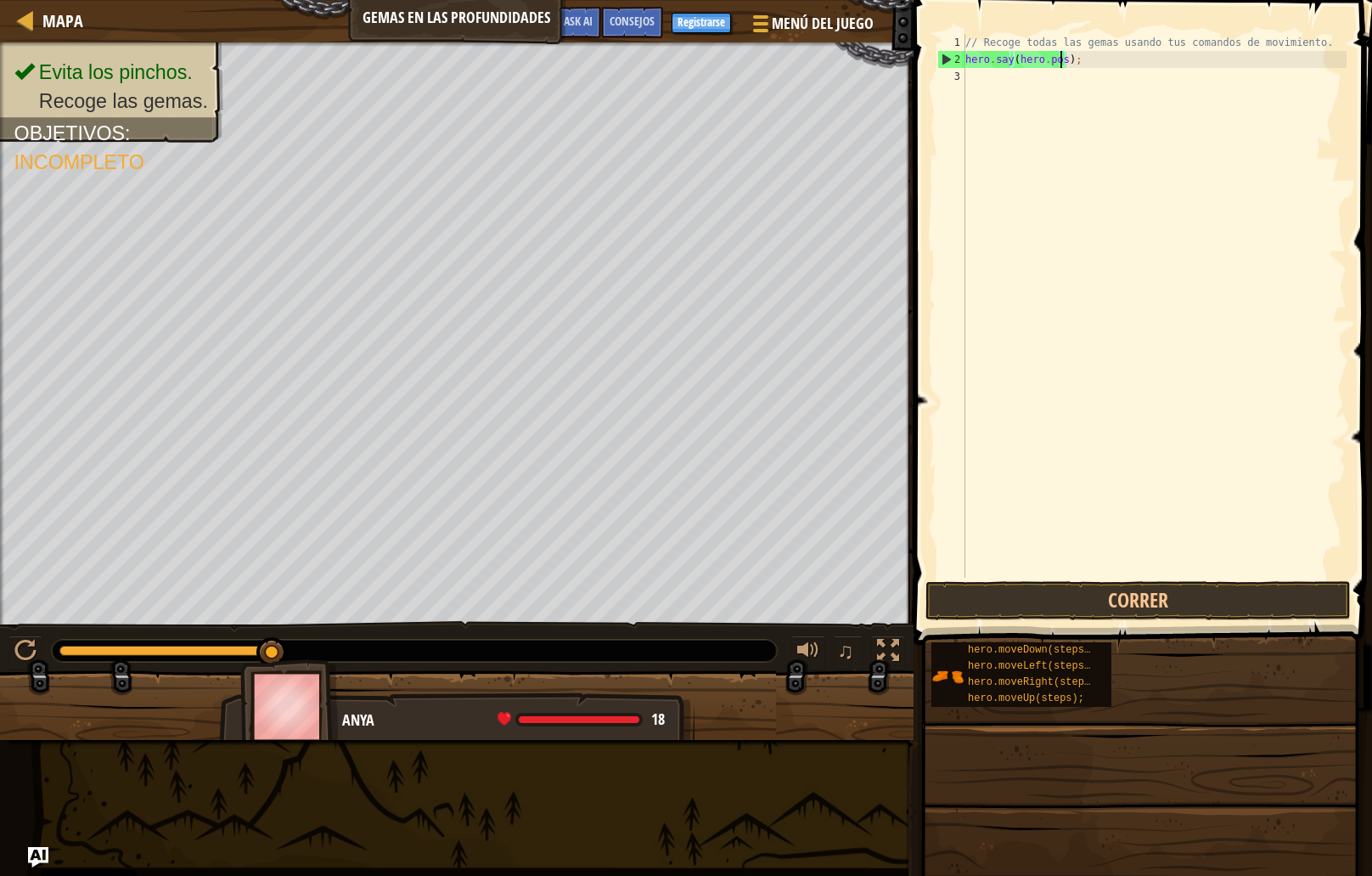
scroll to position [8, 8]
type textarea "hero.say(hero.pos);"
click at [1114, 600] on button "Correr" at bounding box center [1138, 600] width 425 height 39
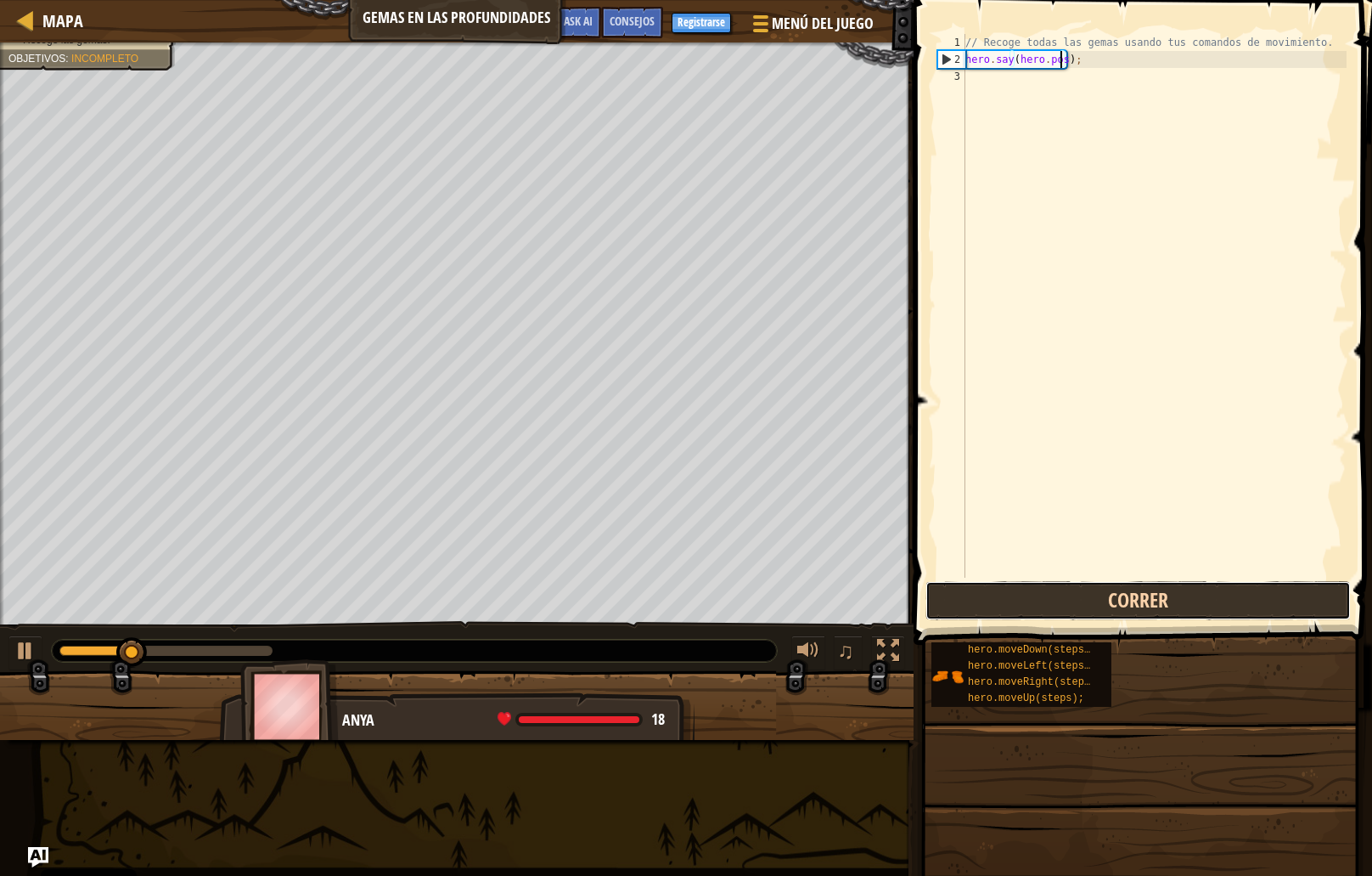
click at [1096, 599] on button "Correr" at bounding box center [1138, 600] width 425 height 39
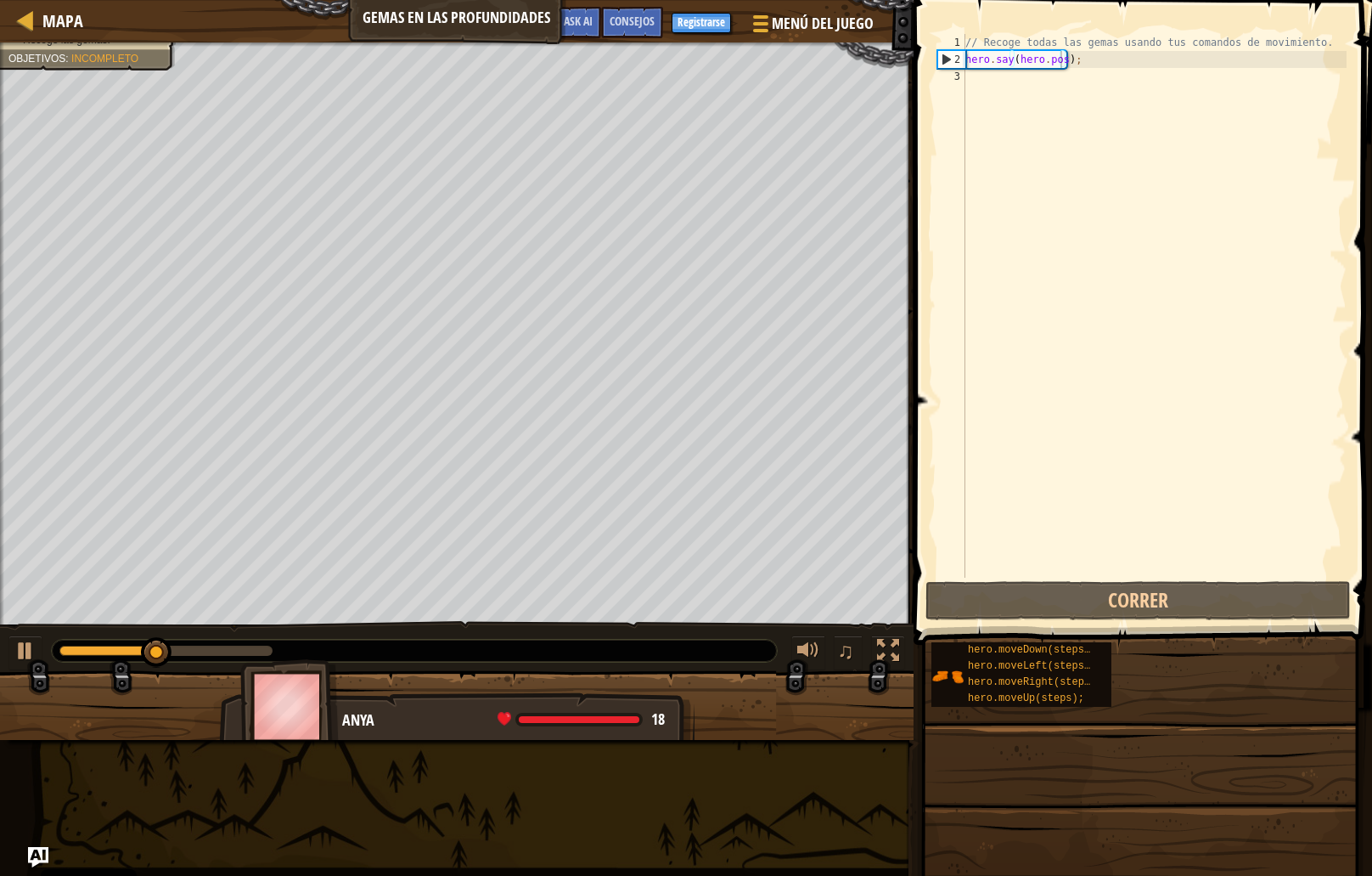
drag, startPoint x: 114, startPoint y: 667, endPoint x: 85, endPoint y: 664, distance: 29.2
click at [85, 666] on div "♫" at bounding box center [456, 646] width 914 height 51
drag, startPoint x: 81, startPoint y: 657, endPoint x: 59, endPoint y: 656, distance: 22.0
click at [58, 657] on div at bounding box center [415, 651] width 725 height 22
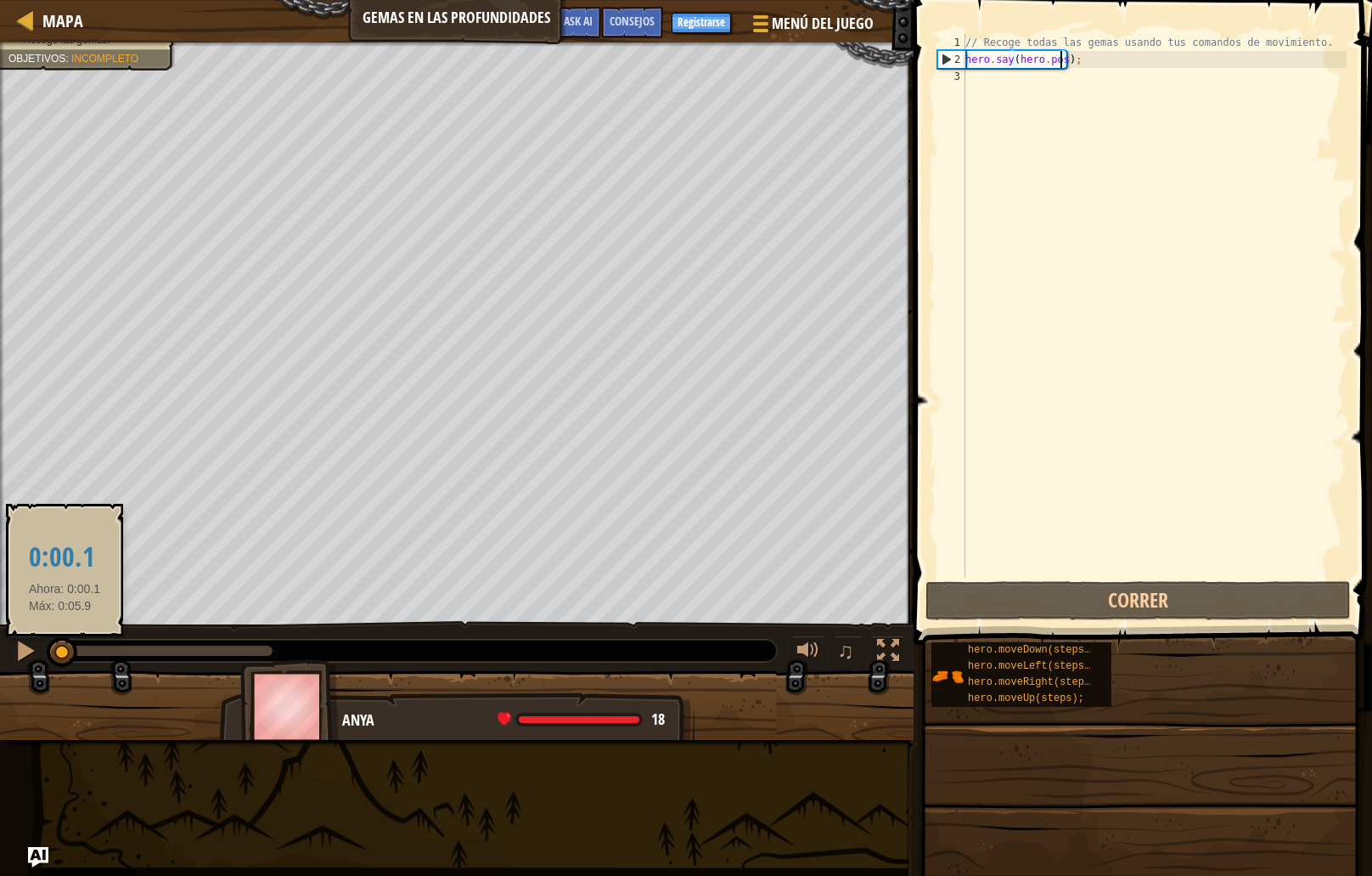
click at [63, 646] on div at bounding box center [61, 651] width 3 height 10
drag, startPoint x: 92, startPoint y: 652, endPoint x: 30, endPoint y: 651, distance: 62.0
click at [59, 651] on div at bounding box center [61, 651] width 3 height 10
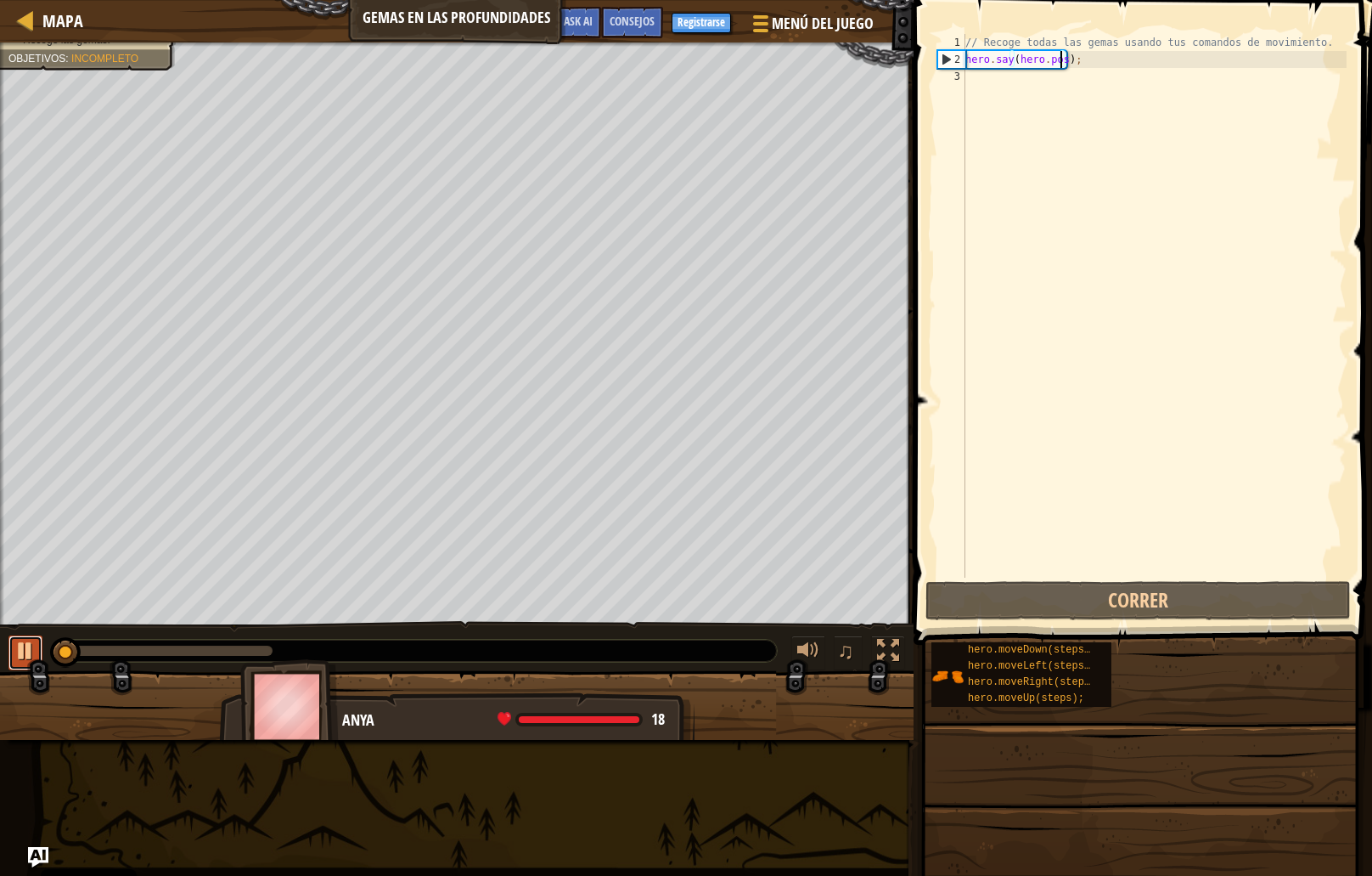
click at [19, 651] on div at bounding box center [25, 651] width 22 height 22
click at [1002, 110] on div "// Recoge todas las gemas usando tus comandos de movimiento. hero . say ( hero …" at bounding box center [1155, 323] width 384 height 578
click at [1068, 61] on div "// Recoge todas las gemas usando tus comandos de movimiento. hero . say ( hero …" at bounding box center [1155, 323] width 384 height 578
click at [1062, 62] on div "// Recoge todas las gemas usando tus comandos de movimiento. hero . say ( hero …" at bounding box center [1155, 323] width 384 height 578
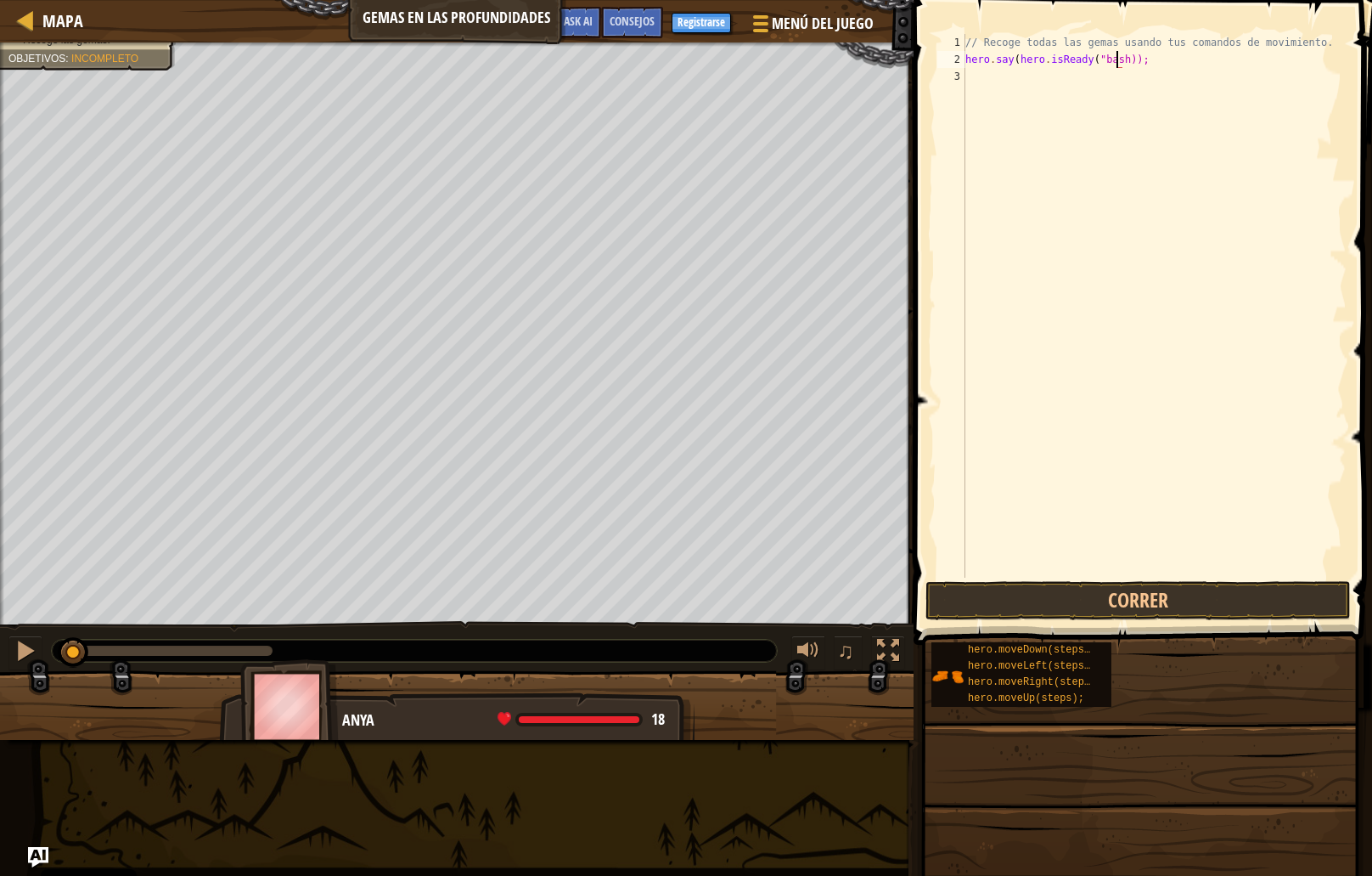
scroll to position [8, 13]
click at [1113, 598] on button "Correr" at bounding box center [1138, 600] width 425 height 39
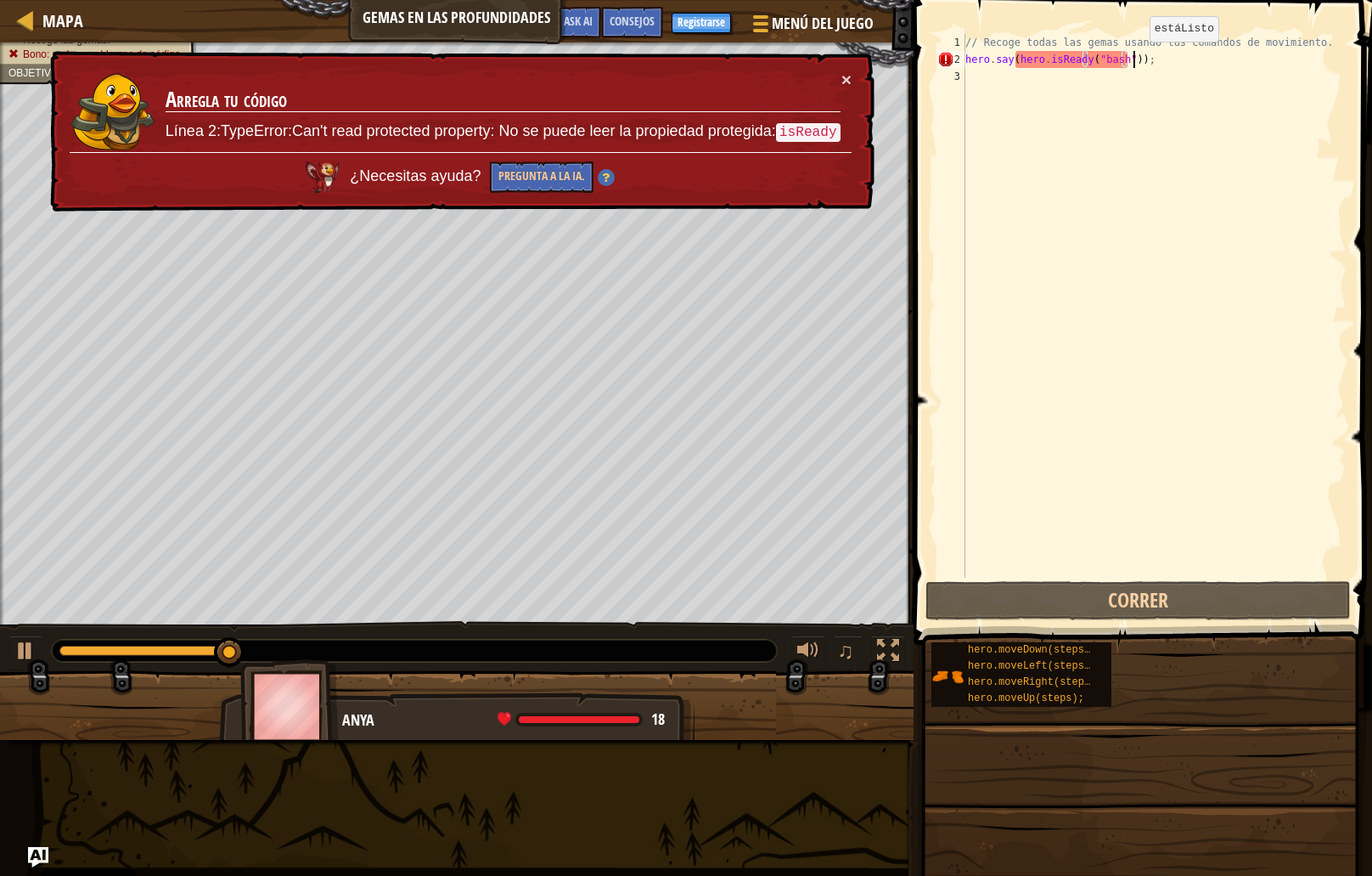
click at [1136, 58] on div "// Recoge todas las gemas usando tus comandos de movimiento. hero . say ( hero …" at bounding box center [1155, 323] width 384 height 578
click at [1143, 61] on div "// Recoge todas las gemas usando tus comandos de movimiento. hero . say ( hero …" at bounding box center [1155, 323] width 384 height 578
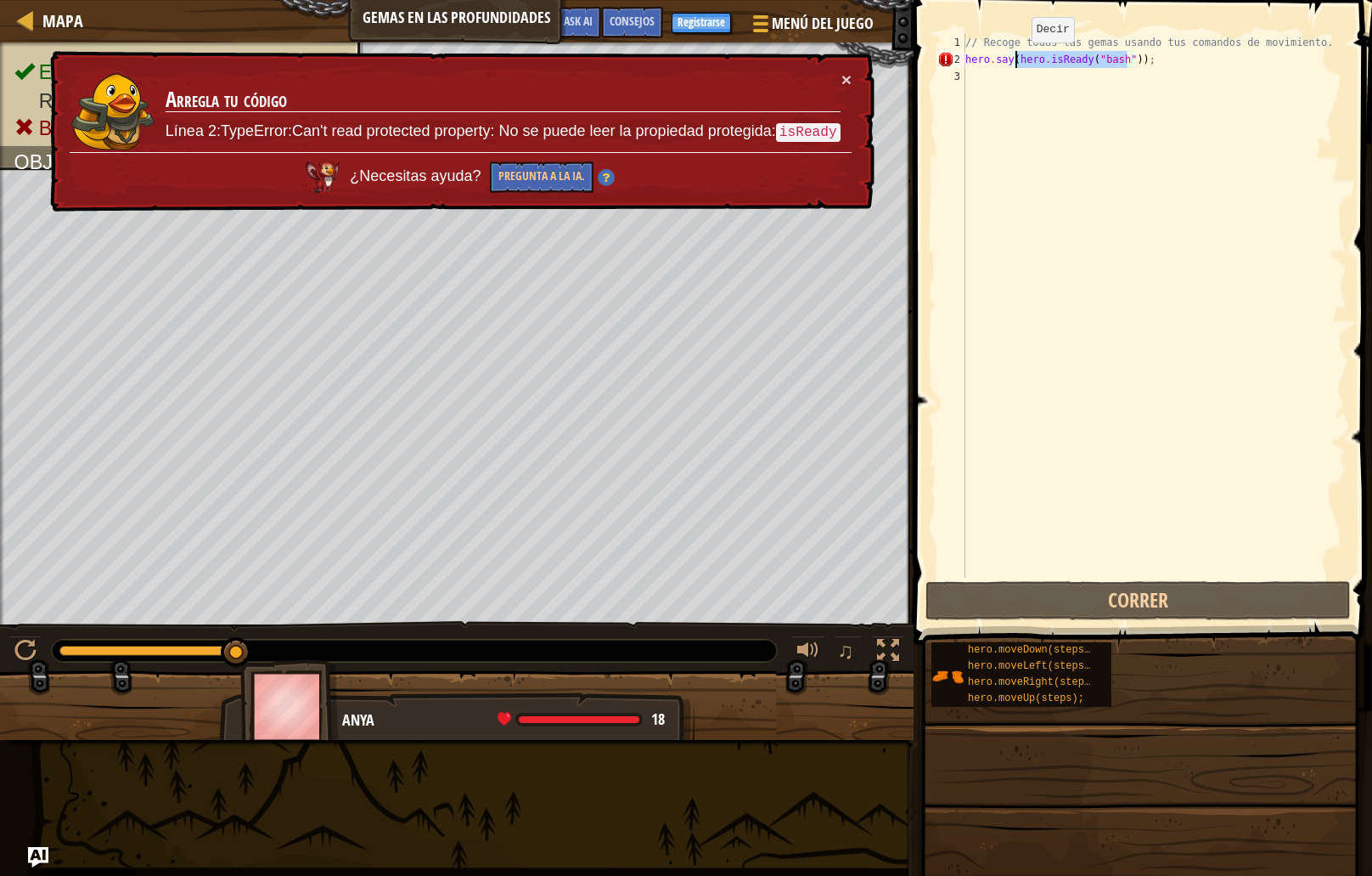
drag, startPoint x: 1128, startPoint y: 57, endPoint x: 1017, endPoint y: 59, distance: 111.0
click at [1017, 59] on div "// Recoge todas las gemas usando tus comandos de movimiento. hero . say ( hero …" at bounding box center [1155, 323] width 384 height 578
click at [1017, 59] on div "// Recoge todas las gemas usando tus comandos de movimiento. hero . say ( hero …" at bounding box center [1155, 305] width 384 height 544
paste textarea "findItems()hero."
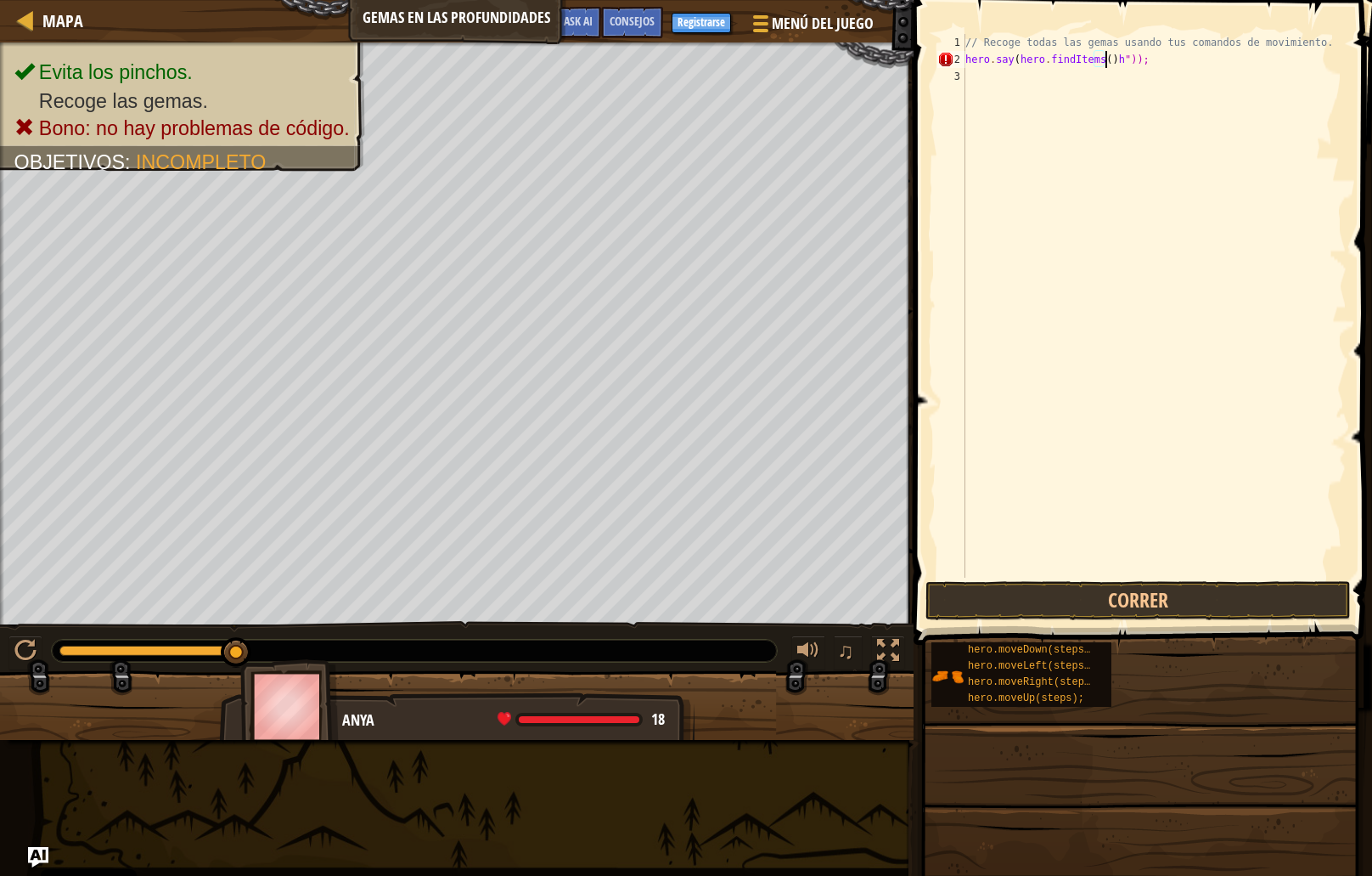
scroll to position [8, 12]
type textarea "hero.say(hero.findItems());"
click at [1108, 592] on button "Correr" at bounding box center [1138, 600] width 425 height 39
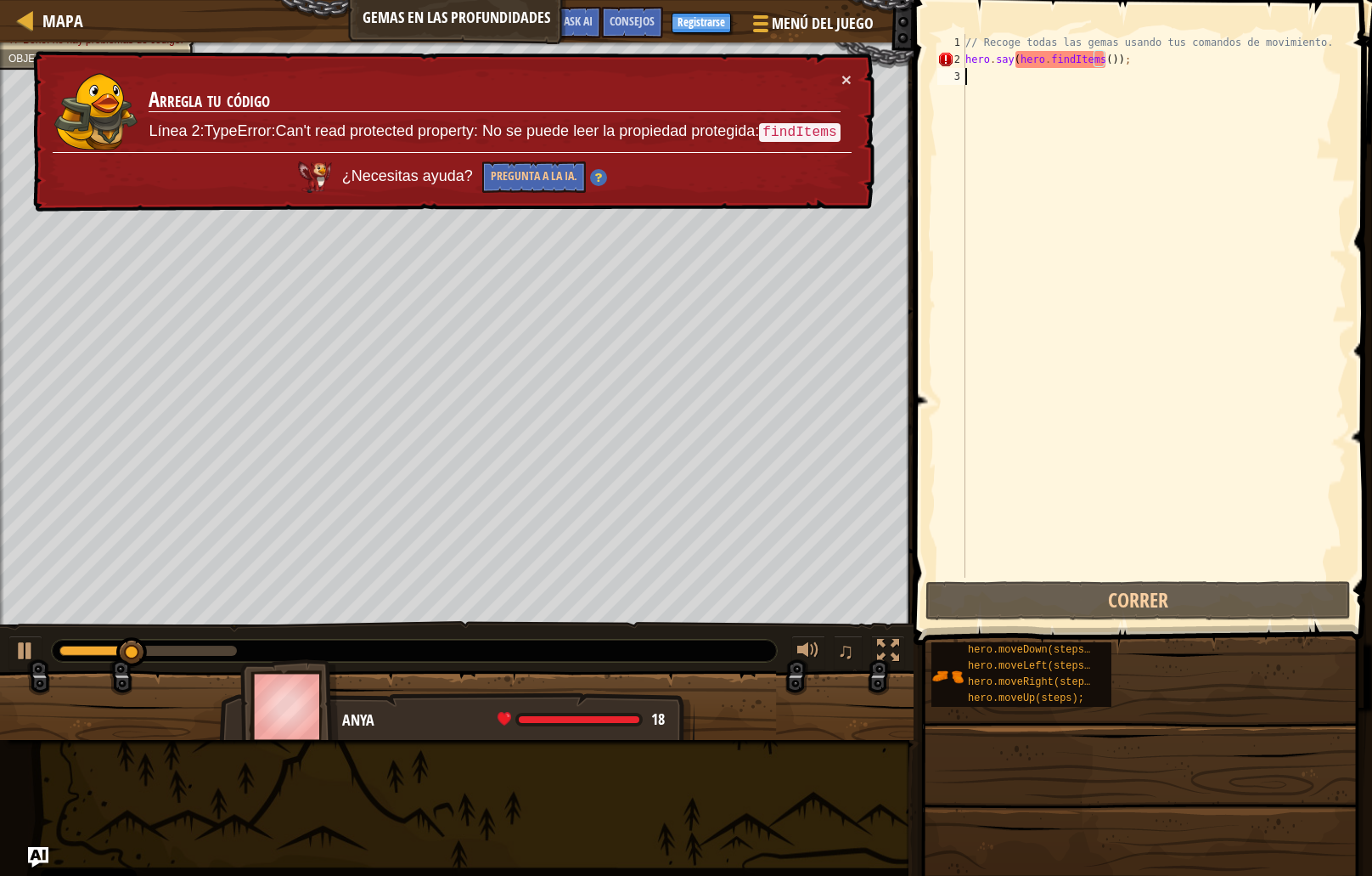
click at [1112, 237] on div "// Recoge todas las gemas usando tus comandos de movimiento. hero . say ( hero …" at bounding box center [1155, 323] width 384 height 578
click at [1102, 250] on div "// Recoge todas las gemas usando tus comandos de movimiento. hero . say ( hero …" at bounding box center [1155, 323] width 384 height 578
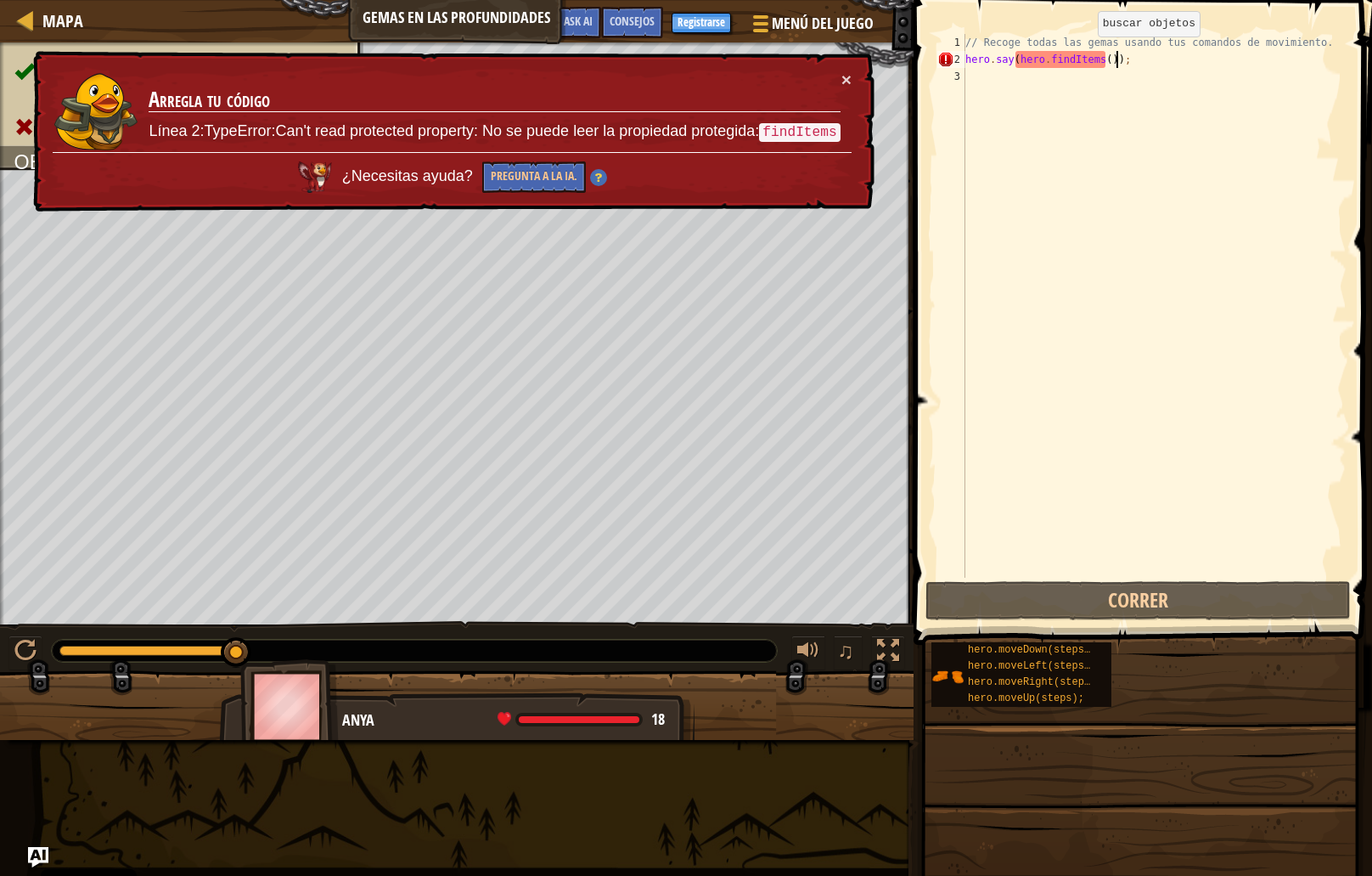
click at [894, 55] on div "Mapa Gemas en las profundidades Menú del Juego Hecho Registrarse Consejos Ask A…" at bounding box center [686, 438] width 1372 height 876
type textarea "hero.say(hero.findItems());"
click at [1175, 188] on div "// Recoge todas las gemas usando tus comandos de movimiento. hero . say ( hero …" at bounding box center [1155, 323] width 384 height 578
click at [1147, 181] on div "// Recoge todas las gemas usando tus comandos de movimiento. hero . say ( hero …" at bounding box center [1155, 323] width 384 height 578
click at [1116, 55] on div "// Recoge todas las gemas usando tus comandos de movimiento. hero . say ( hero …" at bounding box center [1155, 323] width 384 height 578
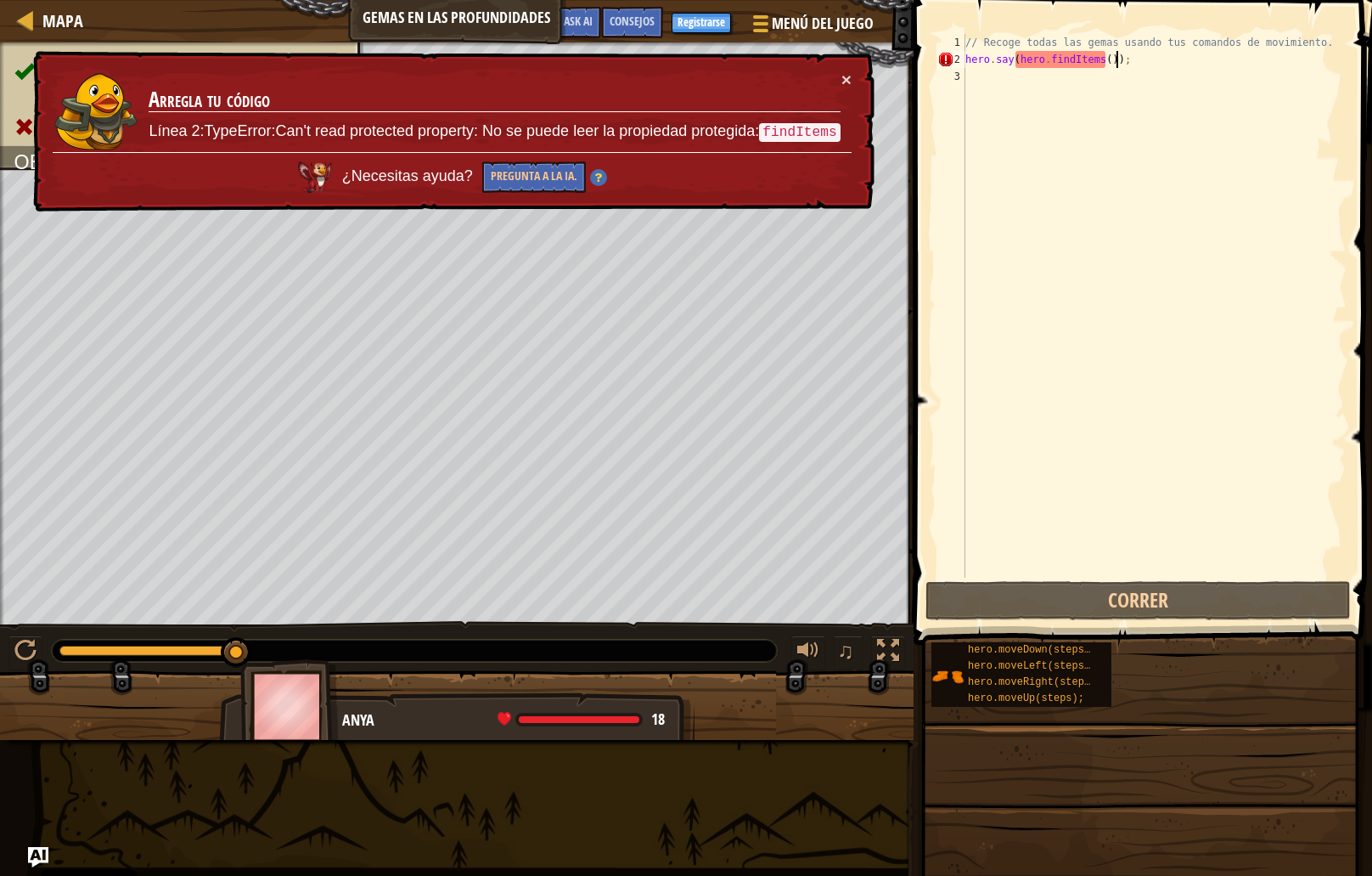
click at [1129, 57] on div "// Recoge todas las gemas usando tus comandos de movimiento. hero . say ( hero …" at bounding box center [1155, 323] width 384 height 578
click at [1123, 55] on div "// Recoge todas las gemas usando tus comandos de movimiento. hero . say ( hero …" at bounding box center [1155, 323] width 384 height 578
type textarea "hero.say(hero.findItems());"
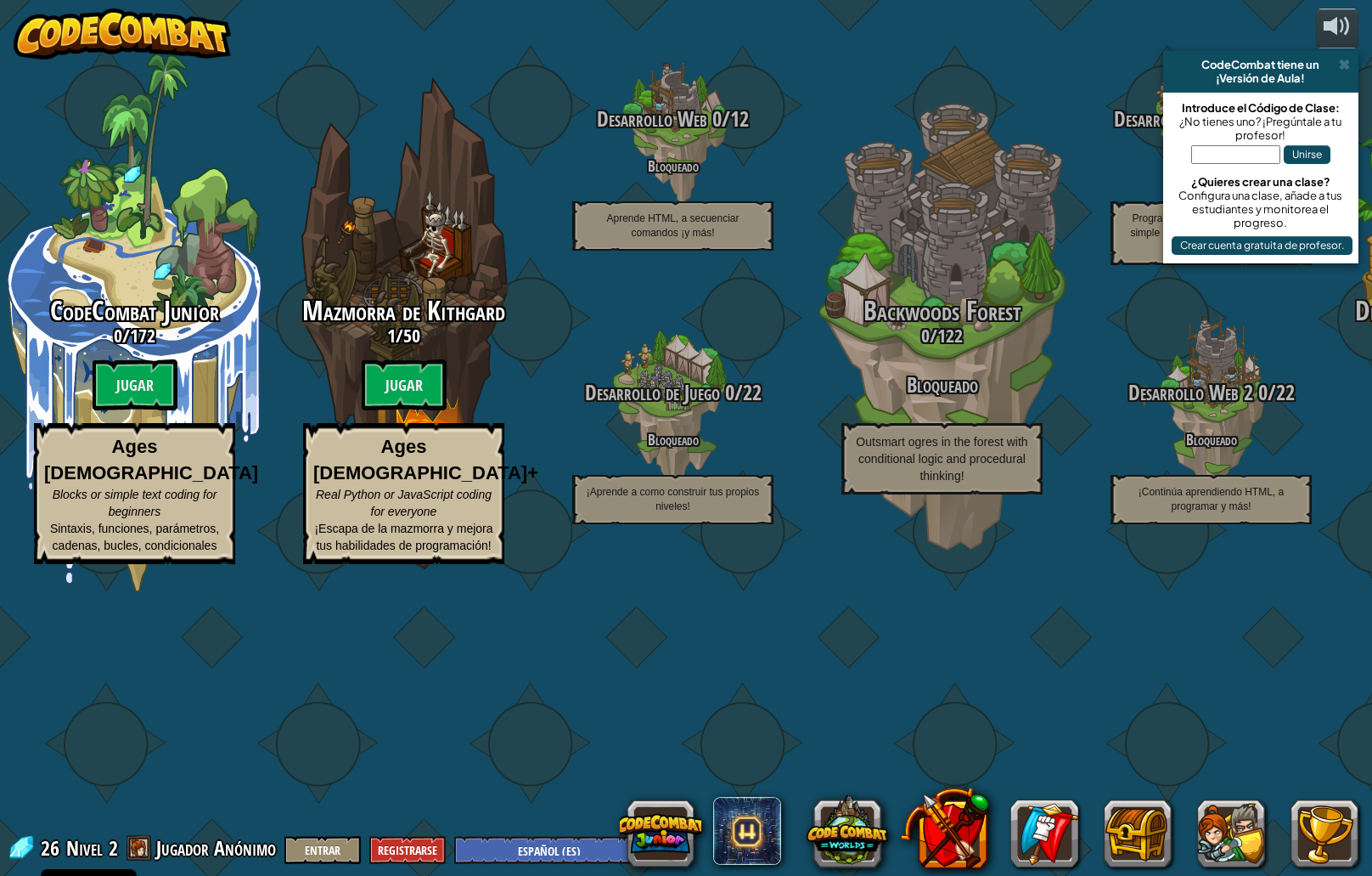
select select "es-ES"
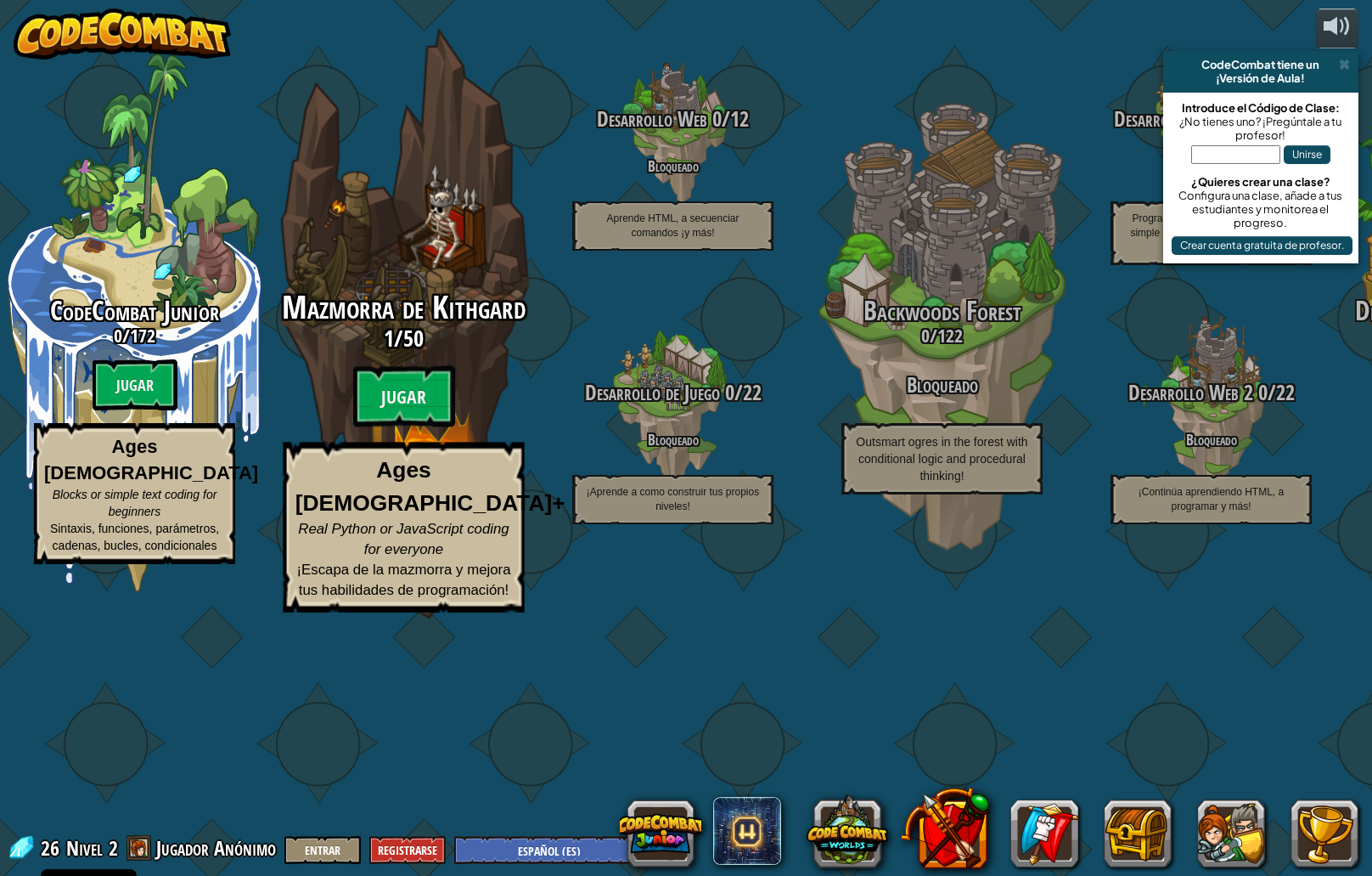
click at [446, 399] on div "Mazmorra de Kithgard 1 / 50 Jugar Ages 8+ Real Python or JavaScript coding for …" at bounding box center [403, 323] width 323 height 646
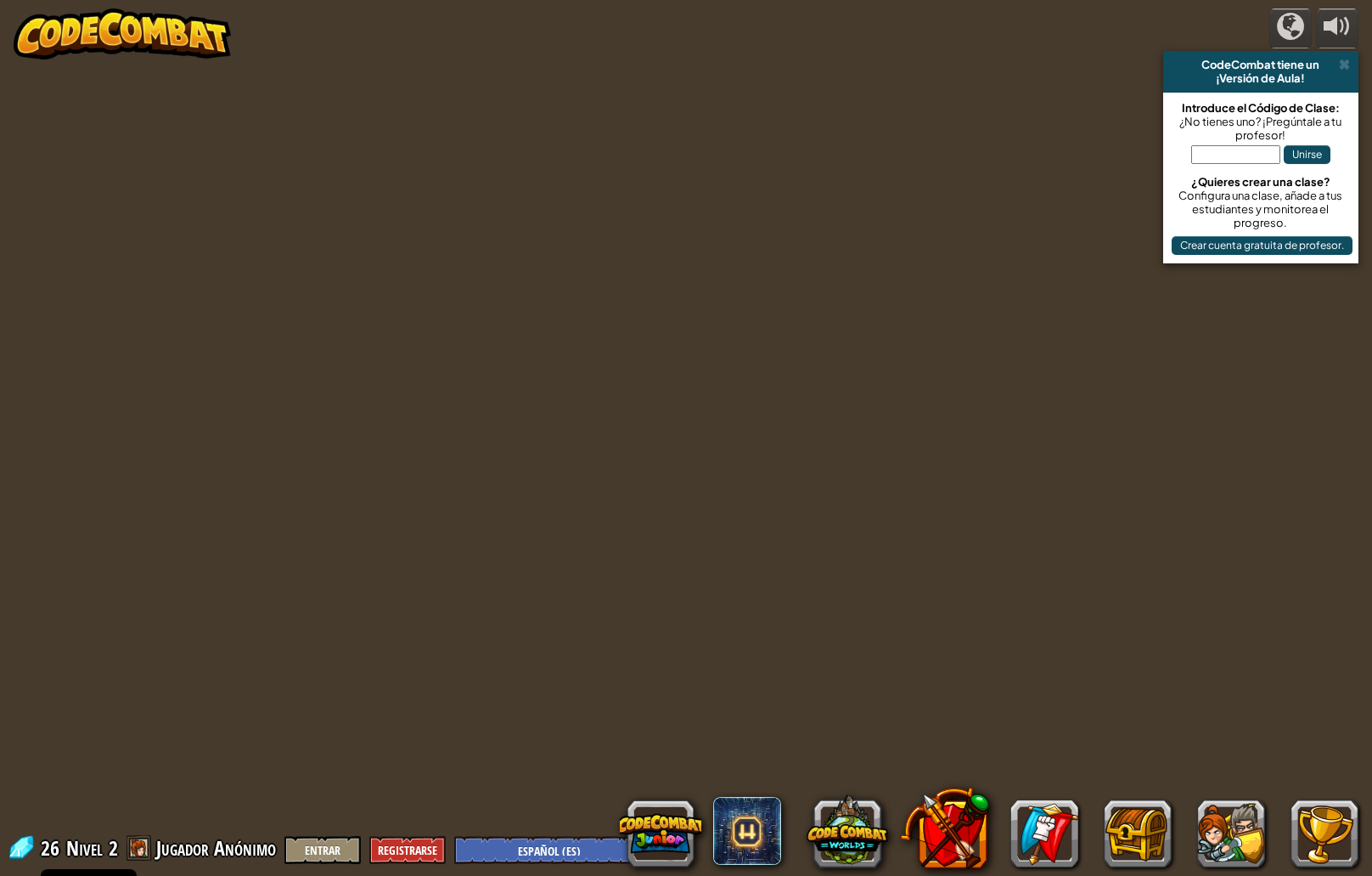
select select "es-ES"
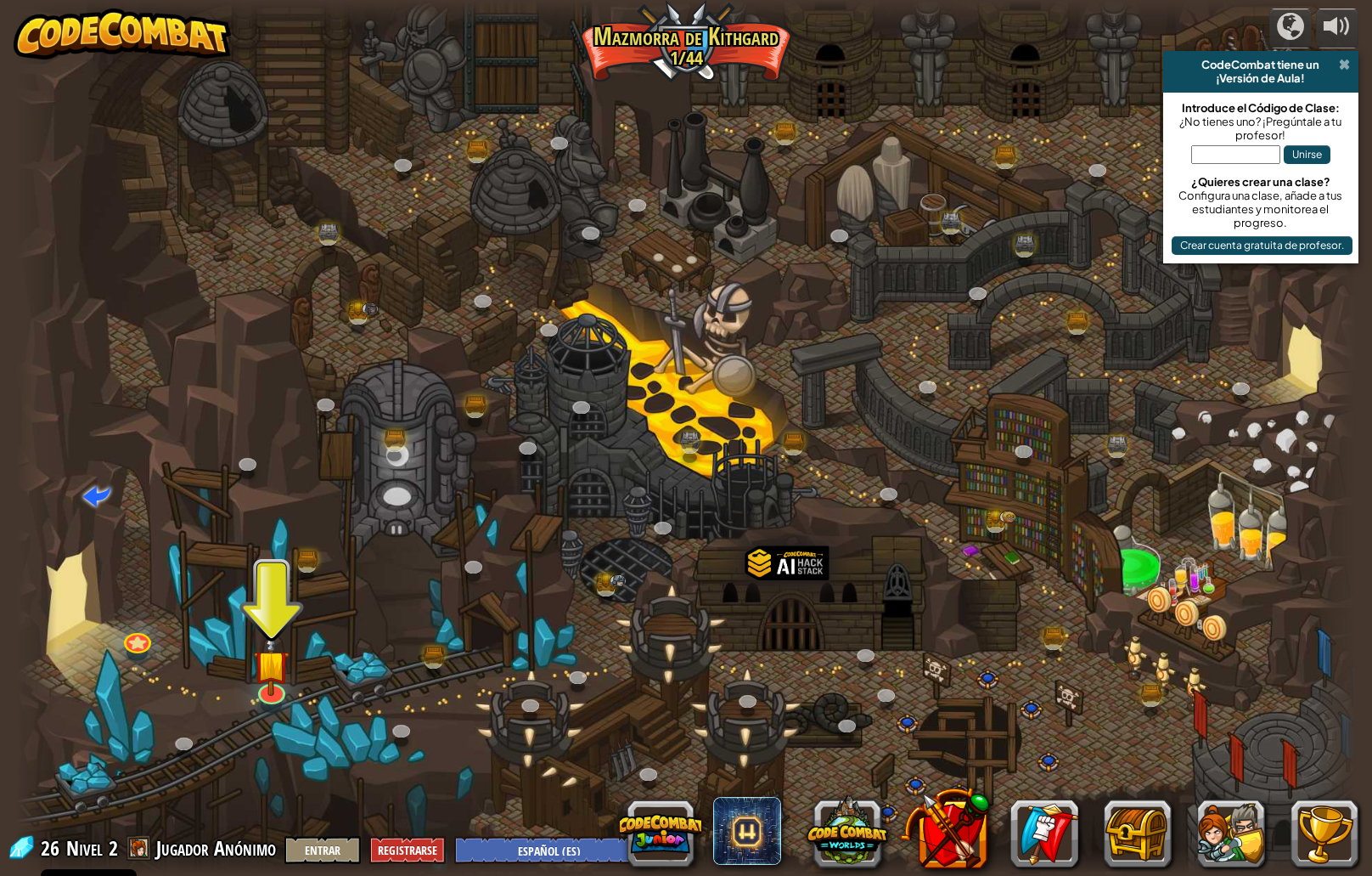
click at [1342, 67] on span at bounding box center [1344, 64] width 11 height 14
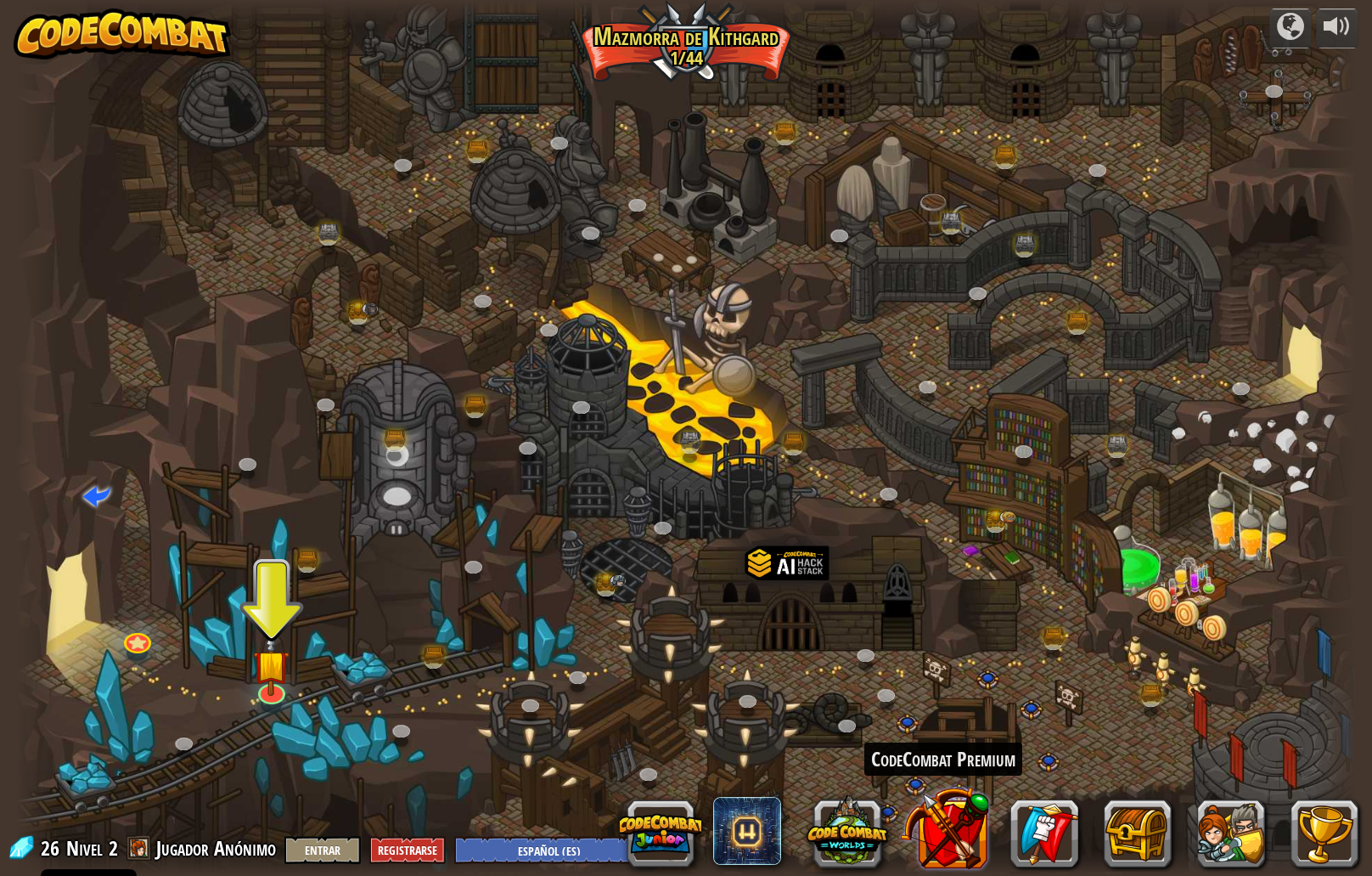
click at [937, 837] on button at bounding box center [944, 828] width 90 height 90
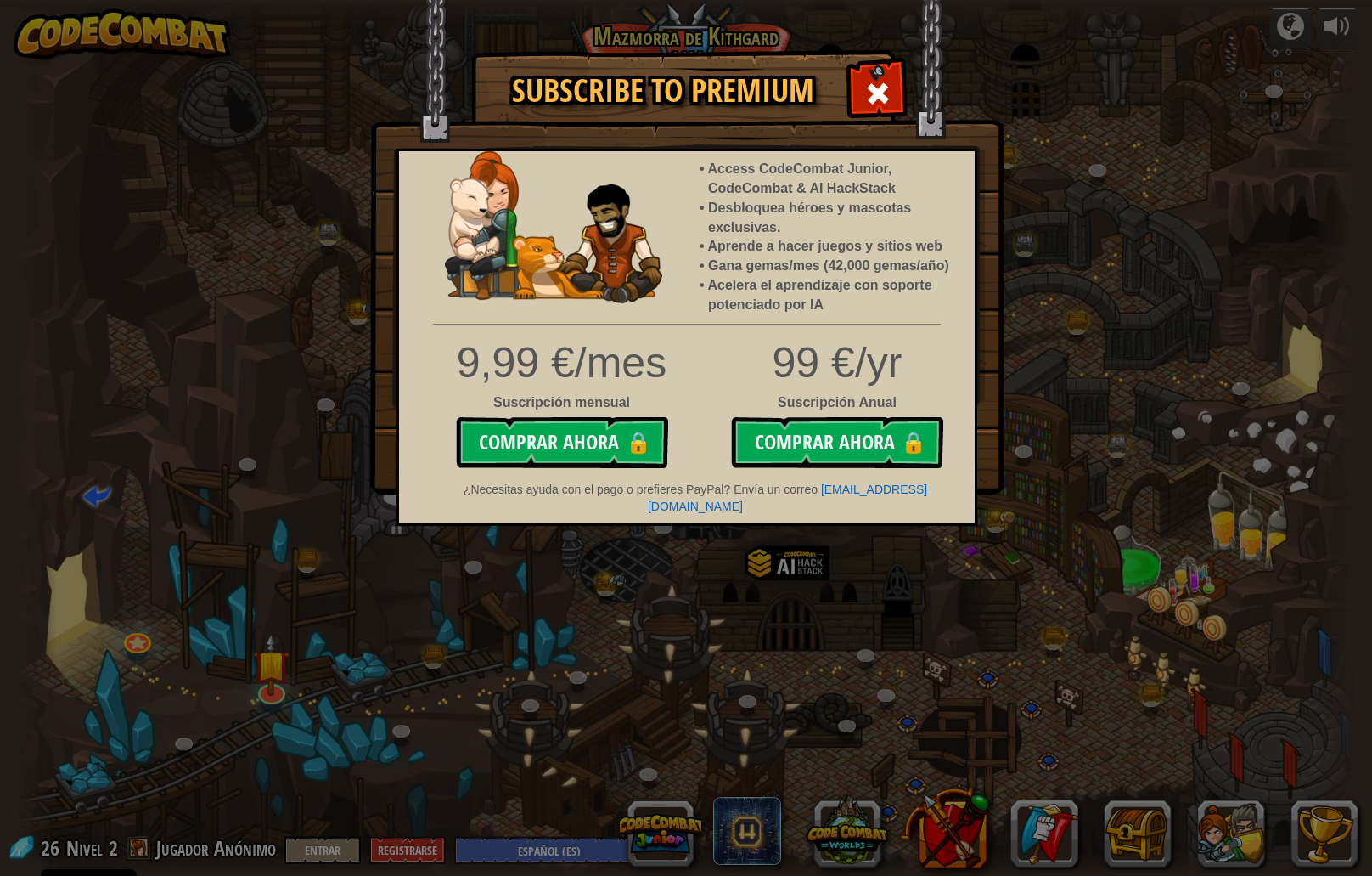
click at [872, 59] on img at bounding box center [687, 247] width 634 height 494
click at [871, 87] on span at bounding box center [877, 93] width 27 height 27
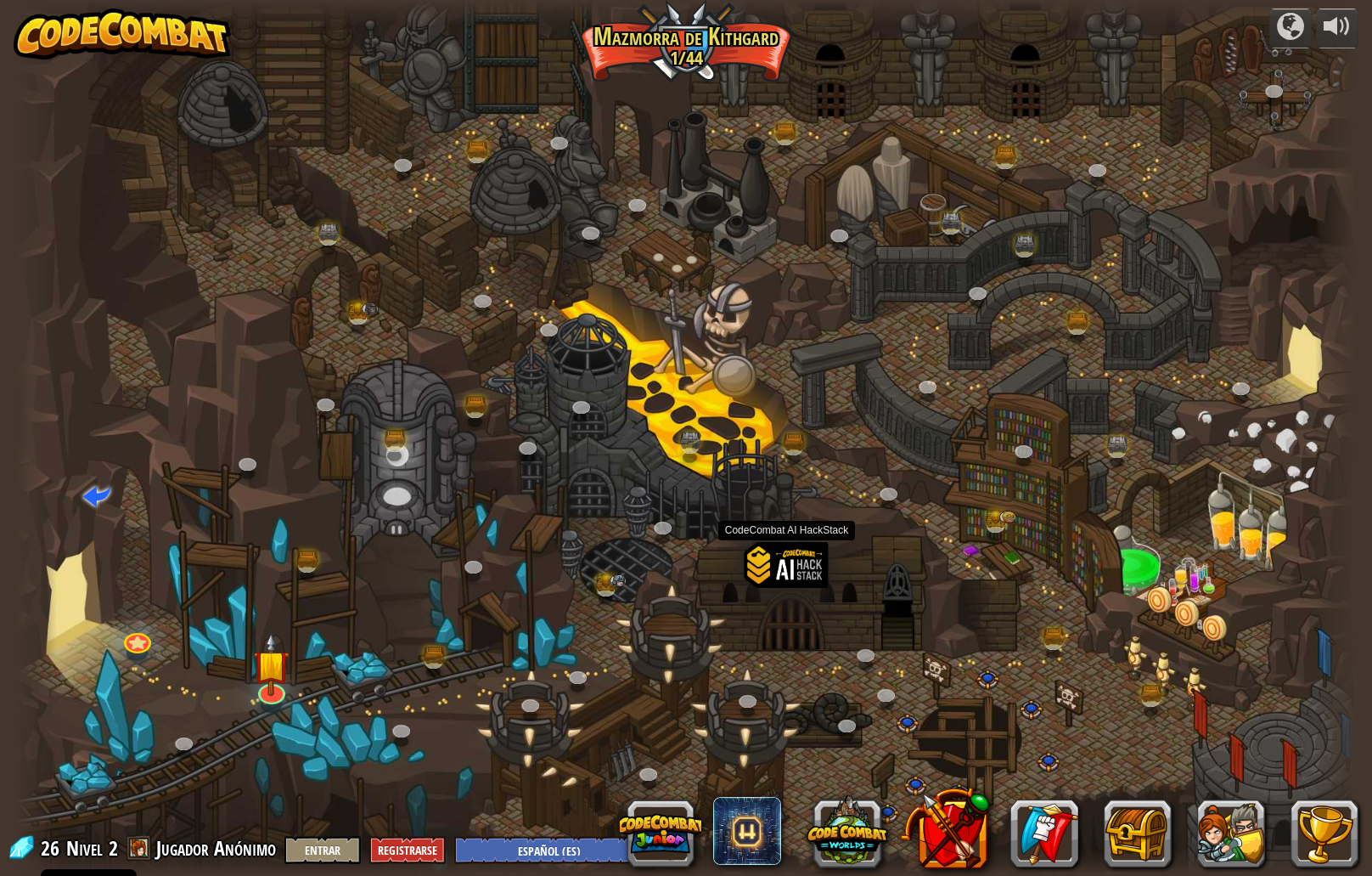
click at [809, 565] on div at bounding box center [787, 597] width 84 height 110
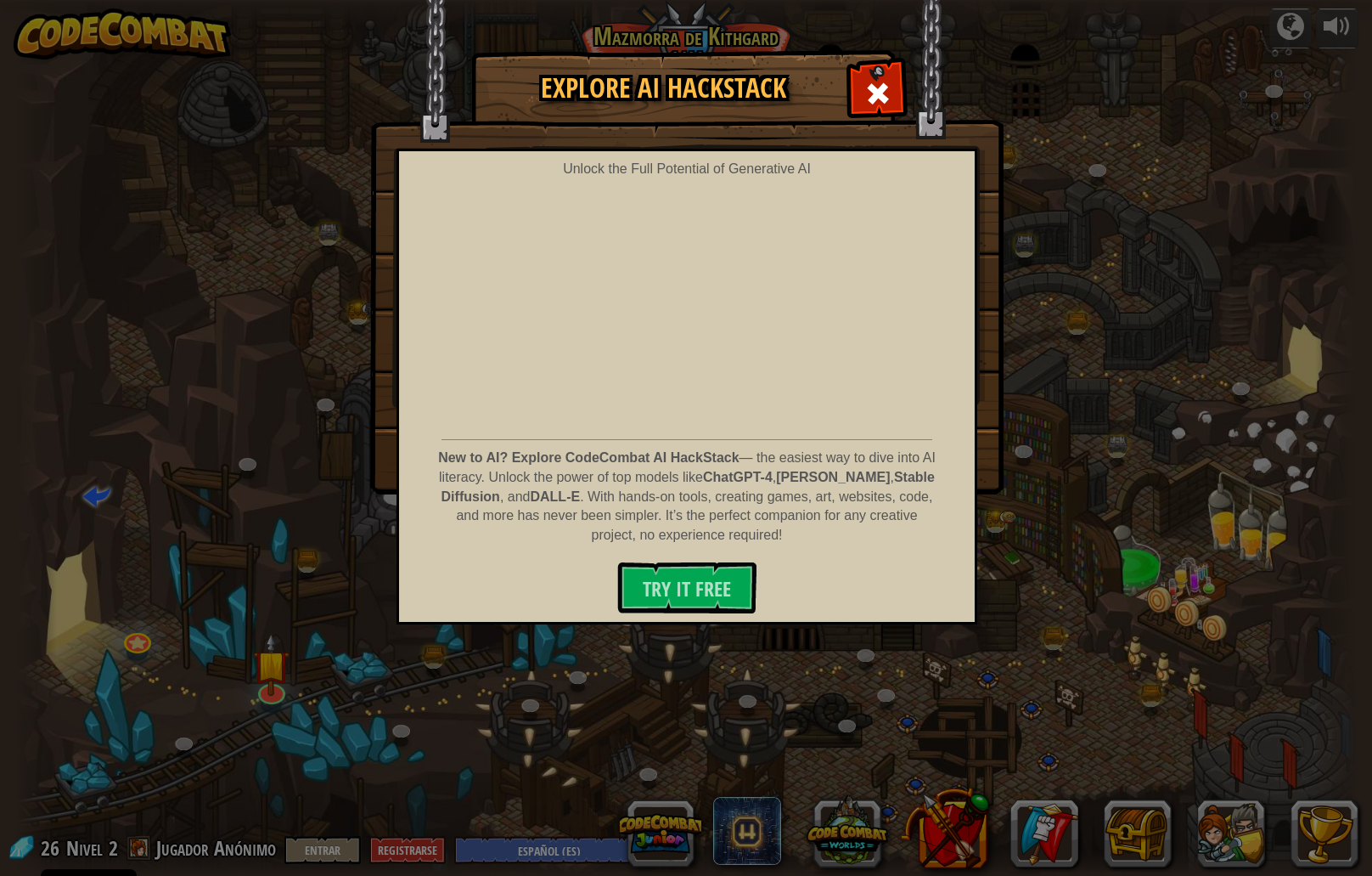
click at [879, 505] on p "New to AI? Explore CodeCombat AI HackStack — the easiest way to dive into AI li…" at bounding box center [687, 497] width 503 height 97
click at [878, 512] on p "New to AI? Explore CodeCombat AI HackStack — the easiest way to dive into AI li…" at bounding box center [687, 497] width 503 height 97
click at [944, 400] on div "Unlock the Full Potential of Generative AI New to AI? Explore CodeCombat AI Hac…" at bounding box center [687, 386] width 581 height 476
click at [873, 82] on span at bounding box center [877, 93] width 27 height 27
